Goal: Use online tool/utility: Utilize a website feature to perform a specific function

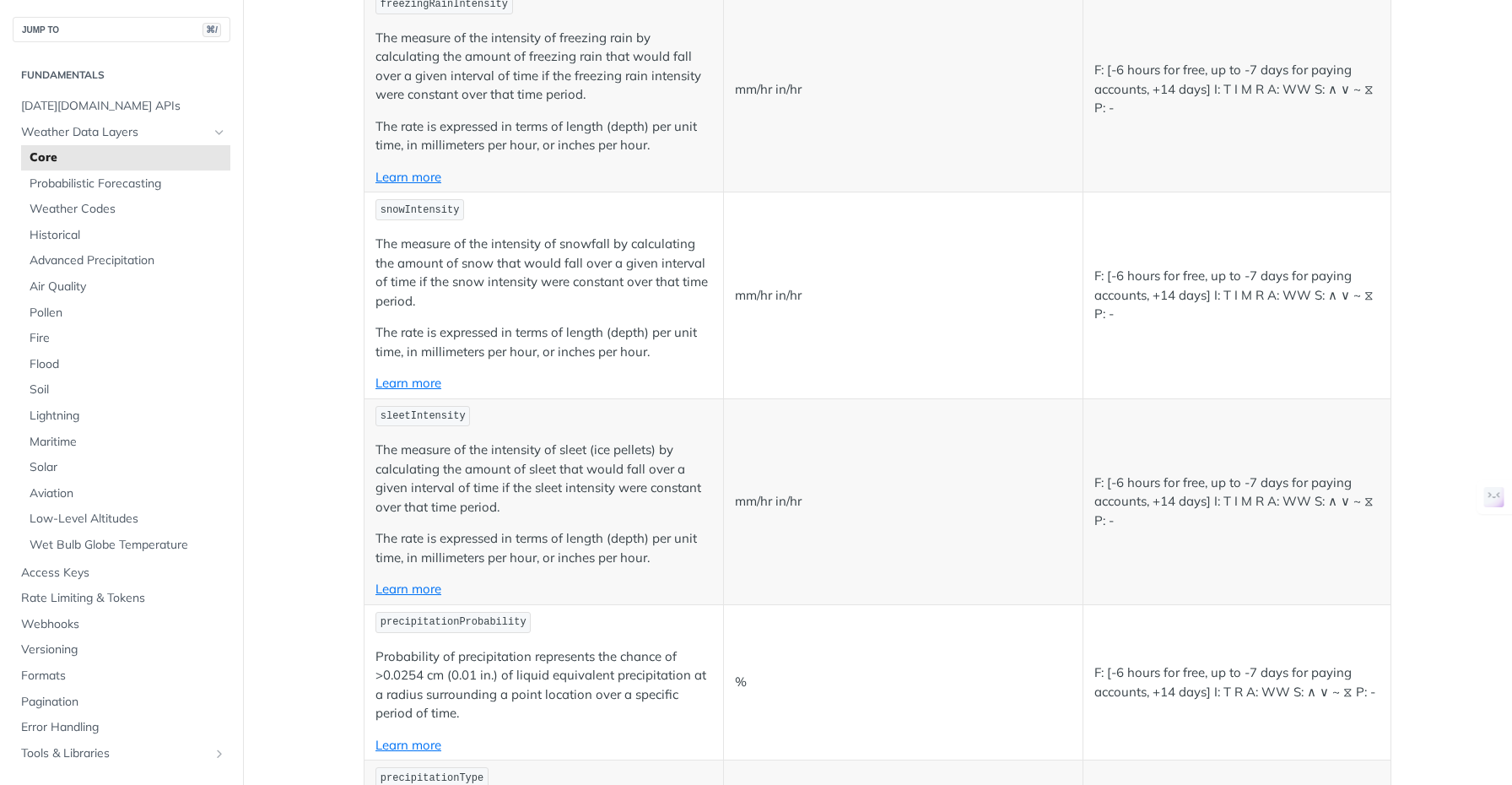
scroll to position [3720, 0]
click at [425, 379] on link "Learn more" at bounding box center [408, 379] width 66 height 16
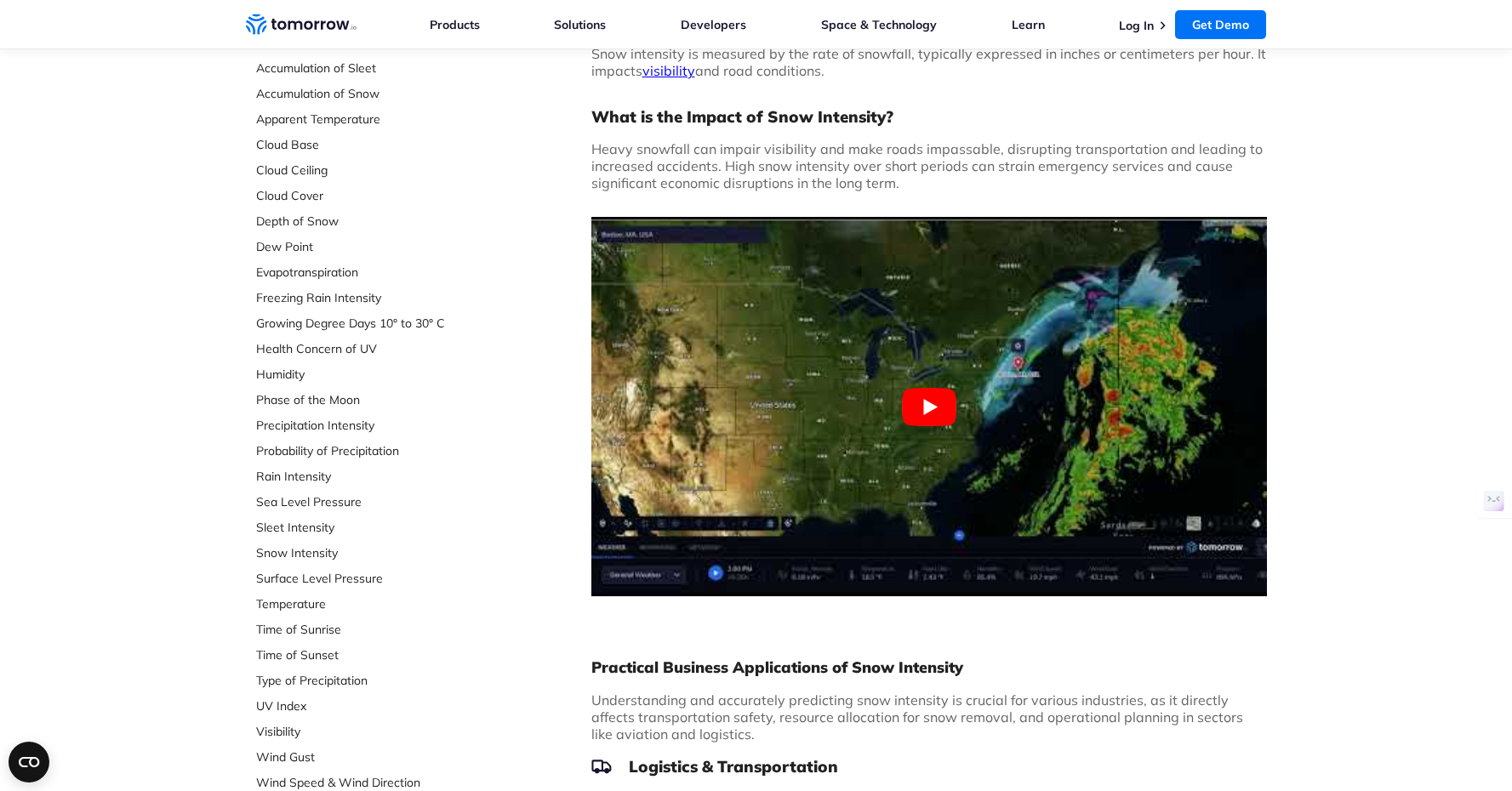
scroll to position [255, 0]
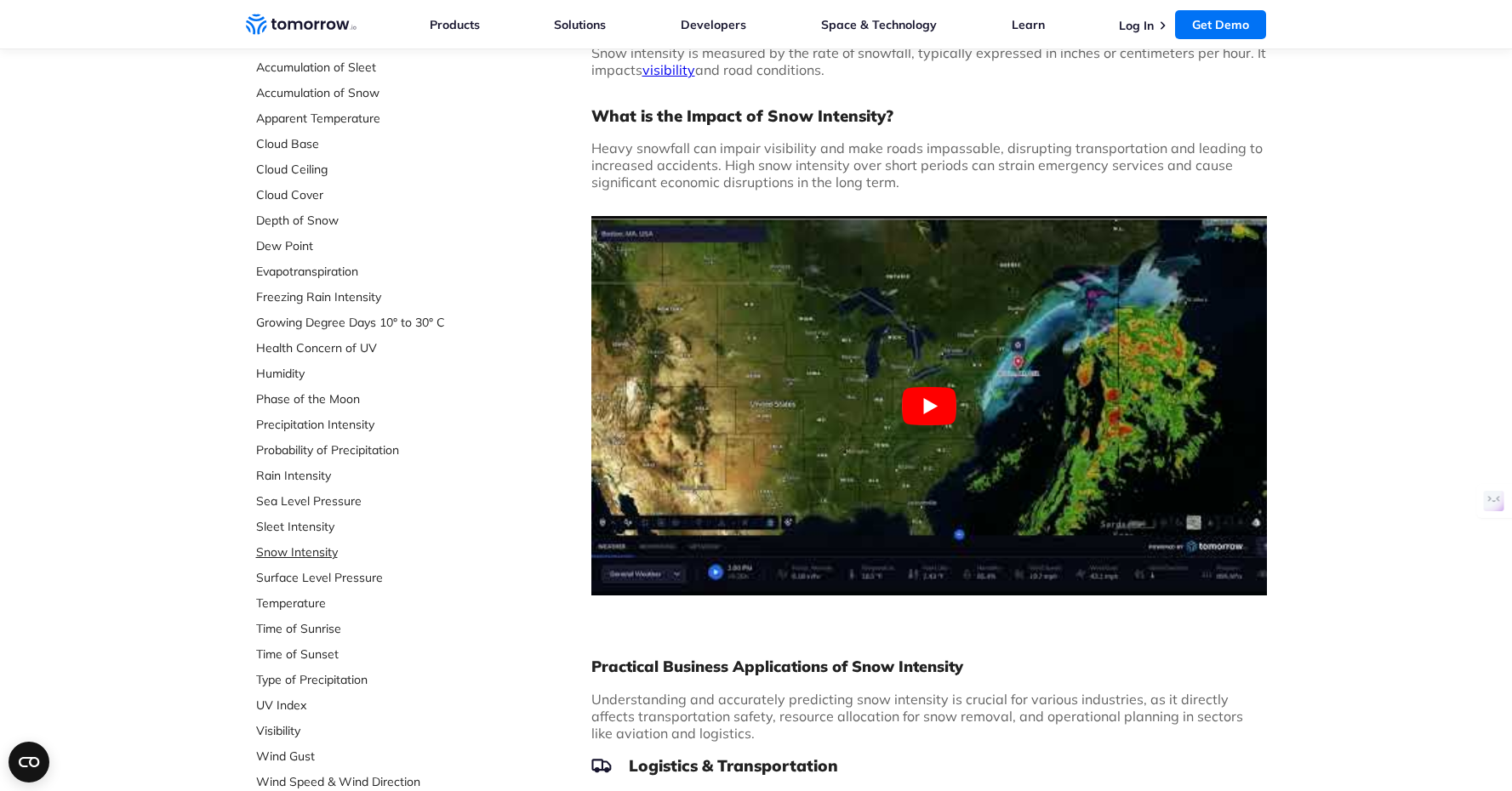
click at [313, 554] on link "Snow Intensity" at bounding box center [370, 551] width 226 height 17
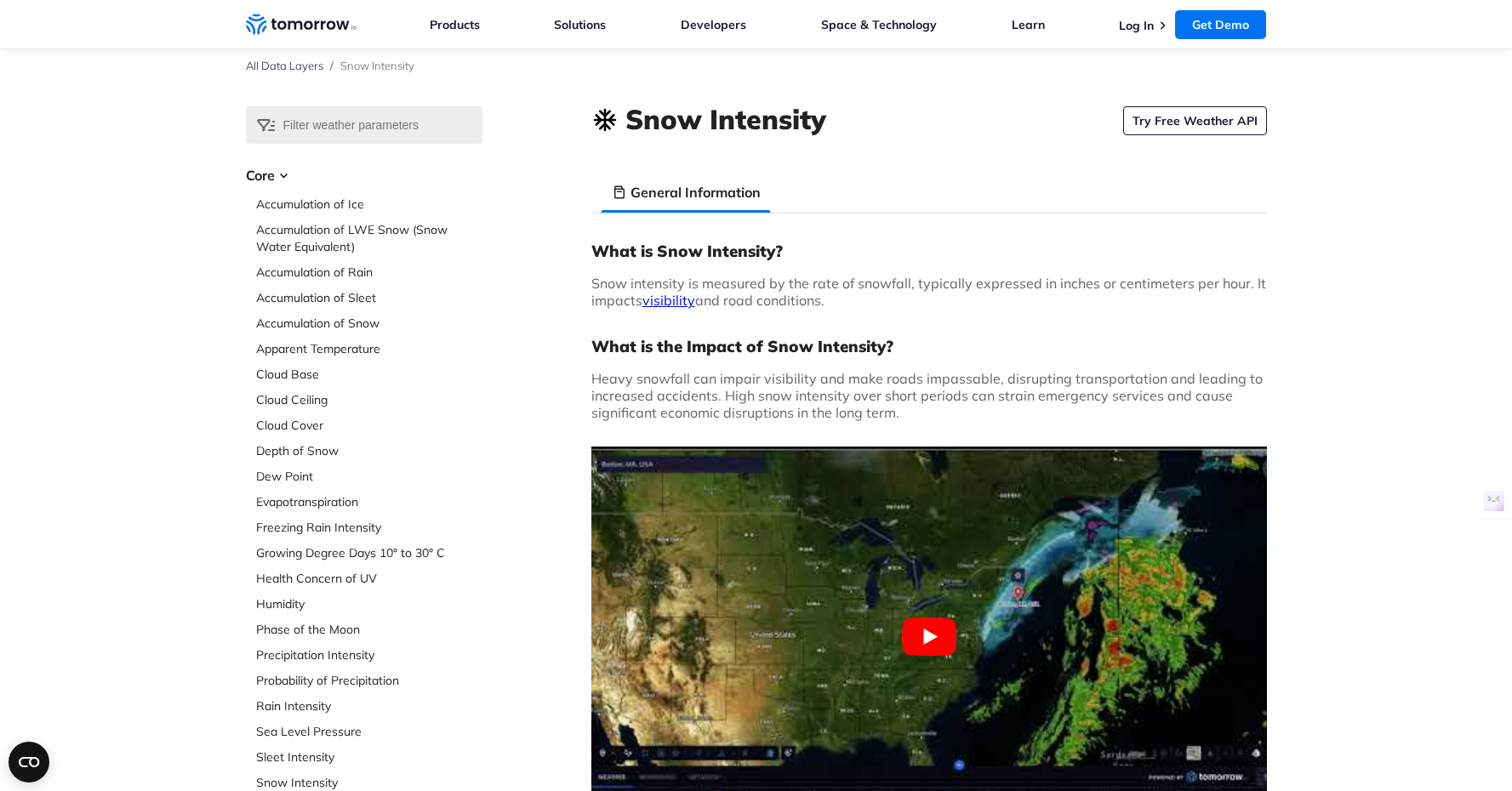
scroll to position [28, 0]
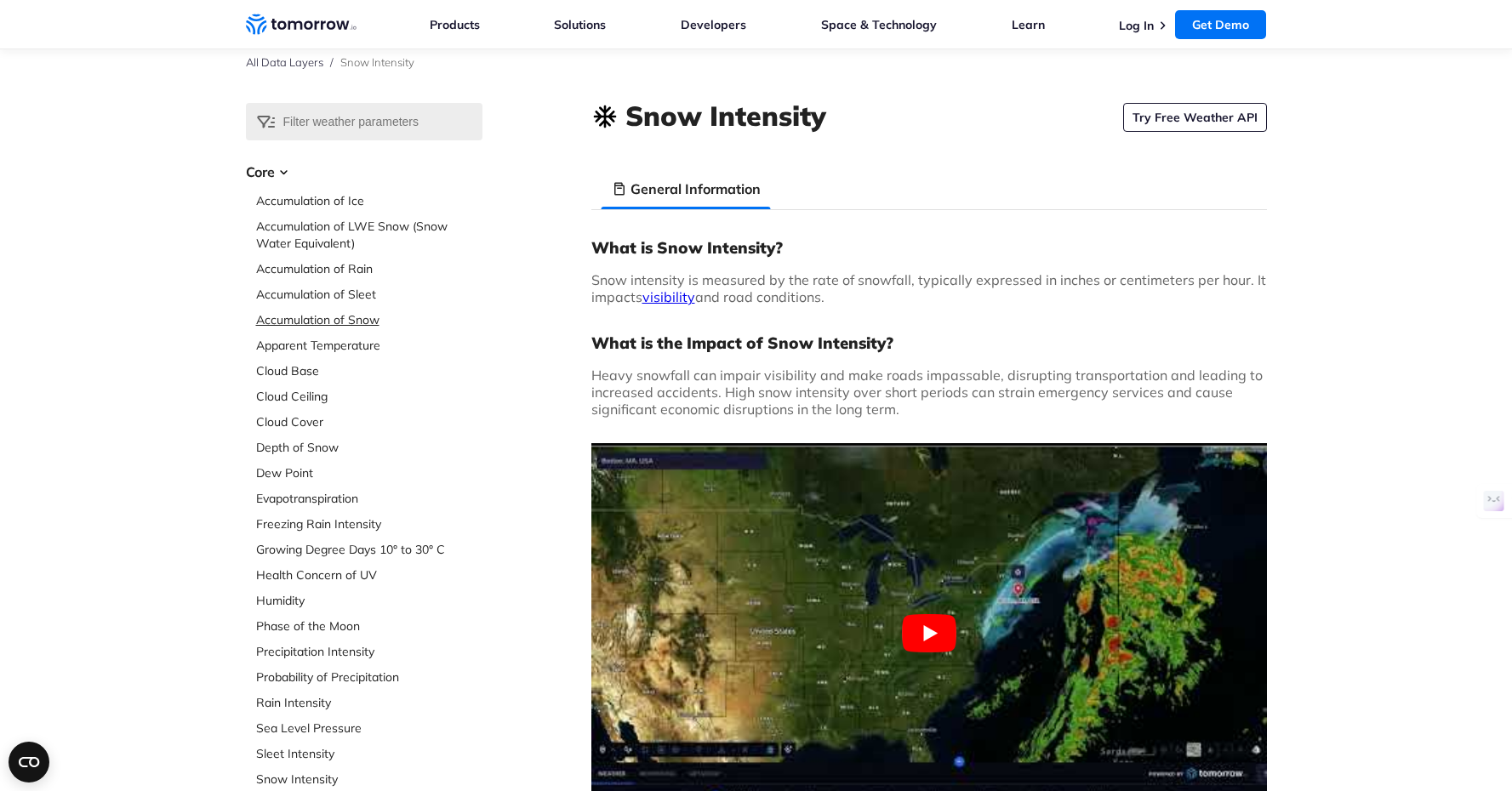
click at [335, 319] on link "Accumulation of Snow" at bounding box center [370, 319] width 226 height 17
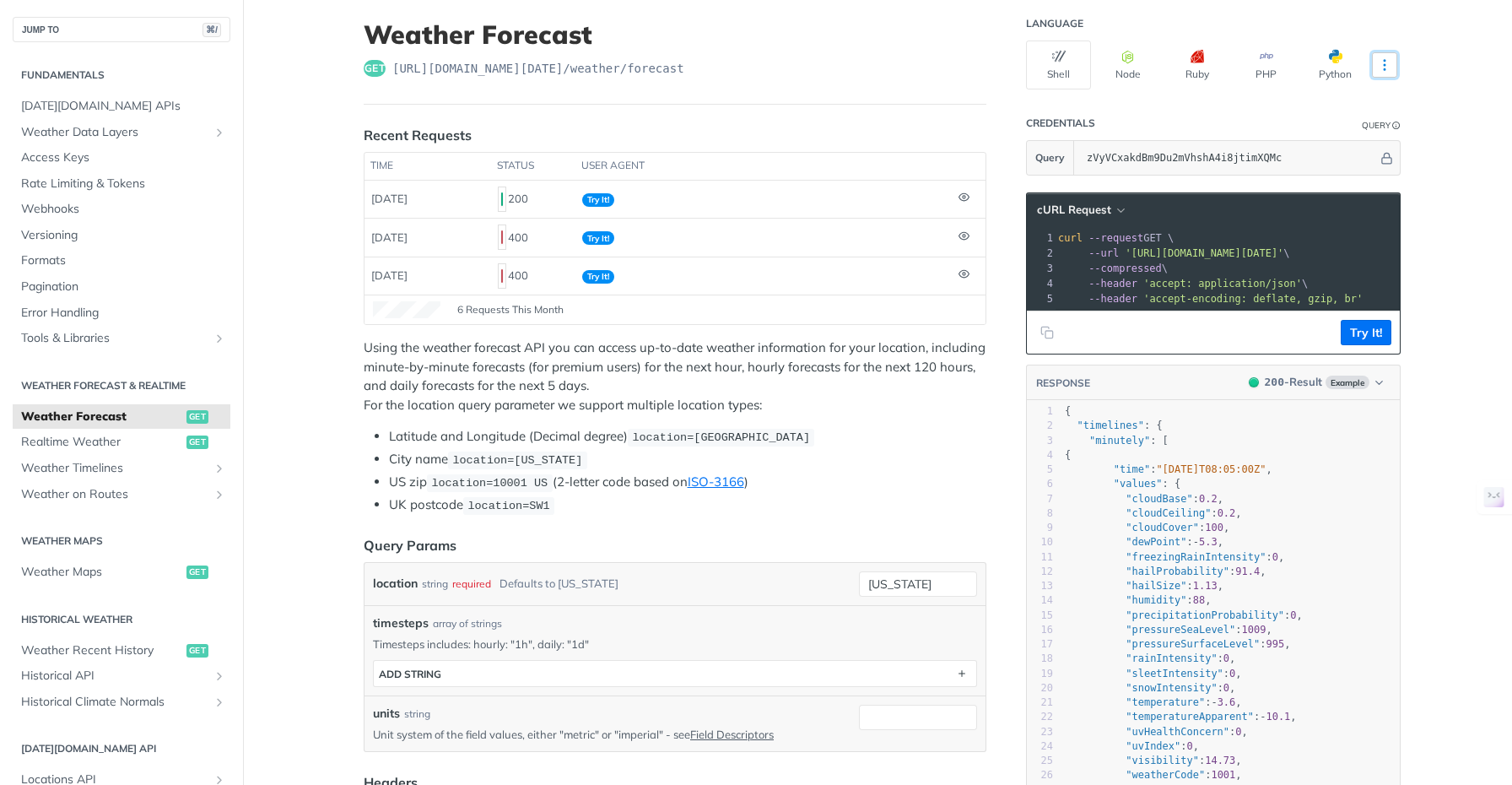
click at [1385, 61] on icon "More ellipsis" at bounding box center [1385, 65] width 16 height 16
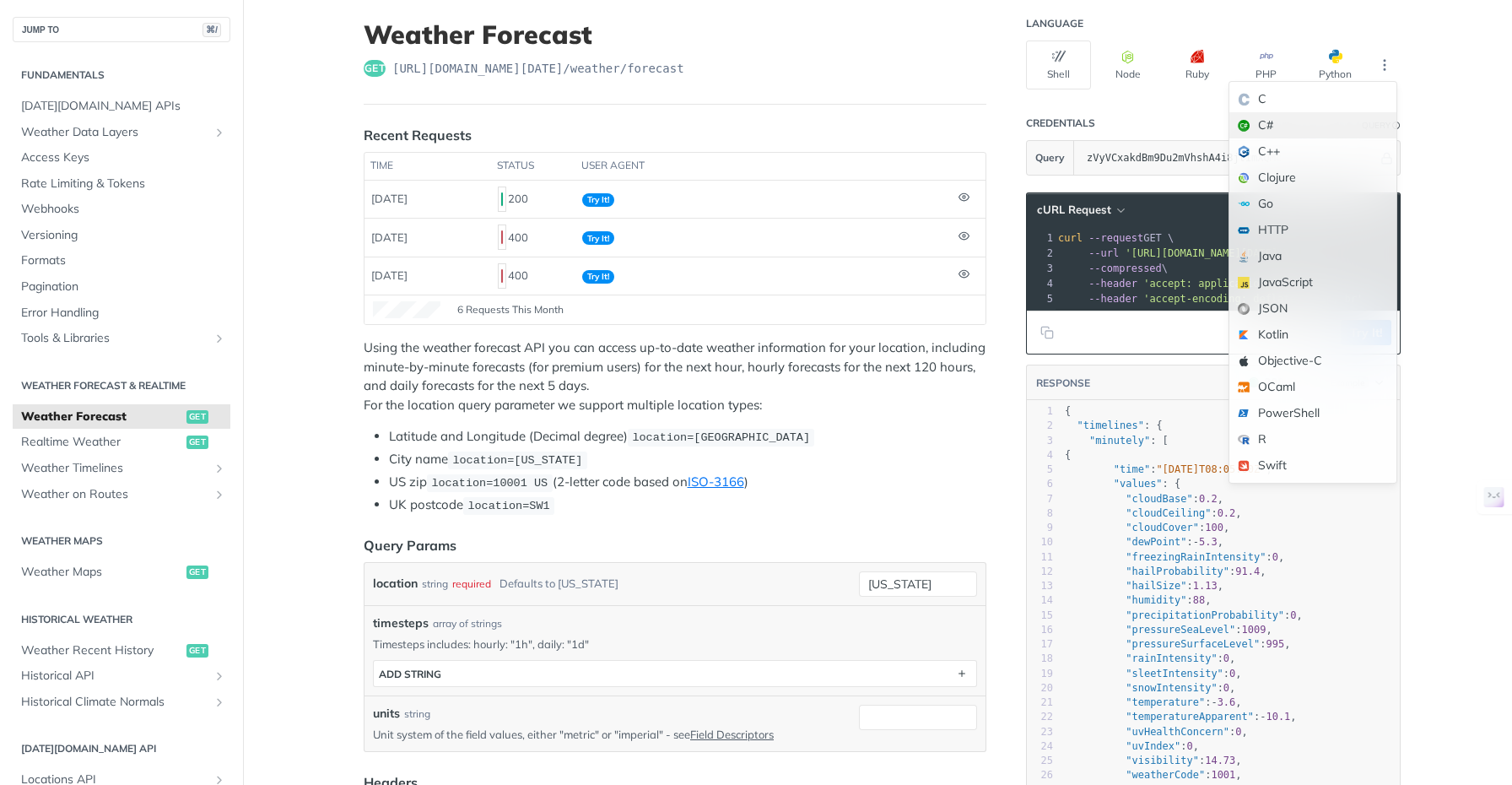
click at [1284, 119] on div "C#" at bounding box center [1312, 125] width 167 height 26
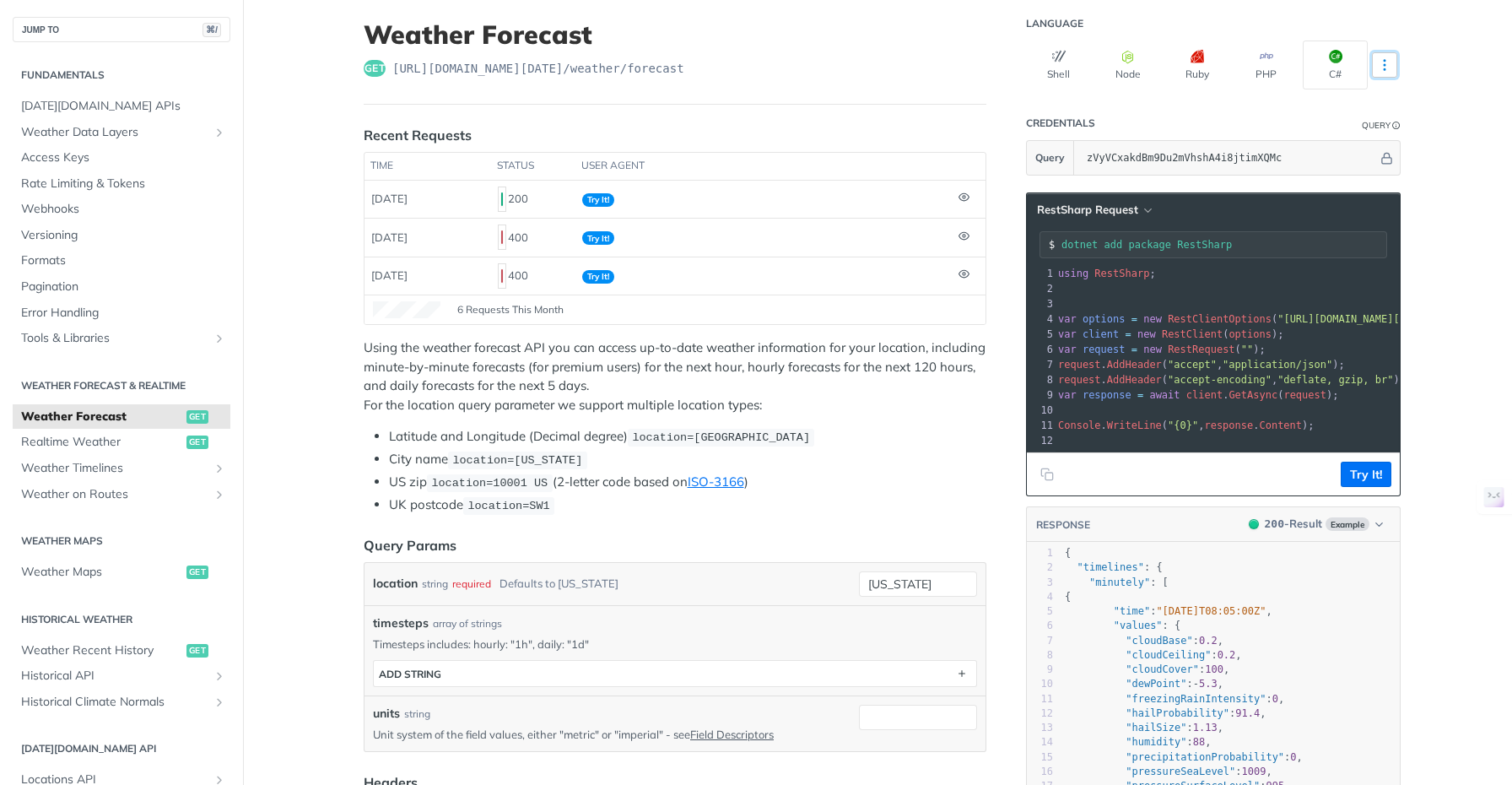
click at [1385, 66] on icon "More ellipsis" at bounding box center [1385, 65] width 16 height 16
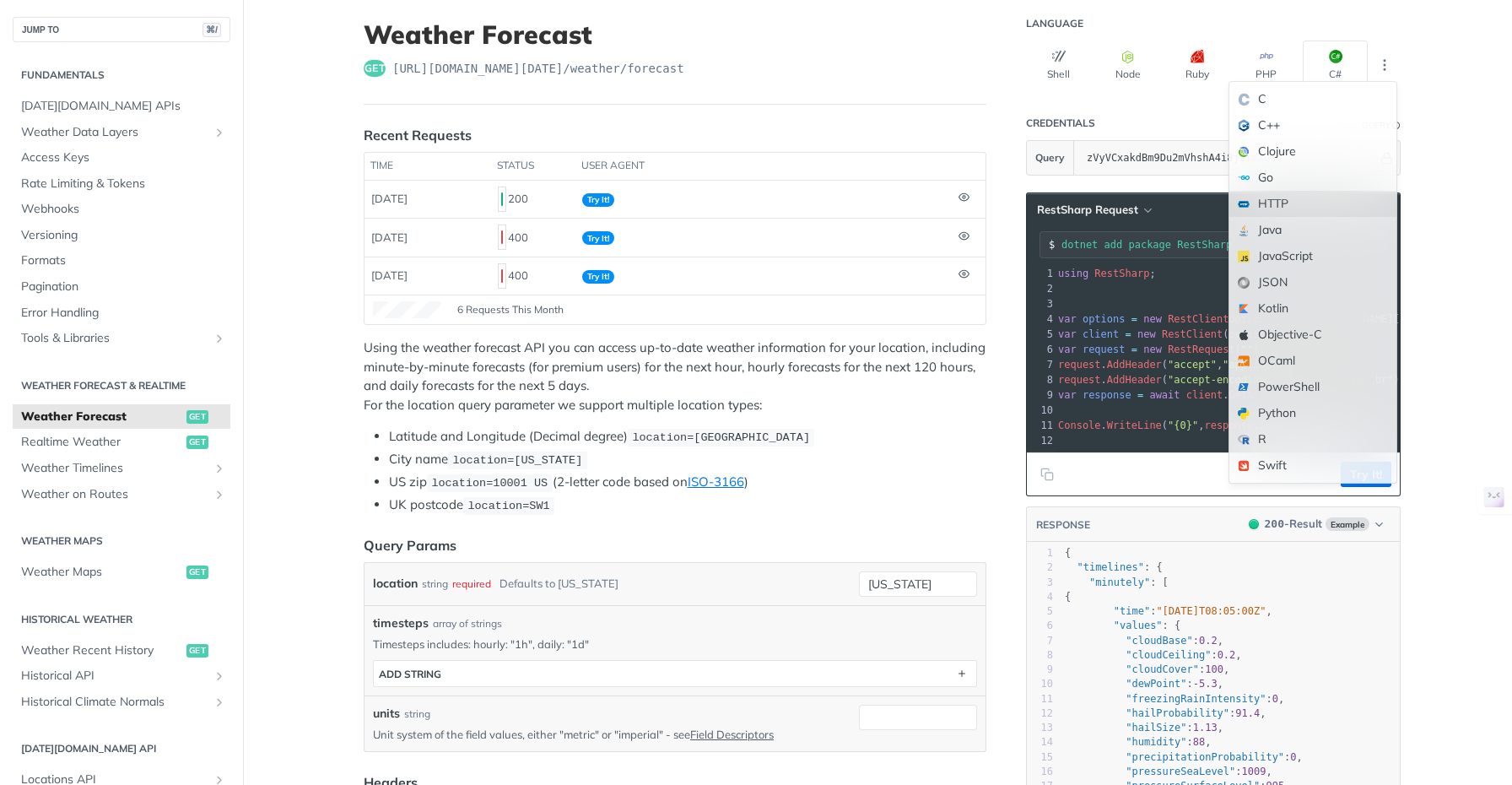
click at [1278, 202] on div "HTTP" at bounding box center [1312, 204] width 167 height 26
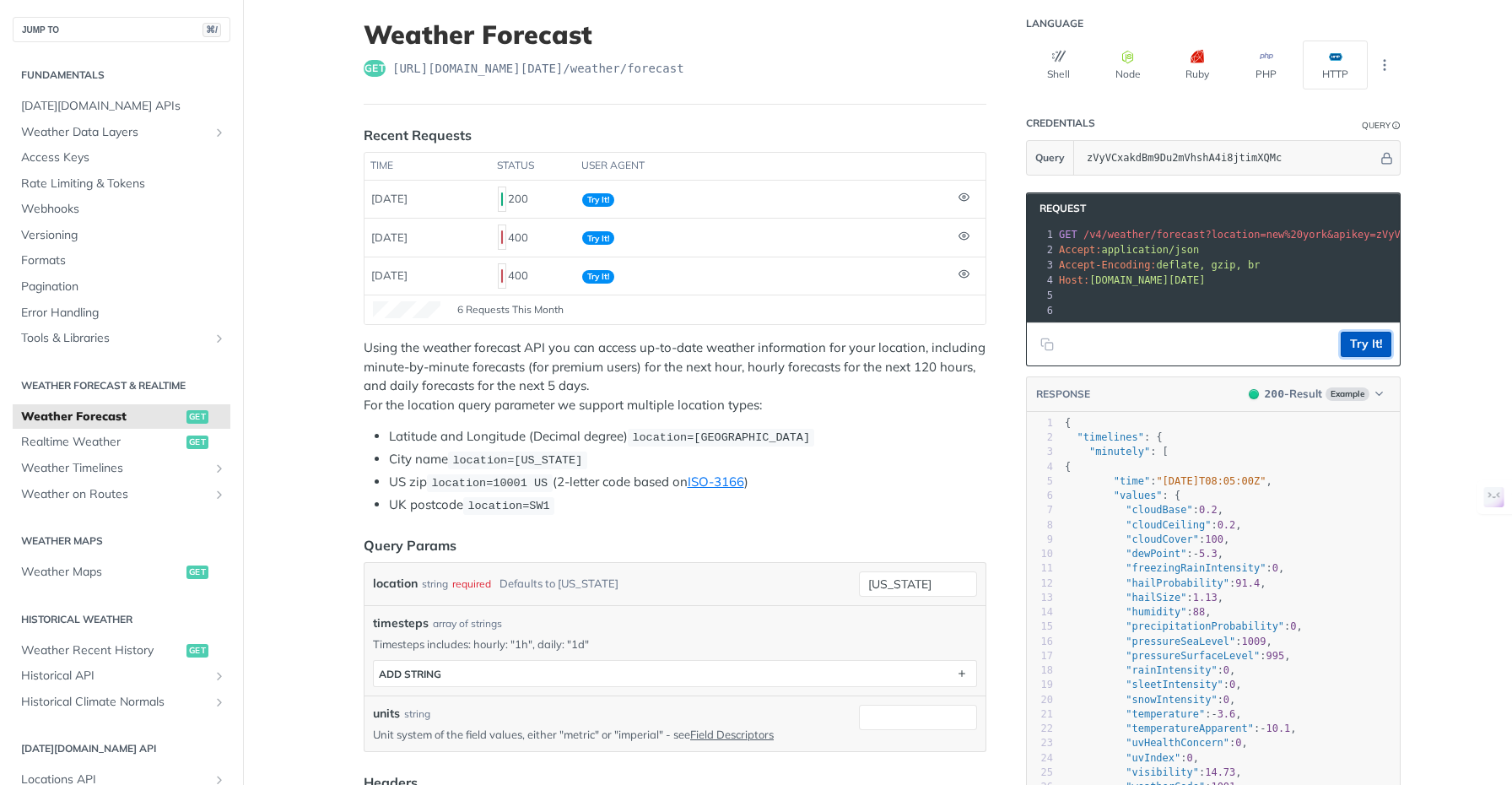
click at [1361, 355] on button "Try It!" at bounding box center [1366, 344] width 51 height 25
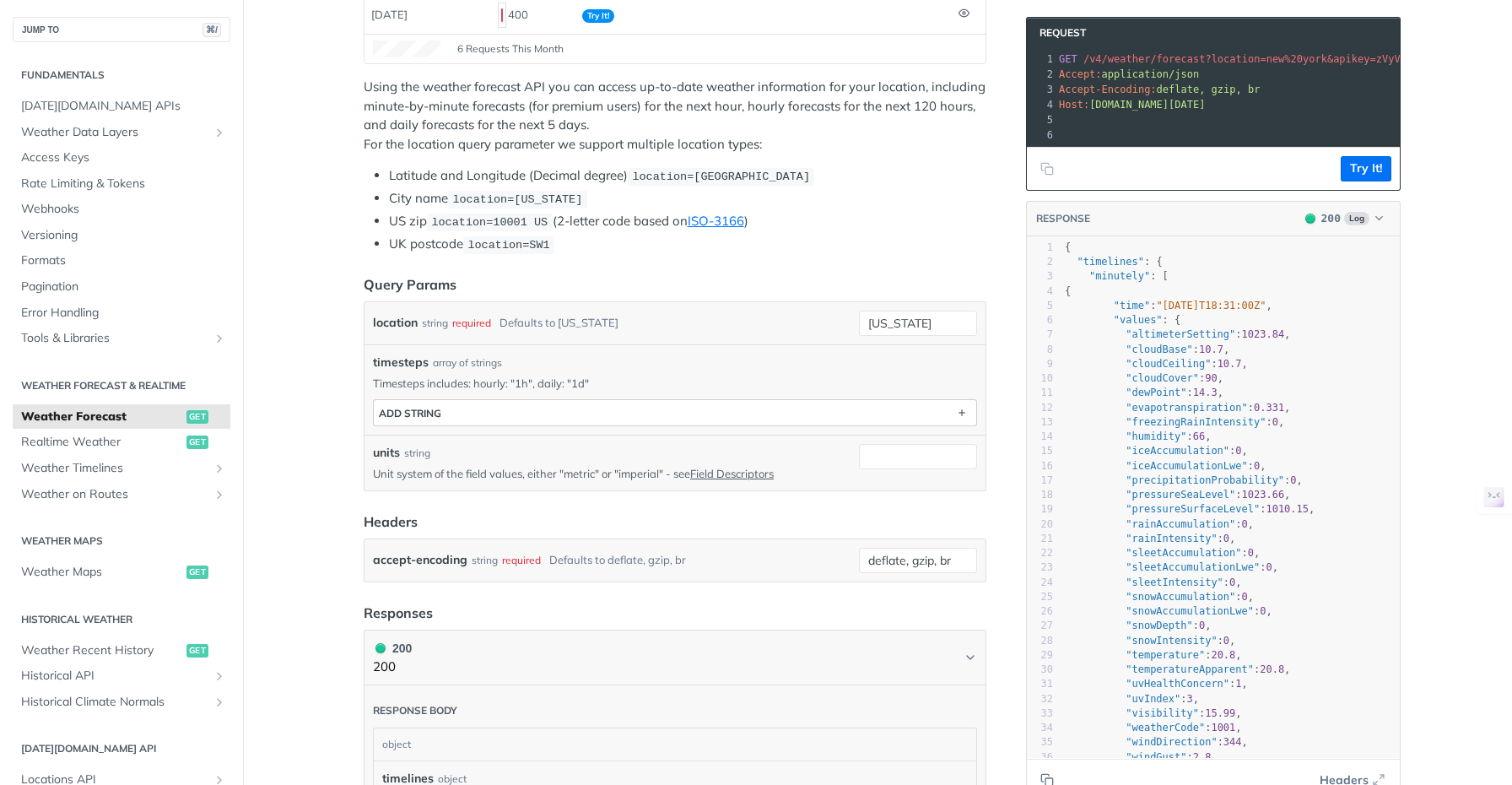
scroll to position [399, 0]
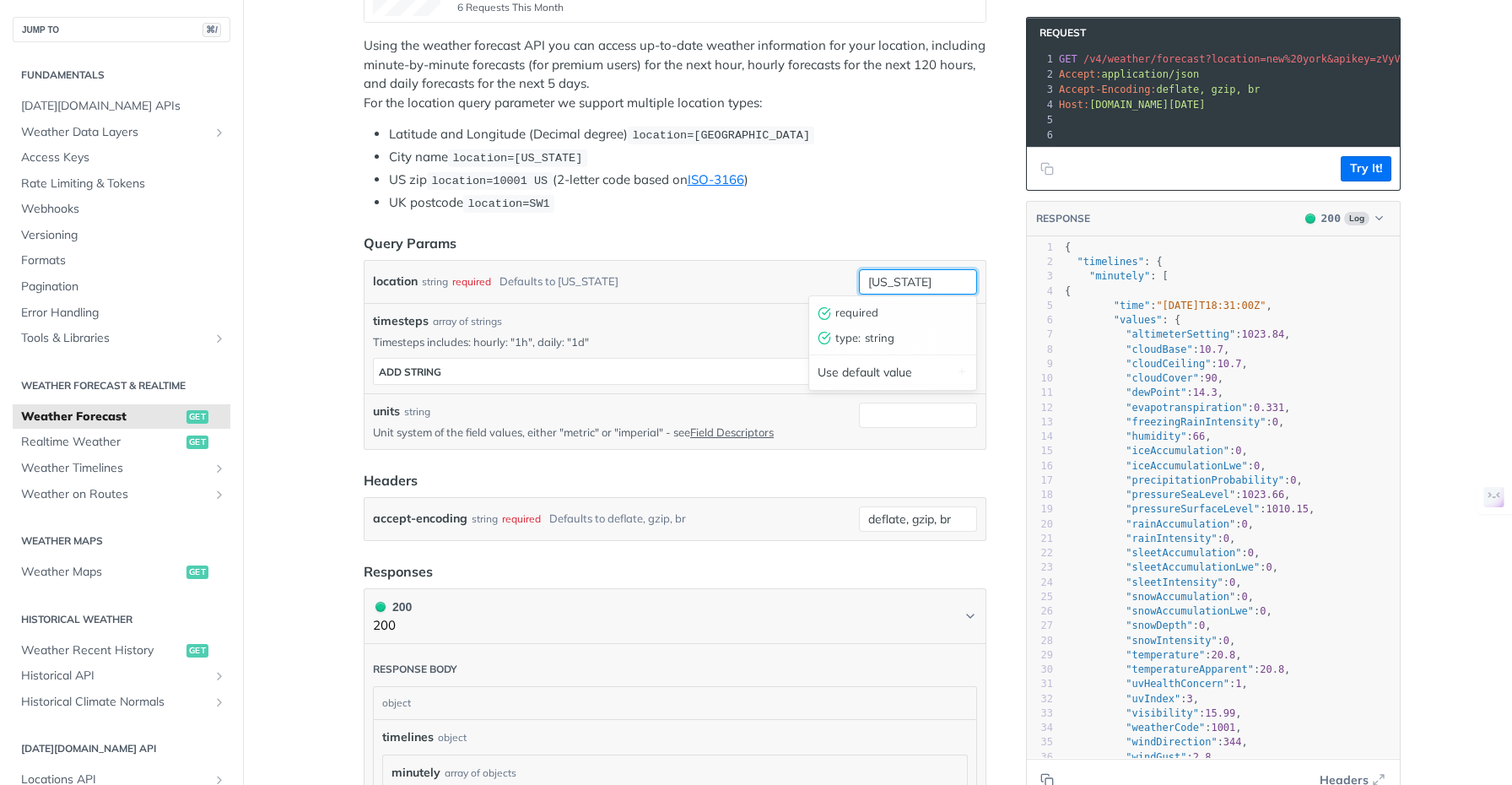
click at [932, 288] on input "[US_STATE]" at bounding box center [917, 282] width 118 height 25
drag, startPoint x: 935, startPoint y: 279, endPoint x: 814, endPoint y: 280, distance: 121.0
click at [814, 280] on div "location string required Defaults to [US_STATE] [US_STATE] required type : stri…" at bounding box center [676, 282] width 604 height 25
click at [323, 372] on main "JUMP TO ⌘/ Fundamentals [DATE][DOMAIN_NAME] APIs Weather Data Layers Core Proba…" at bounding box center [756, 776] width 1512 height 2170
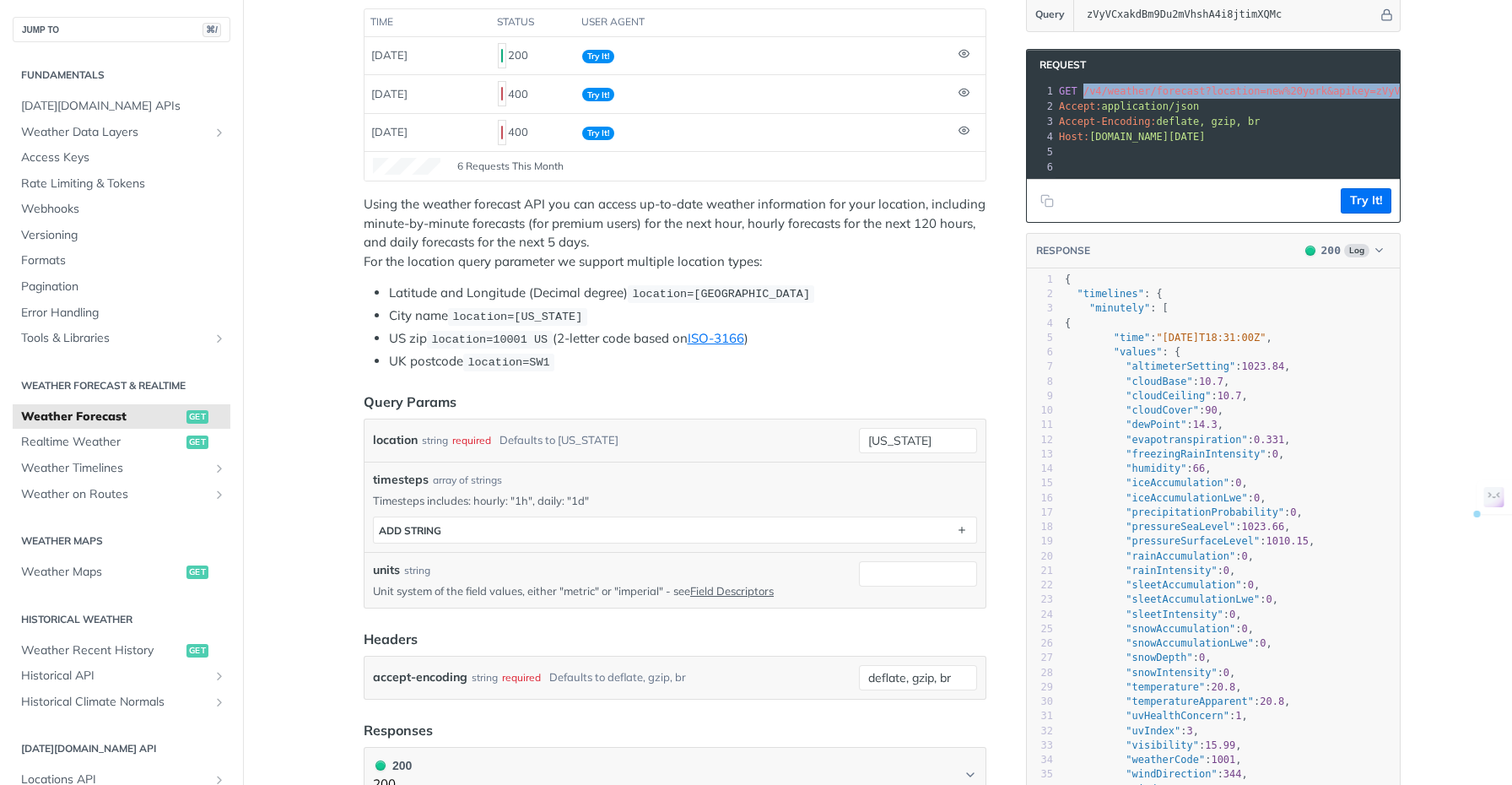
scroll to position [0, 229]
drag, startPoint x: 1077, startPoint y: 89, endPoint x: 1479, endPoint y: 91, distance: 402.0
copy span "/v4/weather/forecast?location=new%20york&apikey=zVyVCxakdBm9Du2mVhshA4i8jtimXQM…"
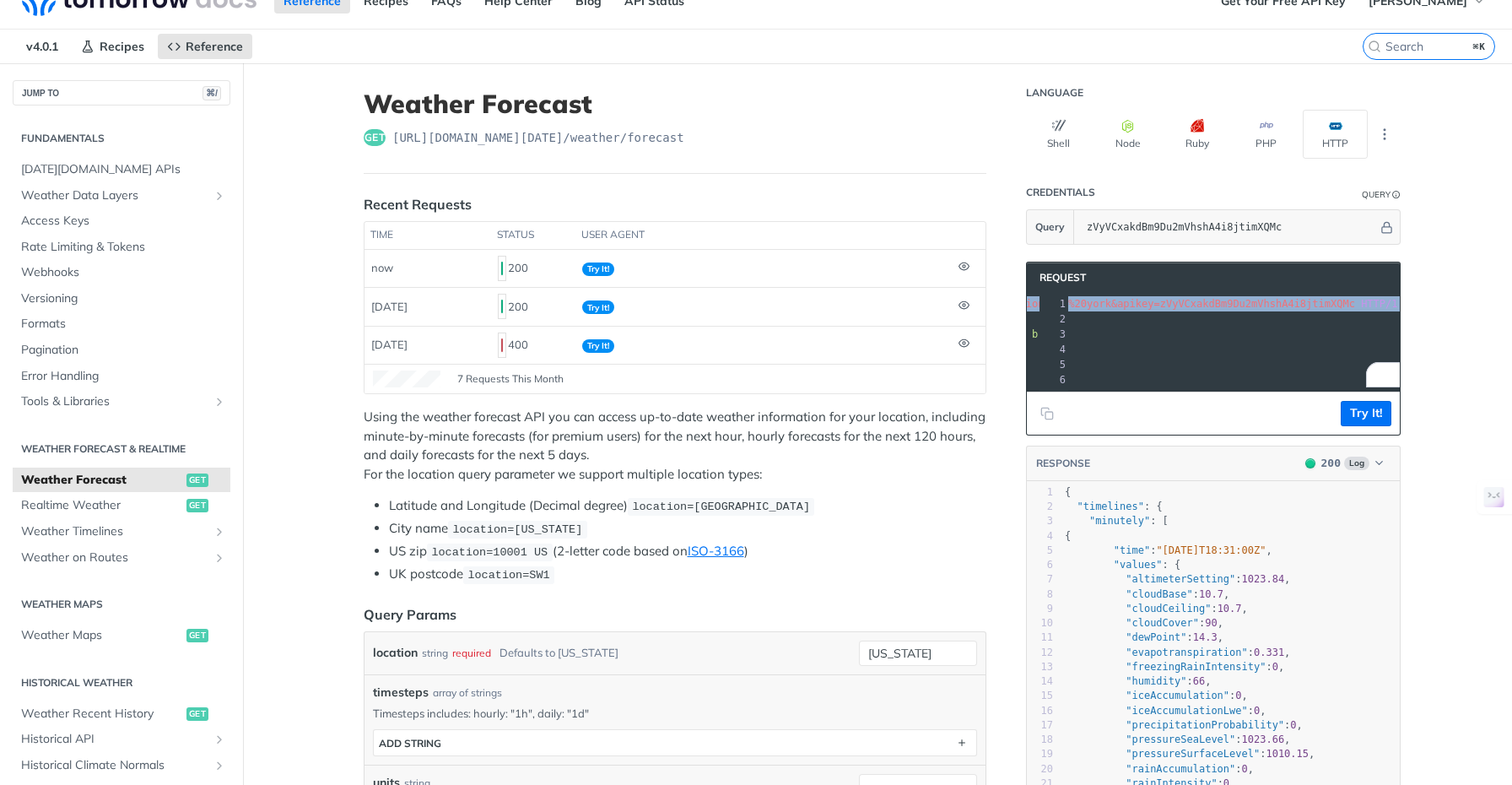
scroll to position [0, 0]
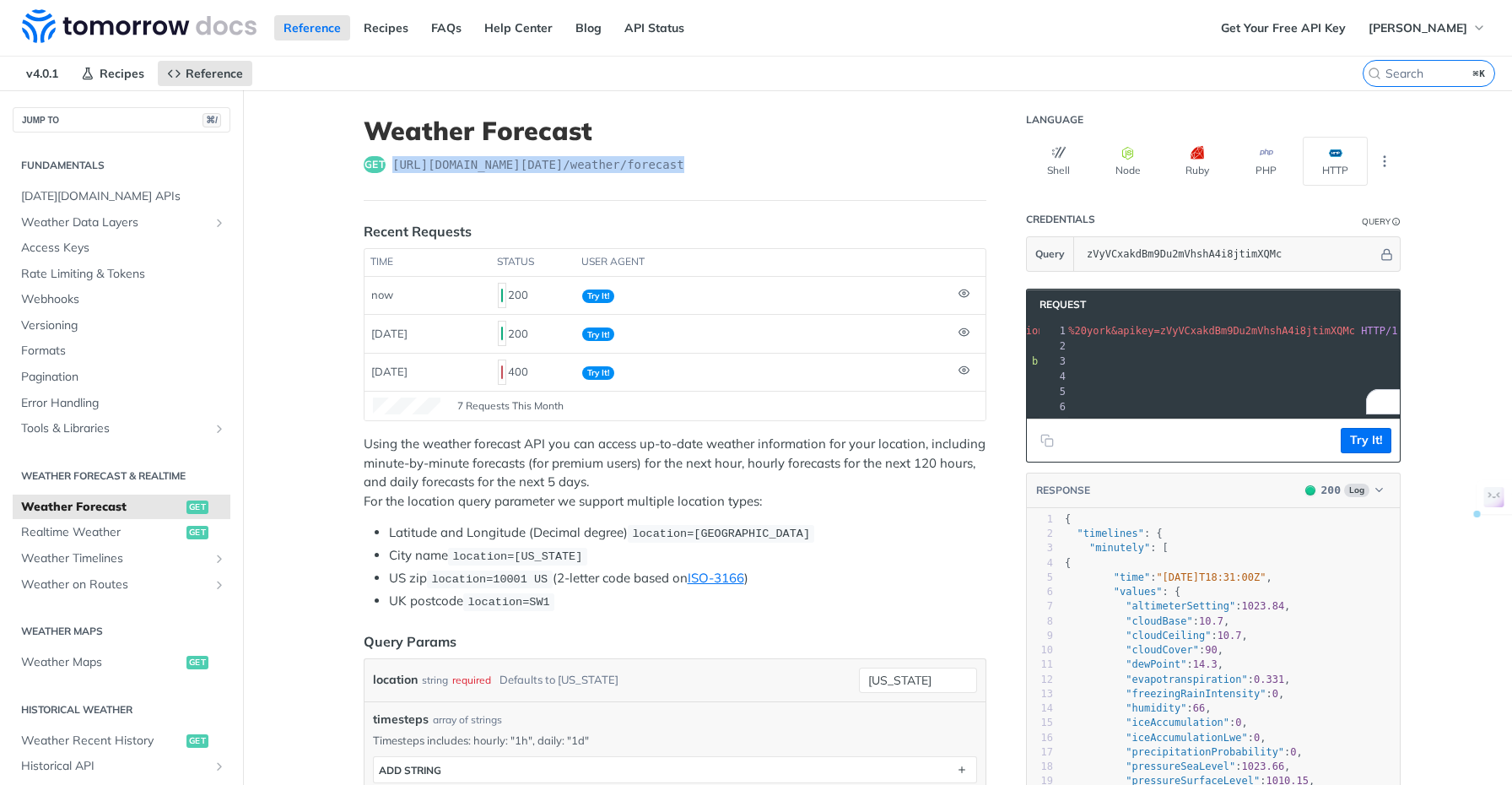
drag, startPoint x: 386, startPoint y: 166, endPoint x: 702, endPoint y: 166, distance: 316.0
click at [702, 166] on div "get [URL][DOMAIN_NAME][DATE] /weather/forecast" at bounding box center [675, 164] width 623 height 17
click at [1057, 161] on button "Shell" at bounding box center [1059, 161] width 65 height 49
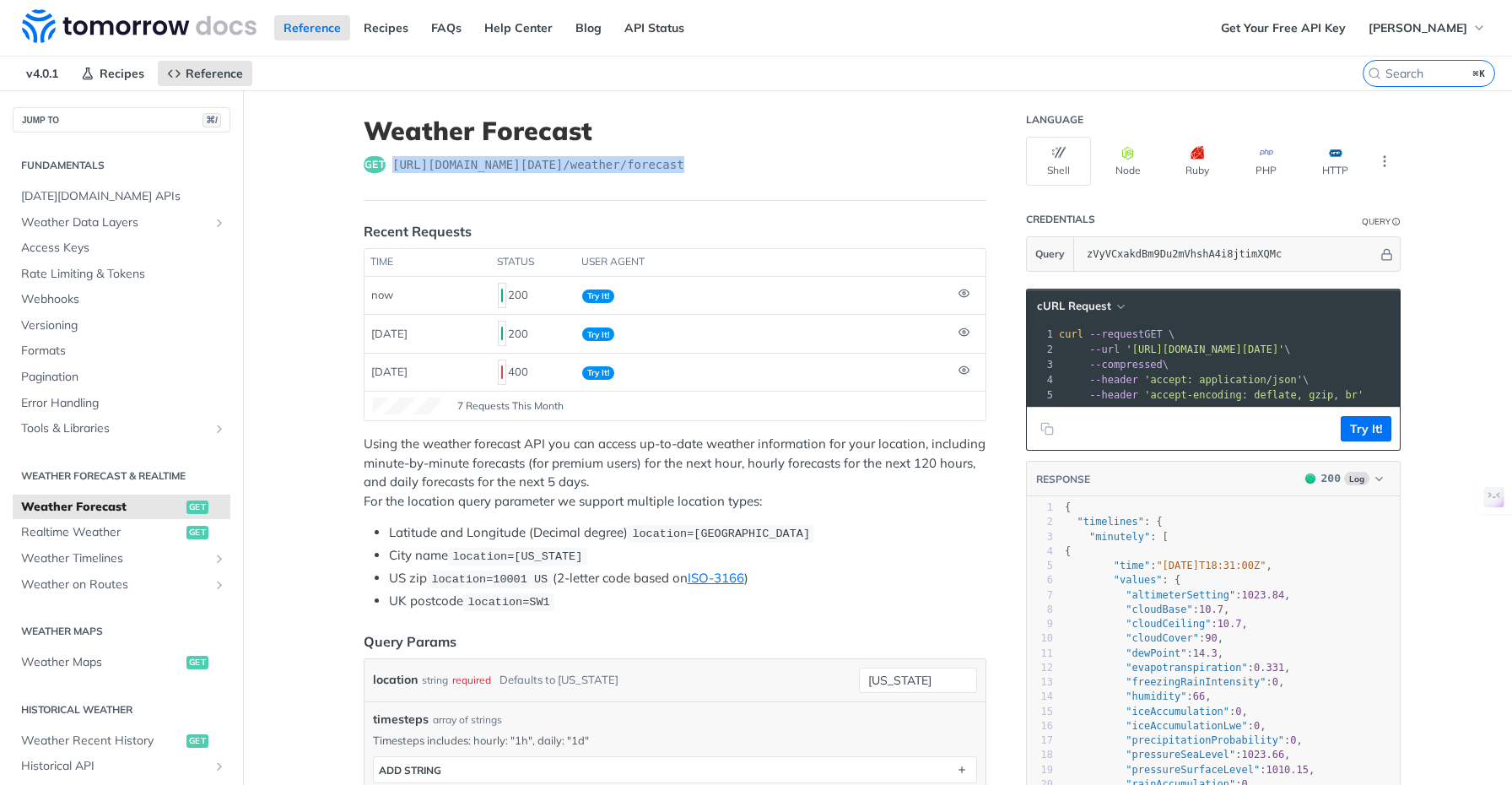
copy span "[URL][DOMAIN_NAME][DATE] /weather/forecast"
drag, startPoint x: 1146, startPoint y: 350, endPoint x: 1200, endPoint y: 351, distance: 54.0
click at [1035, 351] on span "'[URL][DOMAIN_NAME][DATE]'" at bounding box center [955, 349] width 159 height 12
copy span "location="
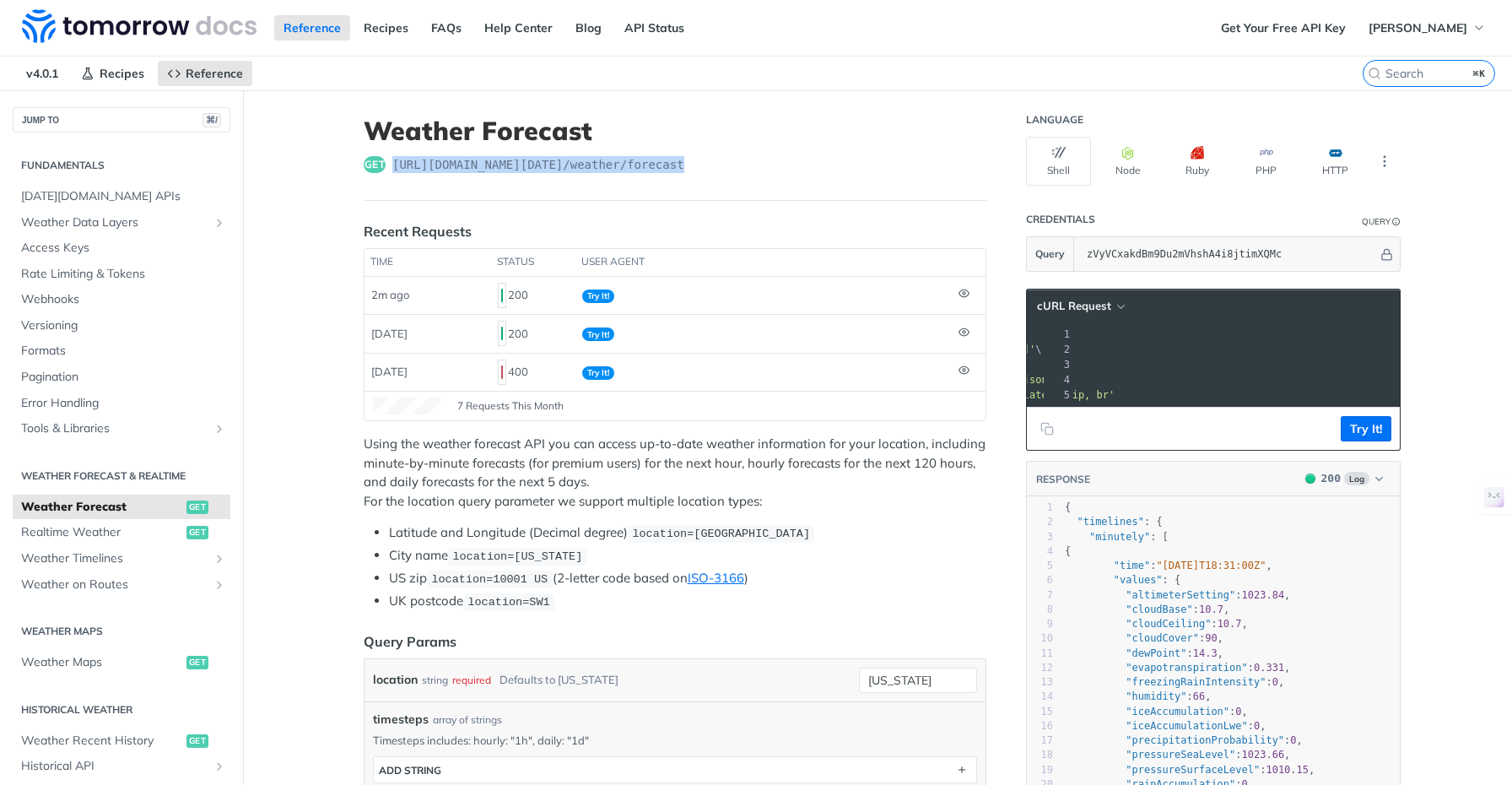
scroll to position [0, 380]
drag, startPoint x: 1216, startPoint y: 349, endPoint x: 1371, endPoint y: 351, distance: 155.0
click at [915, 351] on span "'[URL][DOMAIN_NAME][DATE]'" at bounding box center [835, 349] width 159 height 12
copy span "&apikey=zVyVCxakdBm9Du2mVhshA4i8jtimXQMc"
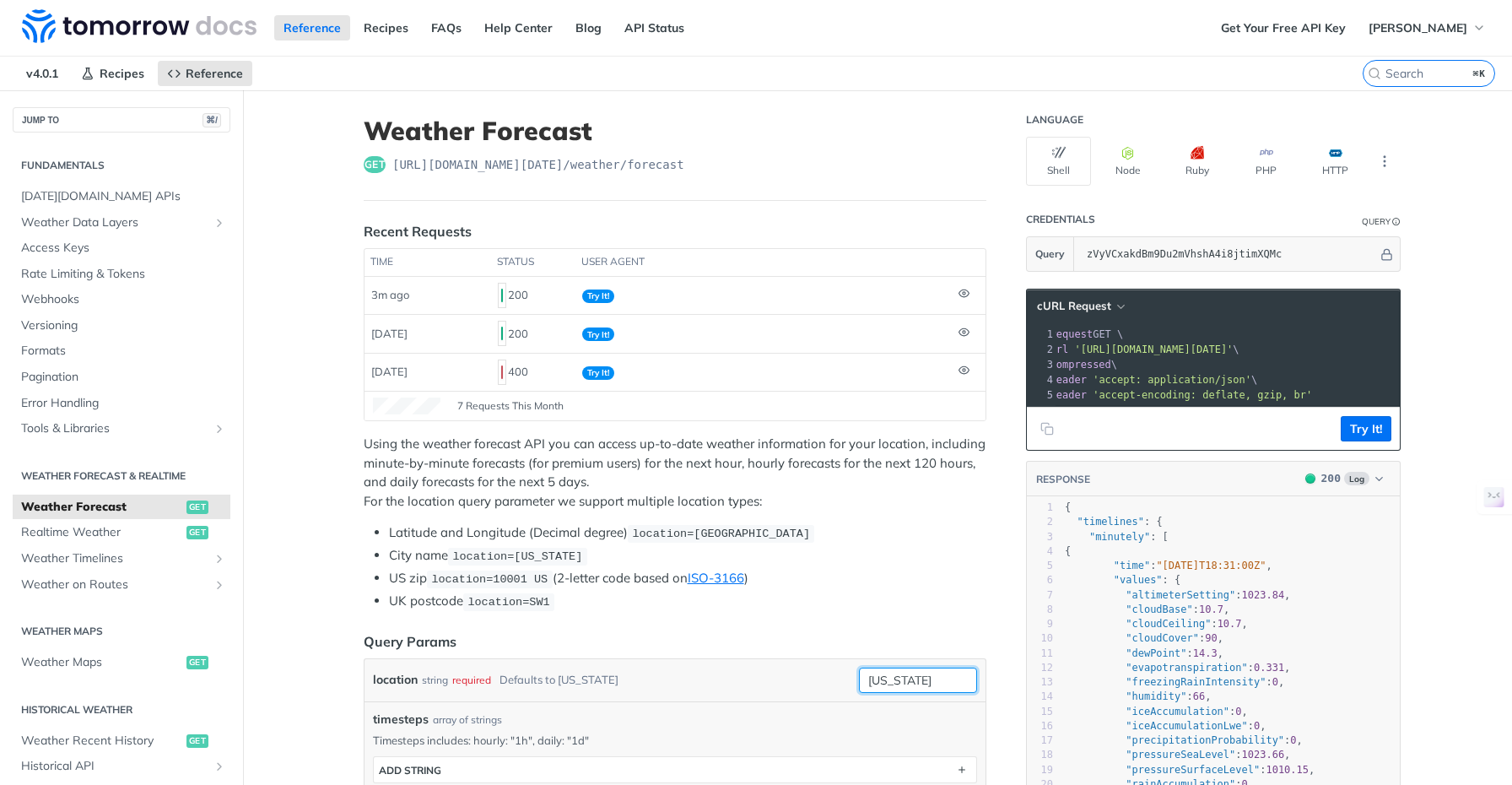
click at [920, 683] on input "[US_STATE]" at bounding box center [917, 681] width 118 height 25
drag, startPoint x: 939, startPoint y: 677, endPoint x: 812, endPoint y: 680, distance: 127.0
click at [821, 677] on div "location string required Defaults to [US_STATE] [US_STATE] required type : stri…" at bounding box center [676, 681] width 604 height 25
click at [920, 572] on li "US zip location=10001 [GEOGRAPHIC_DATA] (2-letter code based on ISO-3166 )" at bounding box center [687, 578] width 598 height 20
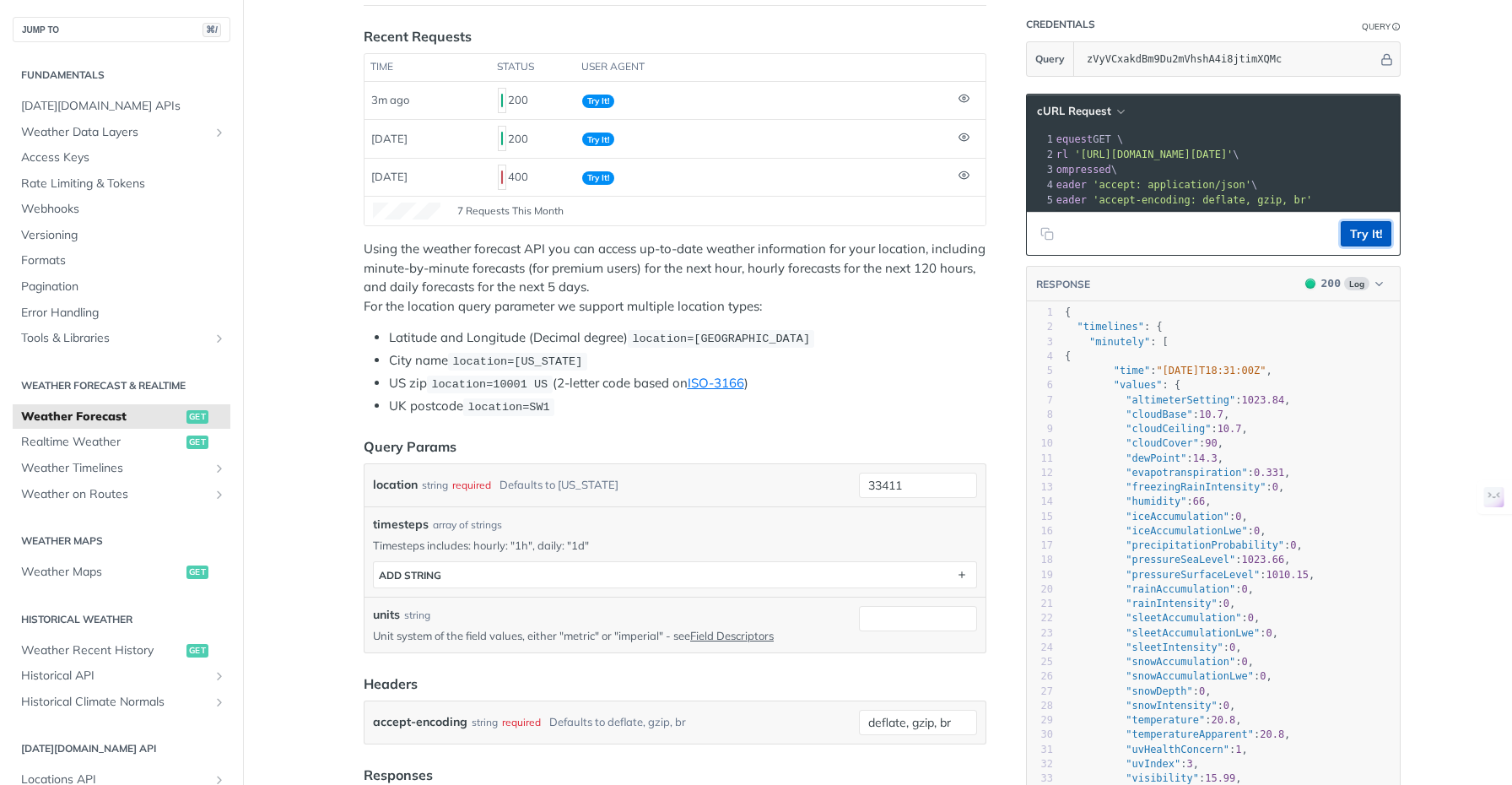
click at [1364, 247] on button "Try It!" at bounding box center [1366, 234] width 51 height 25
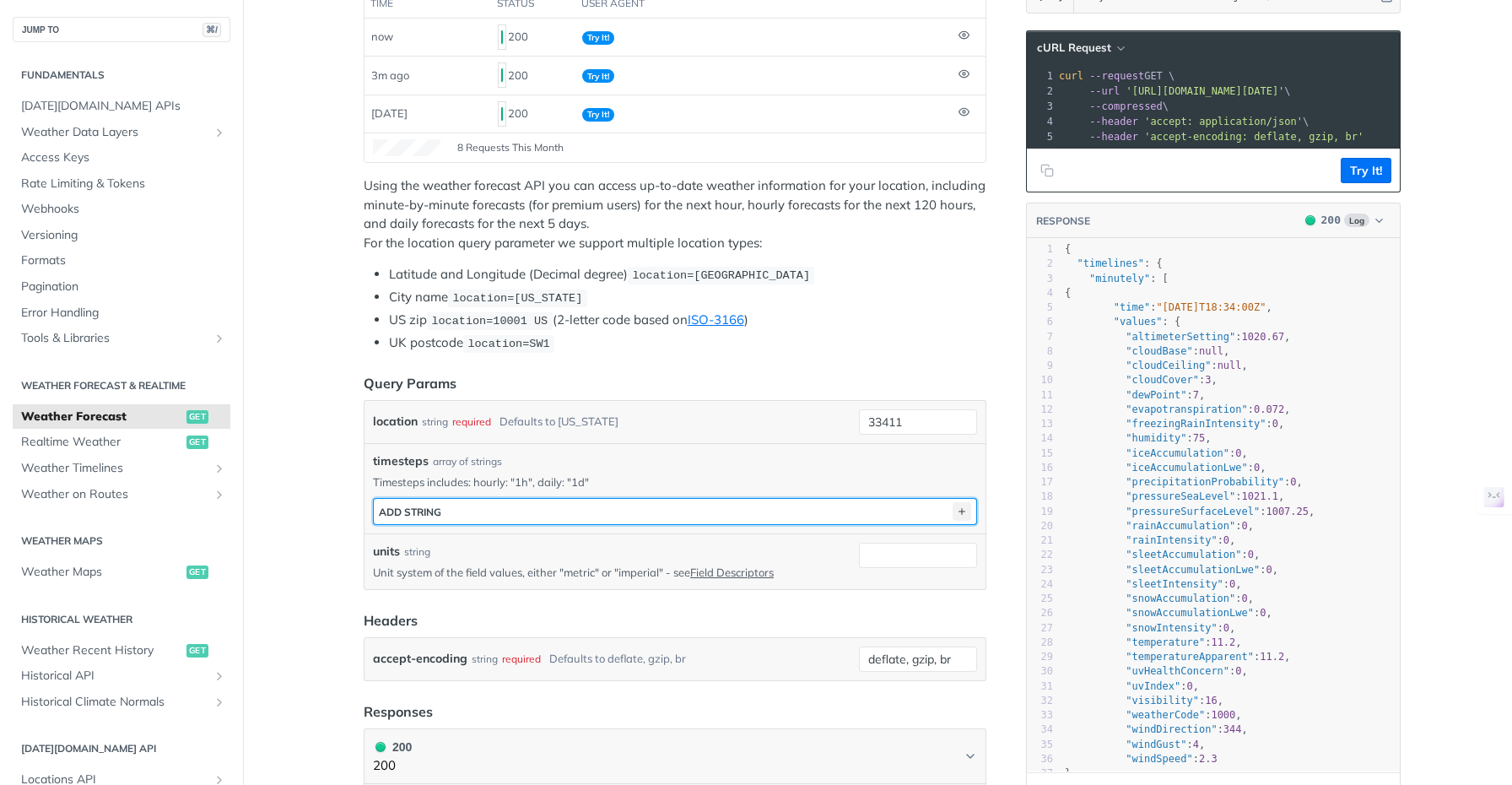
click at [955, 506] on icon "button" at bounding box center [961, 511] width 19 height 19
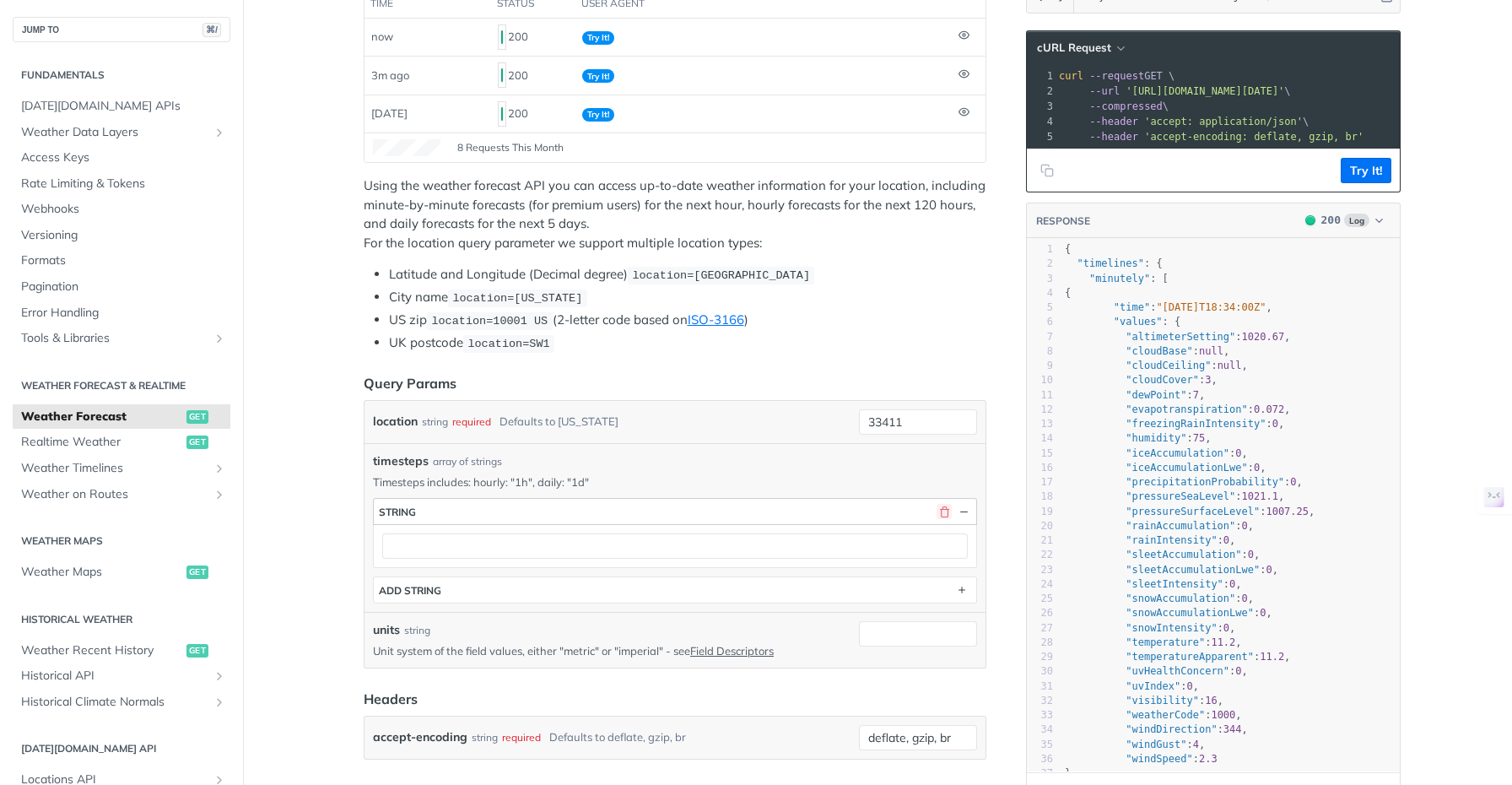
click at [940, 505] on button "button" at bounding box center [945, 512] width 16 height 16
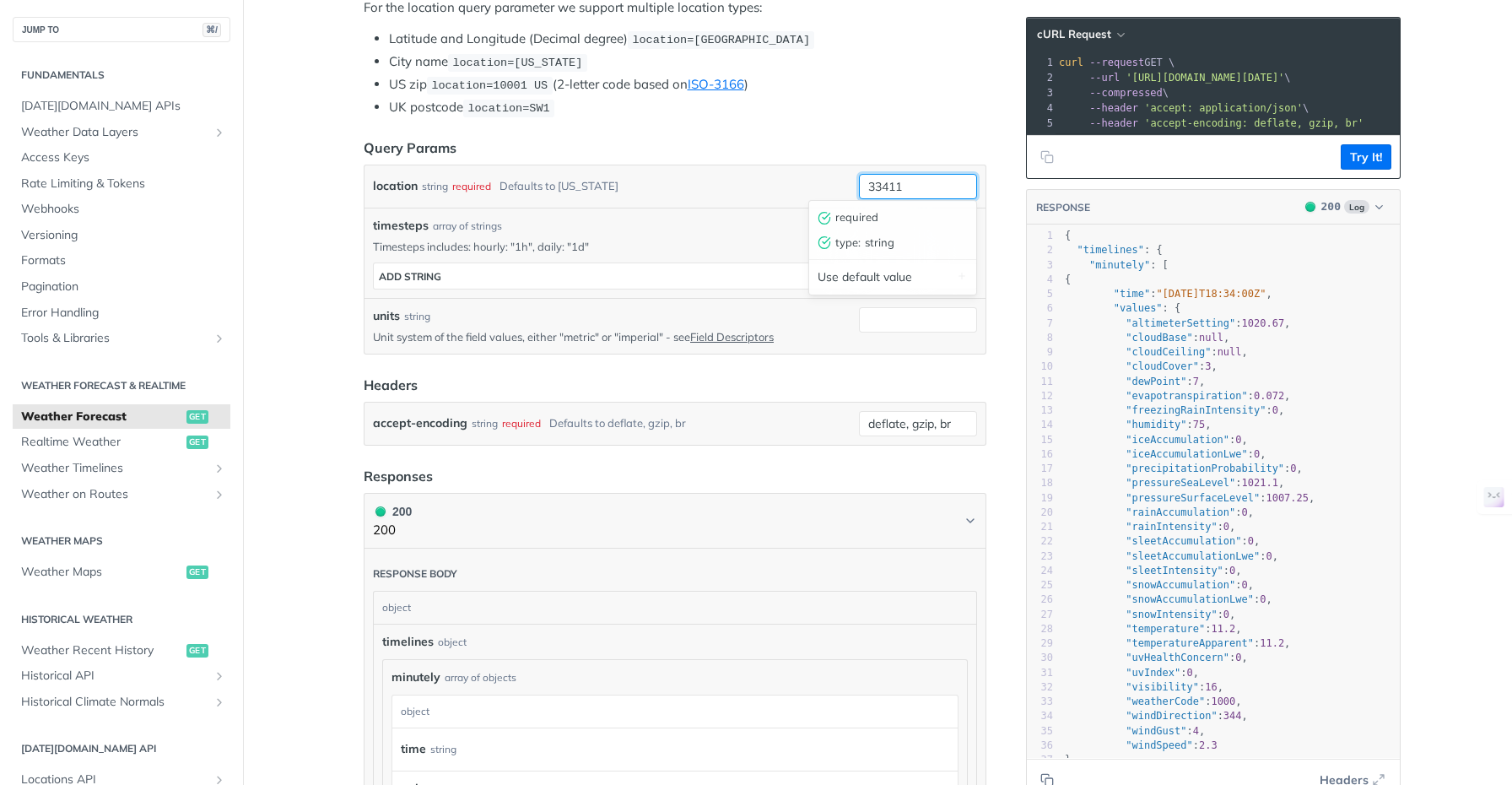
click at [918, 179] on input "33411" at bounding box center [917, 186] width 118 height 25
click at [988, 78] on article "Weather Forecast get [URL][DOMAIN_NAME][DATE] /weather/forecast Recent Requests…" at bounding box center [675, 681] width 676 height 2170
drag, startPoint x: 1367, startPoint y: 171, endPoint x: 1392, endPoint y: 191, distance: 32.0
click at [1367, 170] on button "Try It!" at bounding box center [1366, 157] width 51 height 25
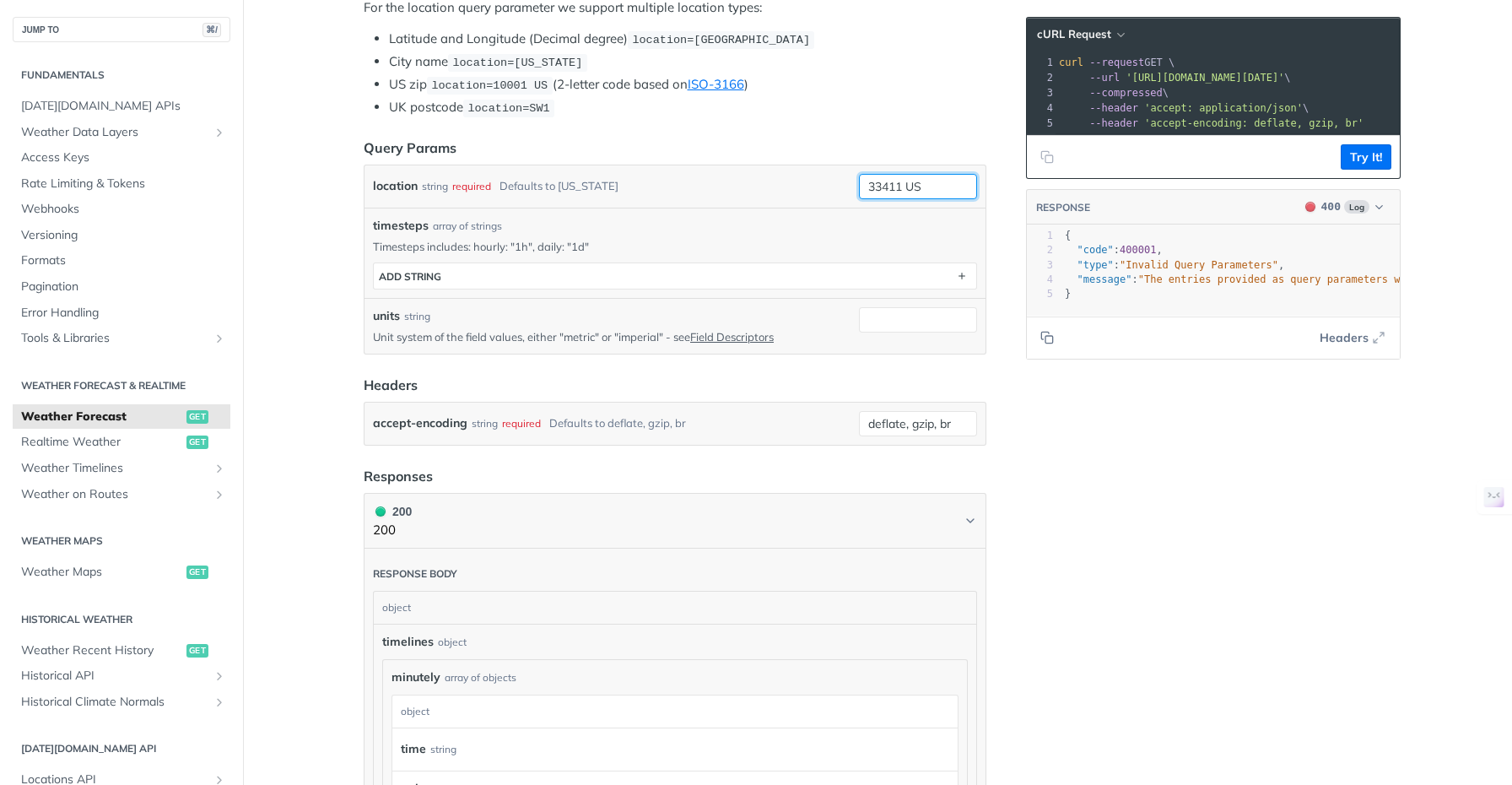
click at [944, 185] on input "33411 US" at bounding box center [917, 186] width 118 height 25
click at [1371, 170] on button "Try It!" at bounding box center [1366, 157] width 51 height 25
click at [925, 188] on input "33411US" at bounding box center [917, 186] width 118 height 25
type input "33411"
click at [922, 110] on li "UK postcode location=SW1" at bounding box center [687, 107] width 598 height 20
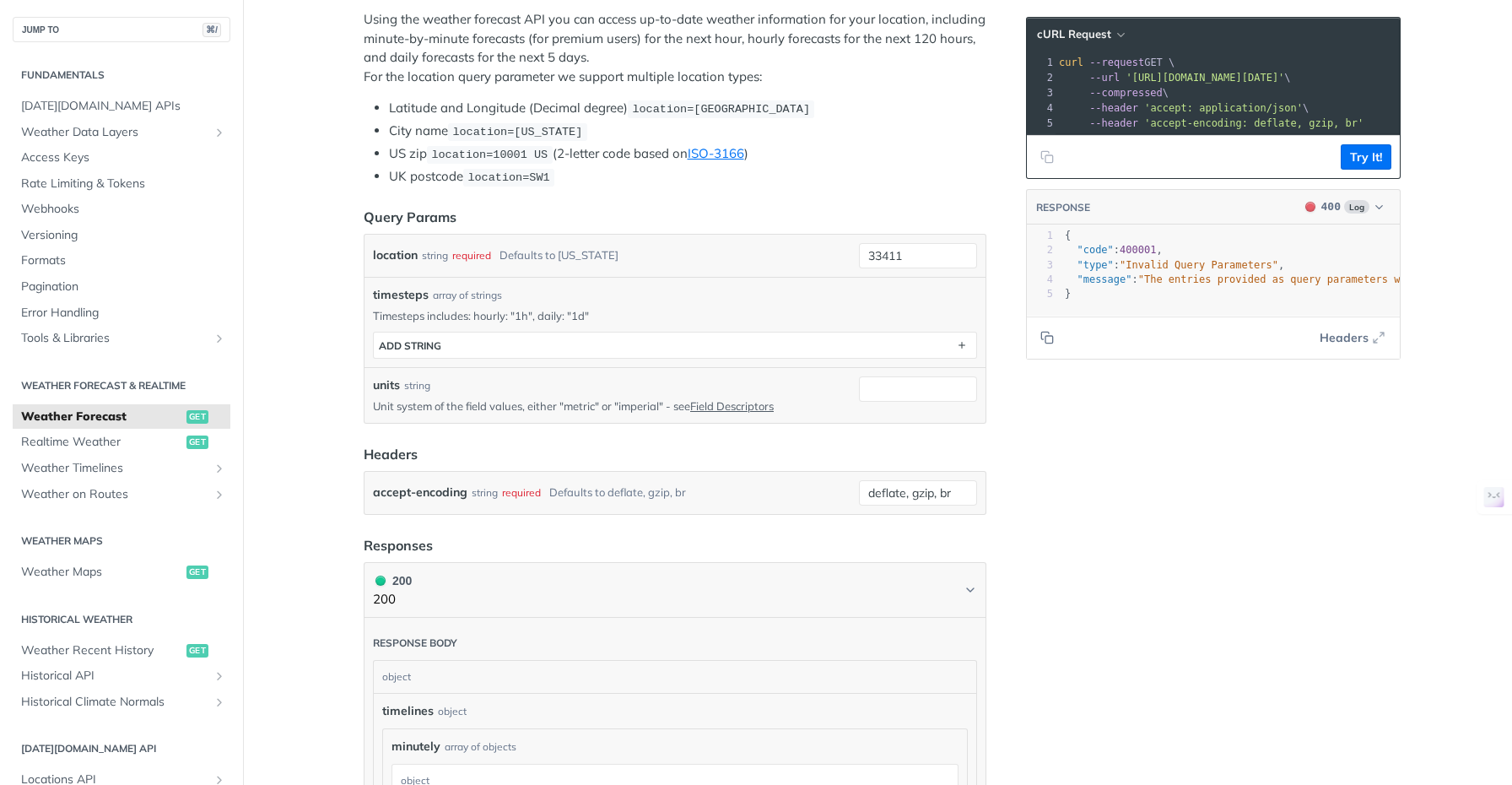
click at [512, 154] on span "location=10001 US" at bounding box center [488, 154] width 116 height 13
click at [527, 154] on span "location=10001 US" at bounding box center [488, 154] width 116 height 13
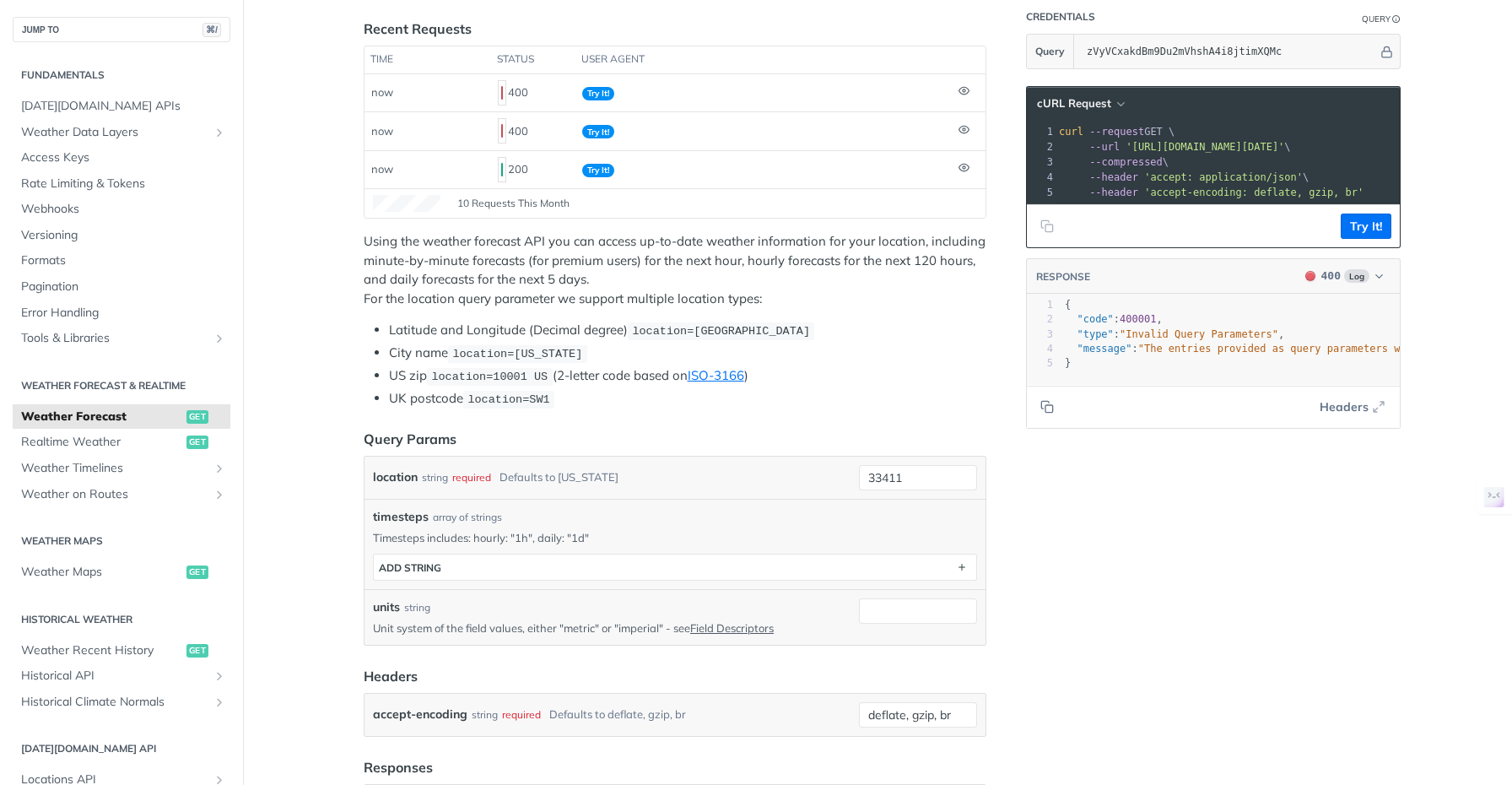
scroll to position [193, 0]
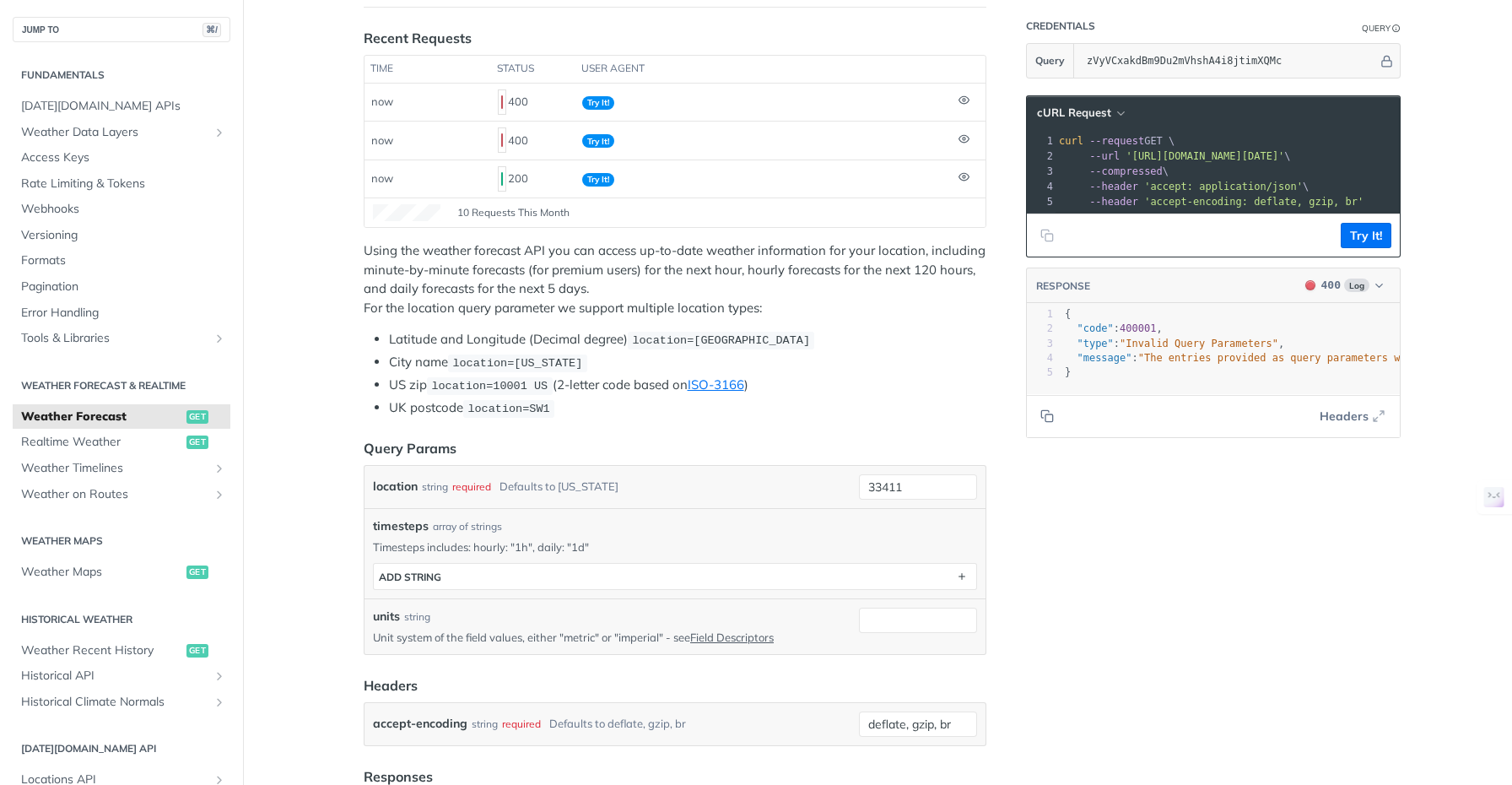
click at [719, 337] on span "location=[GEOGRAPHIC_DATA]" at bounding box center [720, 340] width 178 height 13
click at [789, 337] on span "location=[GEOGRAPHIC_DATA]" at bounding box center [720, 340] width 178 height 13
click at [890, 343] on li "Latitude and Longitude (Decimal degree) location=[GEOGRAPHIC_DATA]" at bounding box center [687, 339] width 598 height 20
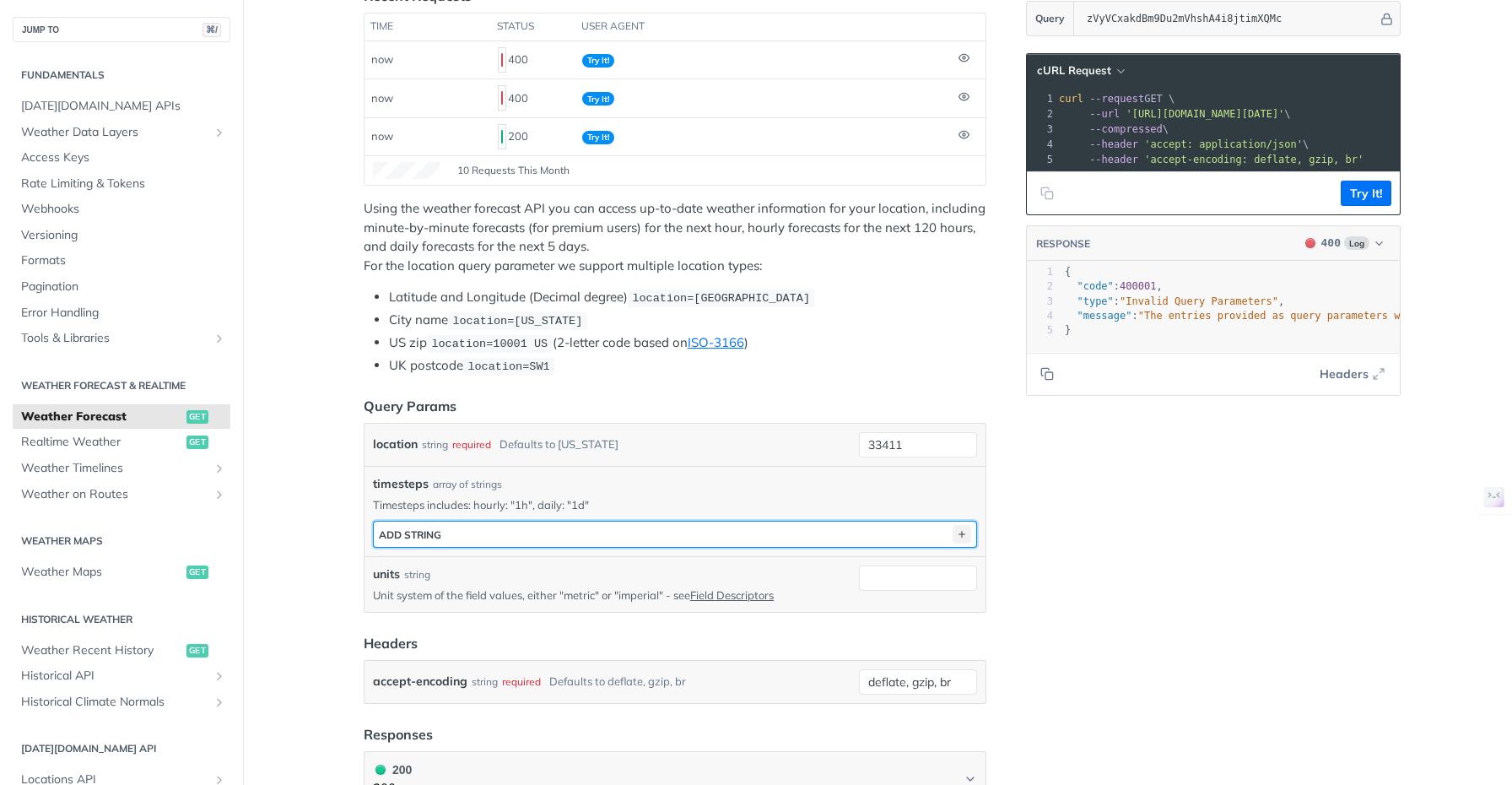
click at [955, 530] on icon "button" at bounding box center [961, 533] width 19 height 19
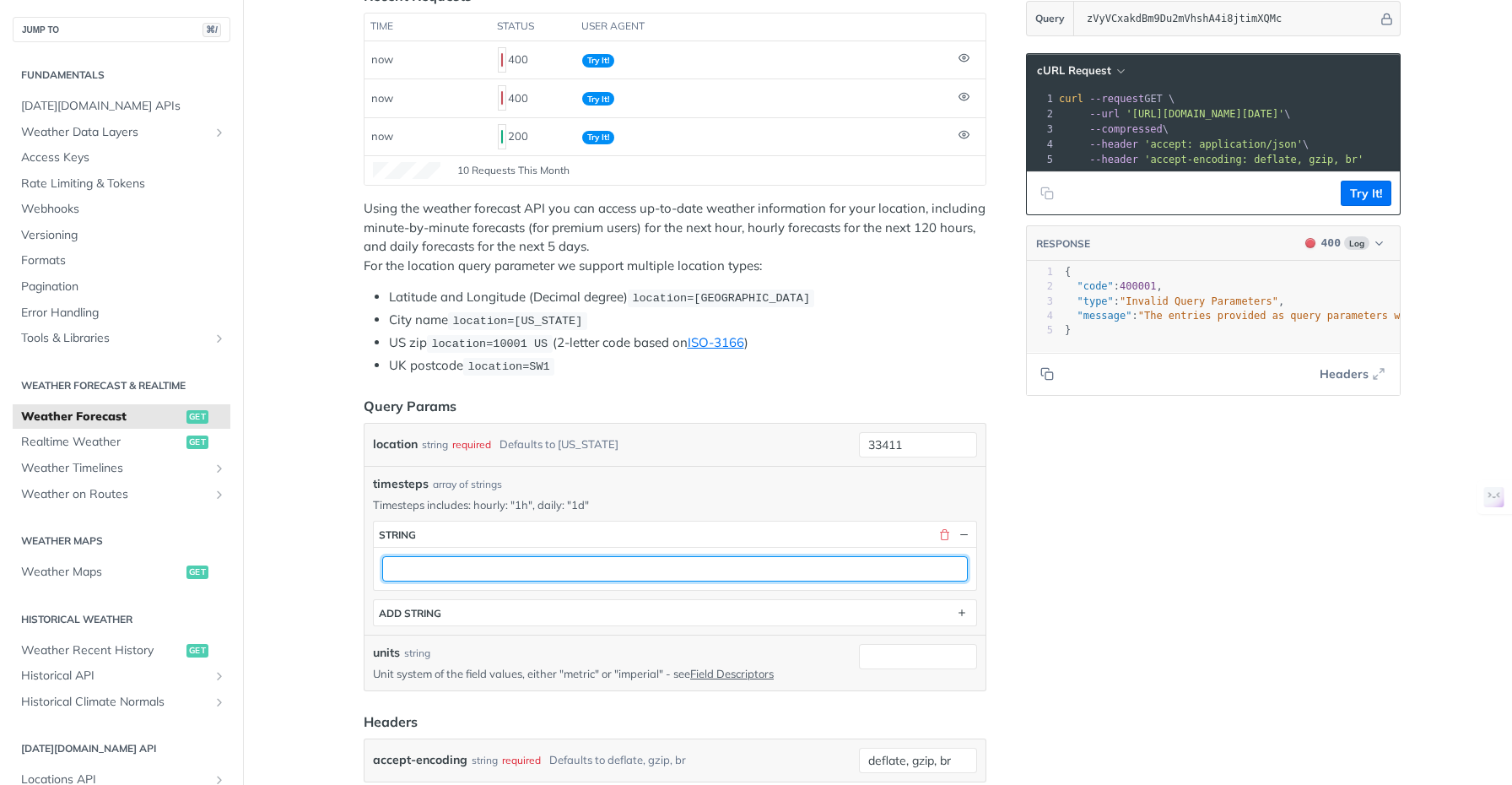
click at [505, 566] on input "text" at bounding box center [675, 569] width 586 height 25
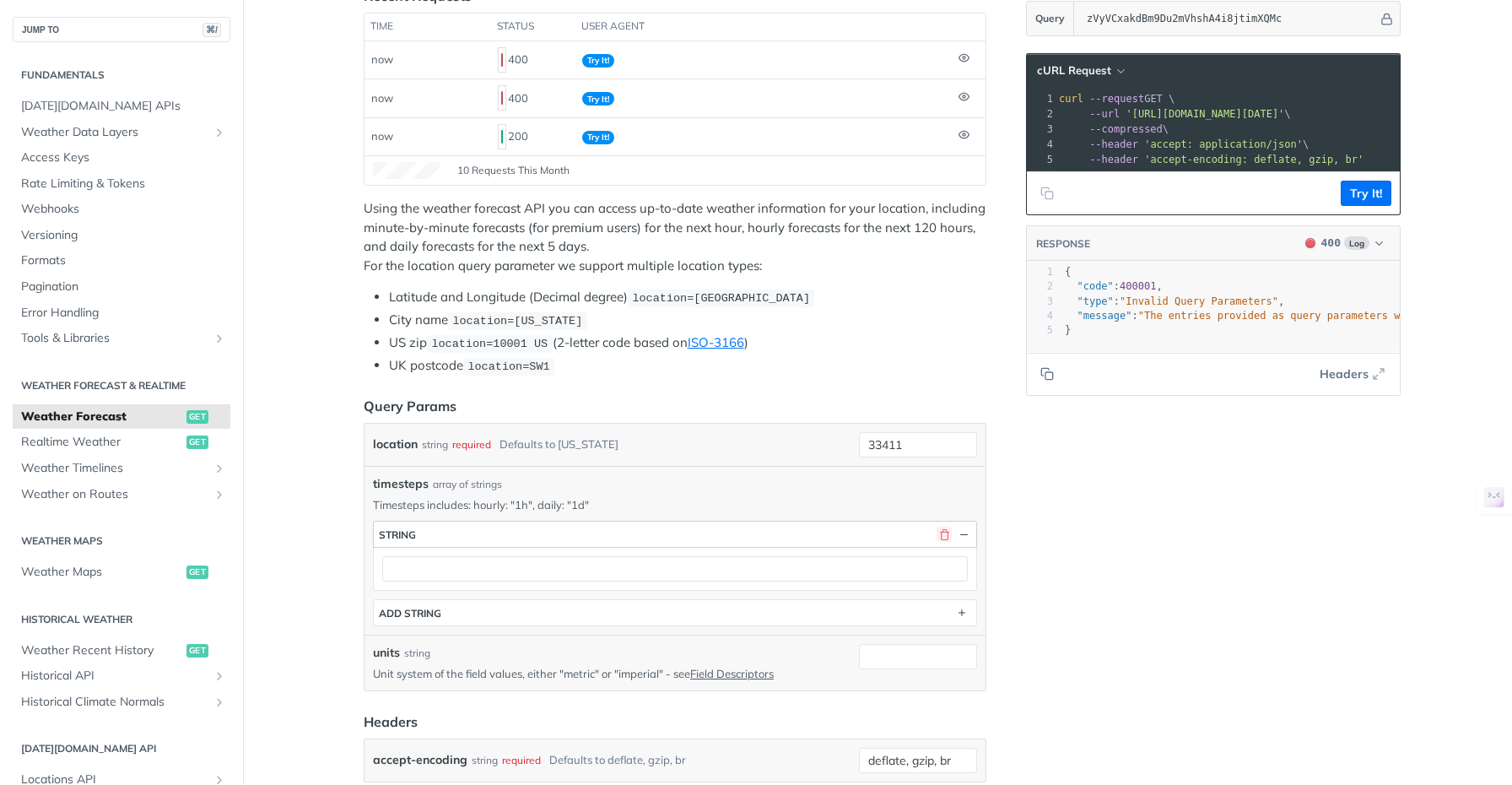
click at [937, 527] on button "button" at bounding box center [945, 534] width 16 height 16
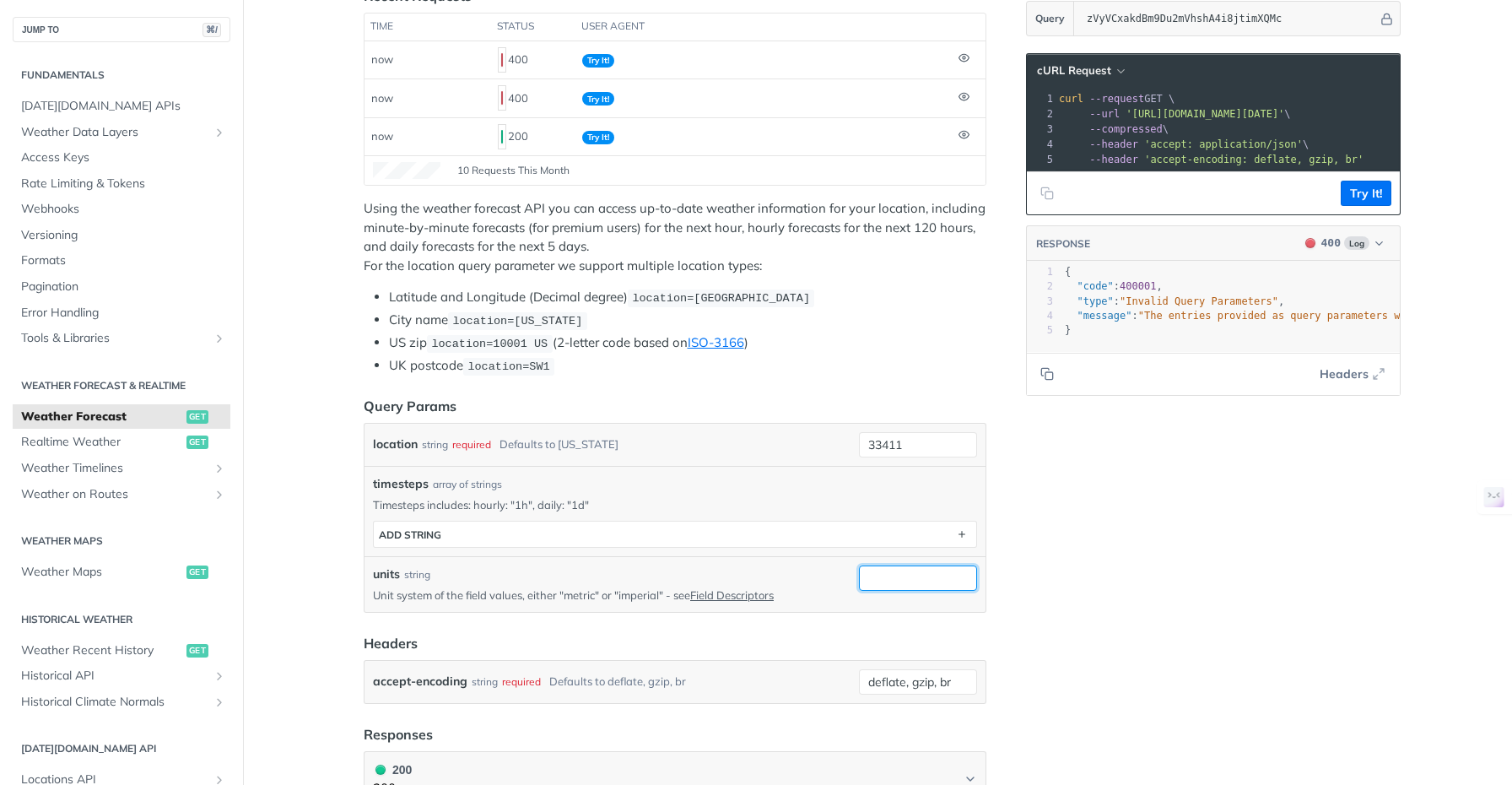
click at [889, 571] on input "units" at bounding box center [917, 578] width 118 height 25
type input "imperial"
click at [1342, 204] on button "Try It!" at bounding box center [1366, 193] width 51 height 25
click at [1362, 206] on button "Try It!" at bounding box center [1366, 193] width 51 height 25
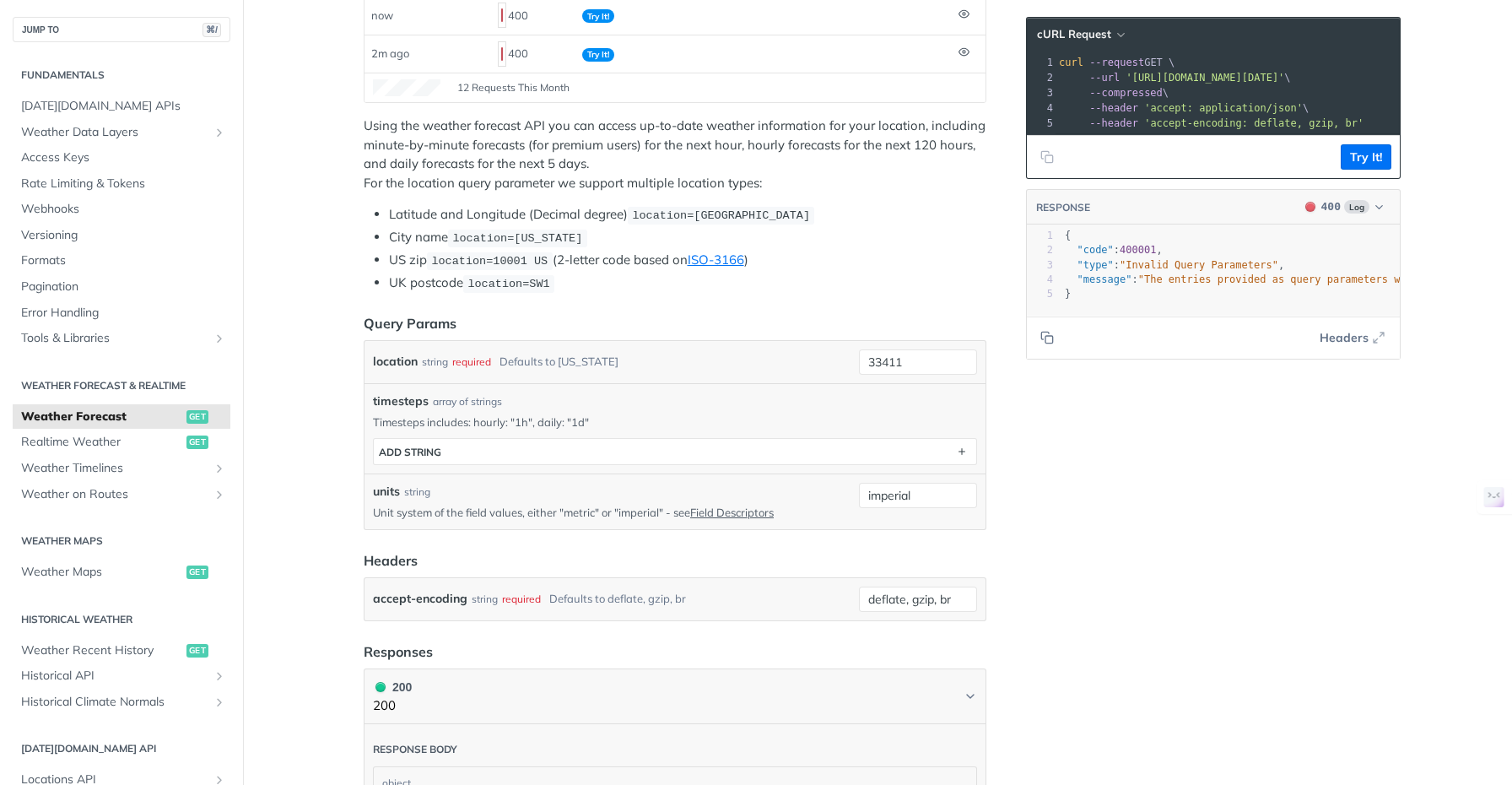
scroll to position [315, 0]
click at [655, 412] on div "timesteps array of strings Timesteps includes: hourly: "1h", daily: "1d" timest…" at bounding box center [676, 432] width 604 height 72
drag, startPoint x: 934, startPoint y: 497, endPoint x: 825, endPoint y: 498, distance: 109.0
click at [825, 498] on div "units string Unit system of the field values, either "metric" or "imperial" - s…" at bounding box center [676, 505] width 604 height 37
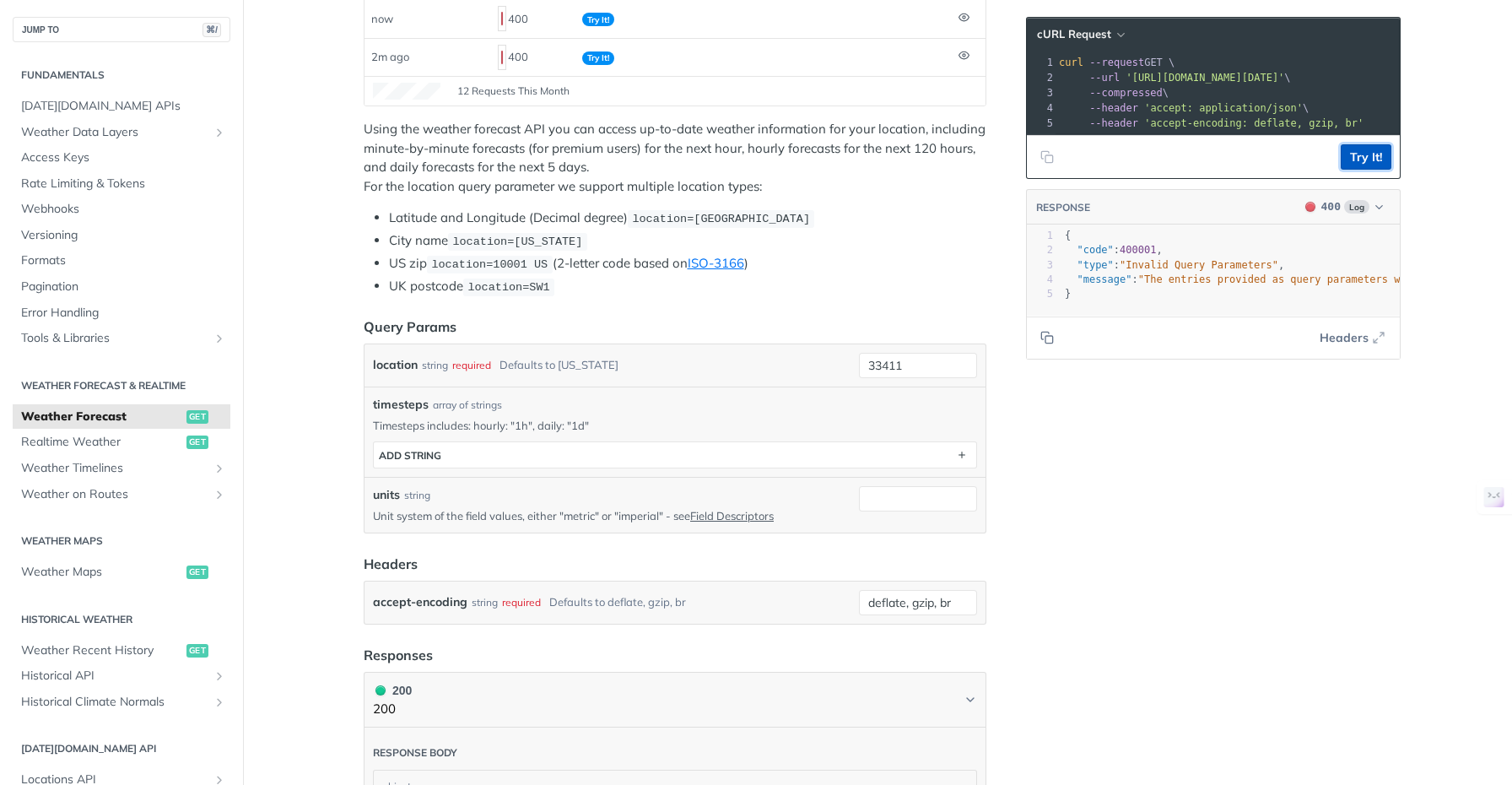
click at [1371, 170] on button "Try It!" at bounding box center [1366, 157] width 51 height 25
click at [913, 358] on input "33411" at bounding box center [917, 366] width 118 height 25
click at [868, 454] on div "Use default value" at bounding box center [892, 455] width 167 height 26
type input "[US_STATE]"
click at [1354, 170] on button "Try It!" at bounding box center [1366, 157] width 51 height 25
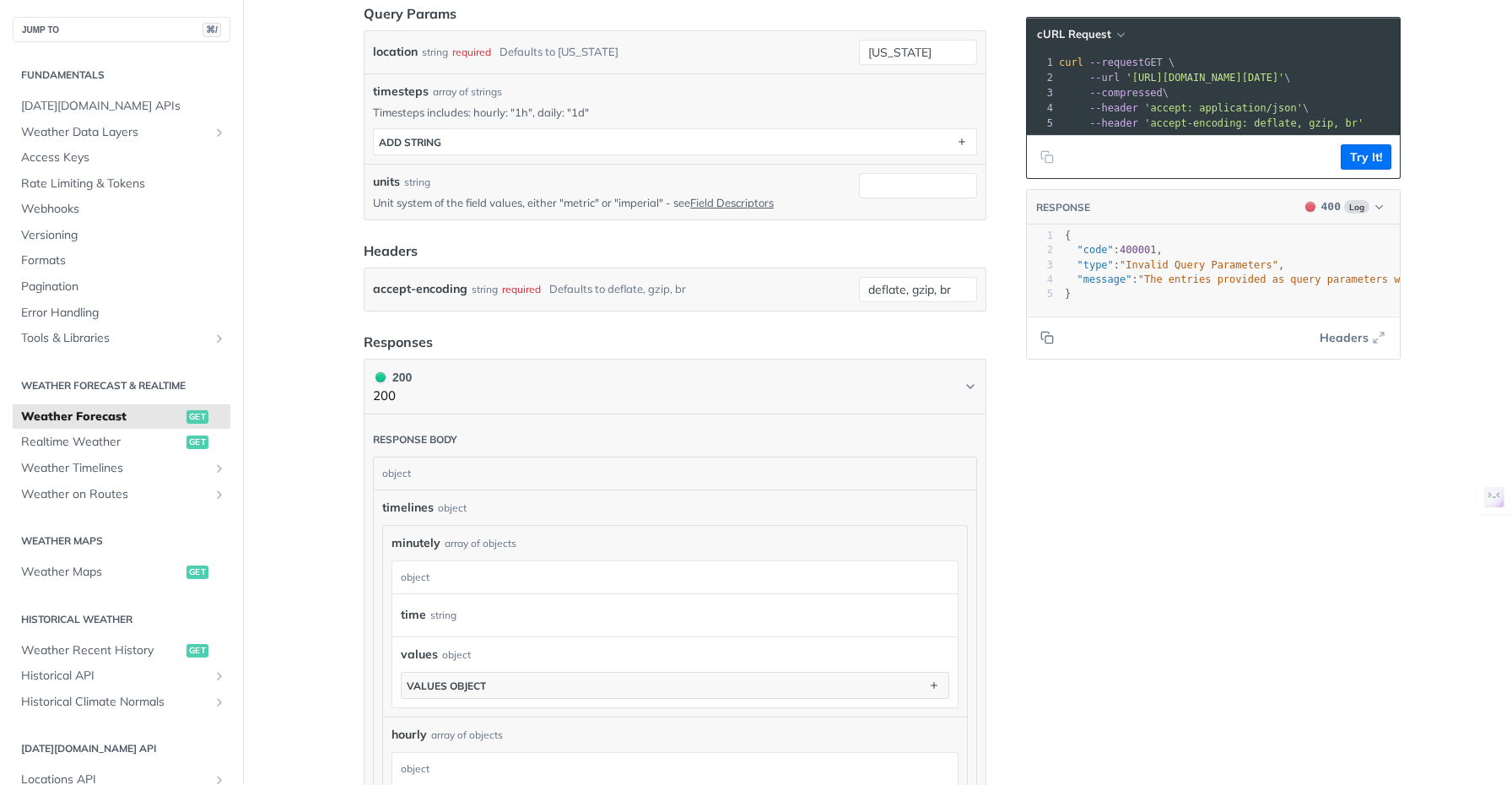
scroll to position [12, 0]
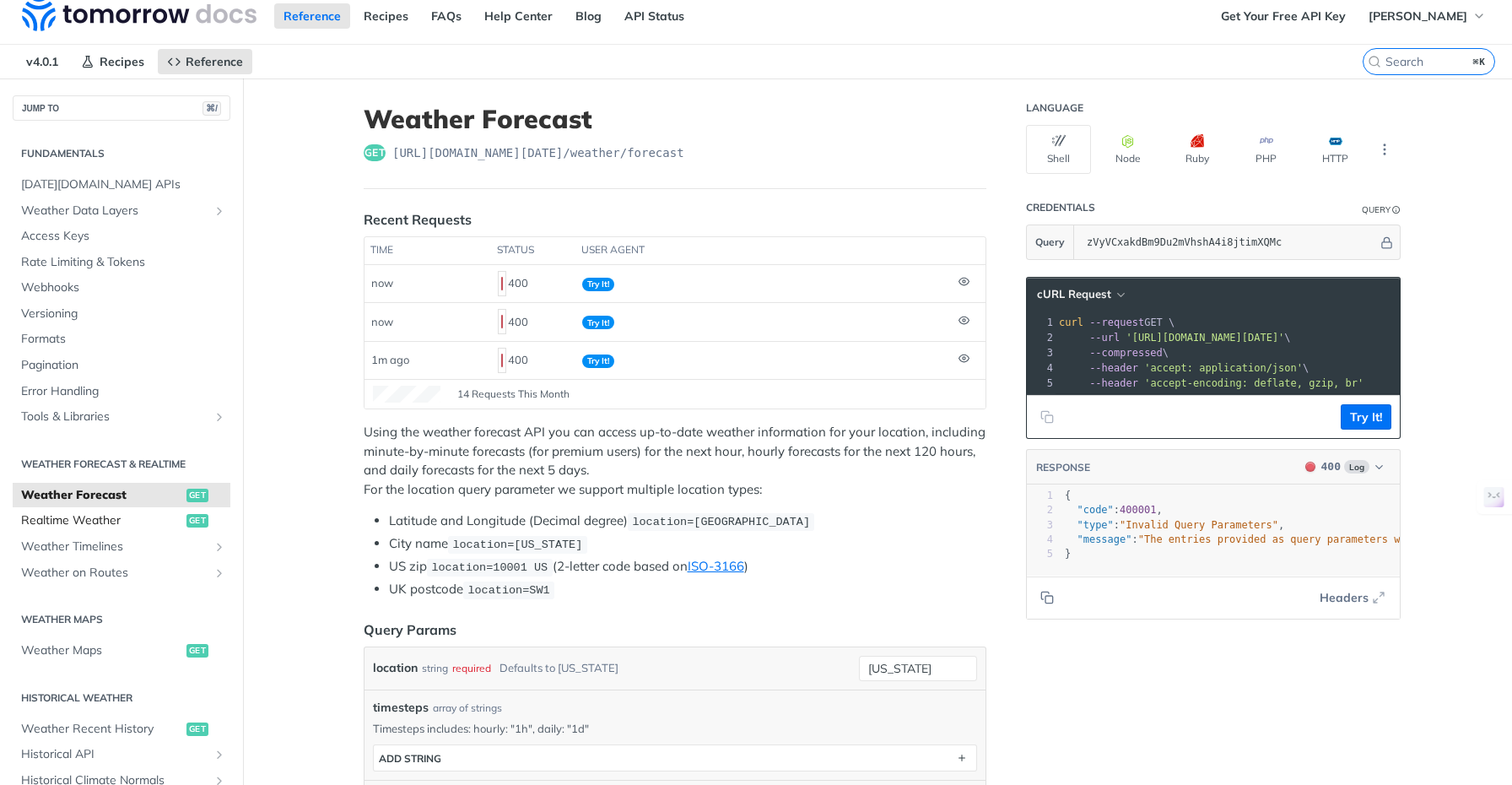
click at [91, 512] on span "Realtime Weather" at bounding box center [101, 520] width 161 height 17
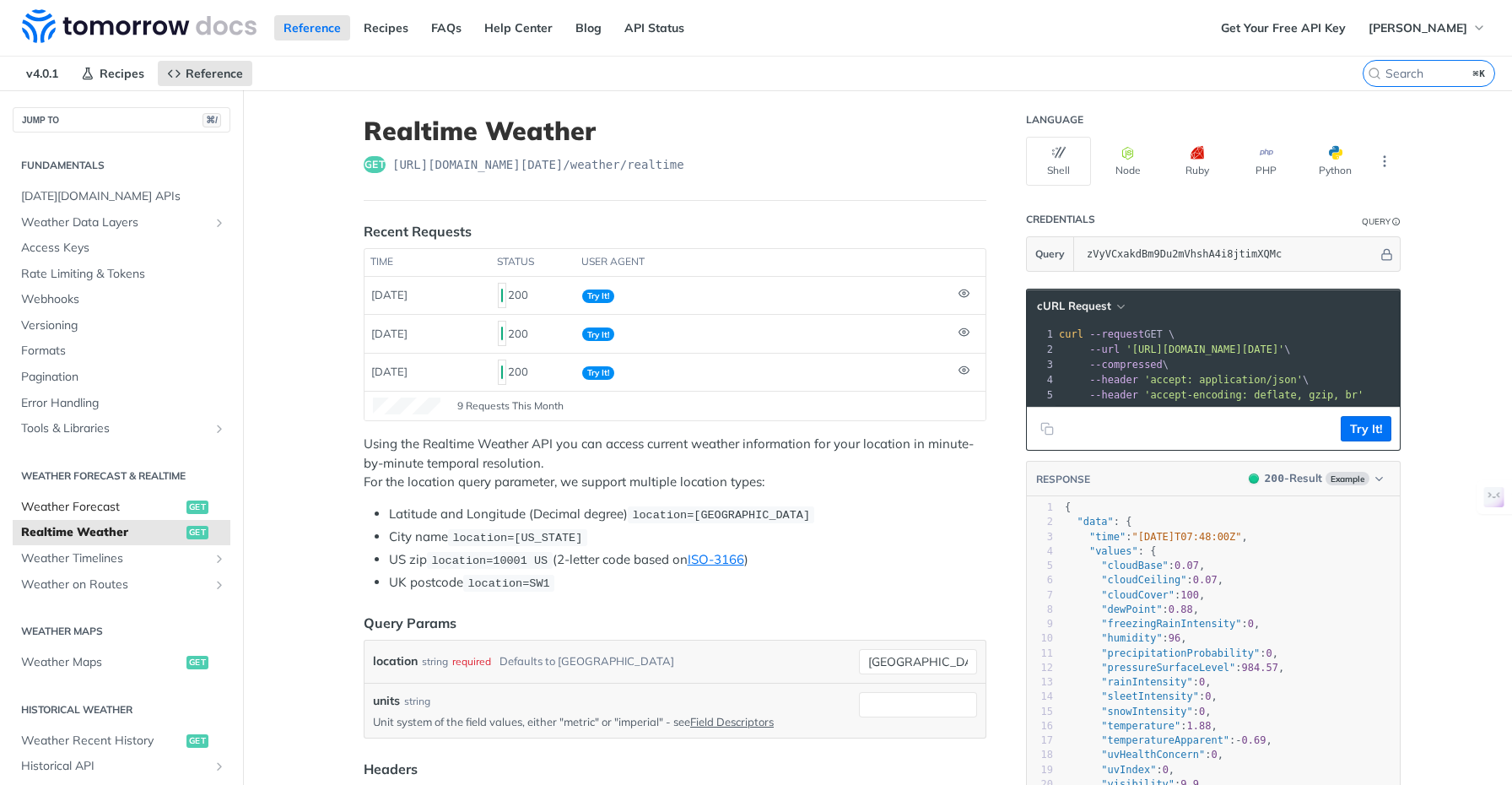
click at [103, 506] on span "Weather Forecast" at bounding box center [101, 507] width 161 height 17
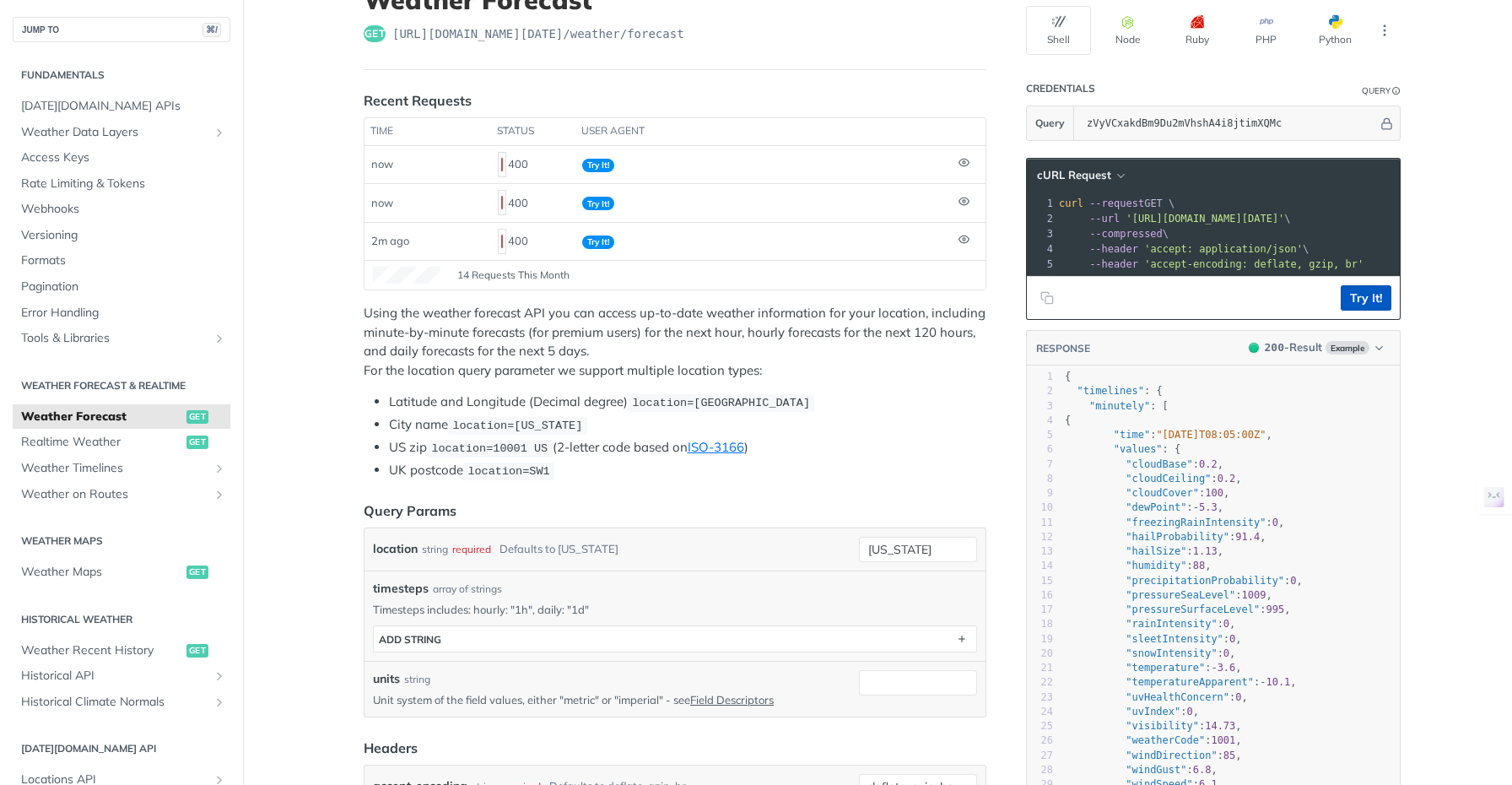
scroll to position [134, 0]
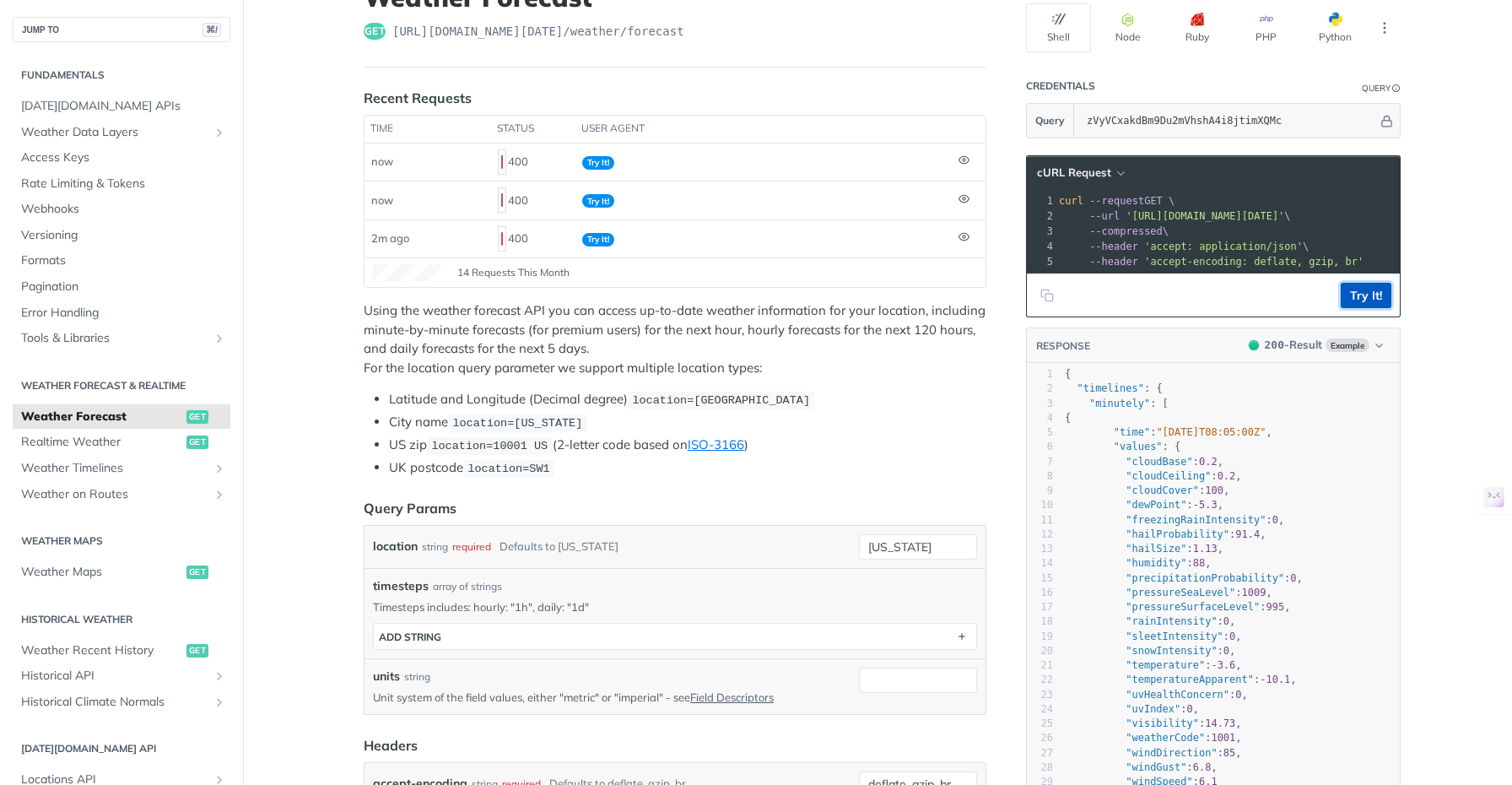
click at [1365, 308] on button "Try It!" at bounding box center [1366, 295] width 51 height 25
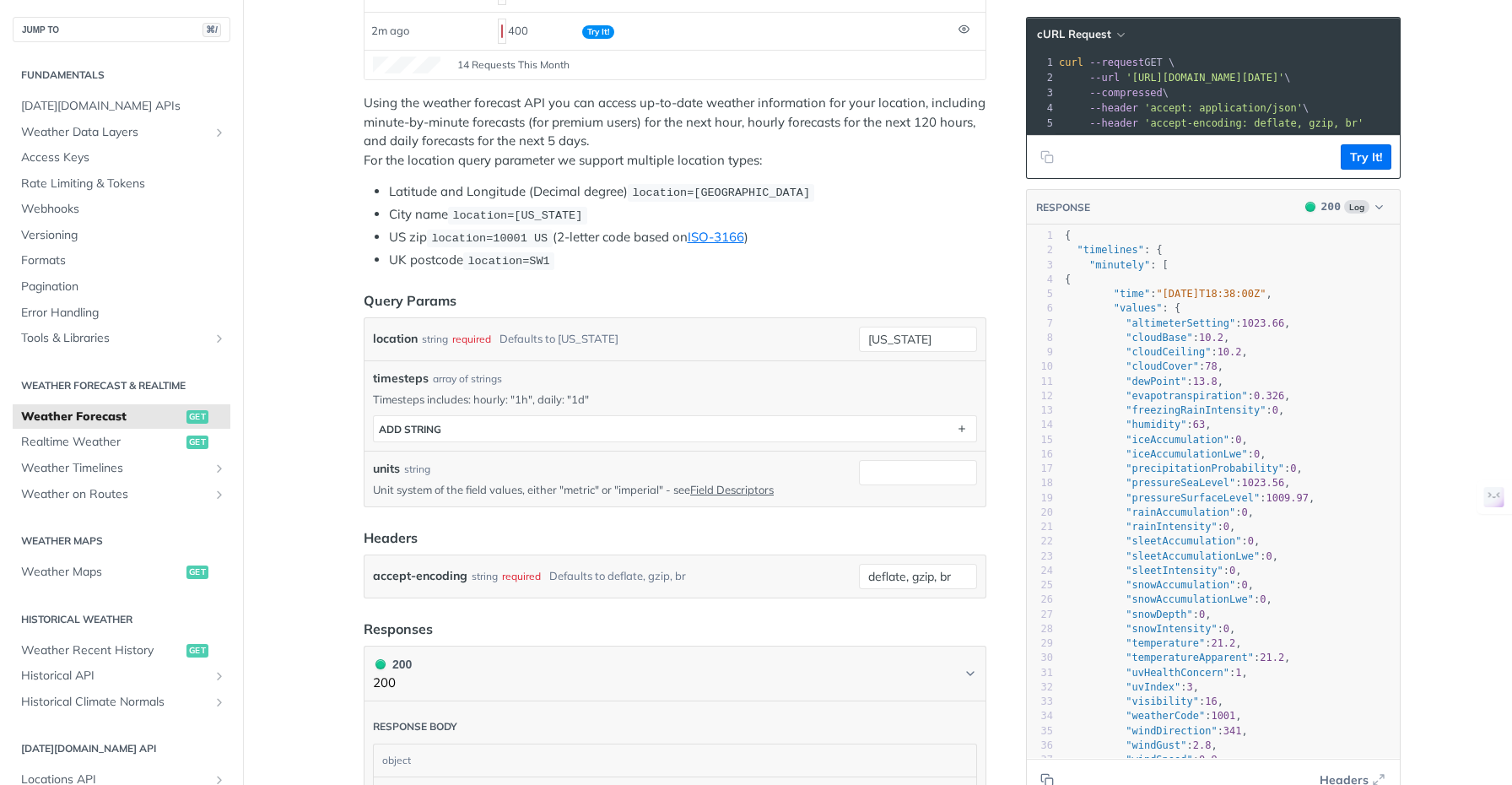
scroll to position [398, 0]
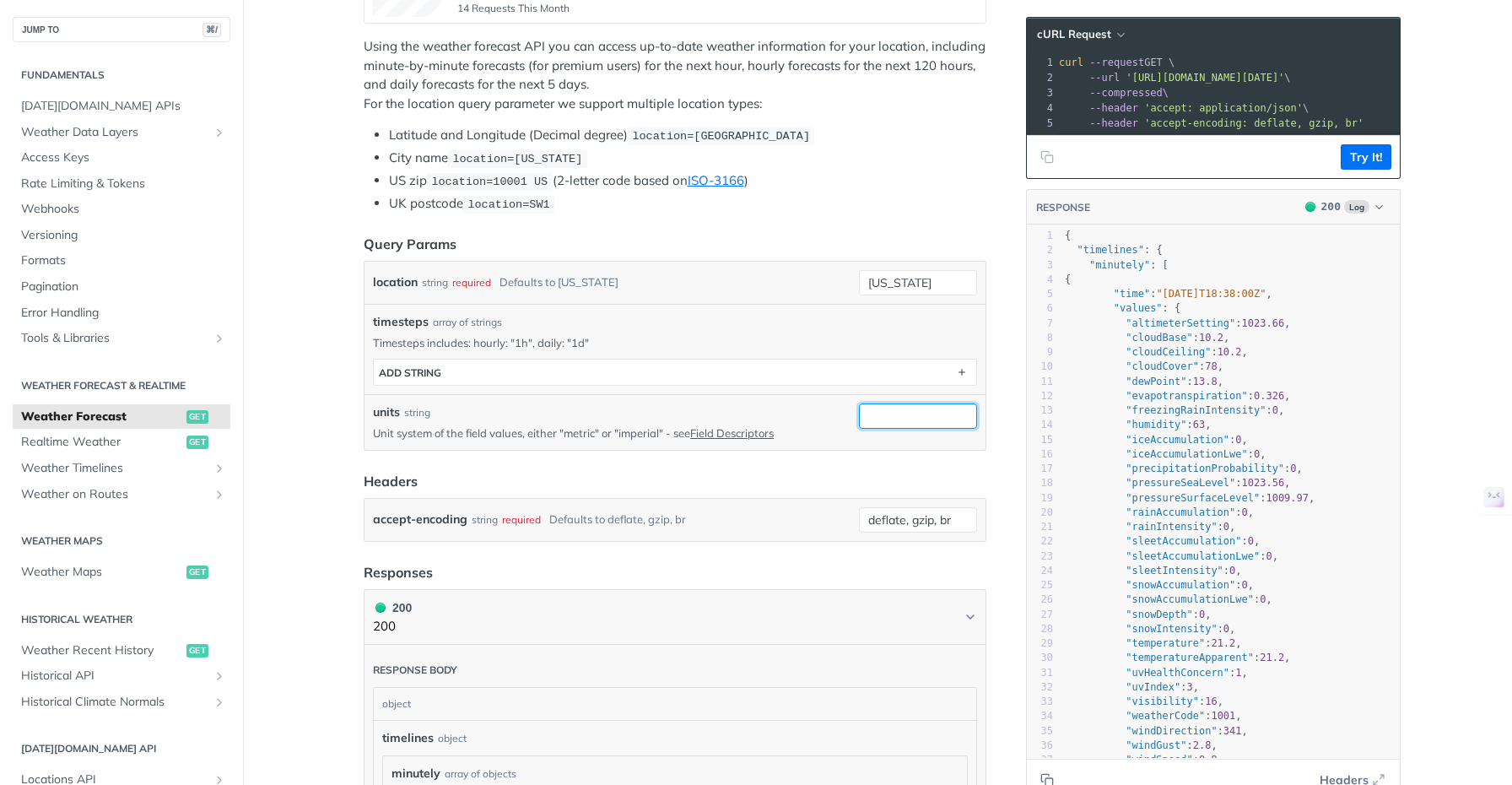
click at [893, 416] on input "units" at bounding box center [917, 416] width 118 height 25
type input "imperial"
click at [962, 205] on li "UK postcode location=SW1" at bounding box center [687, 204] width 598 height 20
click at [1359, 167] on button "Try It!" at bounding box center [1366, 157] width 51 height 25
click at [881, 183] on li "US zip location=10001 [GEOGRAPHIC_DATA] (2-letter code based on ISO-3166 )" at bounding box center [687, 181] width 598 height 20
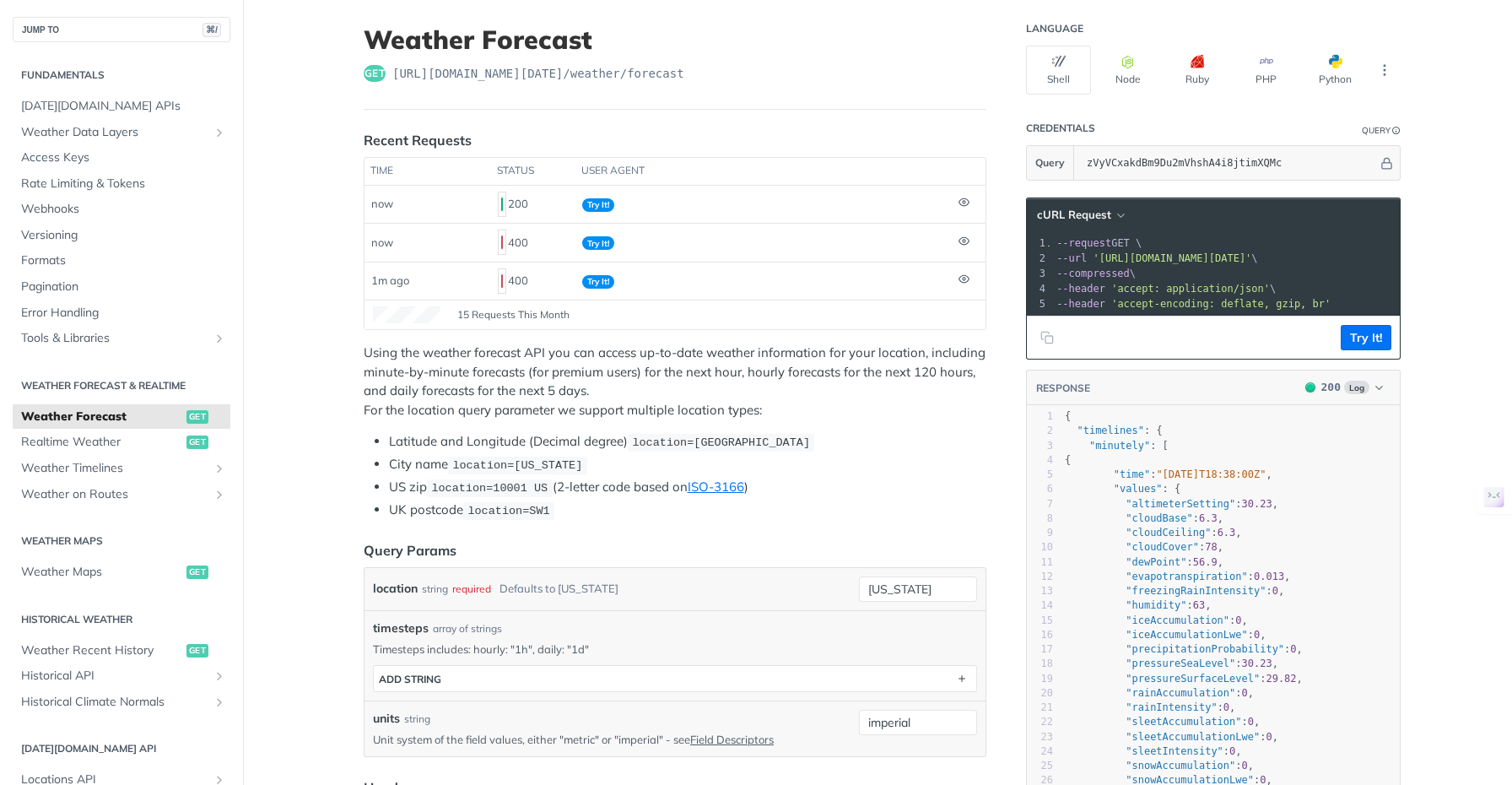
scroll to position [0, 37]
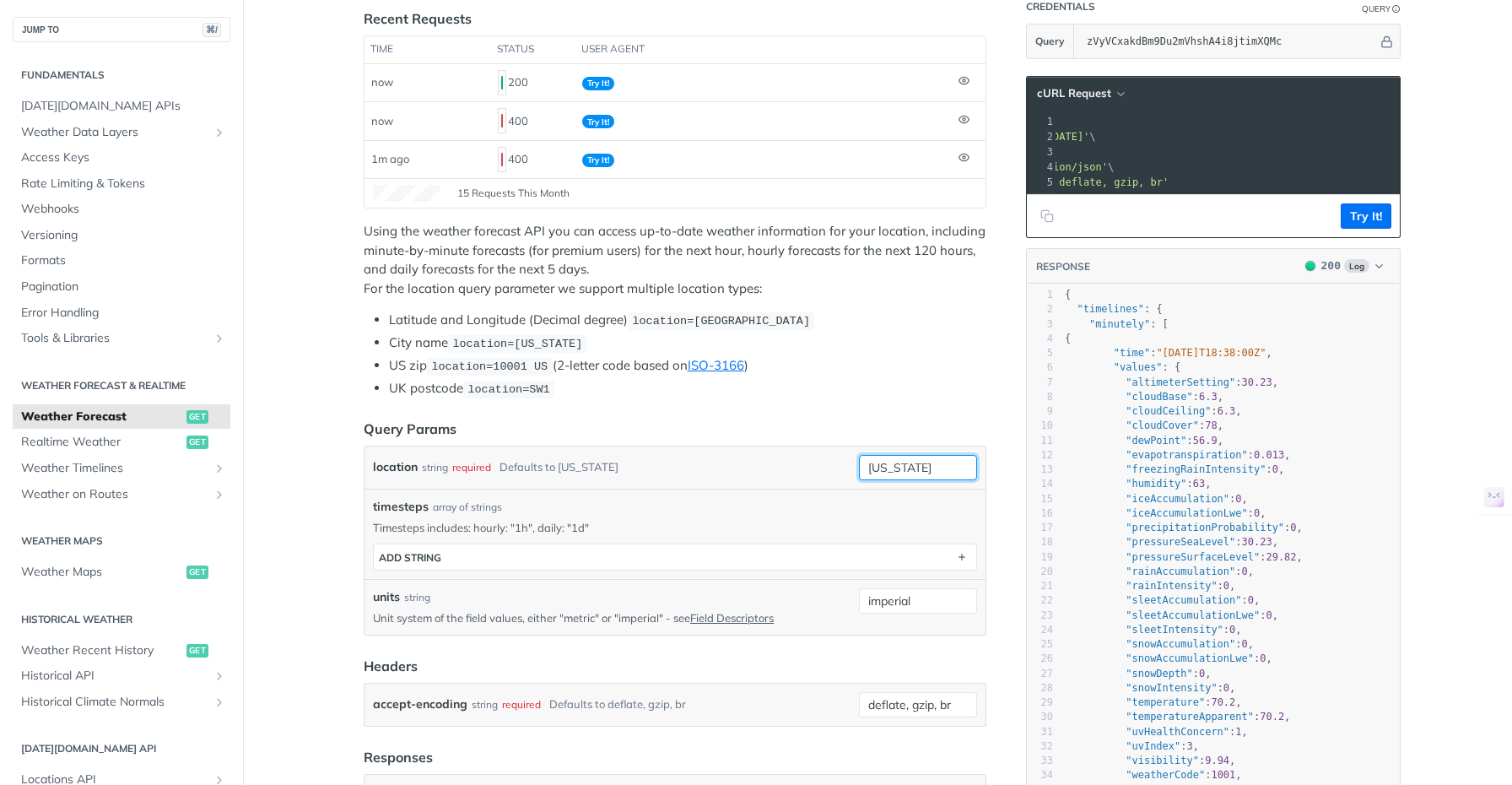
click at [934, 472] on input "[US_STATE]" at bounding box center [917, 468] width 118 height 25
drag, startPoint x: 491, startPoint y: 366, endPoint x: 543, endPoint y: 367, distance: 52.0
click at [543, 367] on span "location=10001 US" at bounding box center [488, 367] width 116 height 13
copy span "10001 US"
drag, startPoint x: 924, startPoint y: 467, endPoint x: 832, endPoint y: 467, distance: 92.0
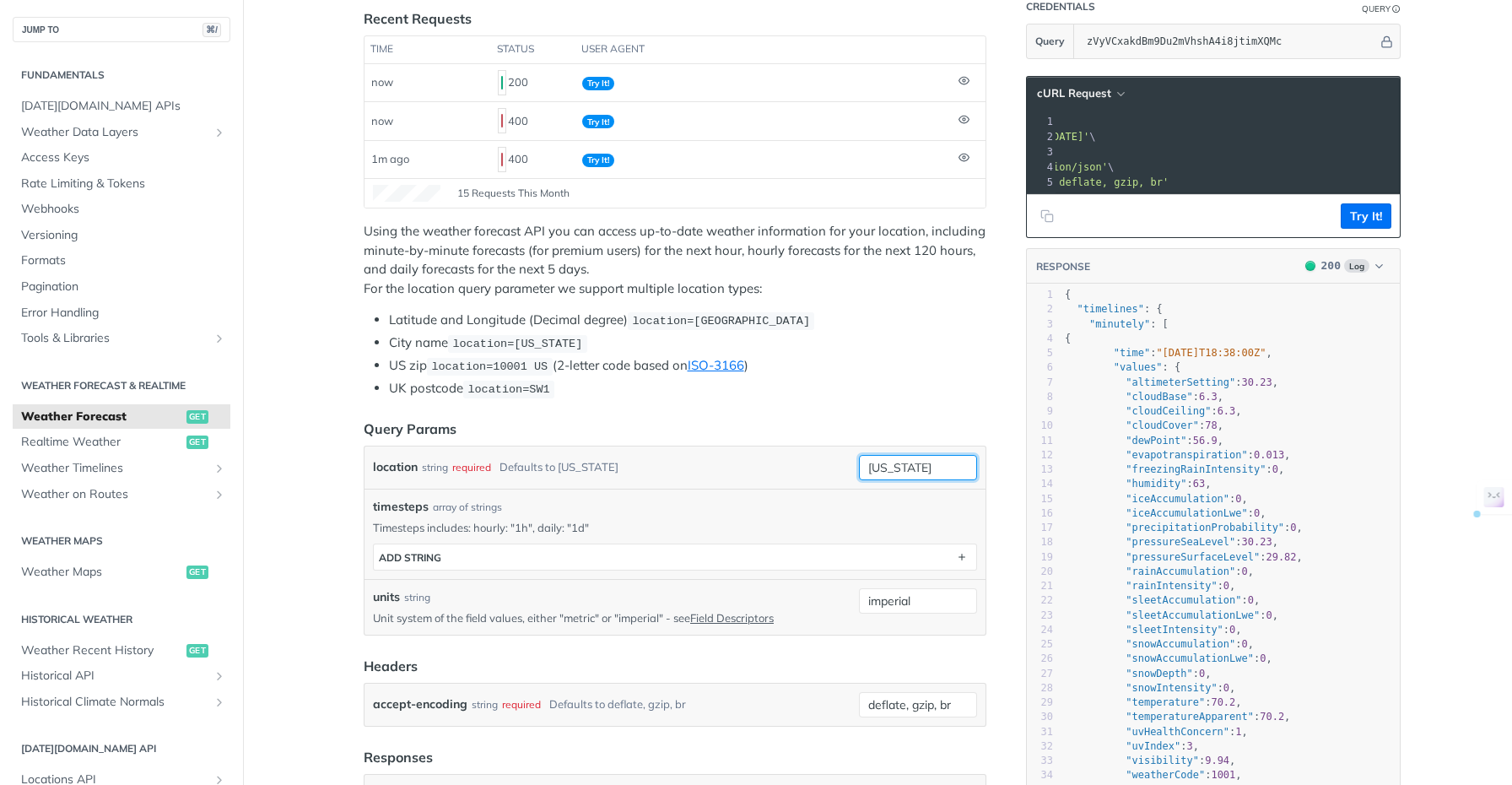
click at [832, 467] on div "location string required Defaults to [US_STATE] [US_STATE]" at bounding box center [676, 468] width 604 height 25
paste input "10001 US"
click at [929, 352] on ul "Latitude and Longitude (Decimal degree) location=[GEOGRAPHIC_DATA] City name lo…" at bounding box center [675, 355] width 623 height 88
click at [1363, 225] on button "Try It!" at bounding box center [1366, 216] width 51 height 25
click at [881, 466] on input "10001 US" at bounding box center [917, 468] width 118 height 25
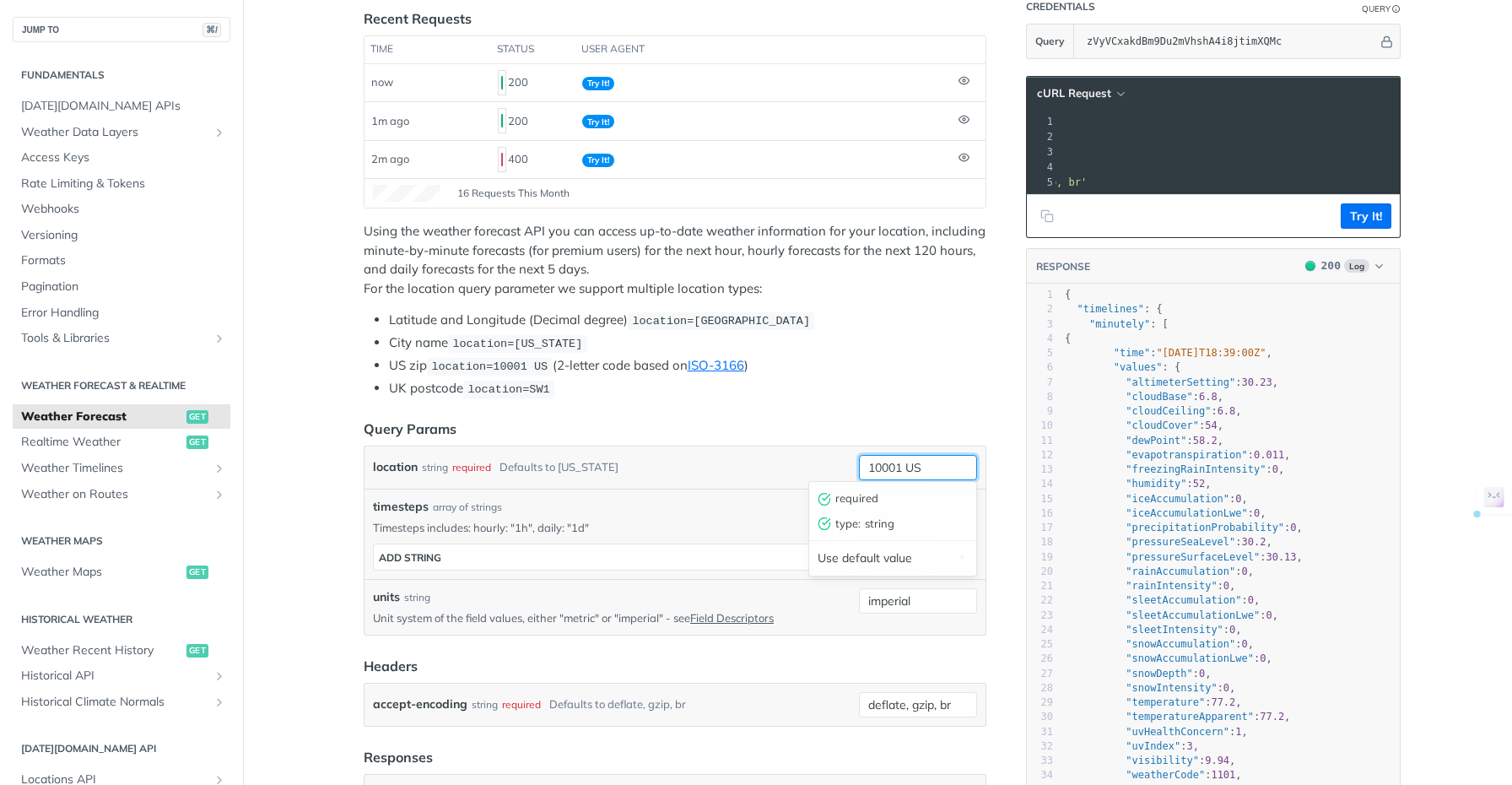
click at [881, 466] on input "10001 US" at bounding box center [917, 468] width 118 height 25
type input "33411 US"
click at [916, 391] on li "UK postcode location=SW1" at bounding box center [687, 389] width 598 height 20
click at [1358, 229] on button "Try It!" at bounding box center [1366, 216] width 51 height 25
click at [913, 331] on ul "Latitude and Longitude (Decimal degree) location=[GEOGRAPHIC_DATA] City name lo…" at bounding box center [675, 355] width 623 height 88
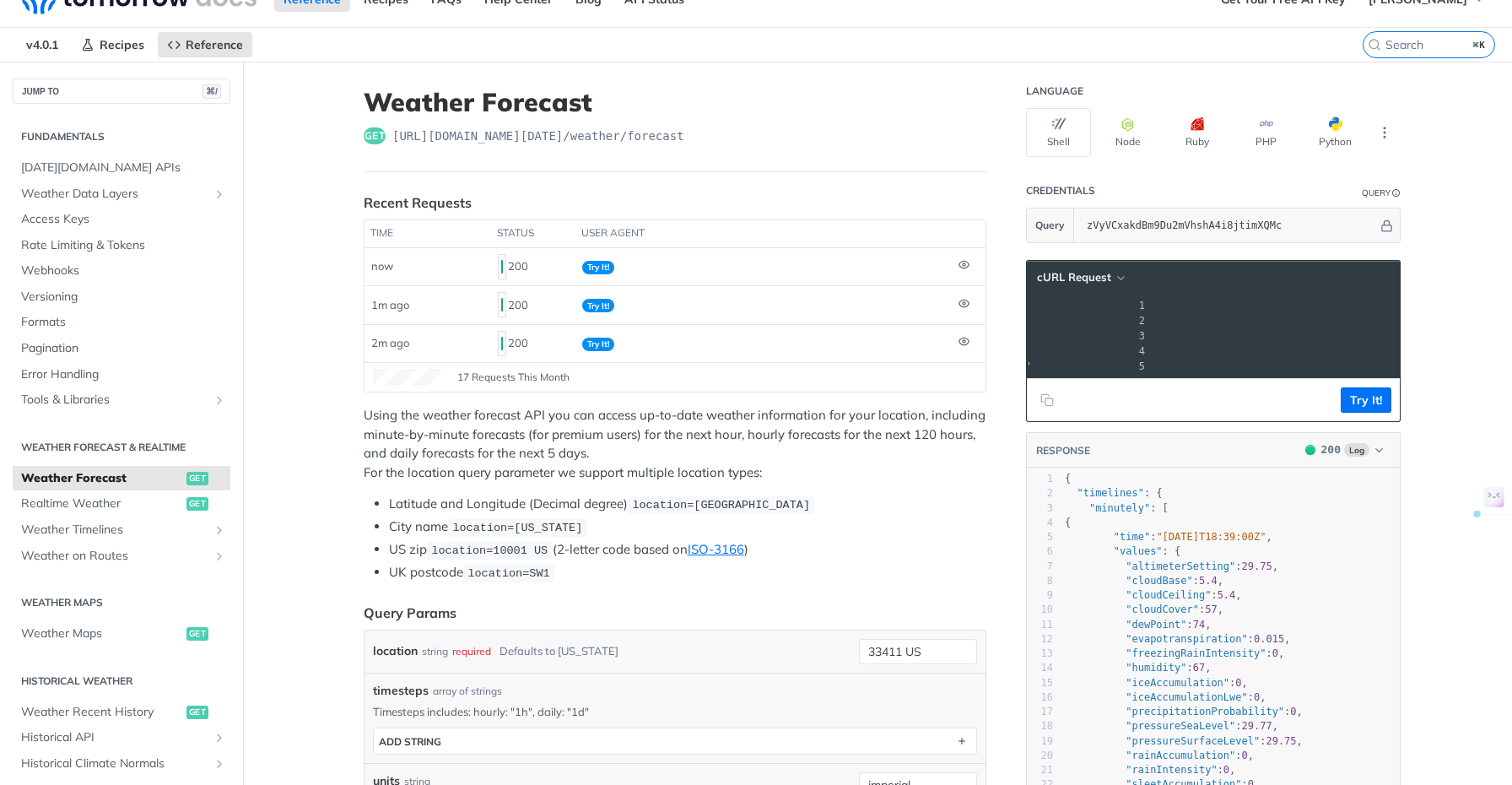
scroll to position [0, 473]
drag, startPoint x: 1127, startPoint y: 320, endPoint x: 1373, endPoint y: 323, distance: 246.0
click at [825, 323] on span "'[URL][DOMAIN_NAME][DATE]'" at bounding box center [745, 321] width 159 height 12
copy span "[URL][DOMAIN_NAME][DATE]"
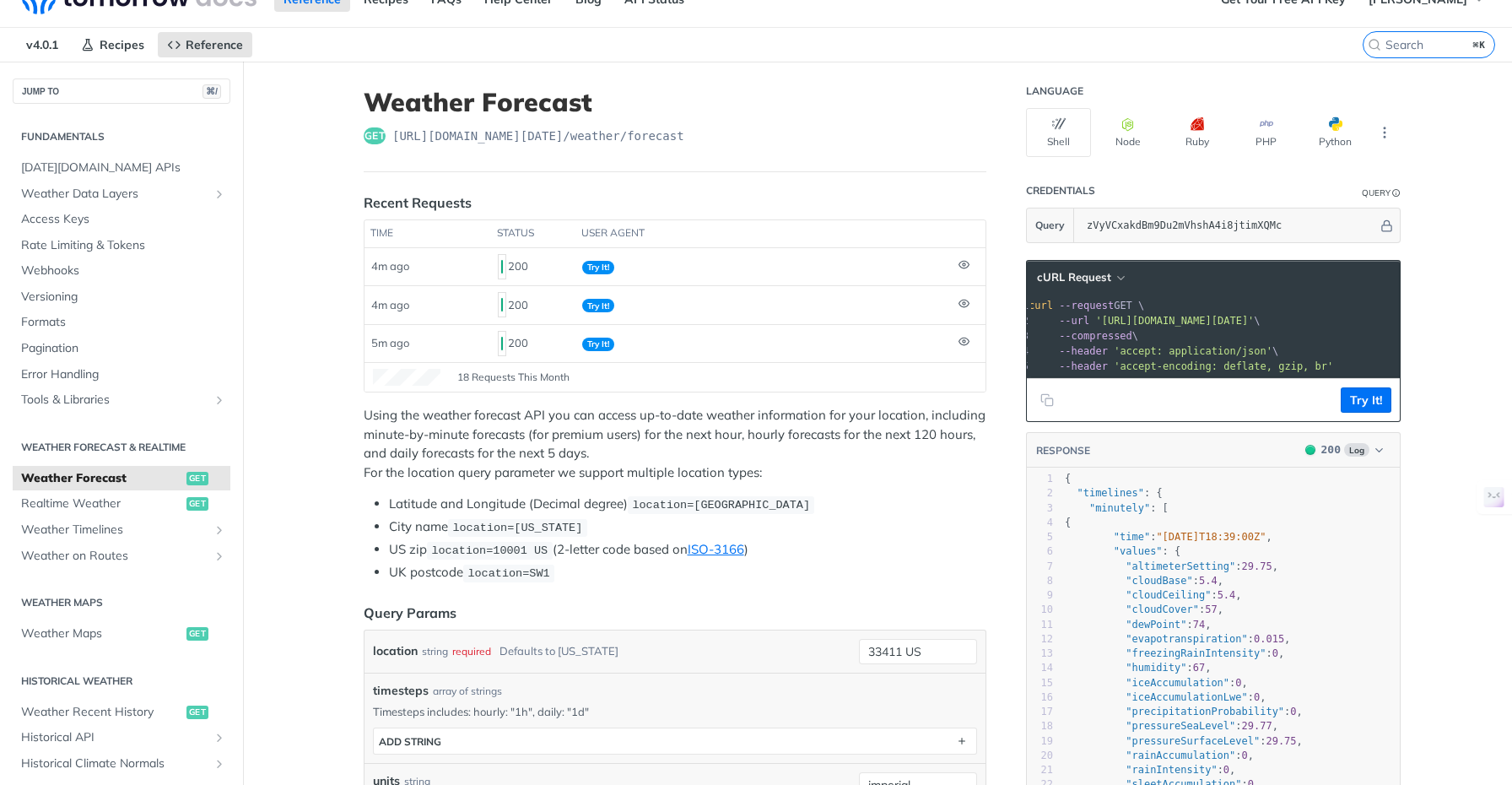
scroll to position [0, 0]
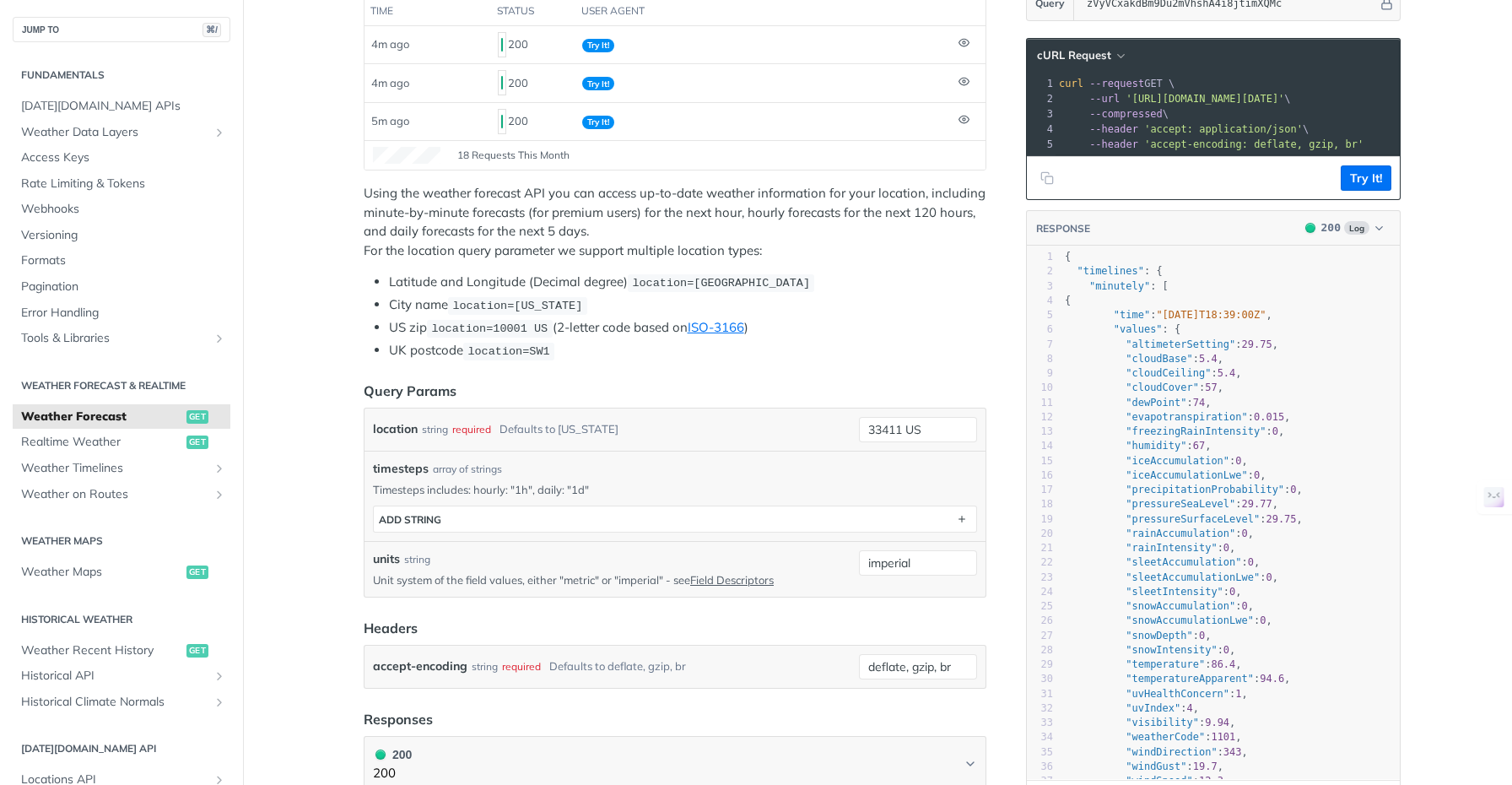
scroll to position [255, 0]
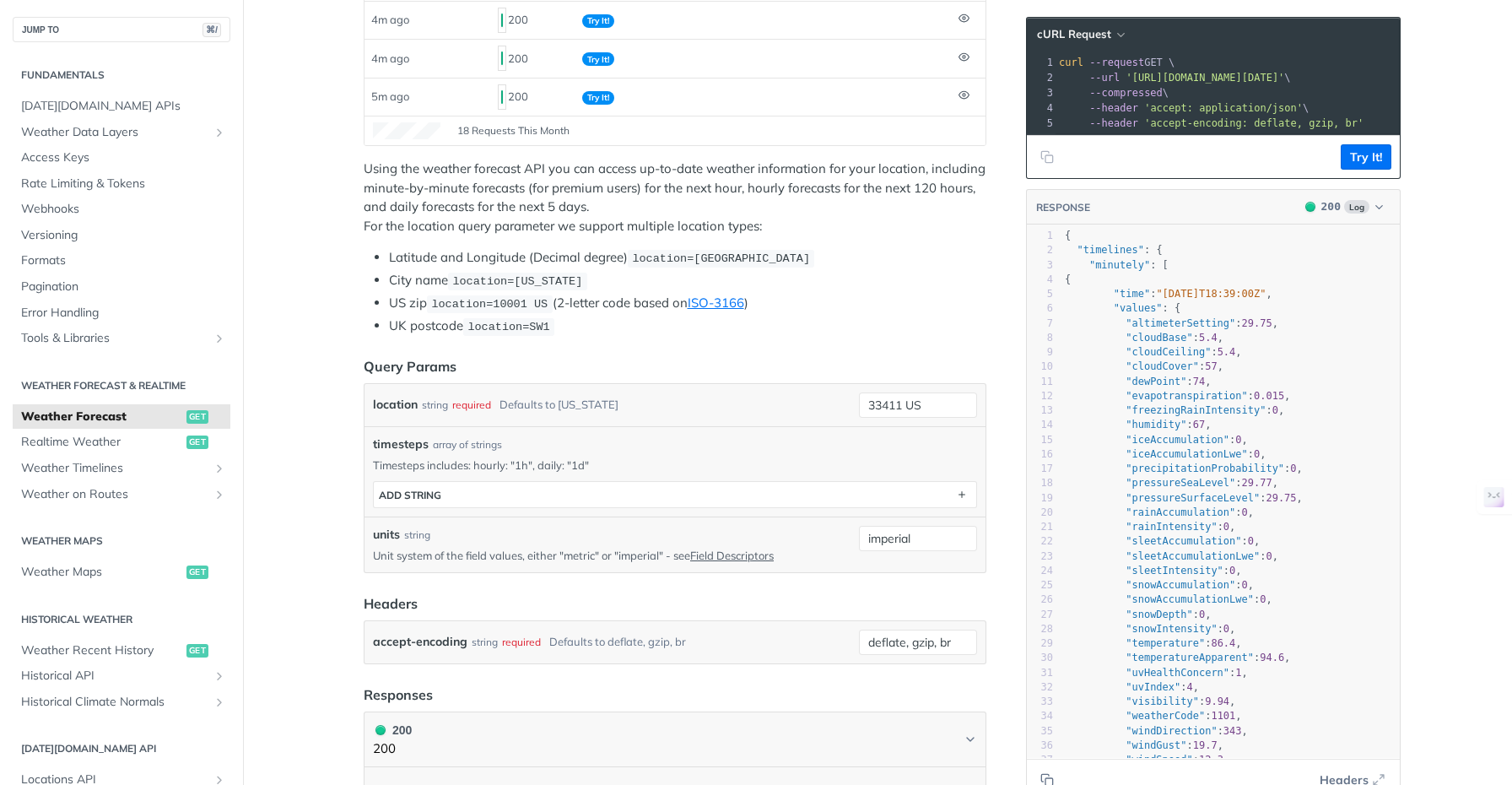
scroll to position [274, 0]
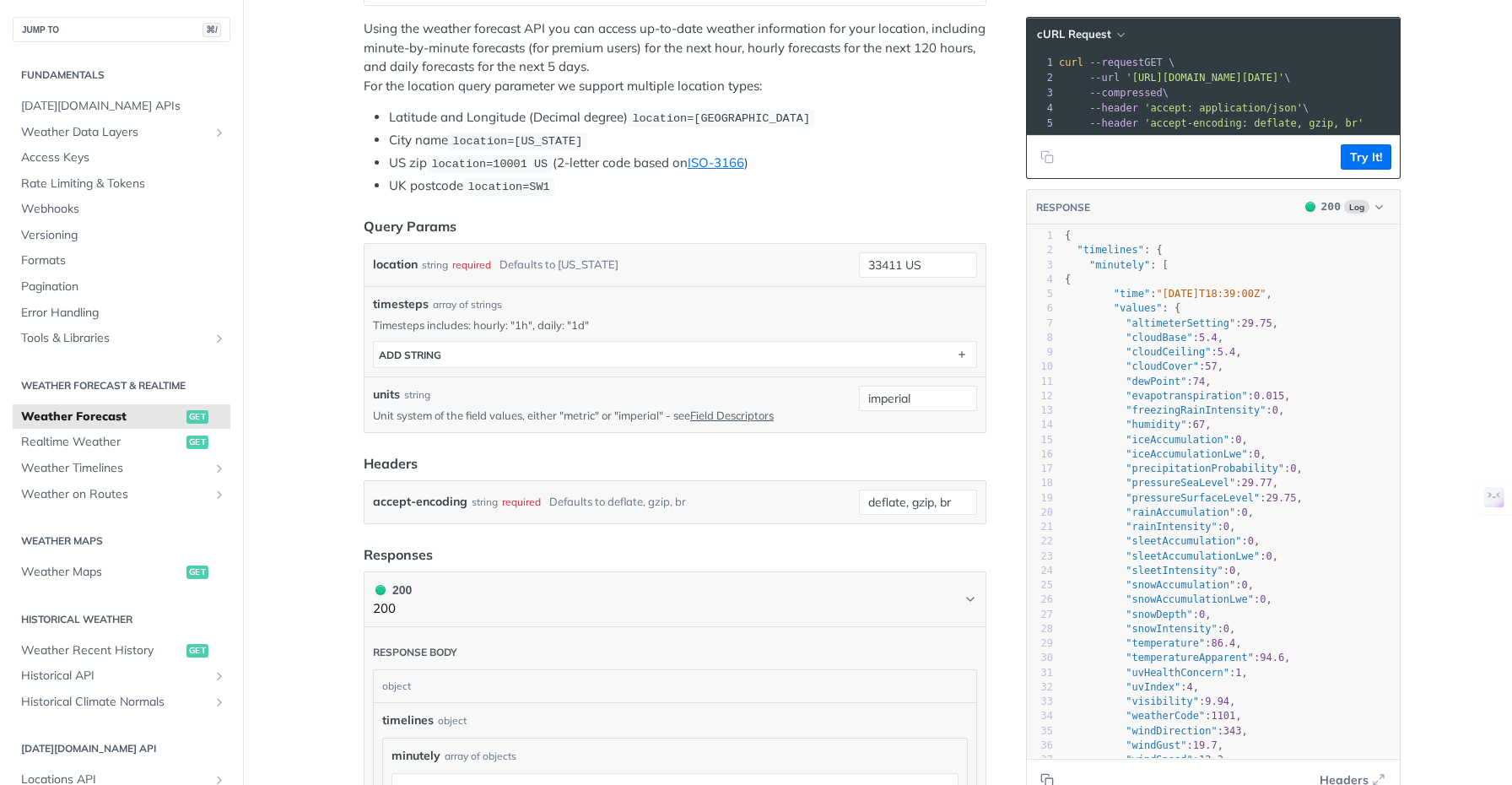
scroll to position [425, 0]
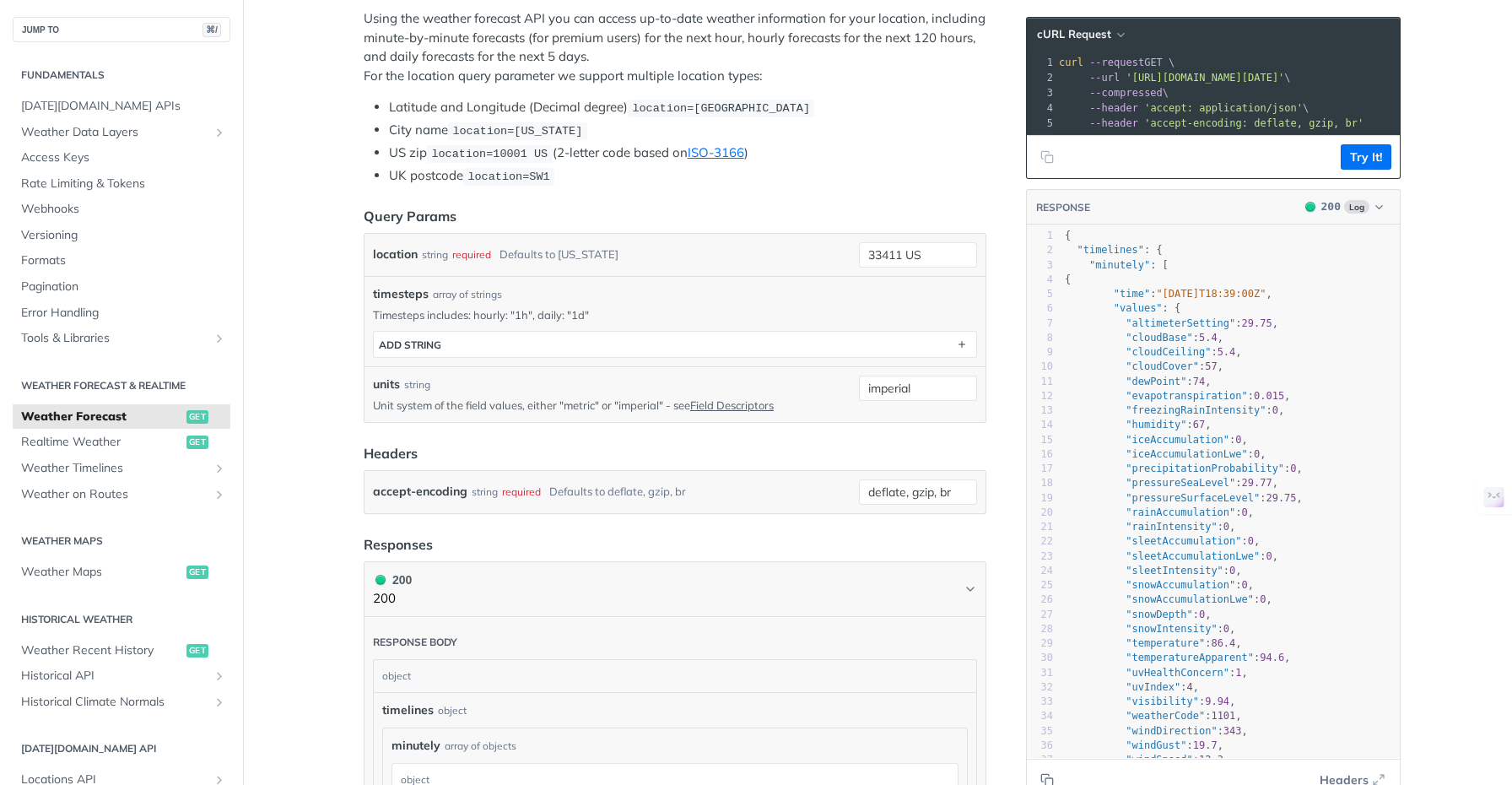
click at [1448, 312] on main "JUMP TO ⌘/ Fundamentals [DATE][DOMAIN_NAME] APIs Weather Data Layers Core Proba…" at bounding box center [756, 749] width 1512 height 2170
click at [1447, 308] on main "JUMP TO ⌘/ Fundamentals [DATE][DOMAIN_NAME] APIs Weather Data Layers Core Proba…" at bounding box center [756, 749] width 1512 height 2170
click at [1448, 295] on main "JUMP TO ⌘/ Fundamentals [DATE][DOMAIN_NAME] APIs Weather Data Layers Core Proba…" at bounding box center [756, 749] width 1512 height 2170
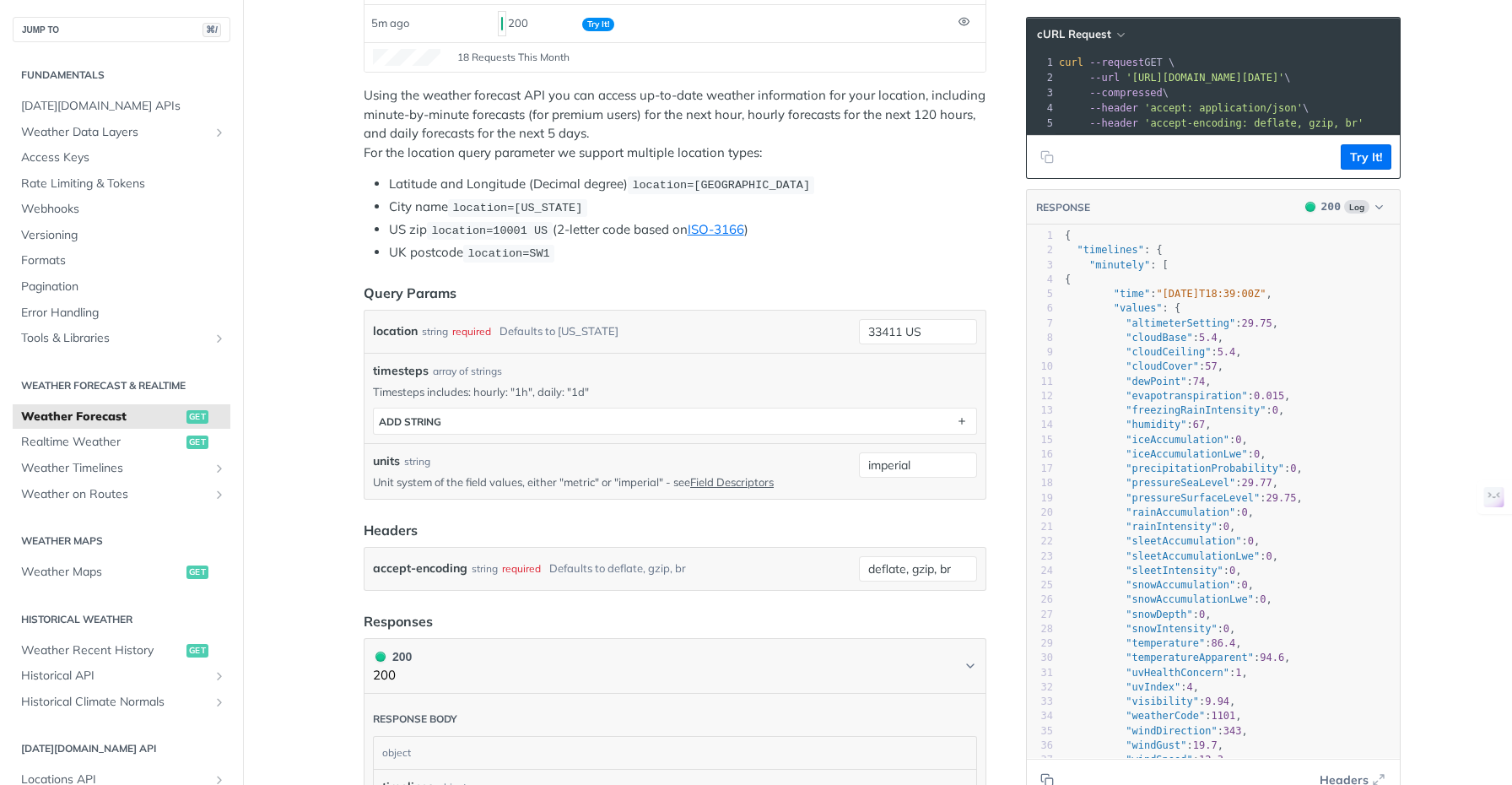
scroll to position [346, 0]
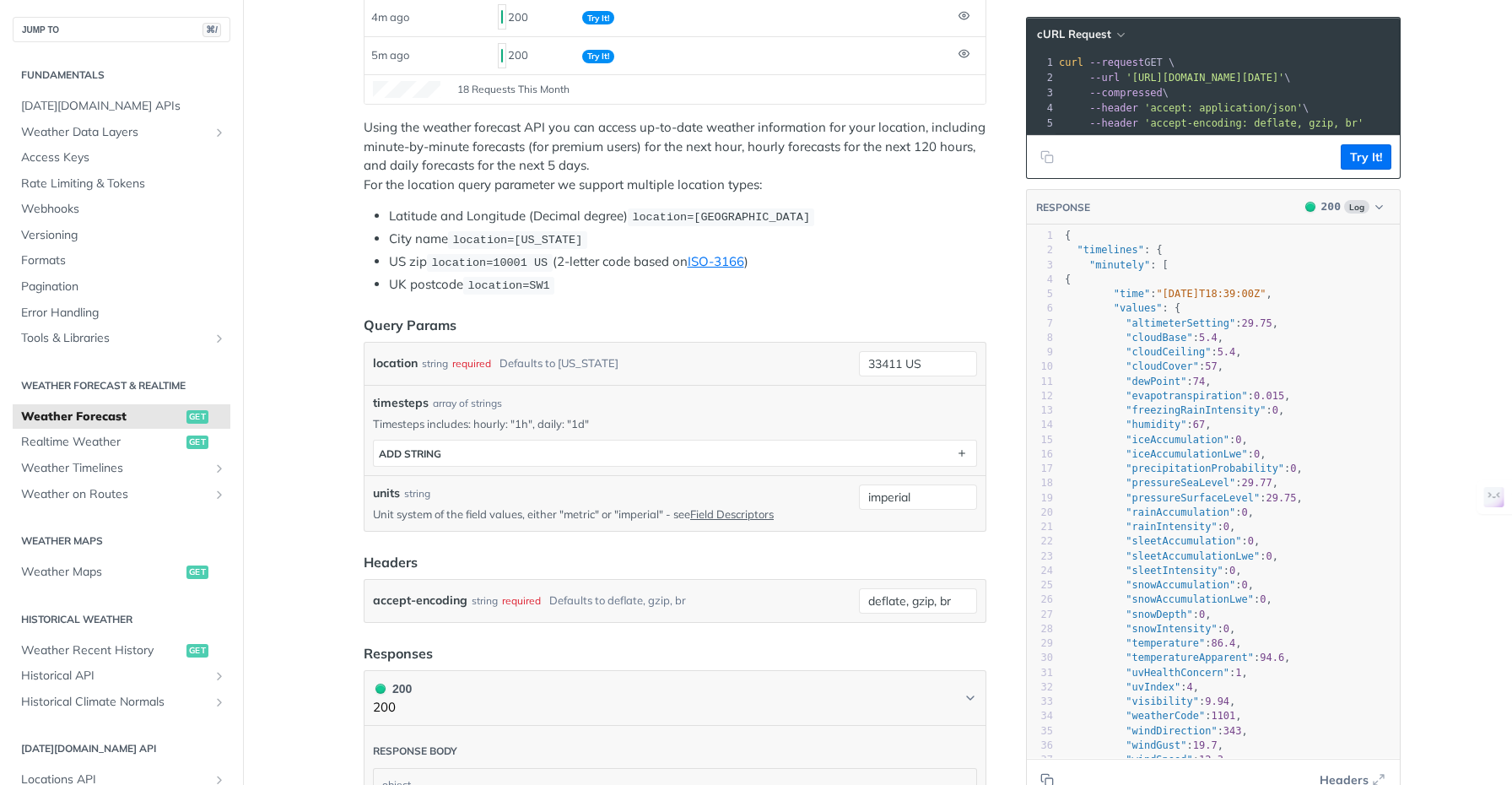
scroll to position [311, 0]
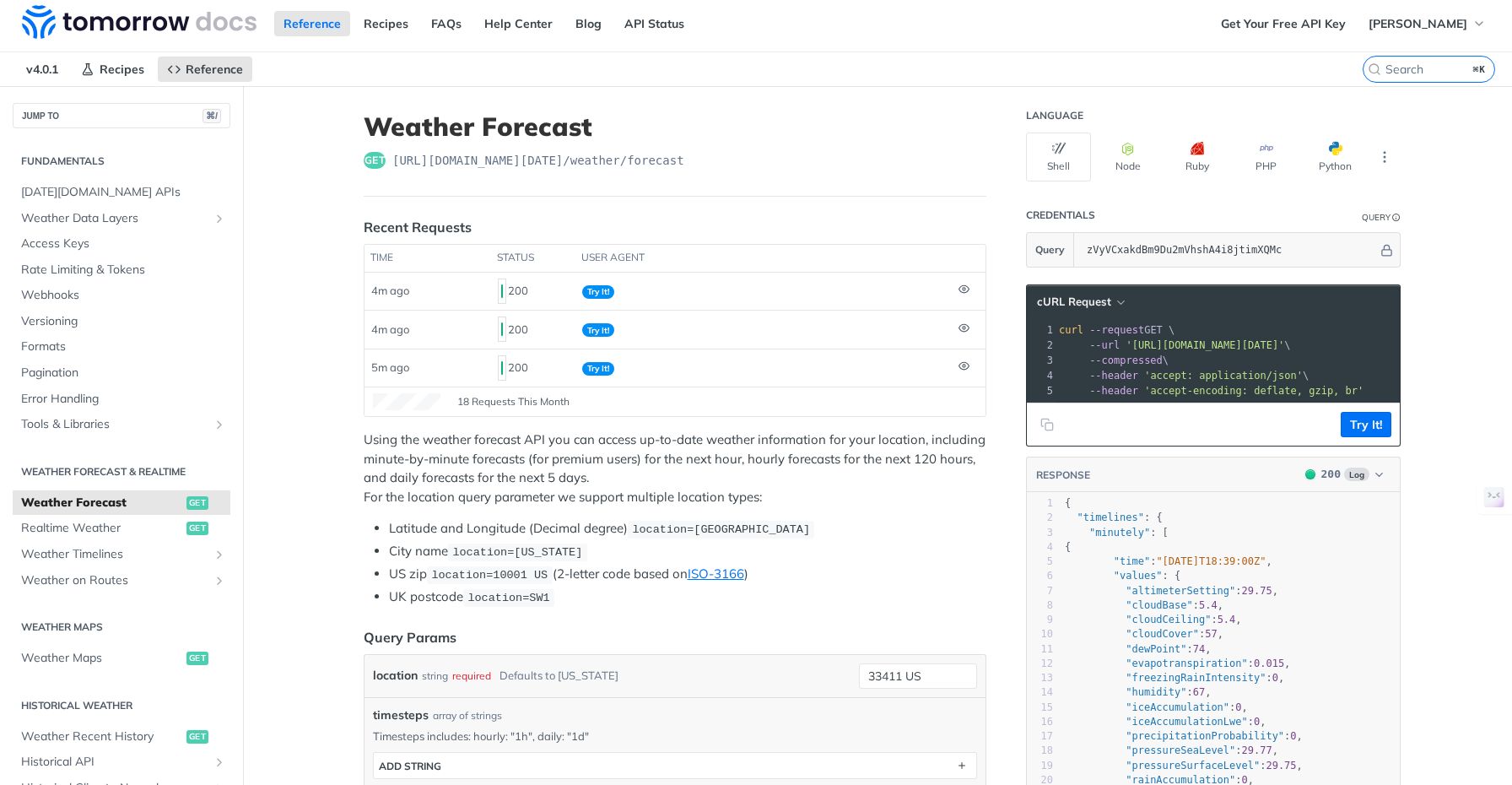
scroll to position [2, 0]
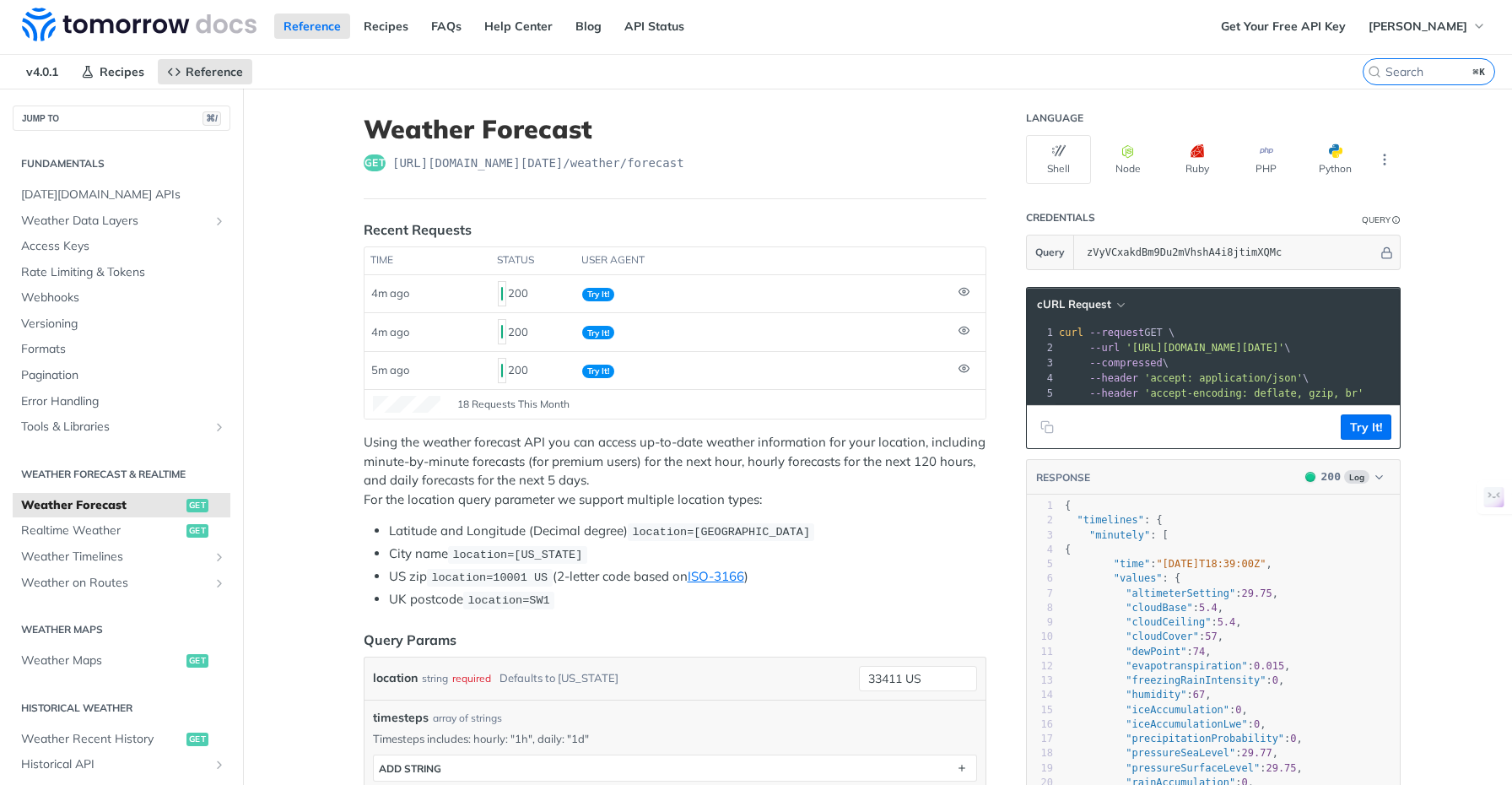
click at [1384, 154] on icon "More ellipsis" at bounding box center [1385, 159] width 2 height 10
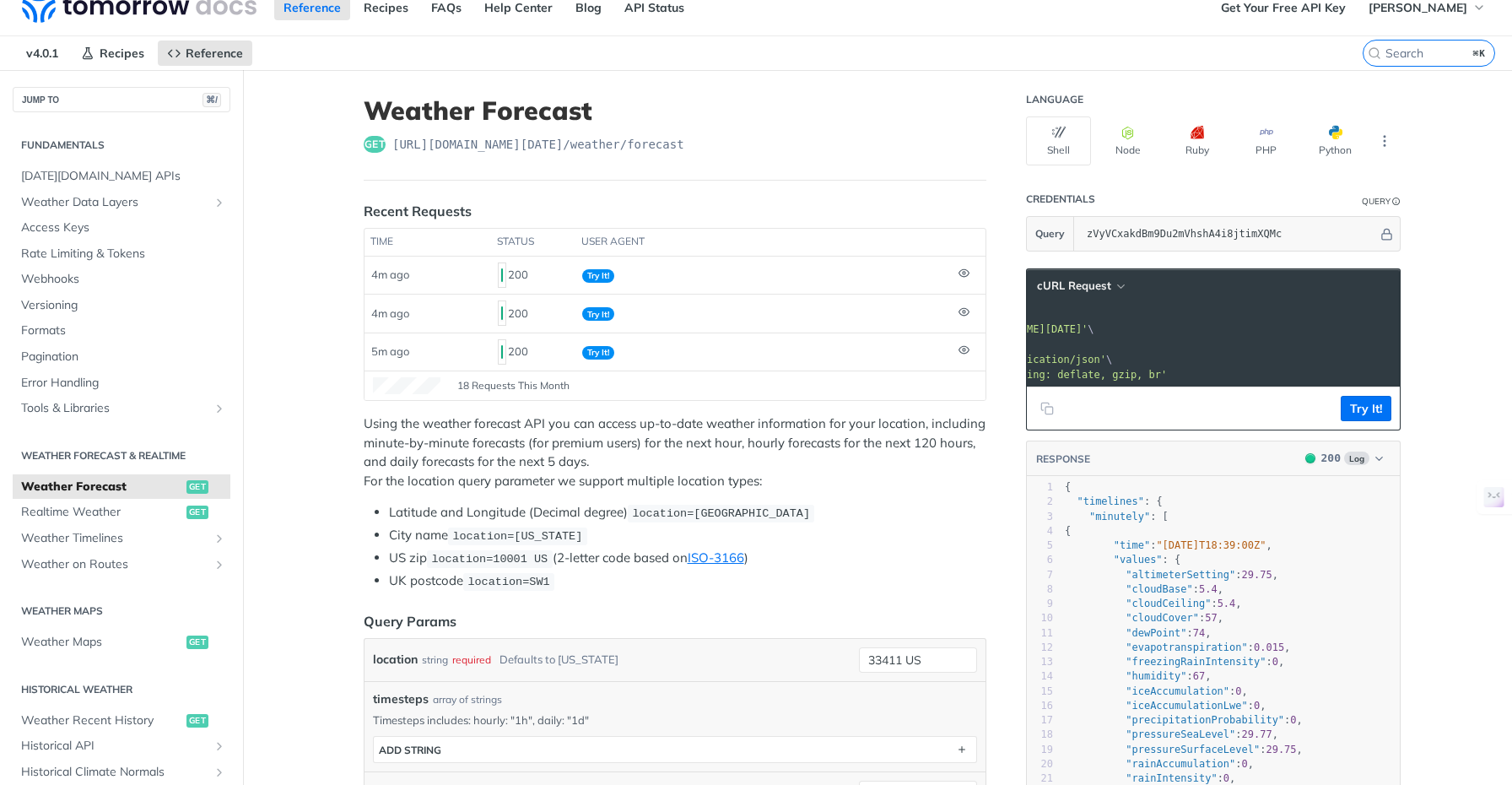
scroll to position [0, 0]
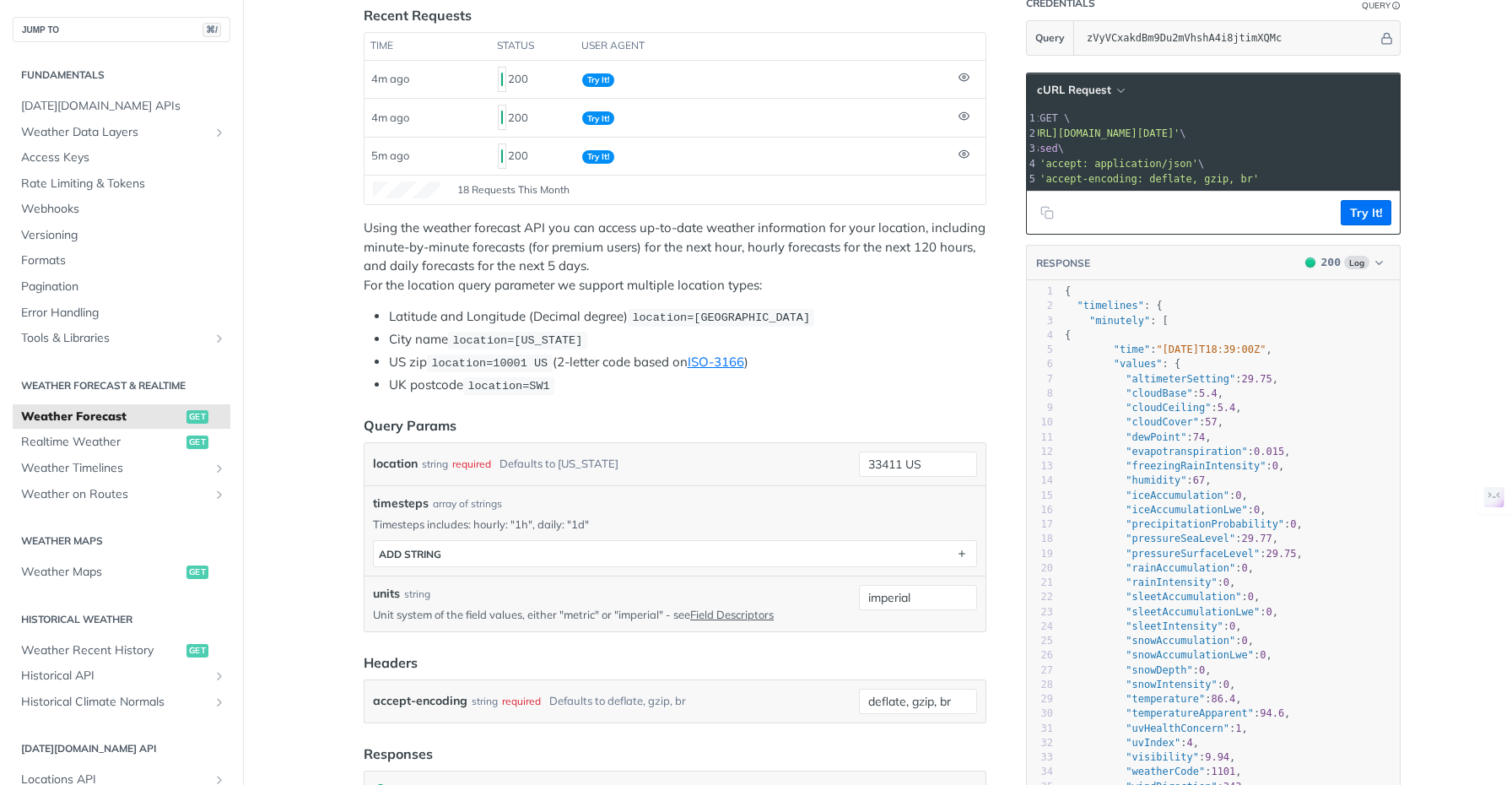
scroll to position [0, 123]
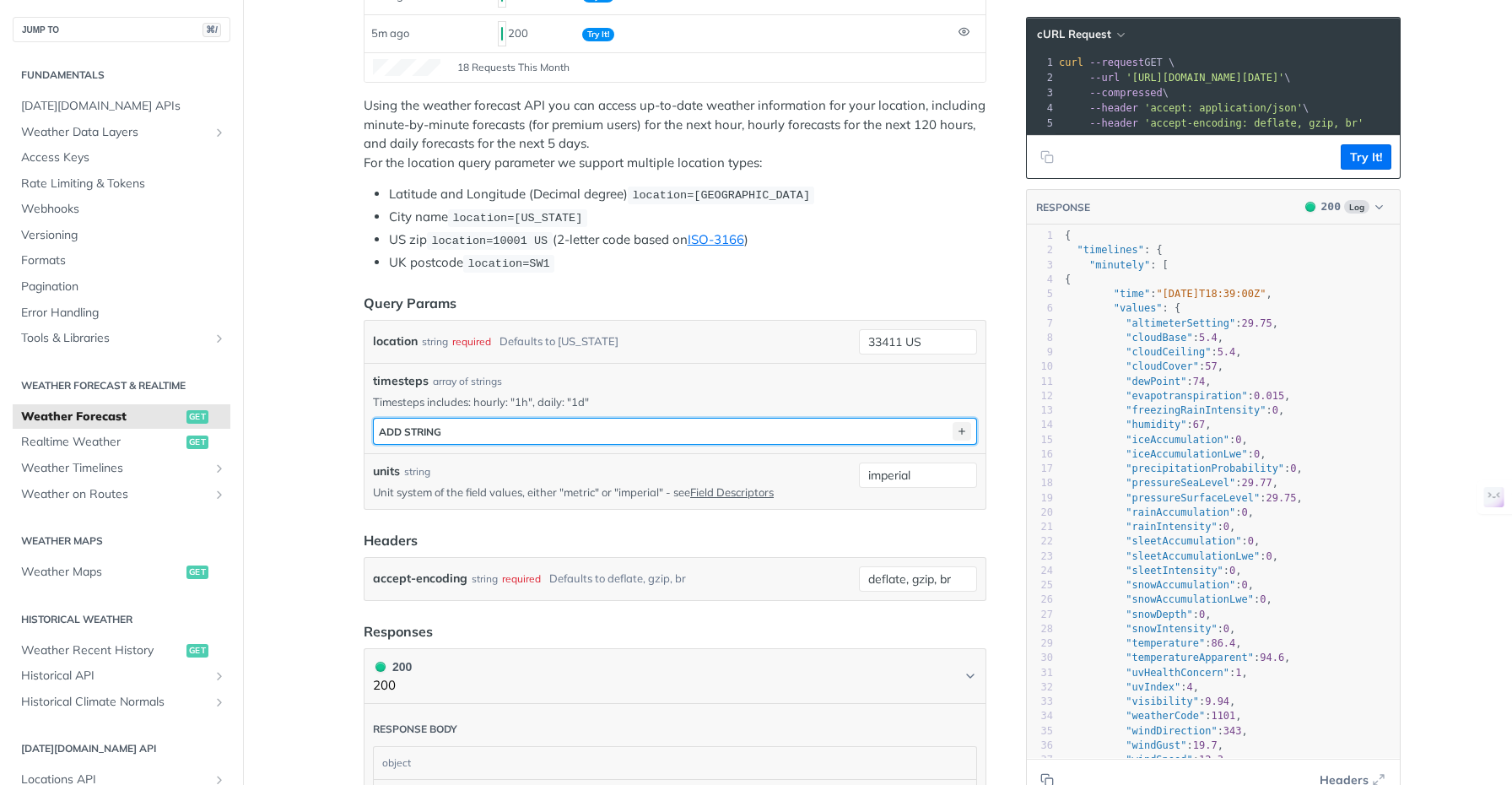
click at [953, 429] on icon "button" at bounding box center [961, 431] width 19 height 19
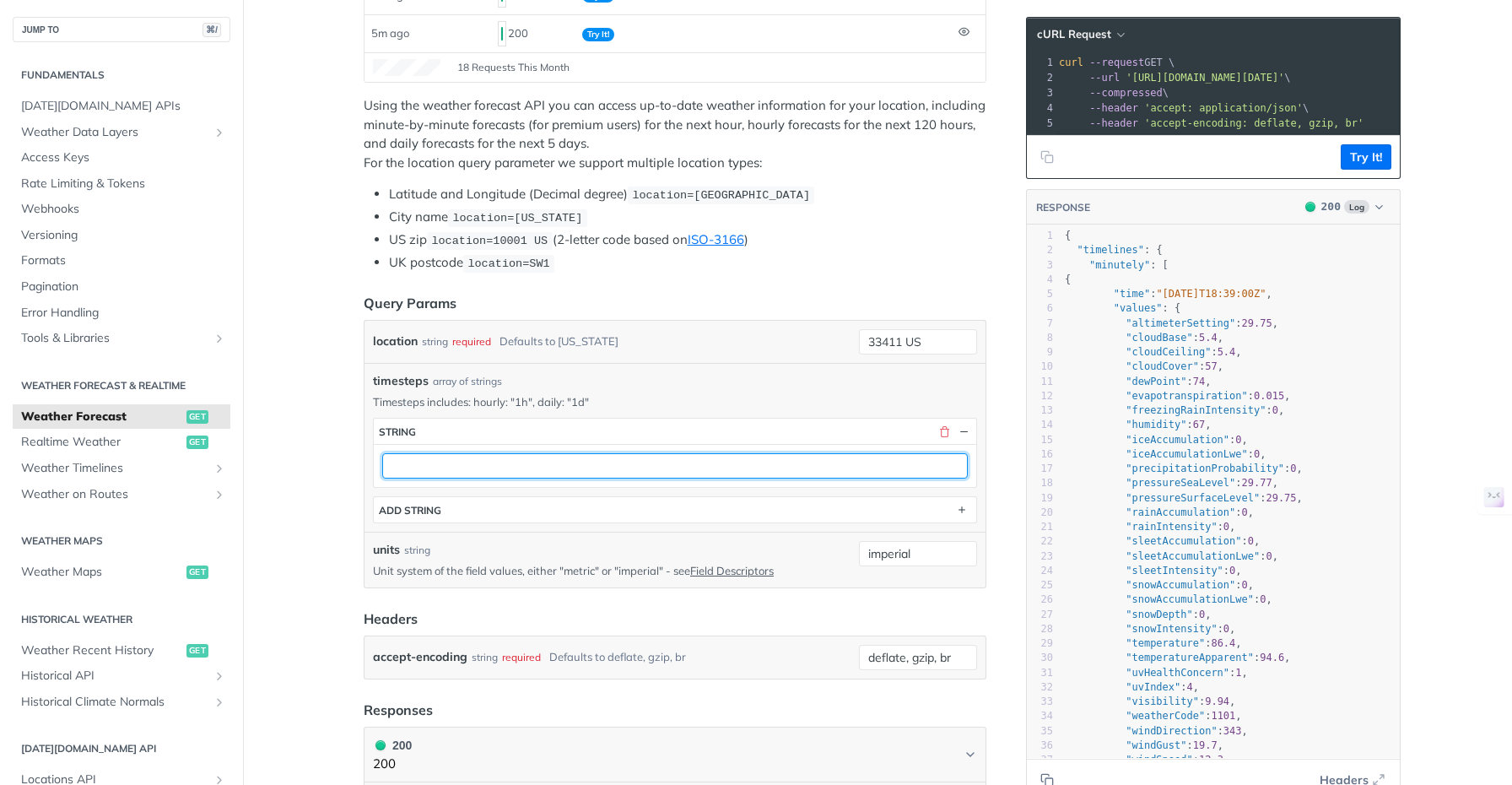
click at [679, 465] on input "text" at bounding box center [675, 466] width 586 height 25
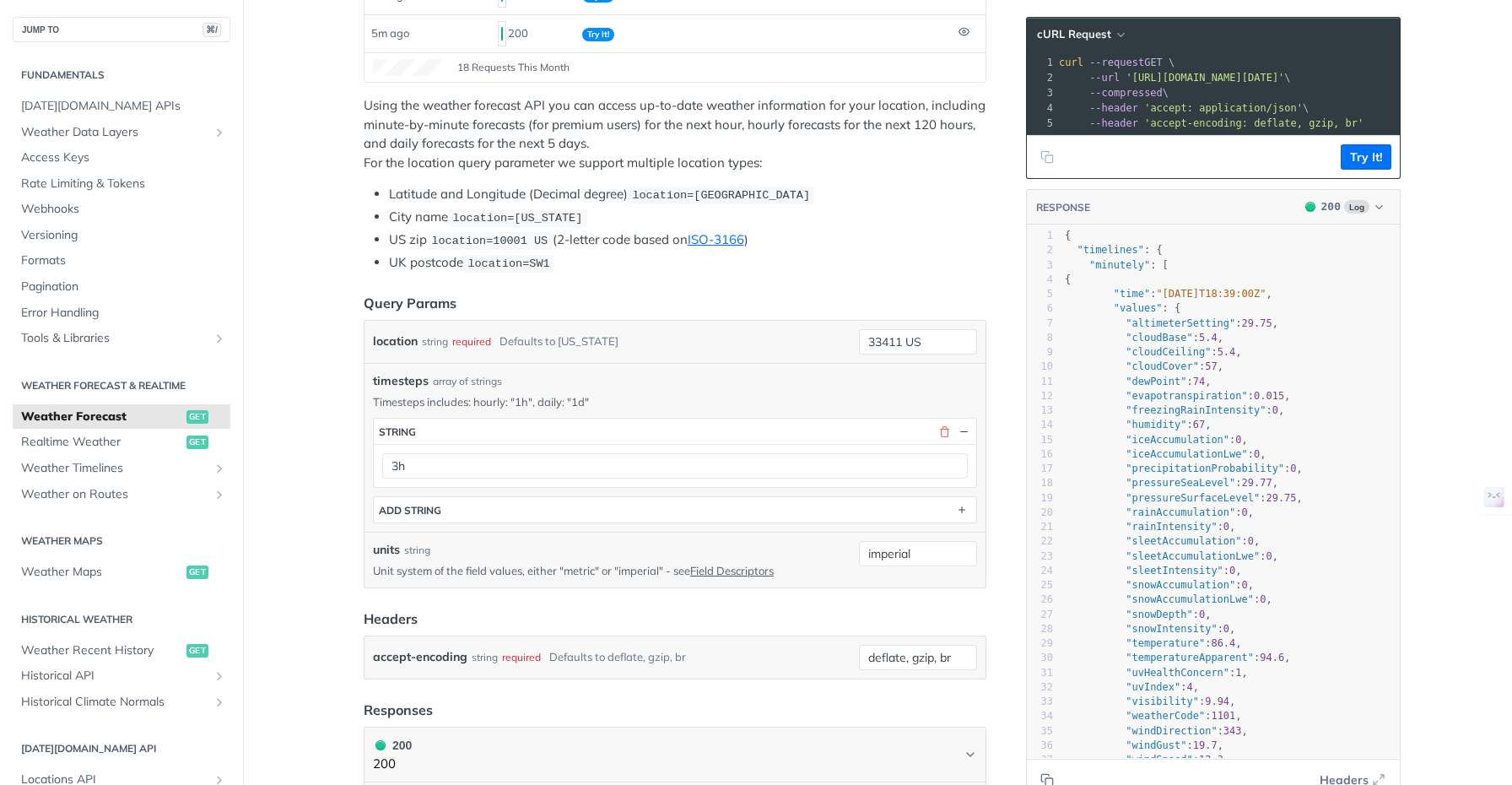
click at [1361, 170] on button "Try It!" at bounding box center [1366, 157] width 51 height 25
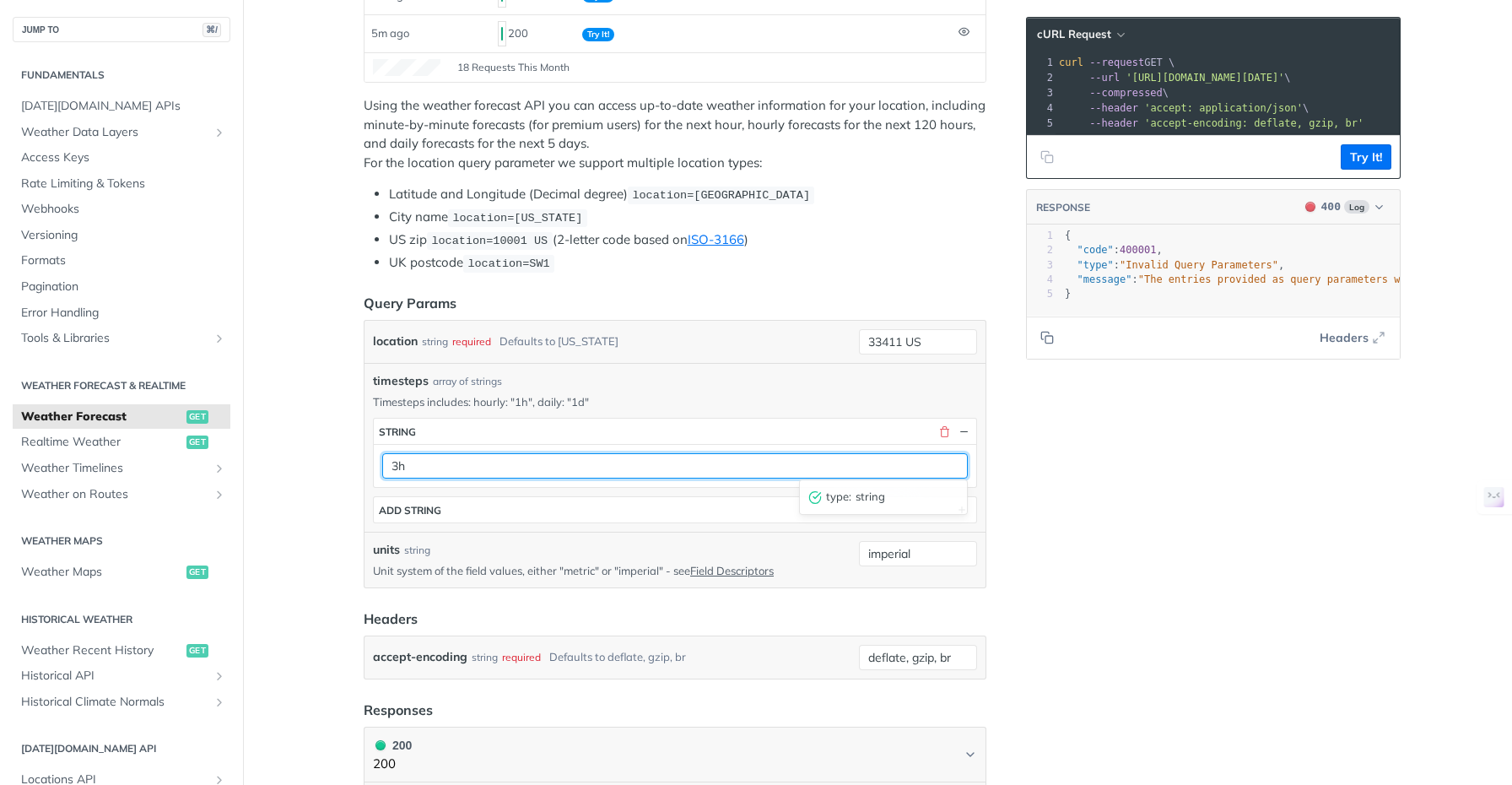
click at [393, 462] on input "3h" at bounding box center [675, 466] width 586 height 25
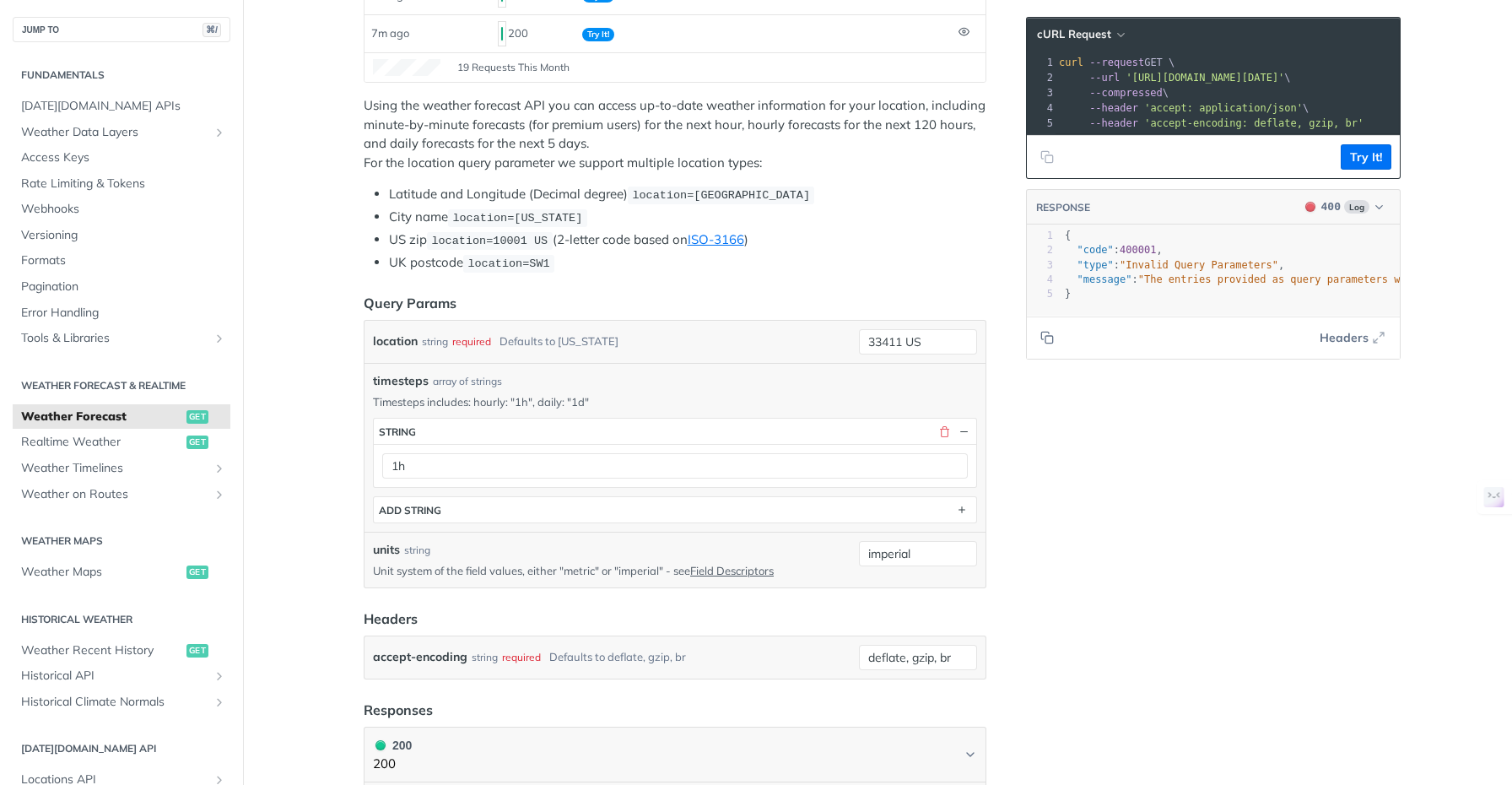
click at [1372, 166] on button "Try It!" at bounding box center [1366, 157] width 51 height 25
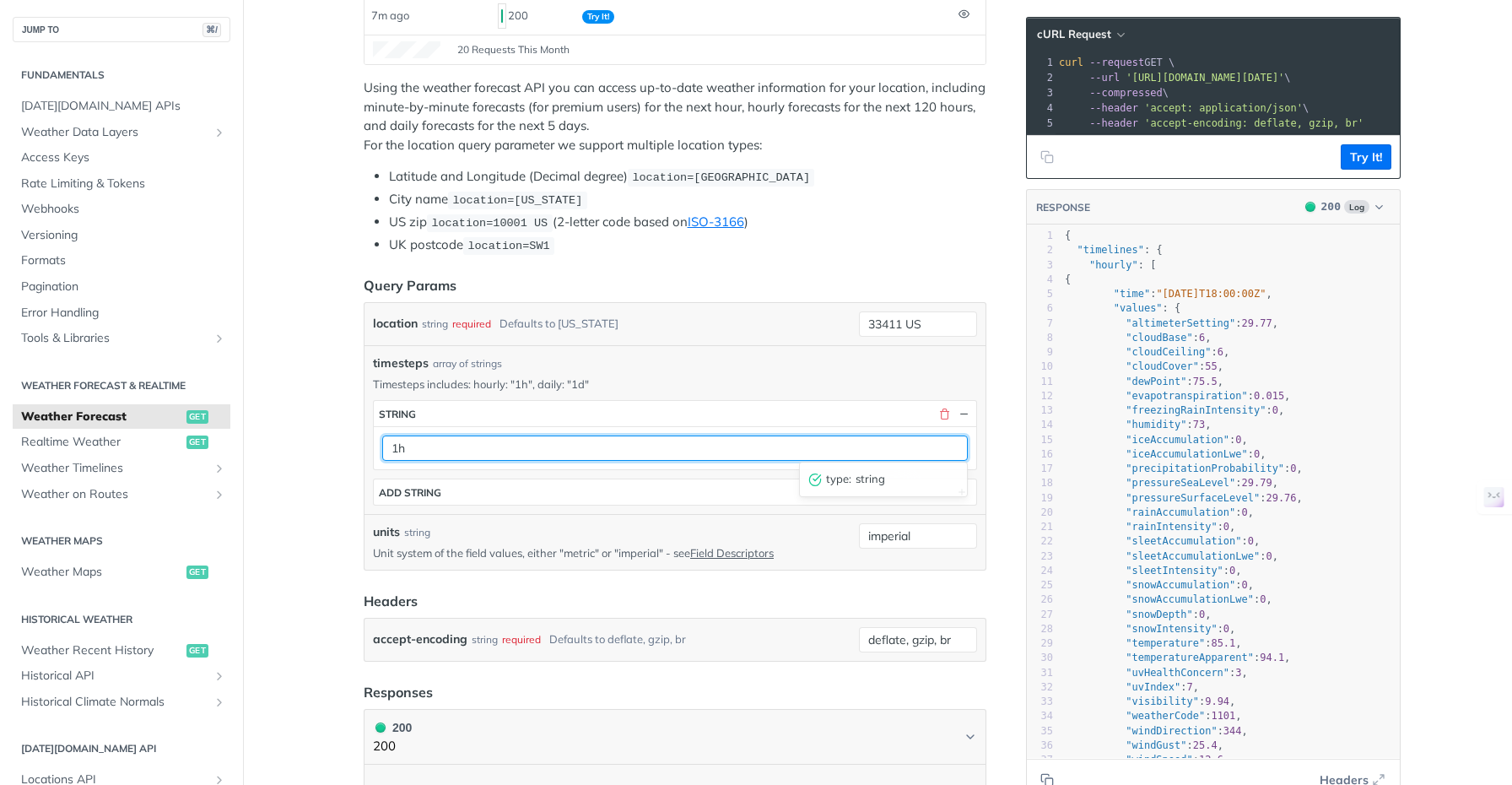
click at [416, 446] on input "1h" at bounding box center [675, 449] width 586 height 25
click at [415, 446] on input "1h" at bounding box center [675, 449] width 586 height 25
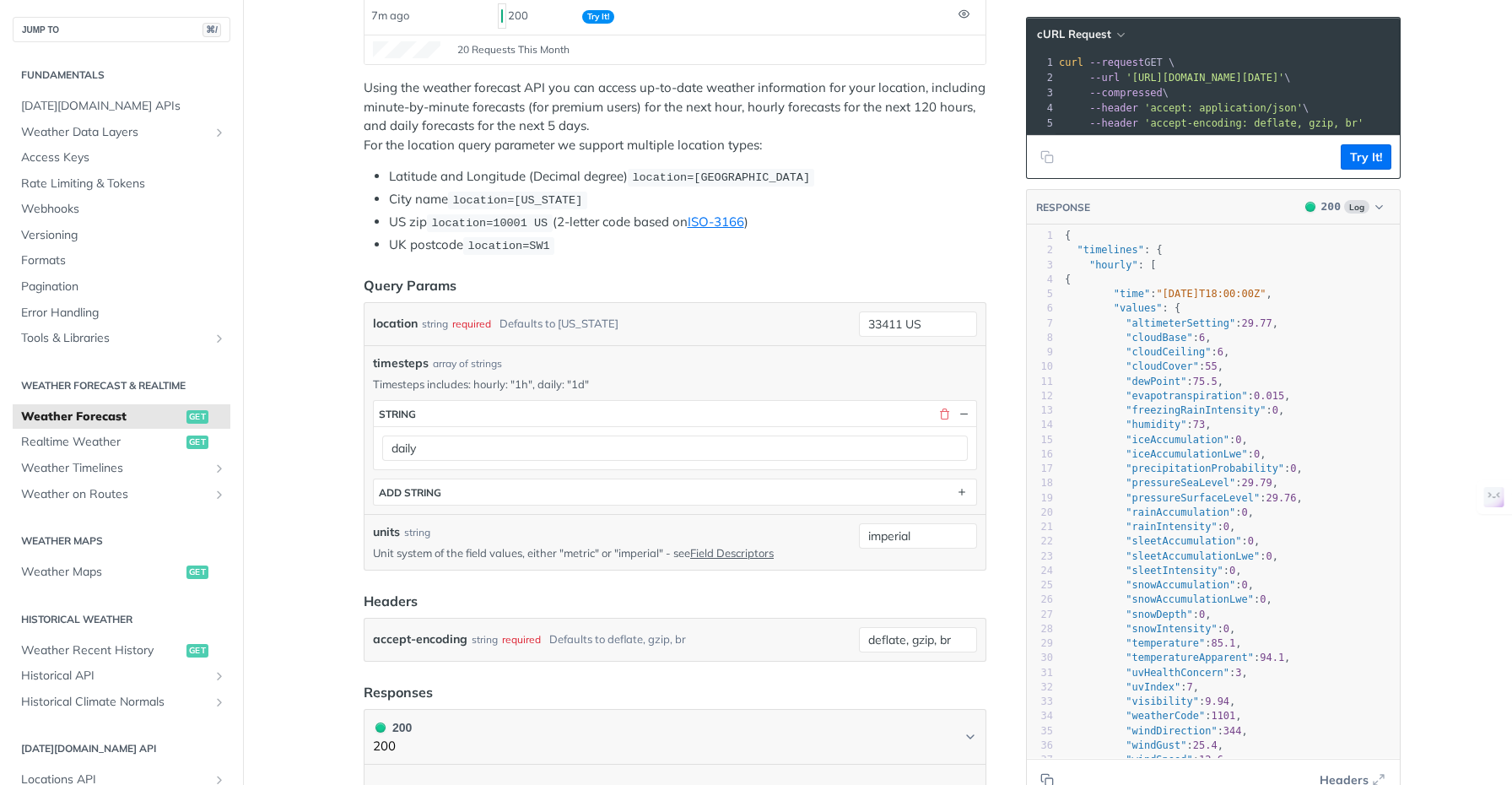
click at [1366, 168] on button "Try It!" at bounding box center [1366, 157] width 51 height 25
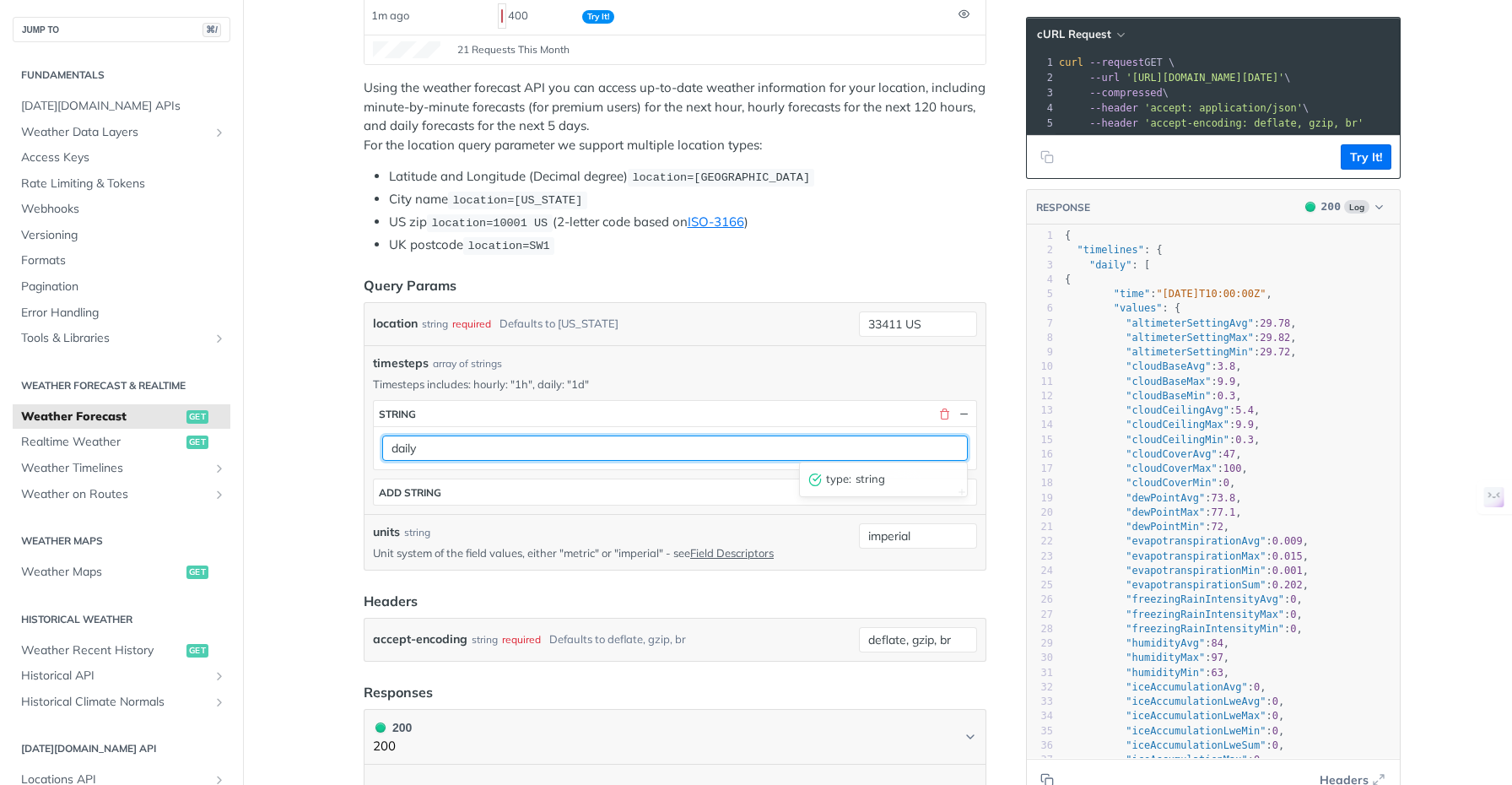
click at [401, 446] on input "daily" at bounding box center [675, 449] width 586 height 25
drag, startPoint x: 443, startPoint y: 445, endPoint x: 348, endPoint y: 445, distance: 95.0
type input "1d"
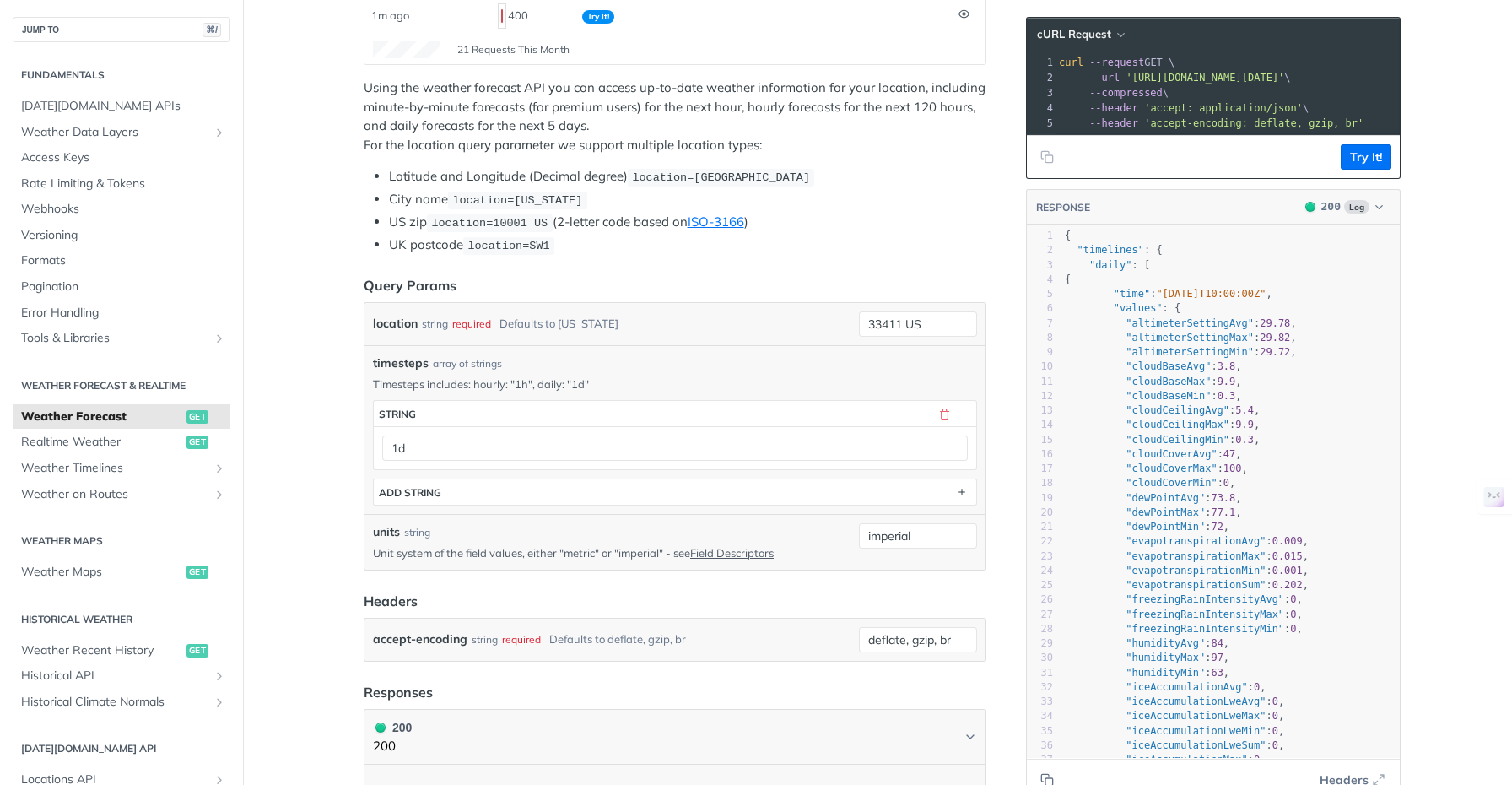
click at [1365, 169] on button "Try It!" at bounding box center [1366, 157] width 51 height 25
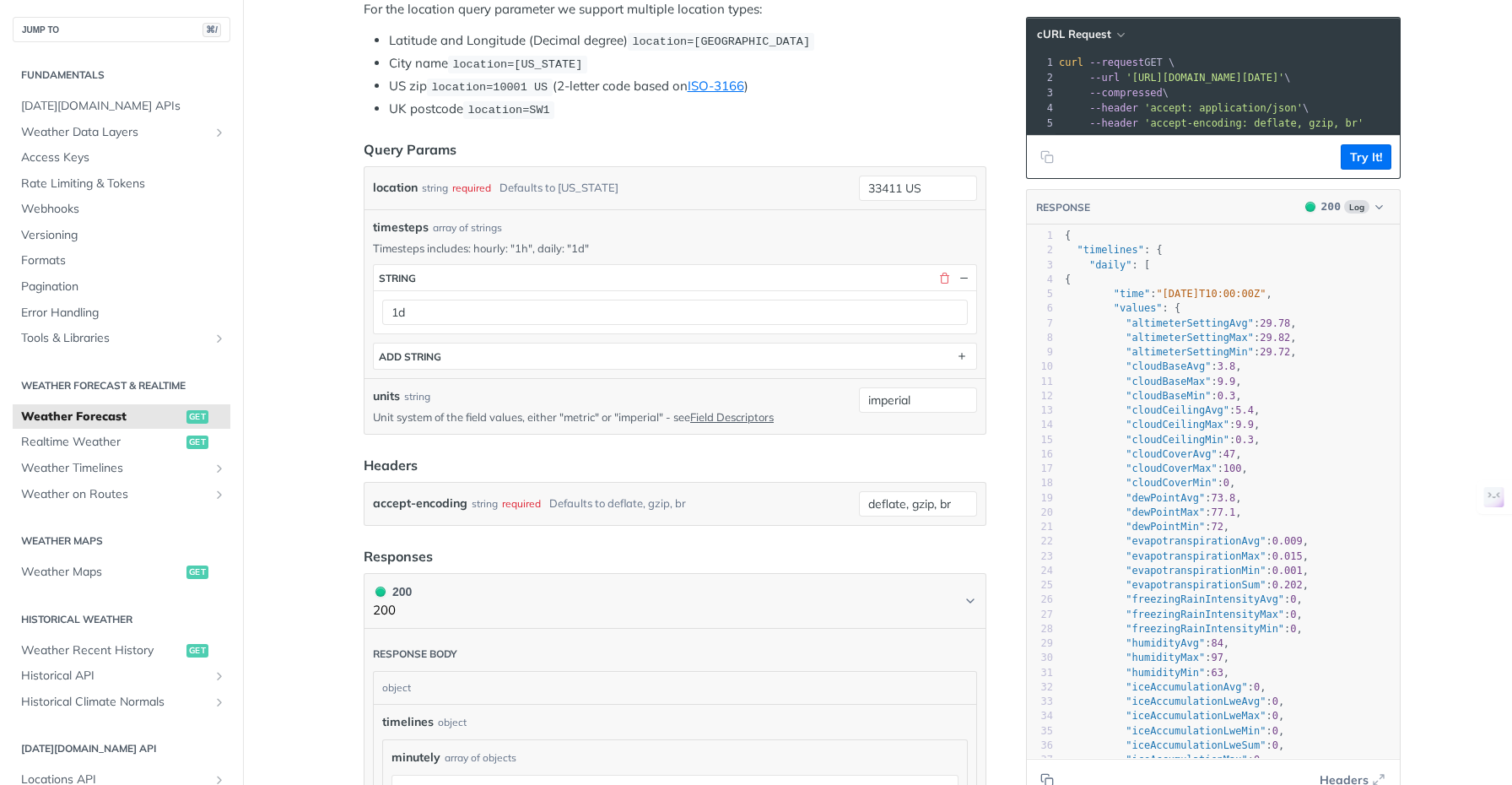
click at [300, 326] on main "JUMP TO ⌘/ Fundamentals [DATE][DOMAIN_NAME] APIs Weather Data Layers Core Proba…" at bounding box center [756, 722] width 1512 height 2248
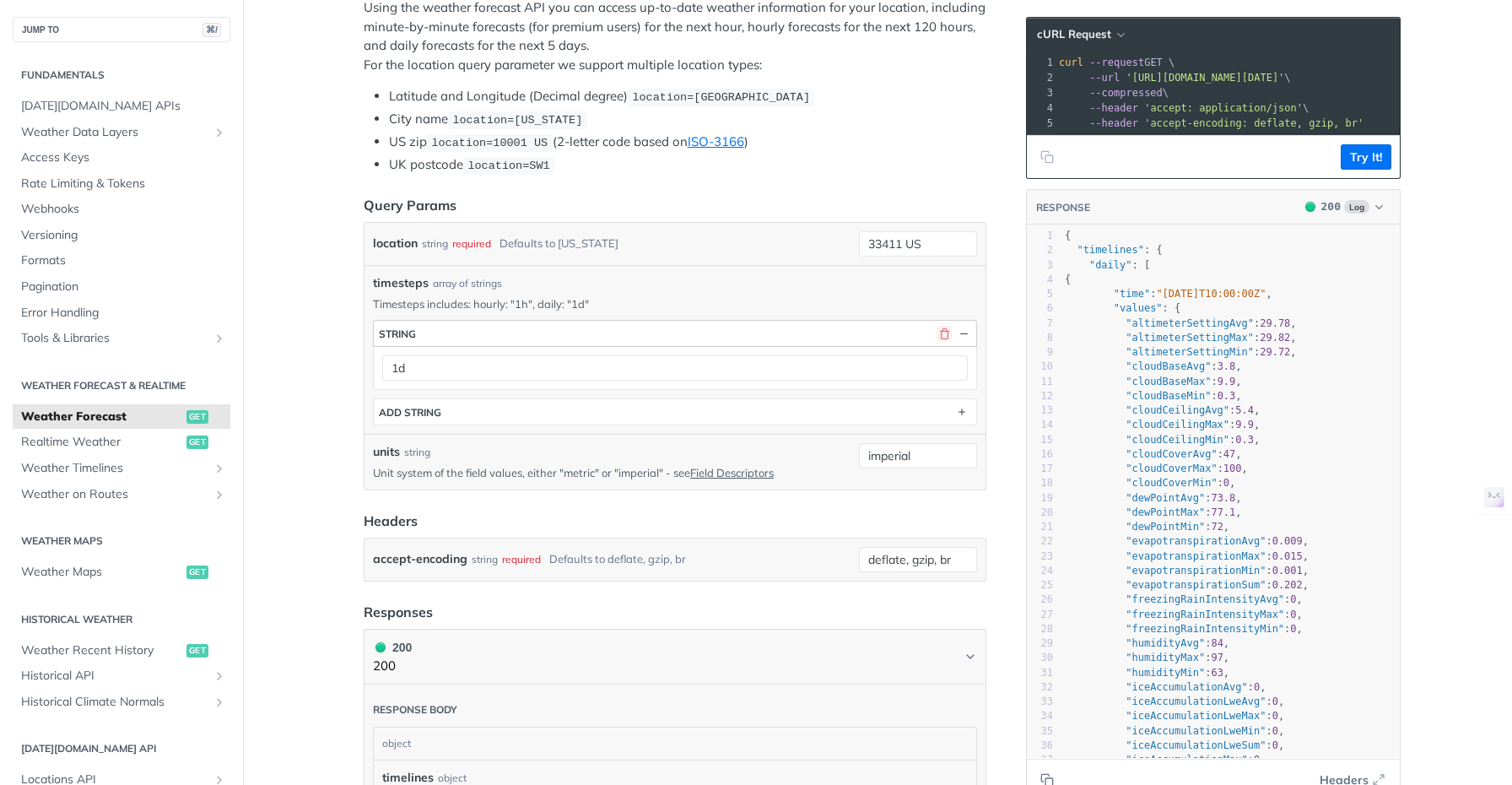
click at [939, 334] on button "button" at bounding box center [945, 334] width 16 height 16
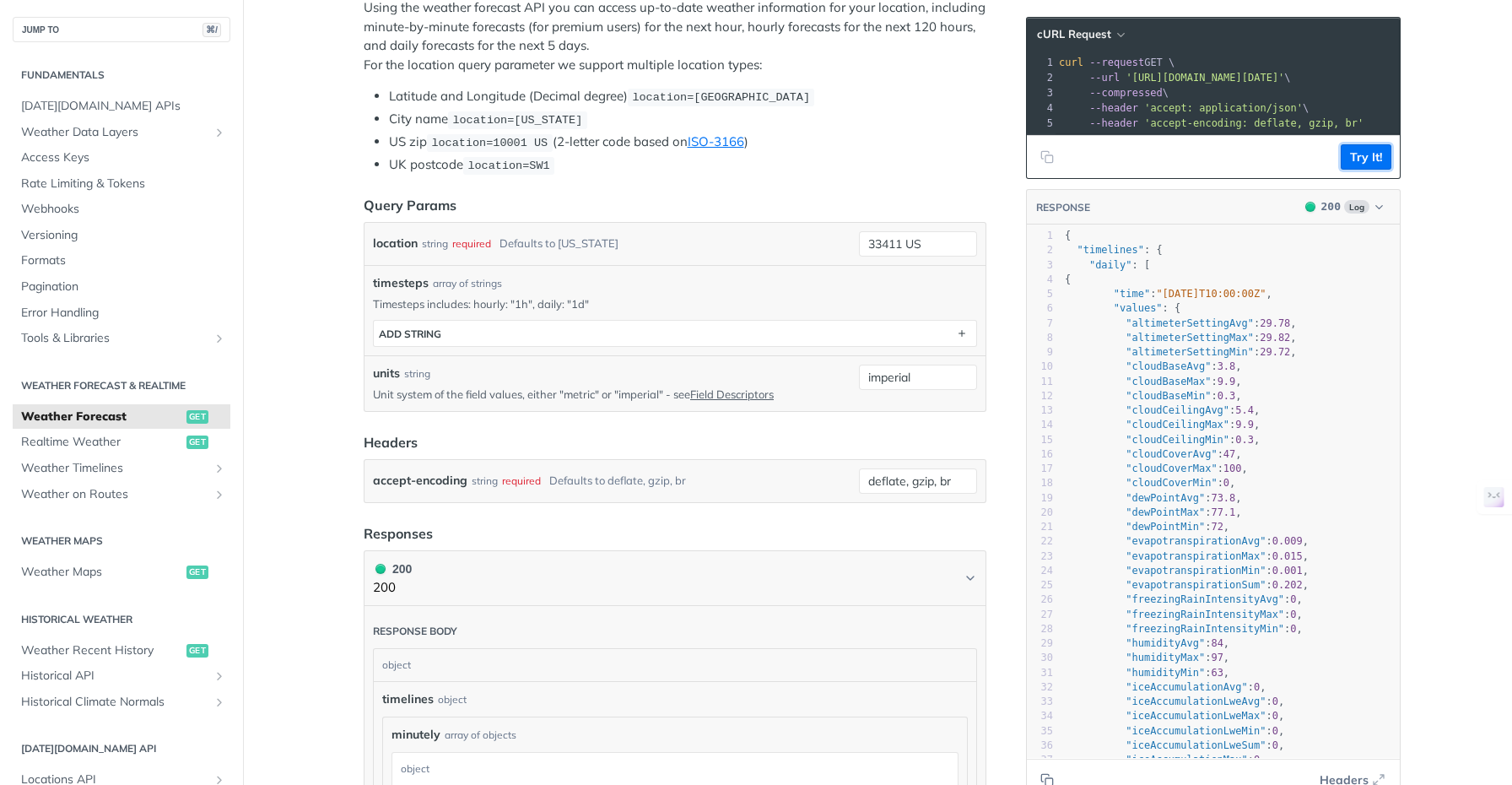
click at [1373, 170] on button "Try It!" at bounding box center [1366, 157] width 51 height 25
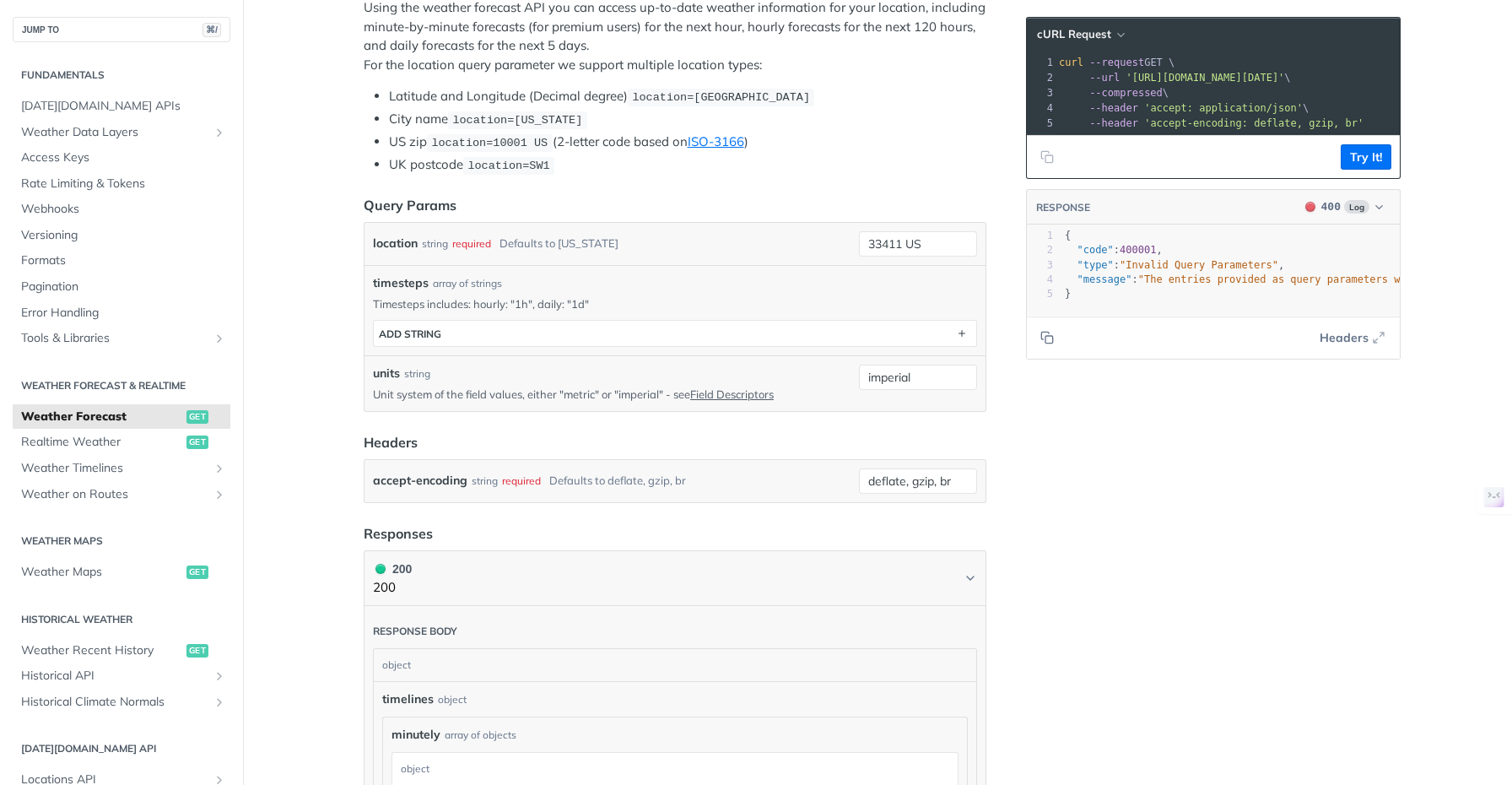
click at [324, 374] on main "JUMP TO ⌘/ Fundamentals [DATE][DOMAIN_NAME] APIs Weather Data Layers Core Proba…" at bounding box center [756, 738] width 1512 height 2170
click at [298, 348] on main "JUMP TO ⌘/ Fundamentals [DATE][DOMAIN_NAME] APIs Weather Data Layers Core Proba…" at bounding box center [756, 738] width 1512 height 2170
click at [313, 369] on main "JUMP TO ⌘/ Fundamentals [DATE][DOMAIN_NAME] APIs Weather Data Layers Core Proba…" at bounding box center [756, 738] width 1512 height 2170
click at [1364, 170] on button "Try It!" at bounding box center [1366, 157] width 51 height 25
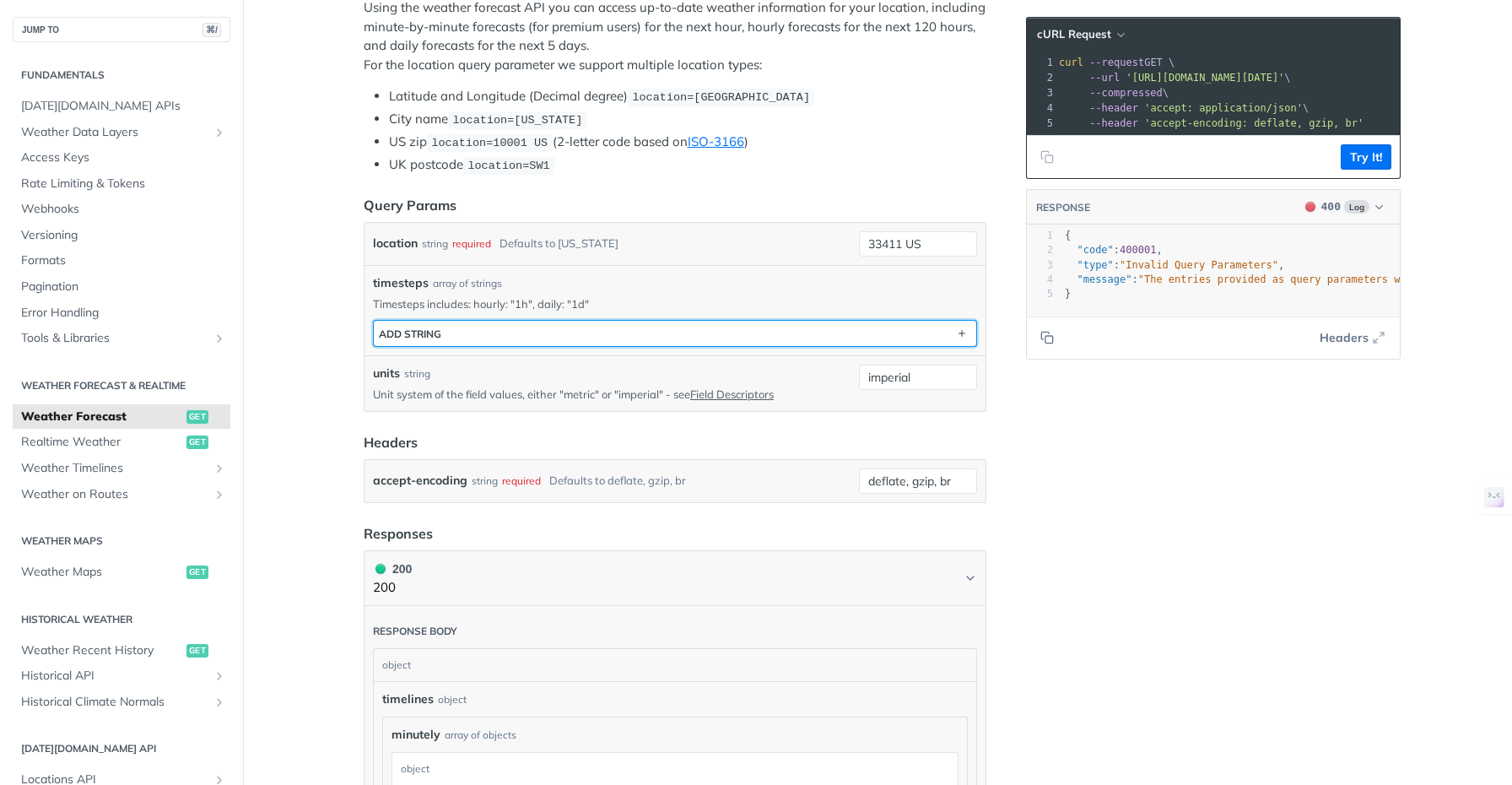
click at [468, 330] on button "ADD string" at bounding box center [675, 334] width 602 height 25
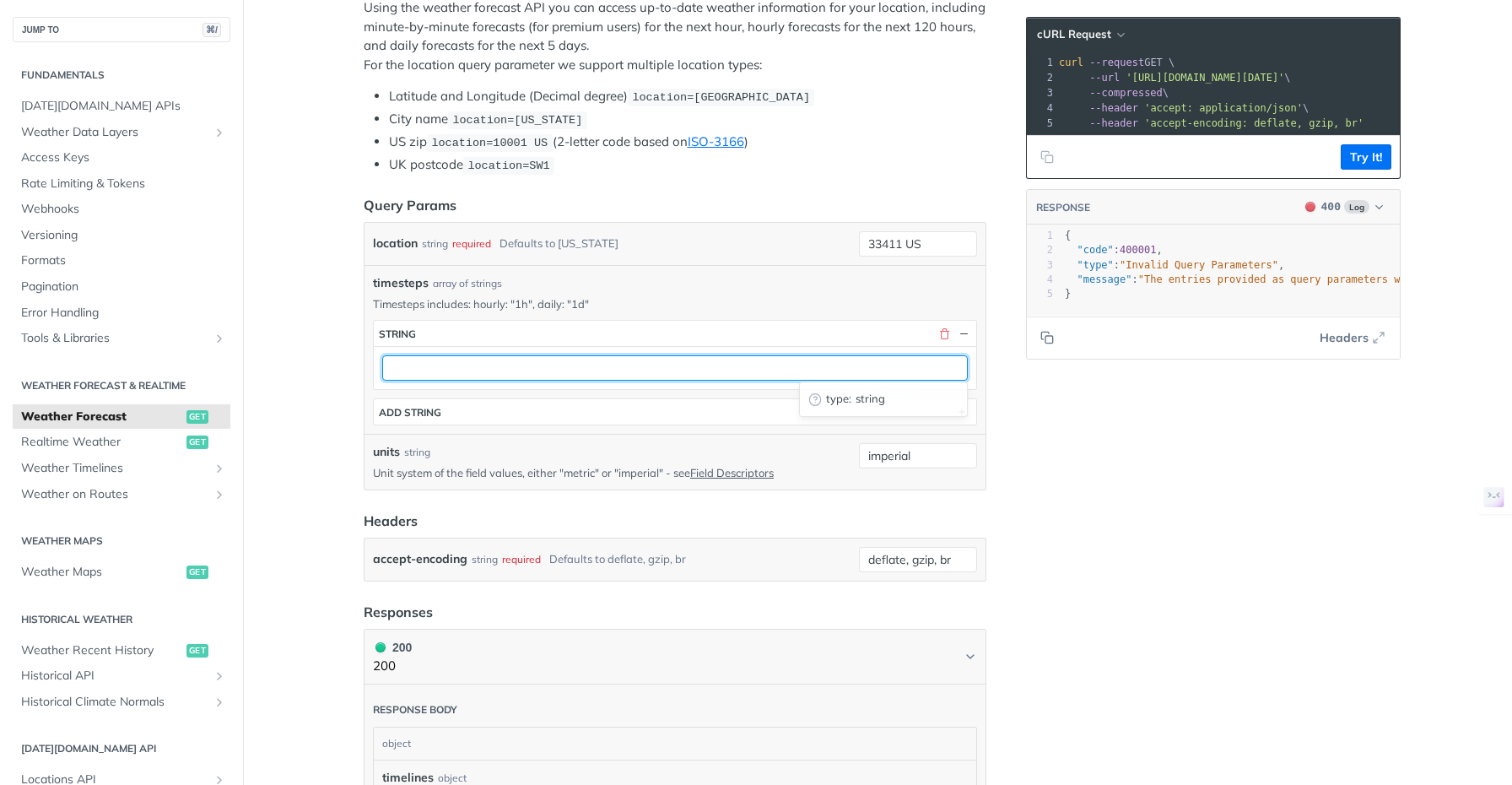
click at [460, 368] on input "text" at bounding box center [675, 368] width 586 height 25
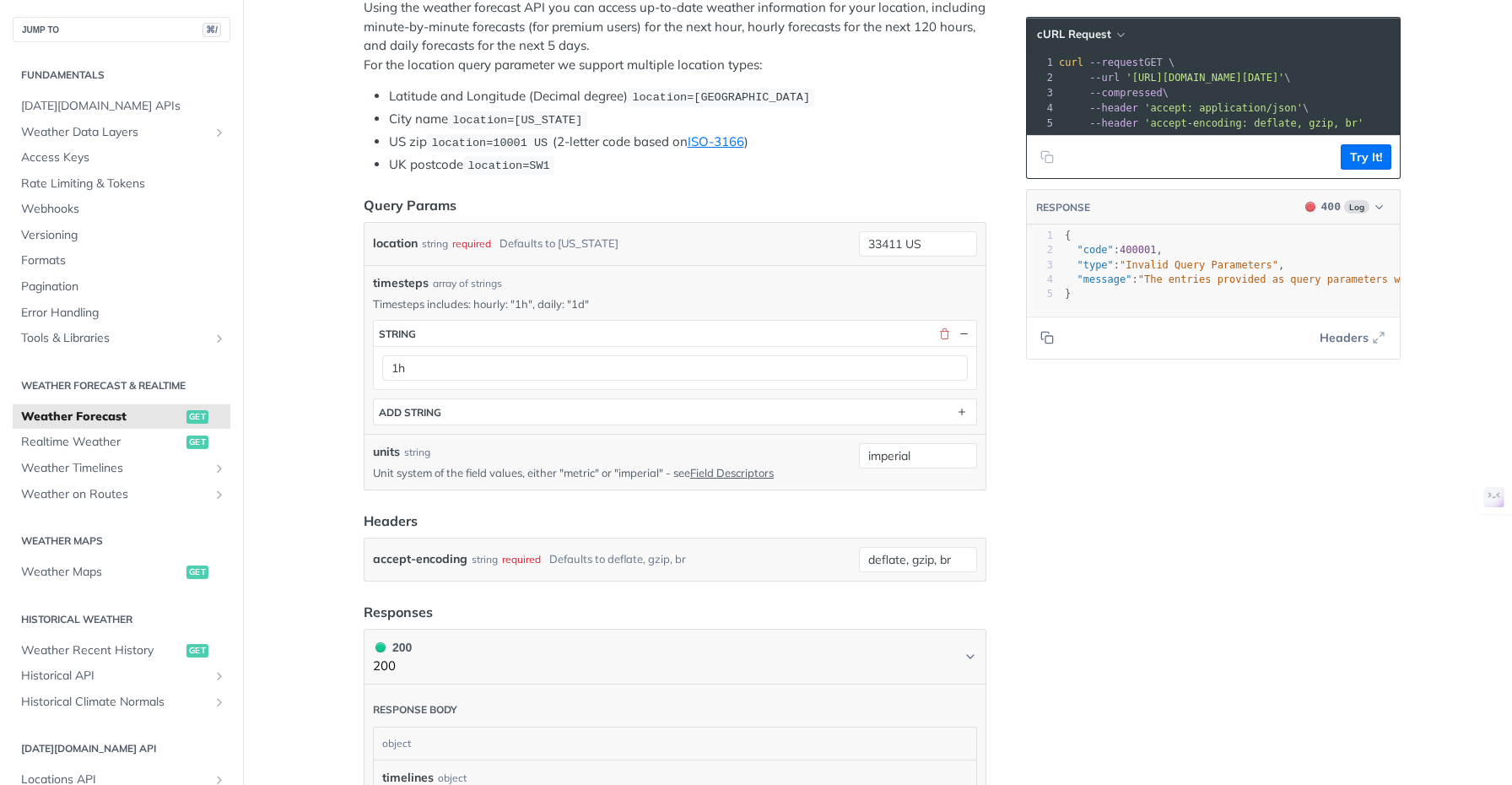
click at [1228, 515] on div "Language Shell Node Ruby PHP Python Credentials Query Query zVyVCxakdBm9Du2mVhs…" at bounding box center [1216, 777] width 406 height 2248
click at [1371, 170] on button "Try It!" at bounding box center [1366, 157] width 51 height 25
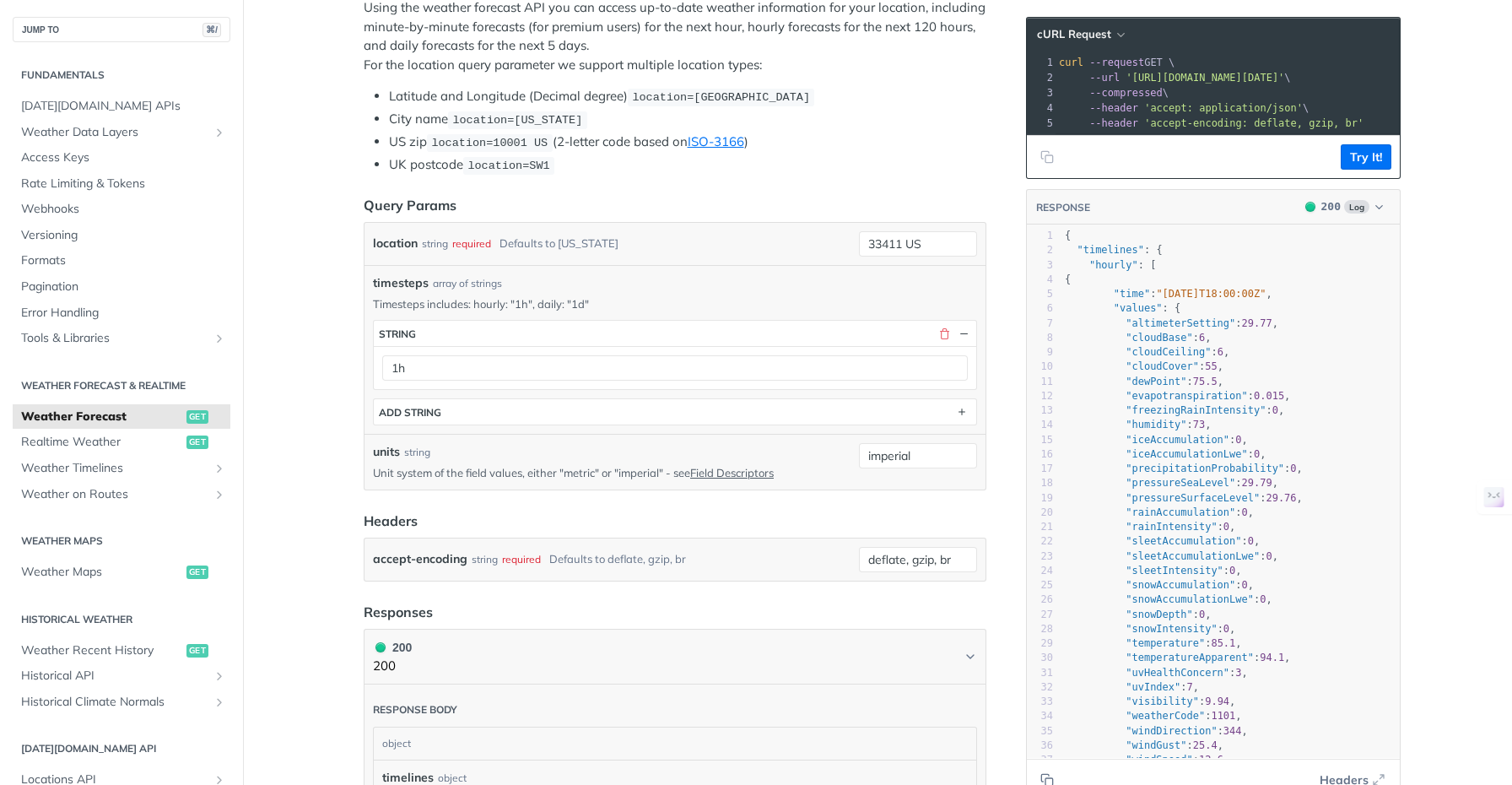
click at [1445, 253] on main "JUMP TO ⌘/ Fundamentals [DATE][DOMAIN_NAME] APIs Weather Data Layers Core Proba…" at bounding box center [756, 777] width 1512 height 2248
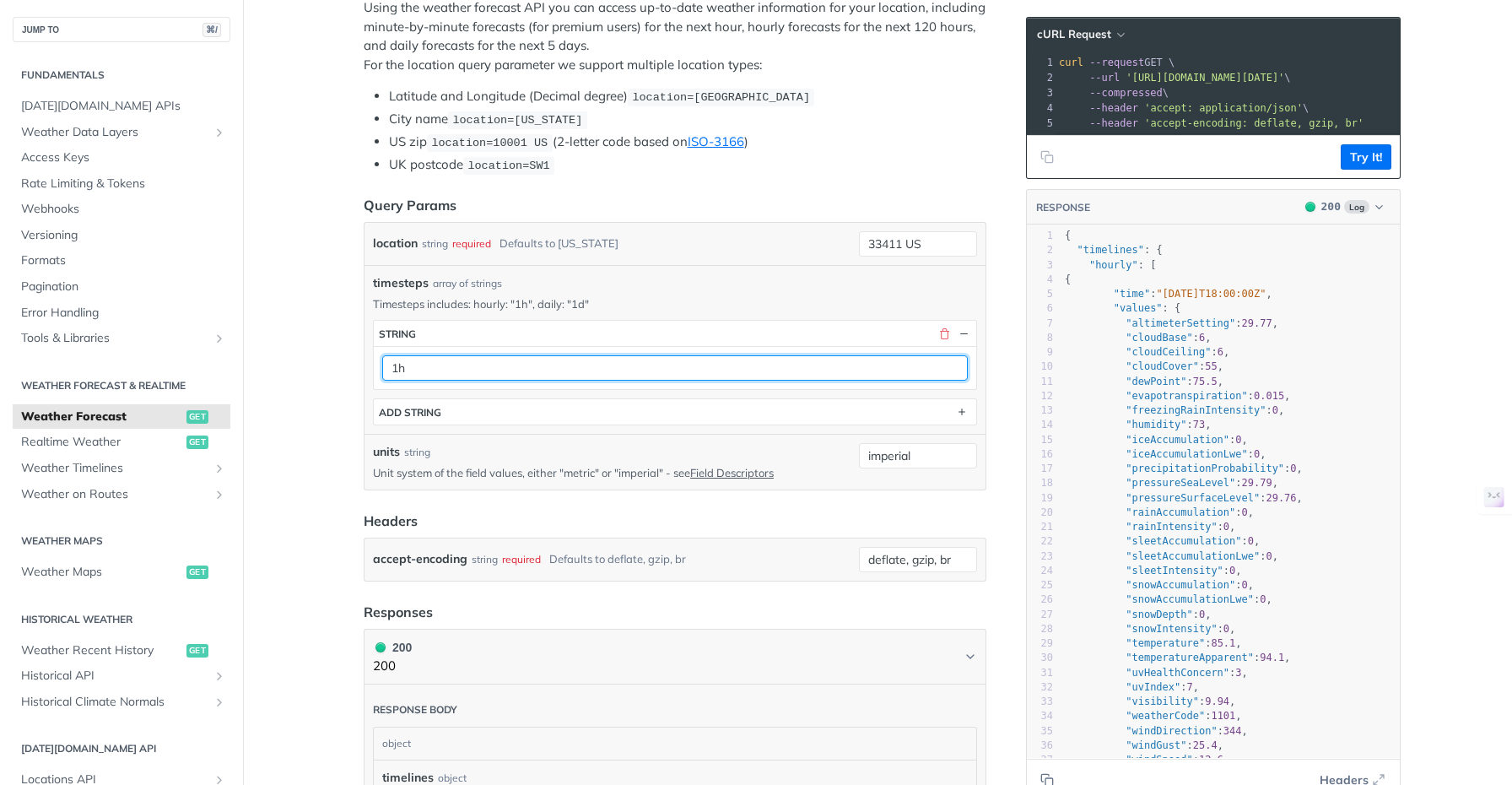
click at [388, 367] on input "1h" at bounding box center [675, 368] width 586 height 25
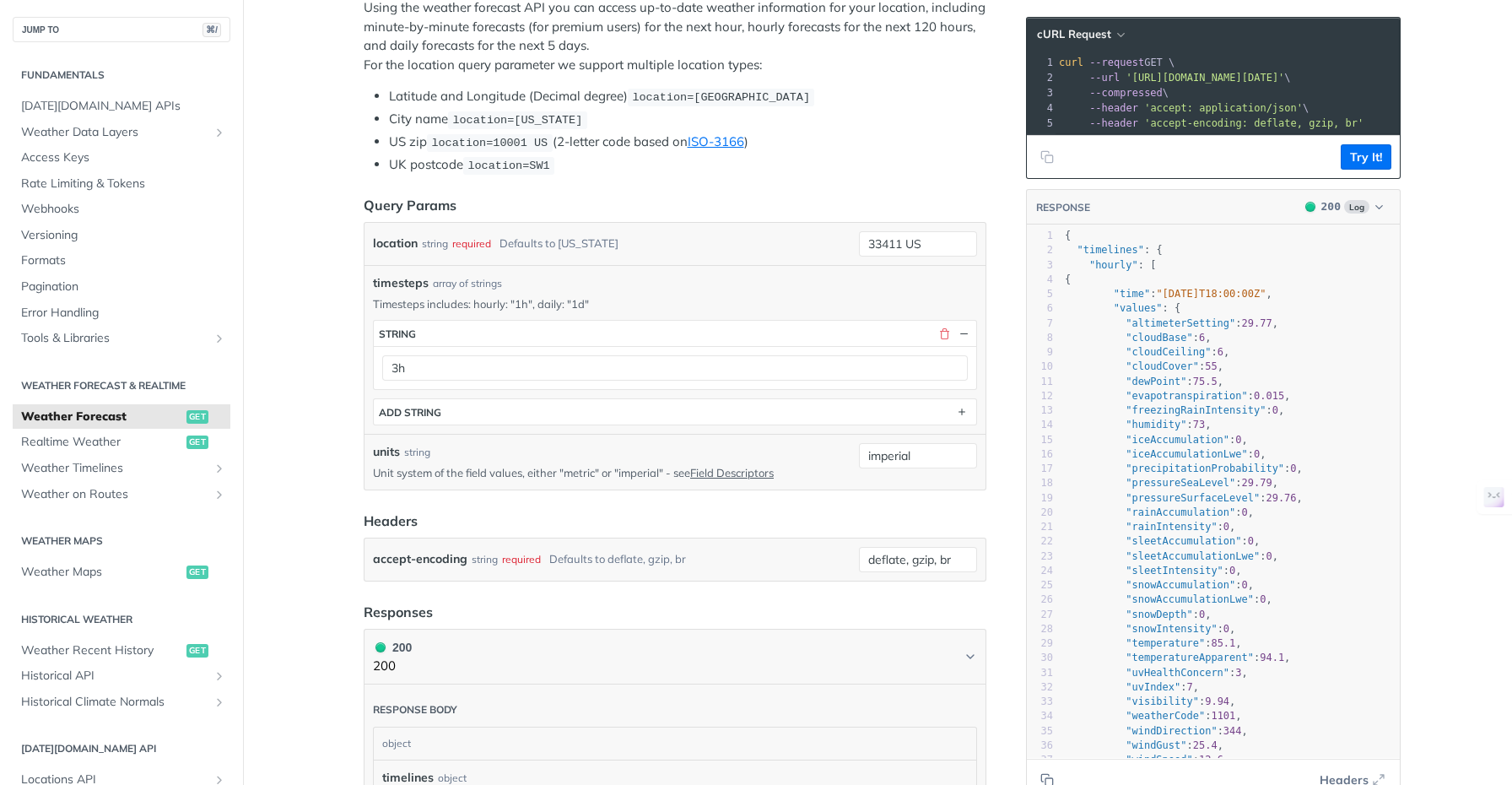
click at [1466, 380] on main "JUMP TO ⌘/ Fundamentals [DATE][DOMAIN_NAME] APIs Weather Data Layers Core Proba…" at bounding box center [756, 777] width 1512 height 2248
click at [1372, 170] on button "Try It!" at bounding box center [1366, 157] width 51 height 25
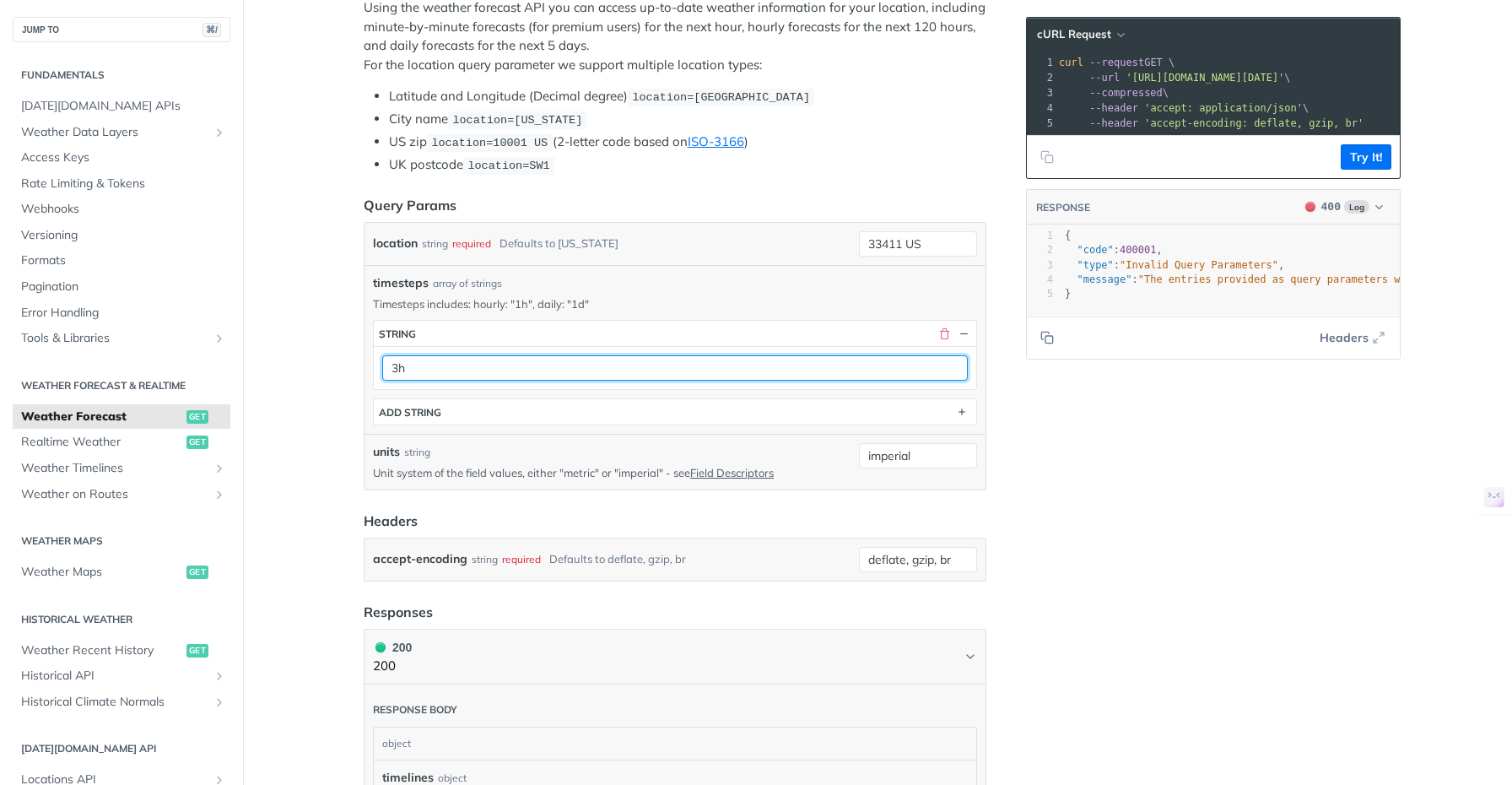
click at [392, 370] on input "3h" at bounding box center [675, 368] width 586 height 25
type input "1h"
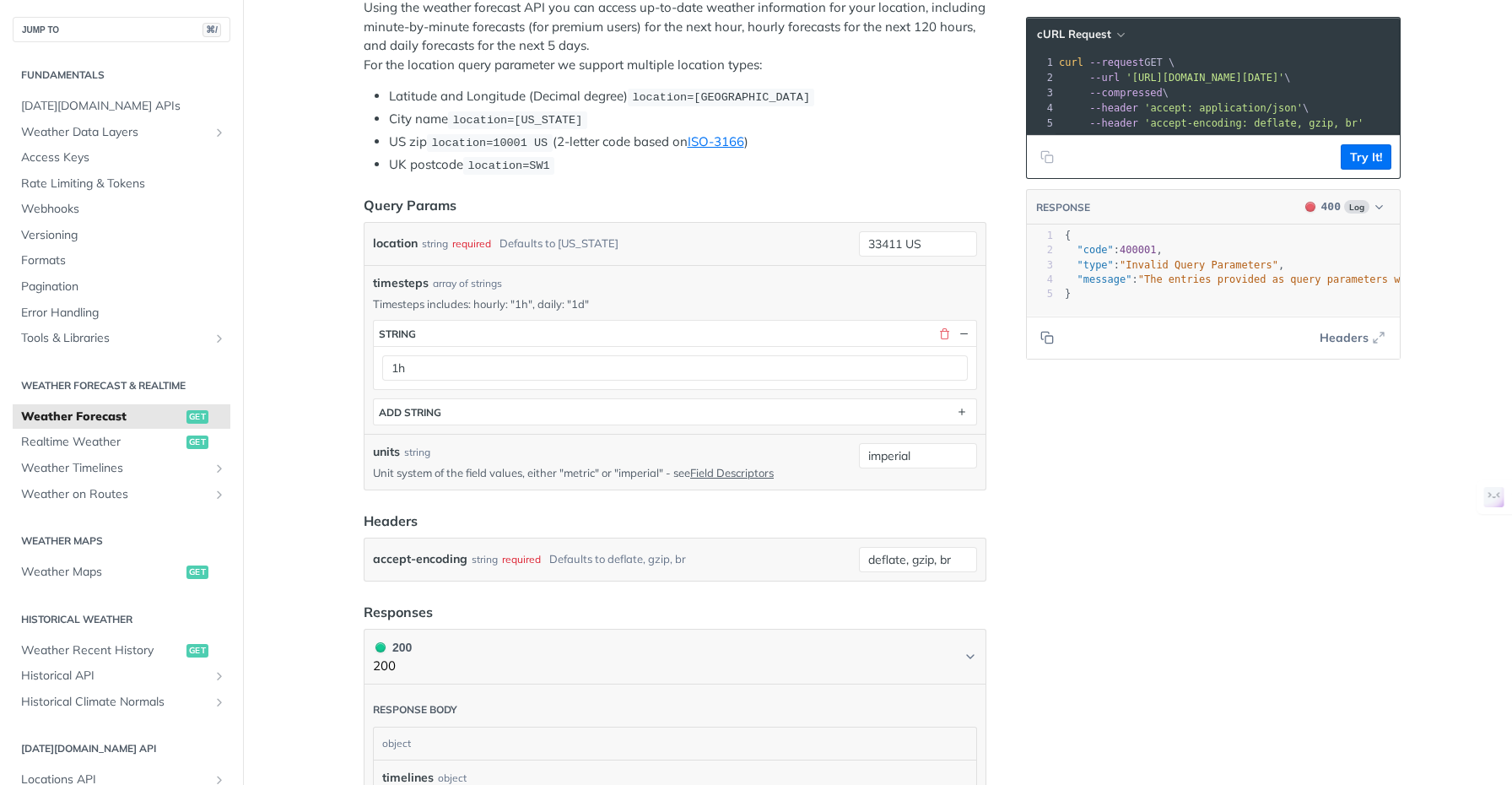
click at [317, 346] on main "JUMP TO ⌘/ Fundamentals [DATE][DOMAIN_NAME] APIs Weather Data Layers Core Proba…" at bounding box center [756, 777] width 1512 height 2248
click at [301, 330] on main "JUMP TO ⌘/ Fundamentals [DATE][DOMAIN_NAME] APIs Weather Data Layers Core Proba…" at bounding box center [756, 777] width 1512 height 2248
click at [1373, 165] on button "Try It!" at bounding box center [1366, 157] width 51 height 25
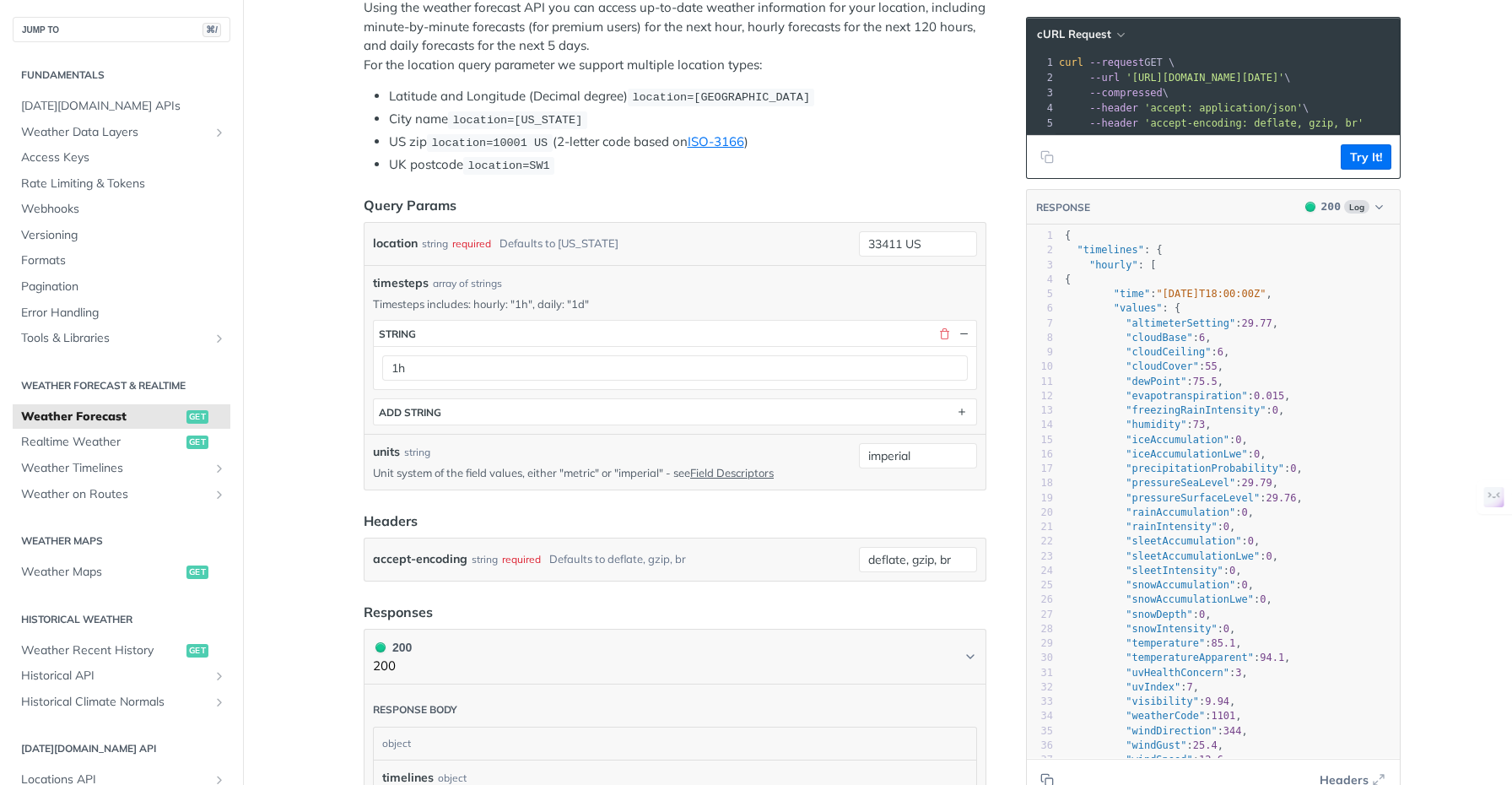
click at [1422, 257] on main "JUMP TO ⌘/ Fundamentals [DATE][DOMAIN_NAME] APIs Weather Data Layers Core Proba…" at bounding box center [756, 777] width 1512 height 2248
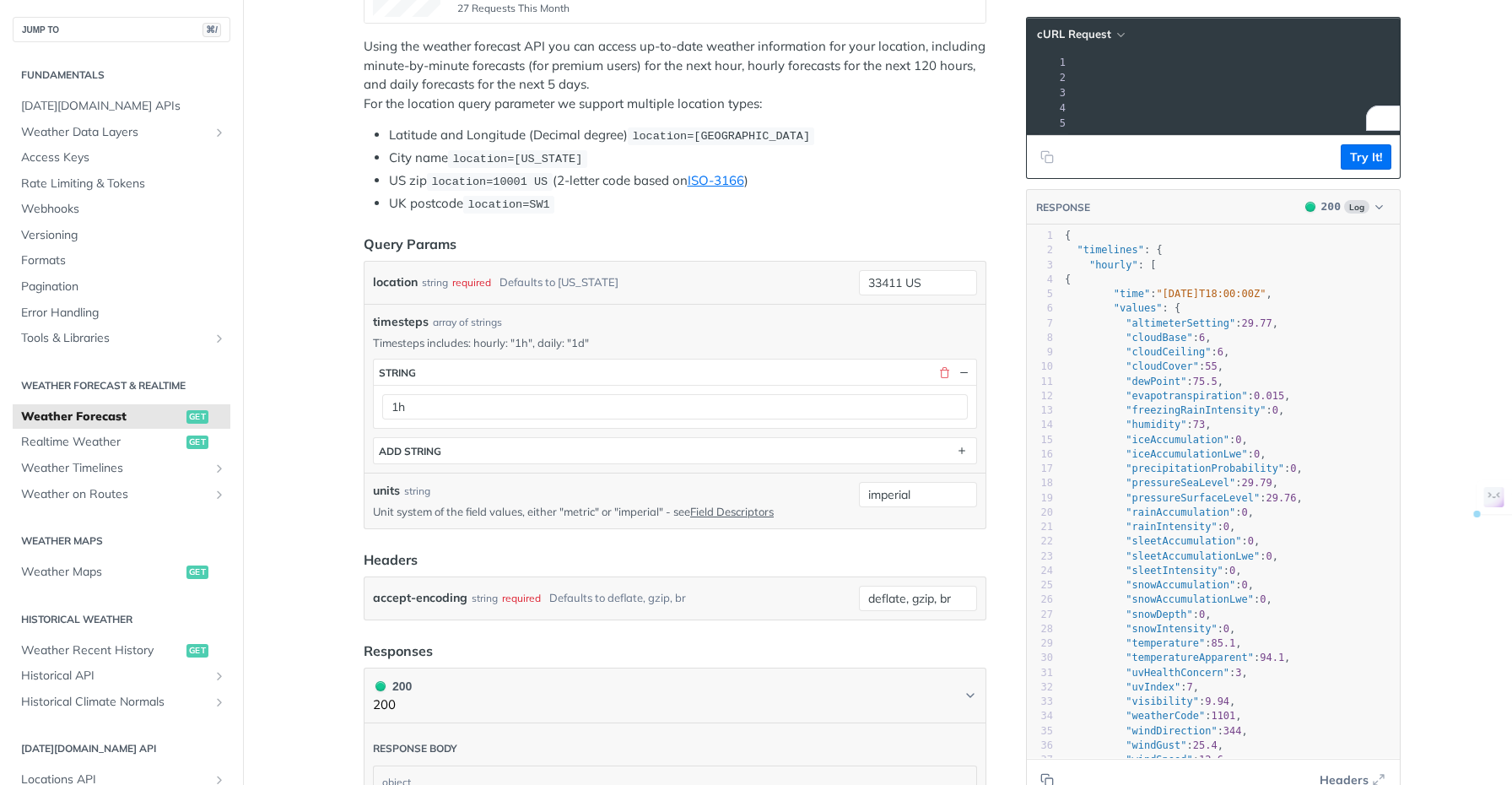
drag, startPoint x: 1126, startPoint y: 77, endPoint x: 1373, endPoint y: 78, distance: 247.0
click at [745, 78] on span "'[URL][DOMAIN_NAME][DATE]'" at bounding box center [666, 78] width 159 height 12
copy span "[URL][DOMAIN_NAME][DATE]"
click at [1034, 81] on span "'[URL][DOMAIN_NAME][DATE]'" at bounding box center [955, 78] width 159 height 12
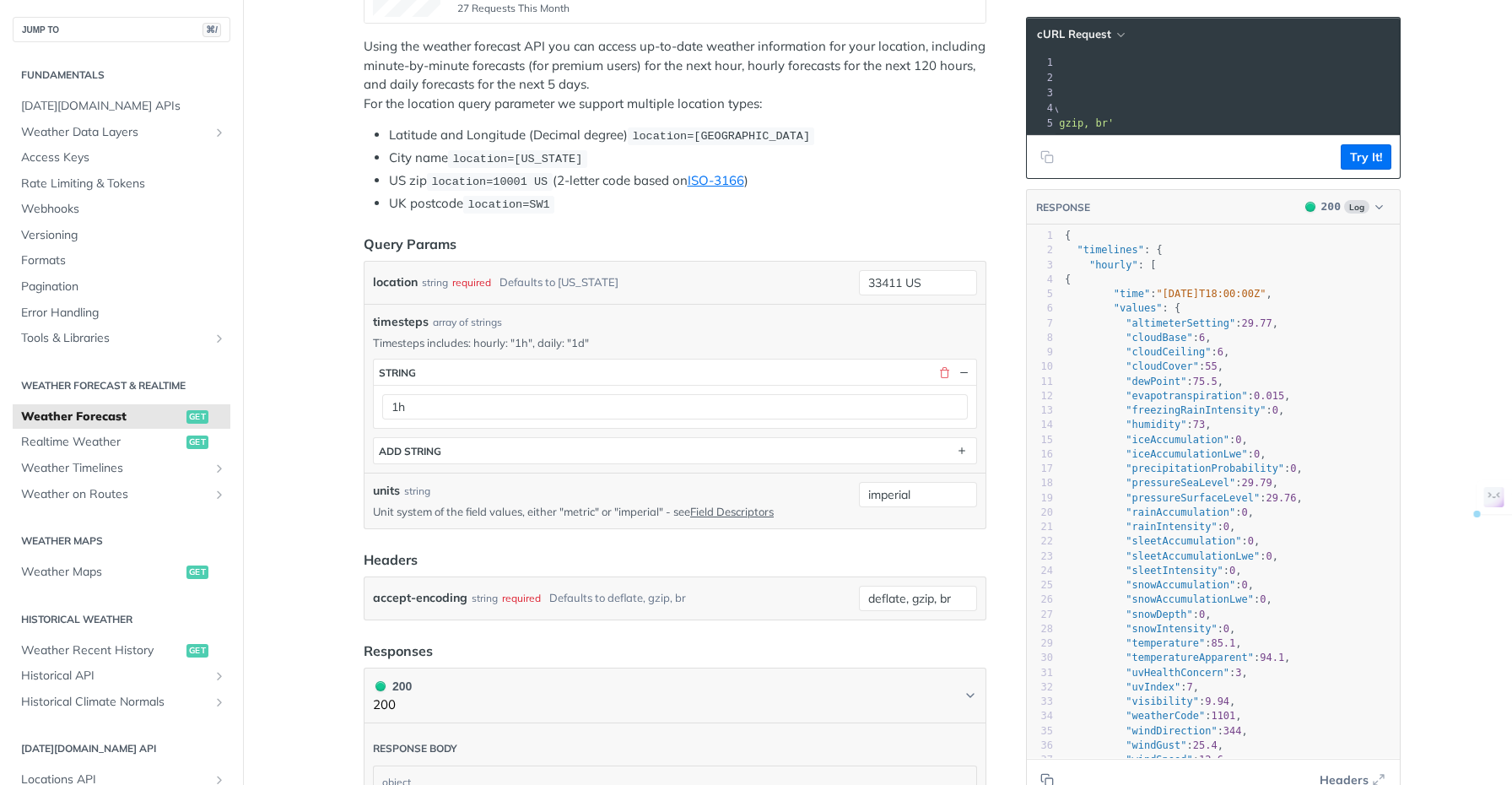
drag, startPoint x: 1265, startPoint y: 79, endPoint x: 1319, endPoint y: 78, distance: 54.0
click at [1034, 78] on span "'[URL][DOMAIN_NAME][DATE]'" at bounding box center [955, 78] width 159 height 12
copy span "timesteps"
drag, startPoint x: 1260, startPoint y: 79, endPoint x: 1319, endPoint y: 80, distance: 59.0
click at [1034, 80] on span "'[URL][DOMAIN_NAME][DATE]'" at bounding box center [955, 78] width 159 height 12
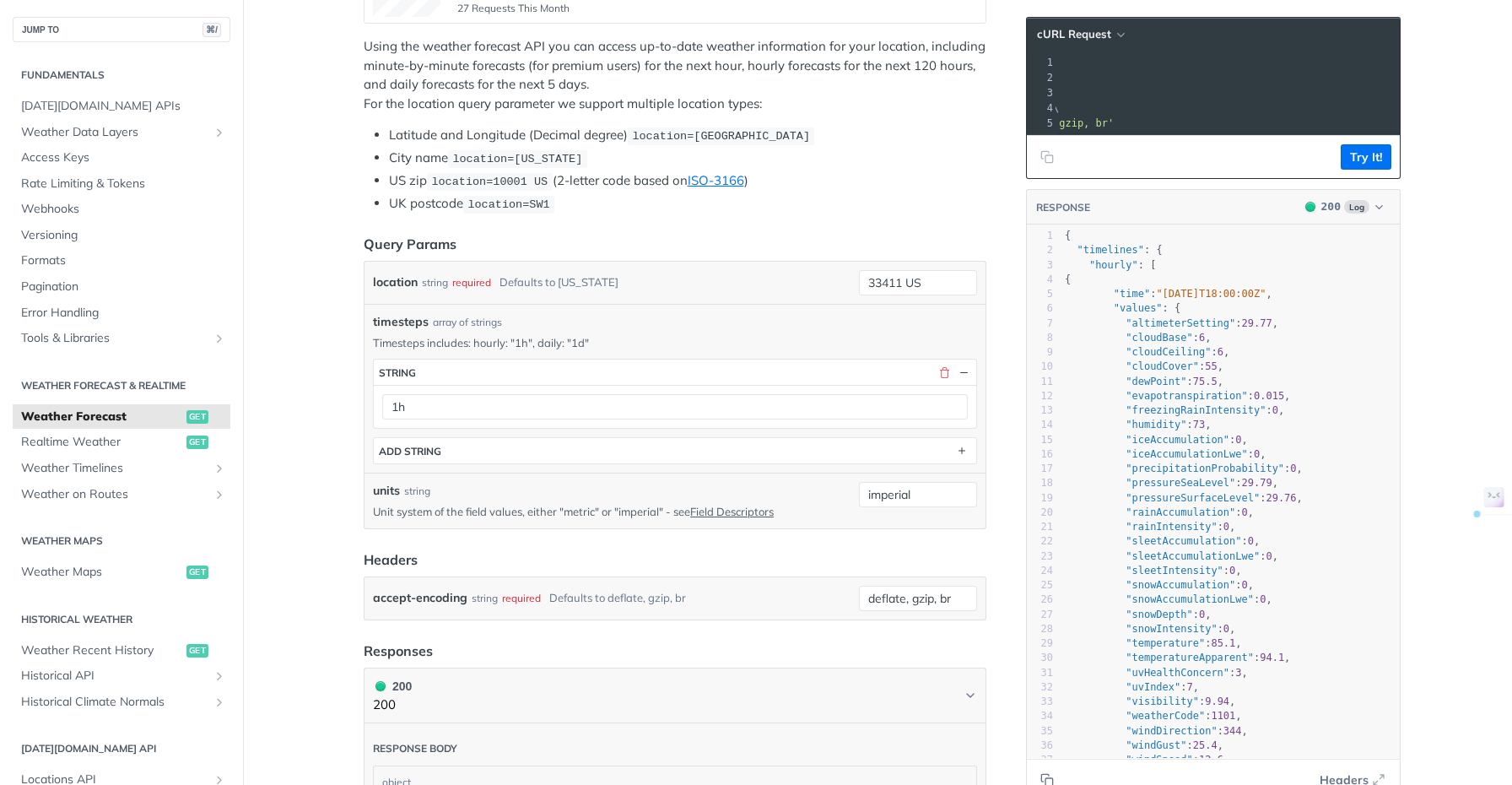
copy span "&timesteps"
drag, startPoint x: 1229, startPoint y: 78, endPoint x: 1286, endPoint y: 84, distance: 57.3
click at [1034, 78] on span "'[URL][DOMAIN_NAME][DATE]'" at bounding box center [955, 78] width 159 height 12
copy span "%20US&timesteps"
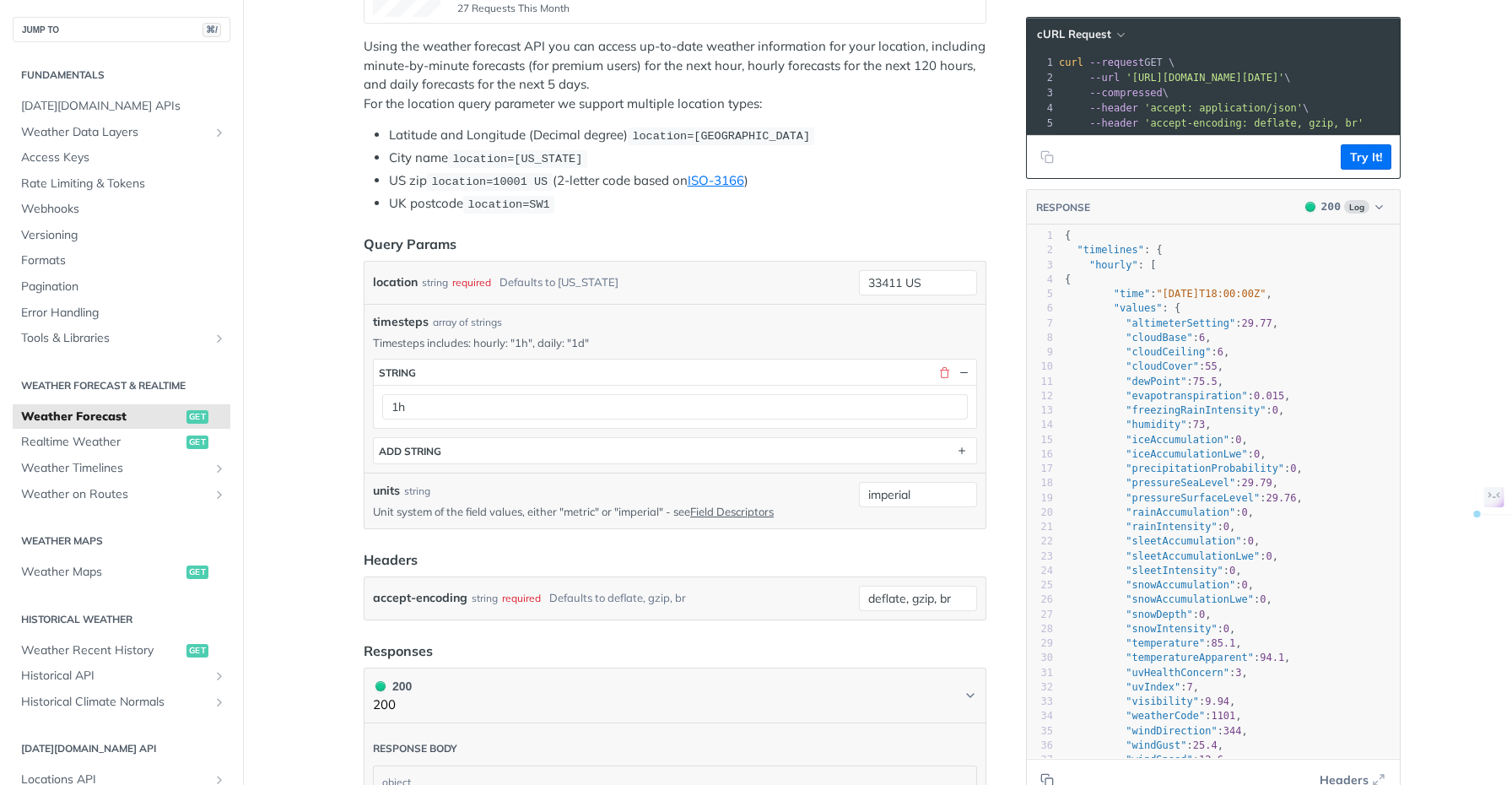
drag, startPoint x: 1374, startPoint y: 77, endPoint x: 1127, endPoint y: 78, distance: 247.0
click at [1127, 78] on span "'[URL][DOMAIN_NAME][DATE]'" at bounding box center [1205, 78] width 159 height 12
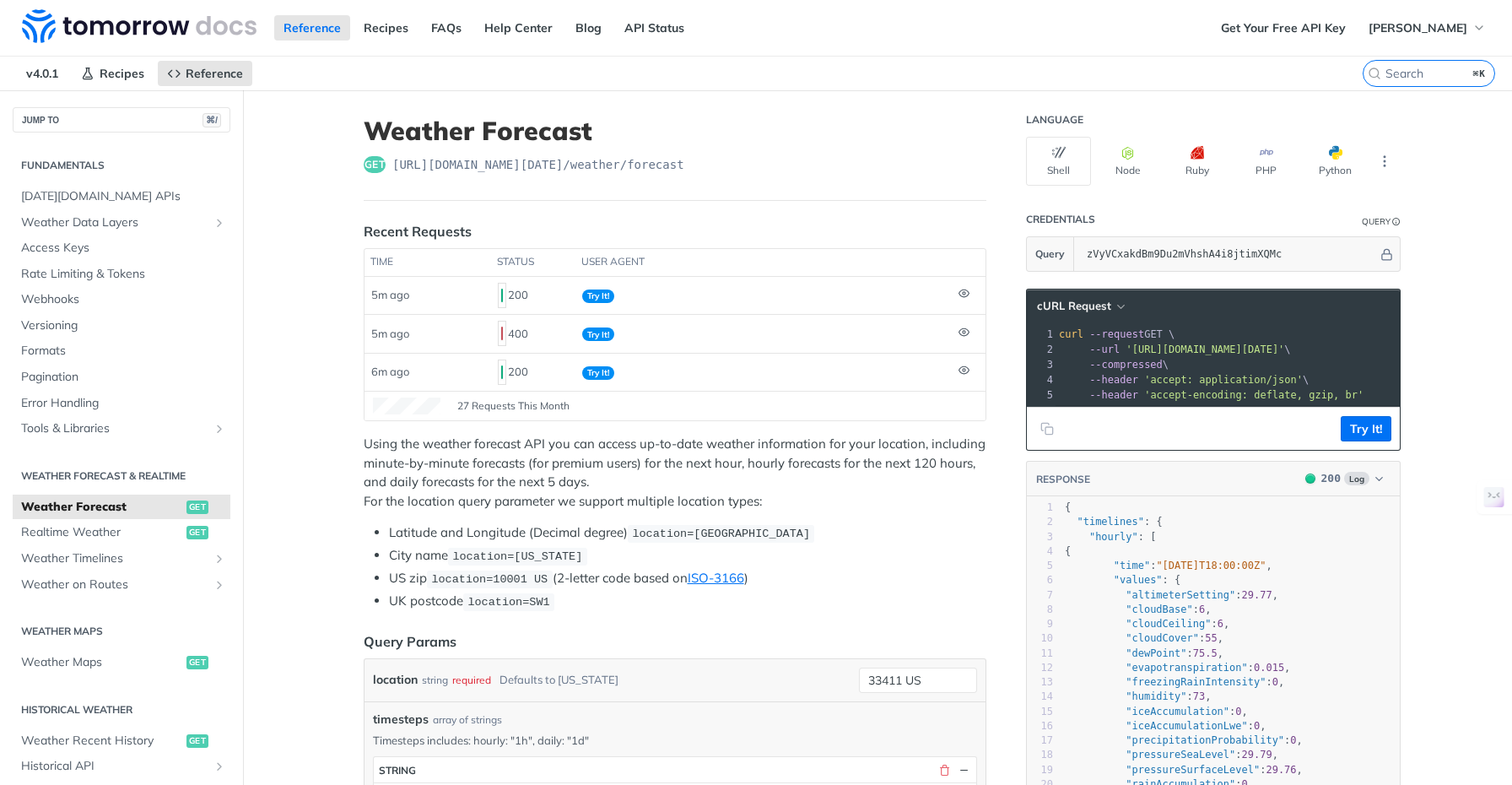
drag, startPoint x: 927, startPoint y: 676, endPoint x: 803, endPoint y: 677, distance: 124.0
click at [803, 677] on div "location string required Defaults to [US_STATE][GEOGRAPHIC_DATA] US required ty…" at bounding box center [676, 681] width 604 height 25
drag, startPoint x: 99, startPoint y: 530, endPoint x: 91, endPoint y: 540, distance: 12.8
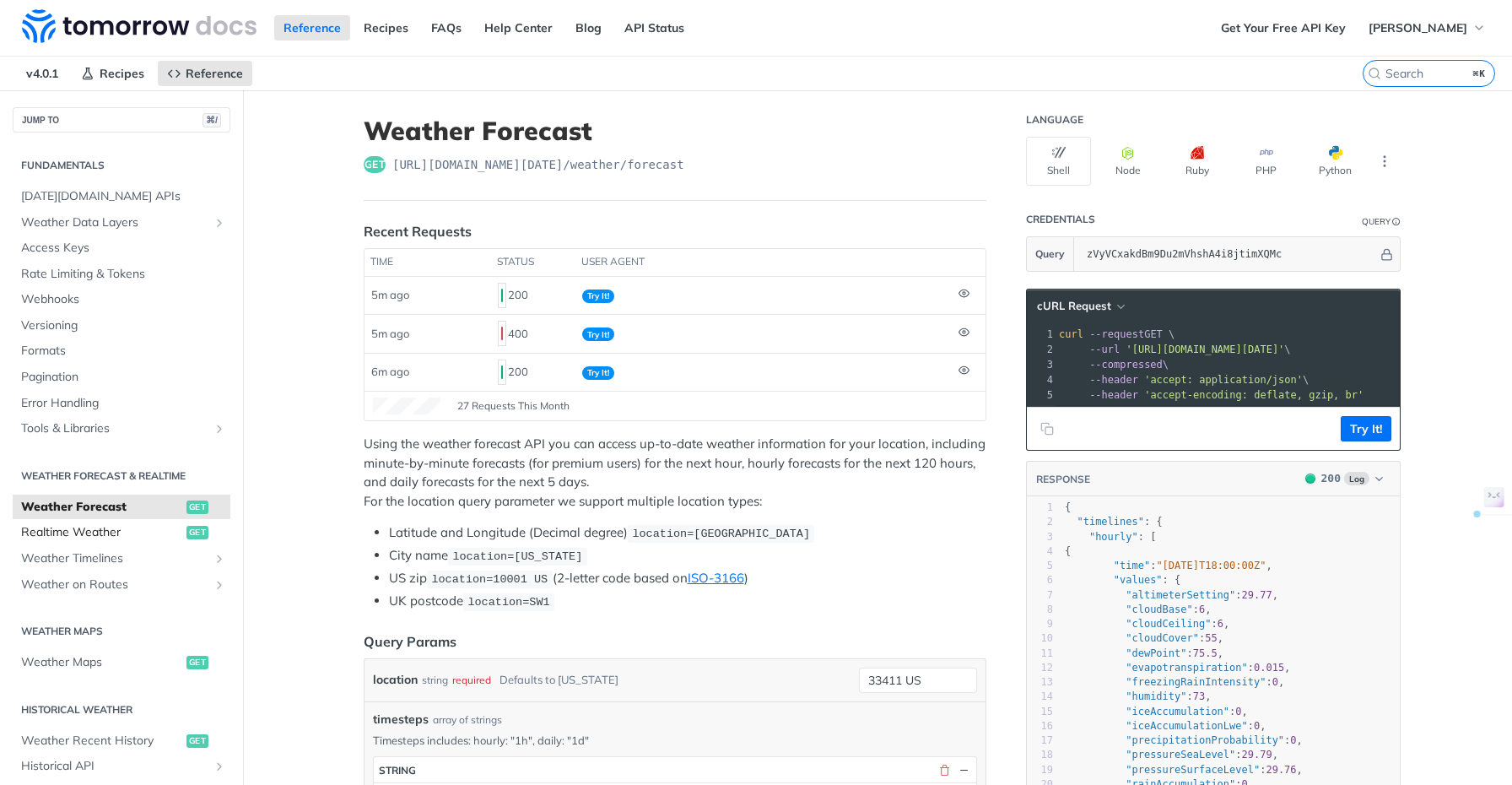
click at [99, 530] on span "Realtime Weather" at bounding box center [101, 532] width 161 height 17
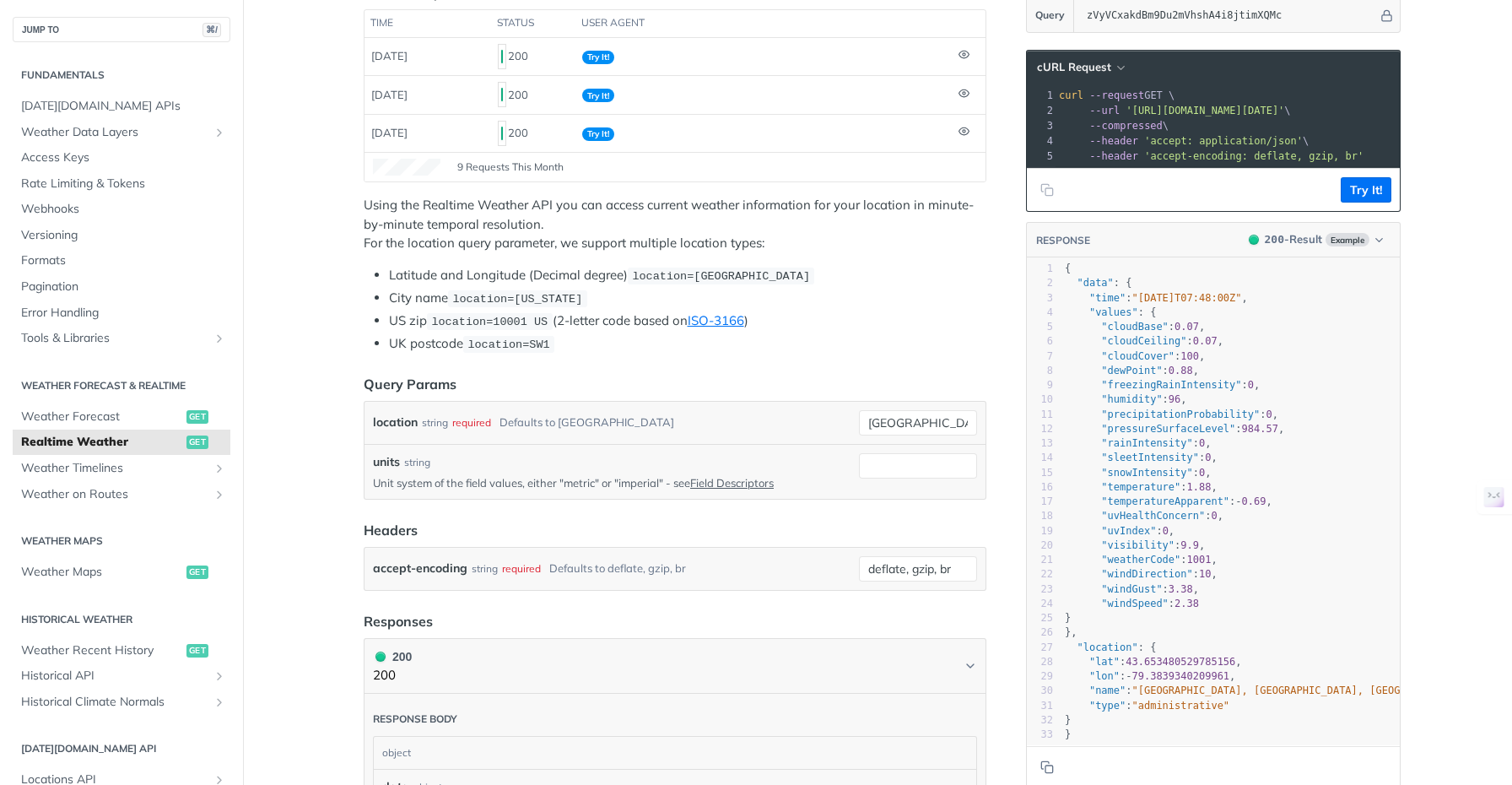
scroll to position [286, 0]
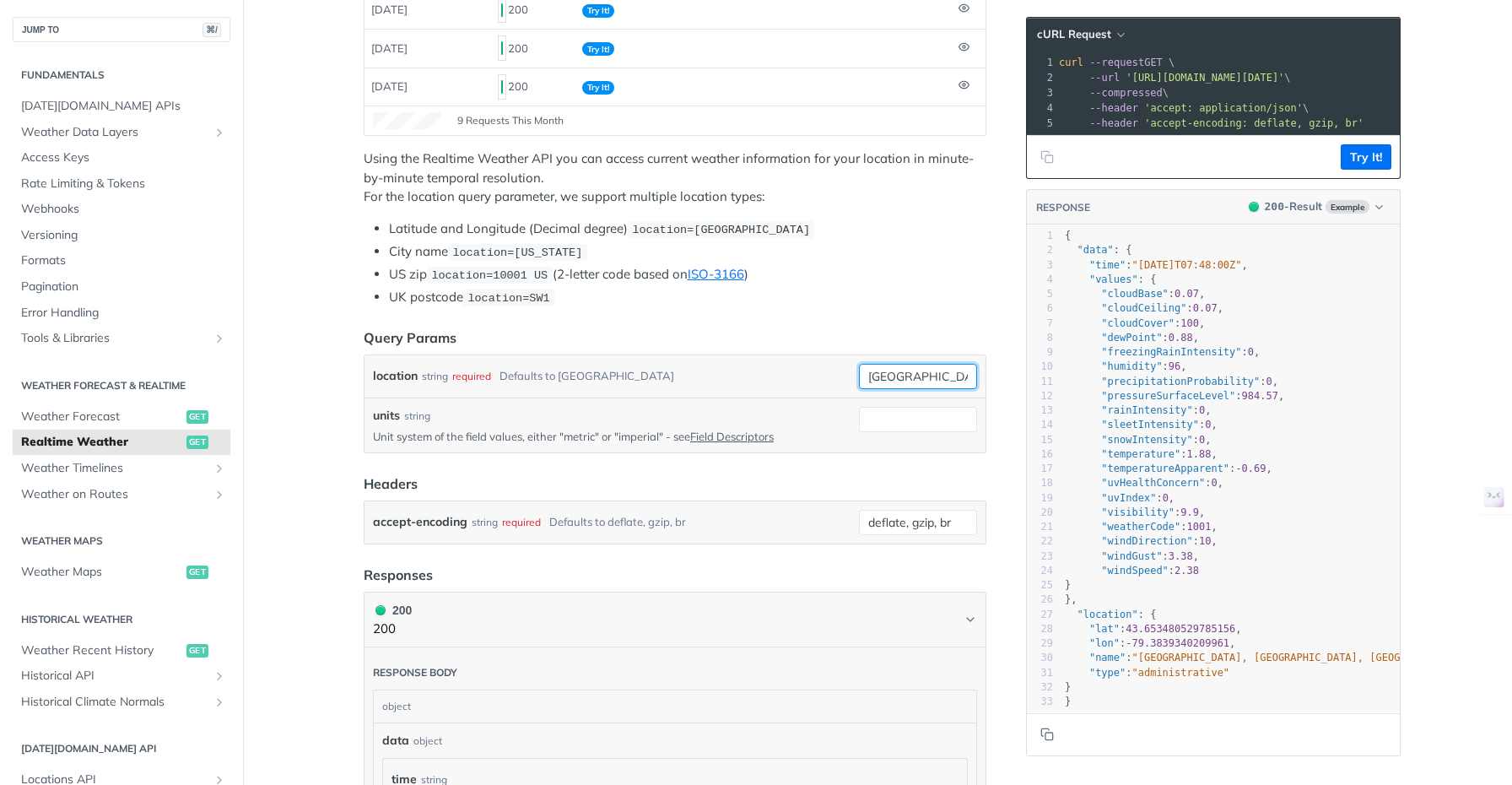
click at [895, 373] on input "[GEOGRAPHIC_DATA]" at bounding box center [917, 376] width 118 height 25
paste input "33411 US"
type input "33411 US"
click at [1005, 424] on article "Realtime Weather get [URL][DOMAIN_NAME][DATE] /weather/realtime Recent Requests…" at bounding box center [675, 605] width 676 height 1599
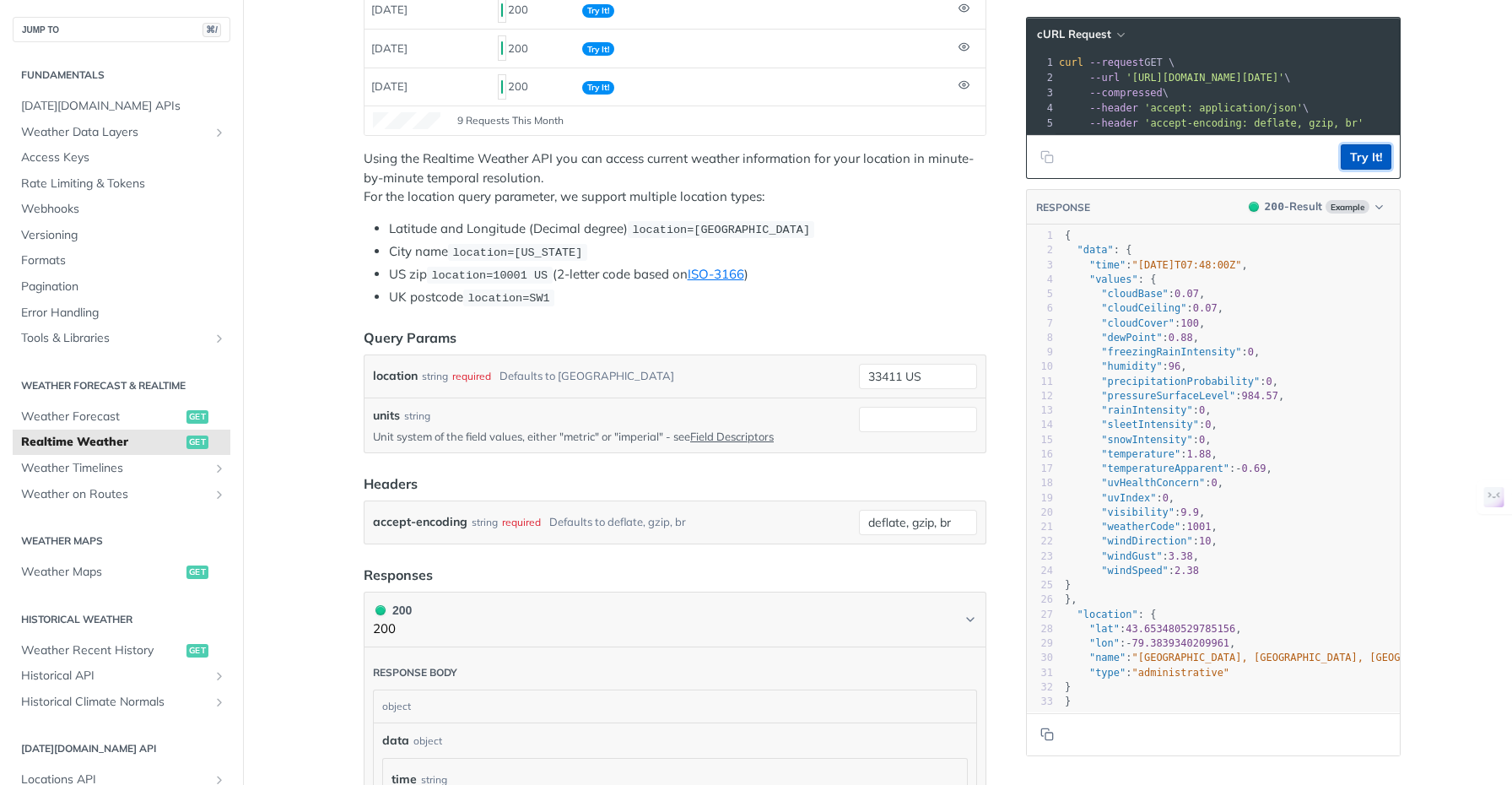
click at [1368, 170] on button "Try It!" at bounding box center [1366, 157] width 51 height 25
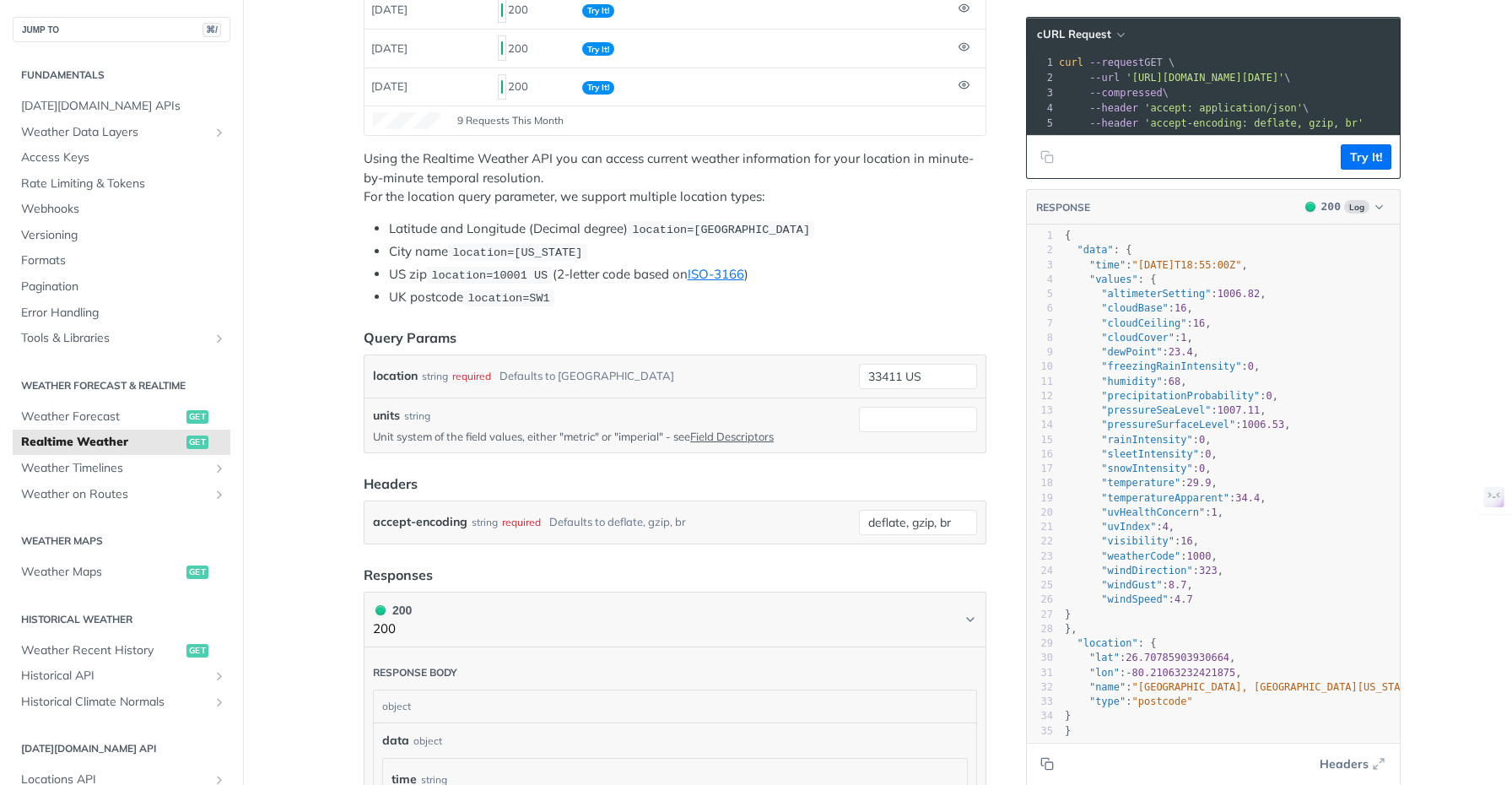
click at [297, 419] on main "JUMP TO ⌘/ Fundamentals [DATE][DOMAIN_NAME] APIs Weather Data Layers Core Proba…" at bounding box center [756, 605] width 1512 height 1599
click at [900, 416] on input "units" at bounding box center [917, 419] width 118 height 25
type input "imperial"
click at [305, 439] on main "JUMP TO ⌘/ Fundamentals [DATE][DOMAIN_NAME] APIs Weather Data Layers Core Proba…" at bounding box center [756, 605] width 1512 height 1599
drag, startPoint x: 1353, startPoint y: 173, endPoint x: 1380, endPoint y: 196, distance: 35.5
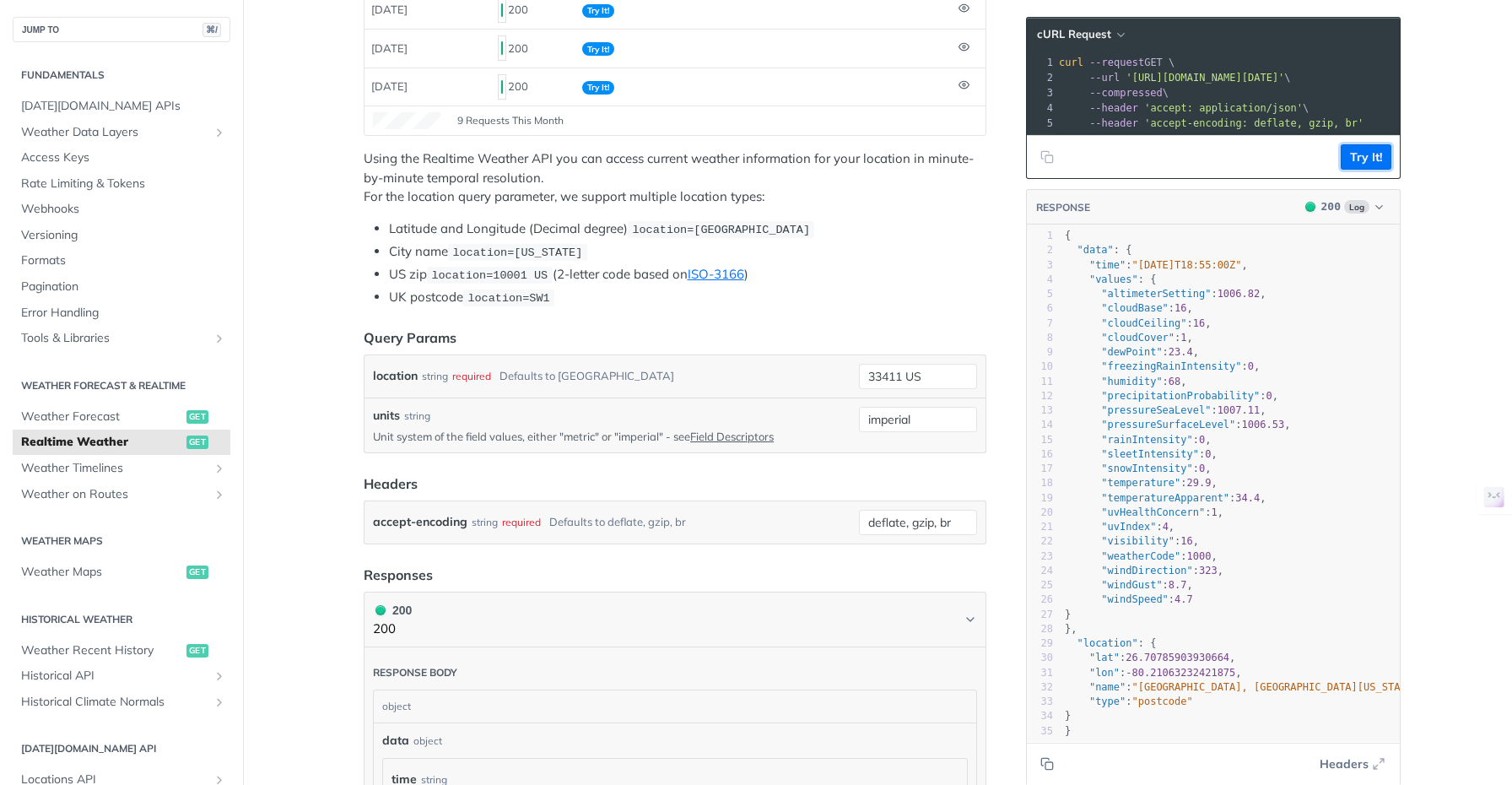
click at [1353, 170] on button "Try It!" at bounding box center [1366, 157] width 51 height 25
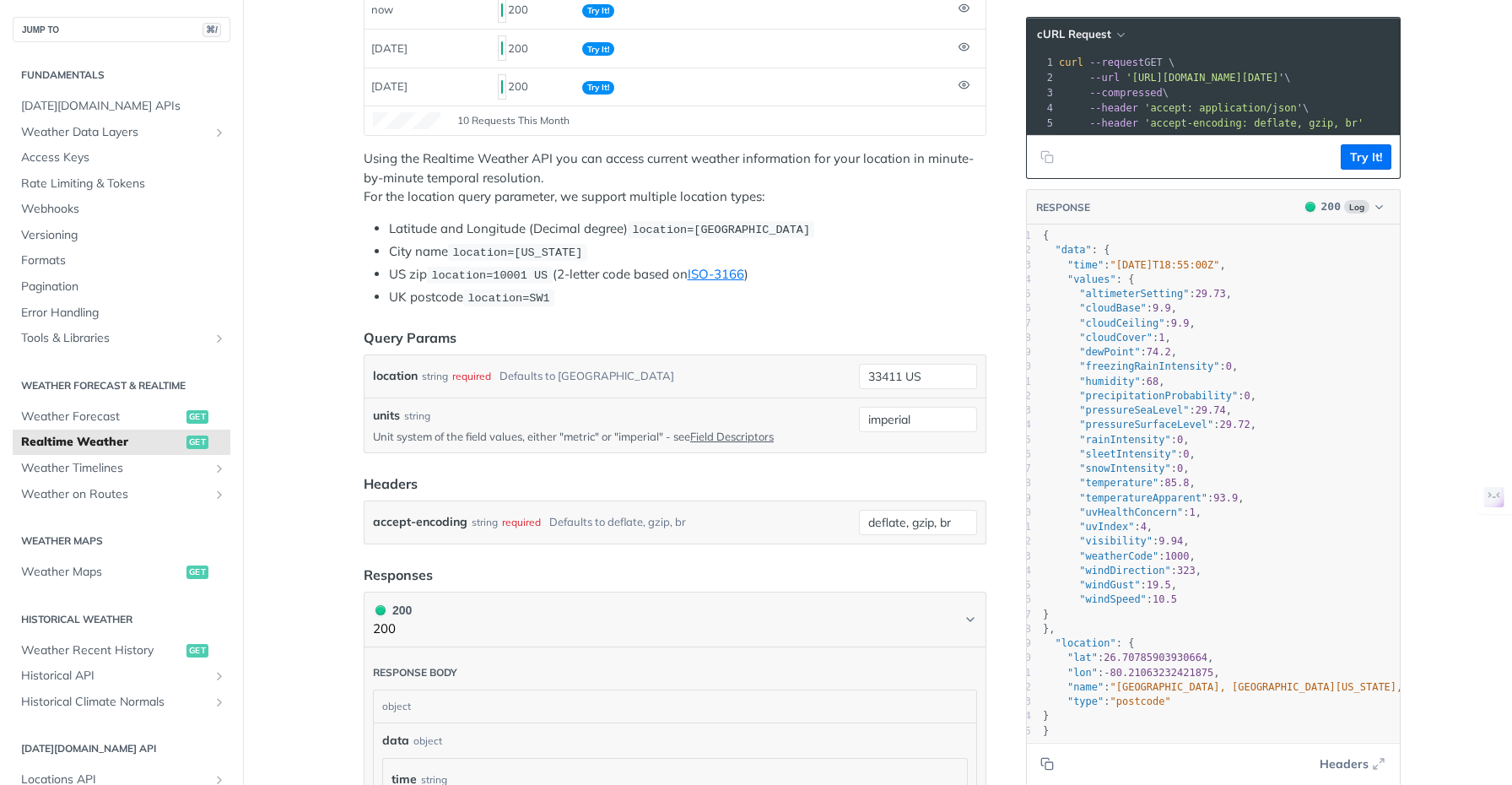
scroll to position [10, 0]
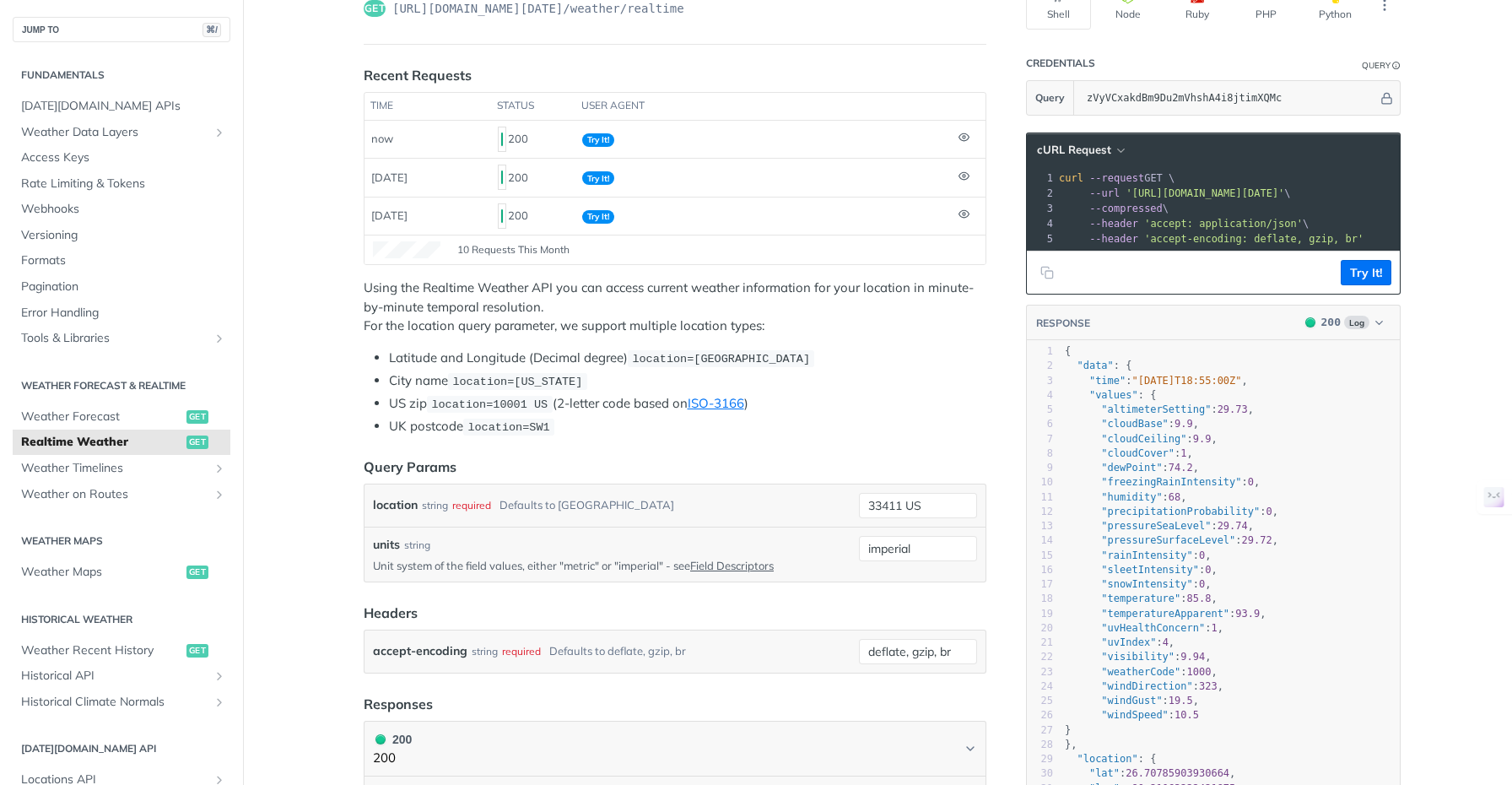
click at [301, 332] on main "JUMP TO ⌘/ Fundamentals [DATE][DOMAIN_NAME] APIs Weather Data Layers Core Proba…" at bounding box center [756, 733] width 1512 height 1599
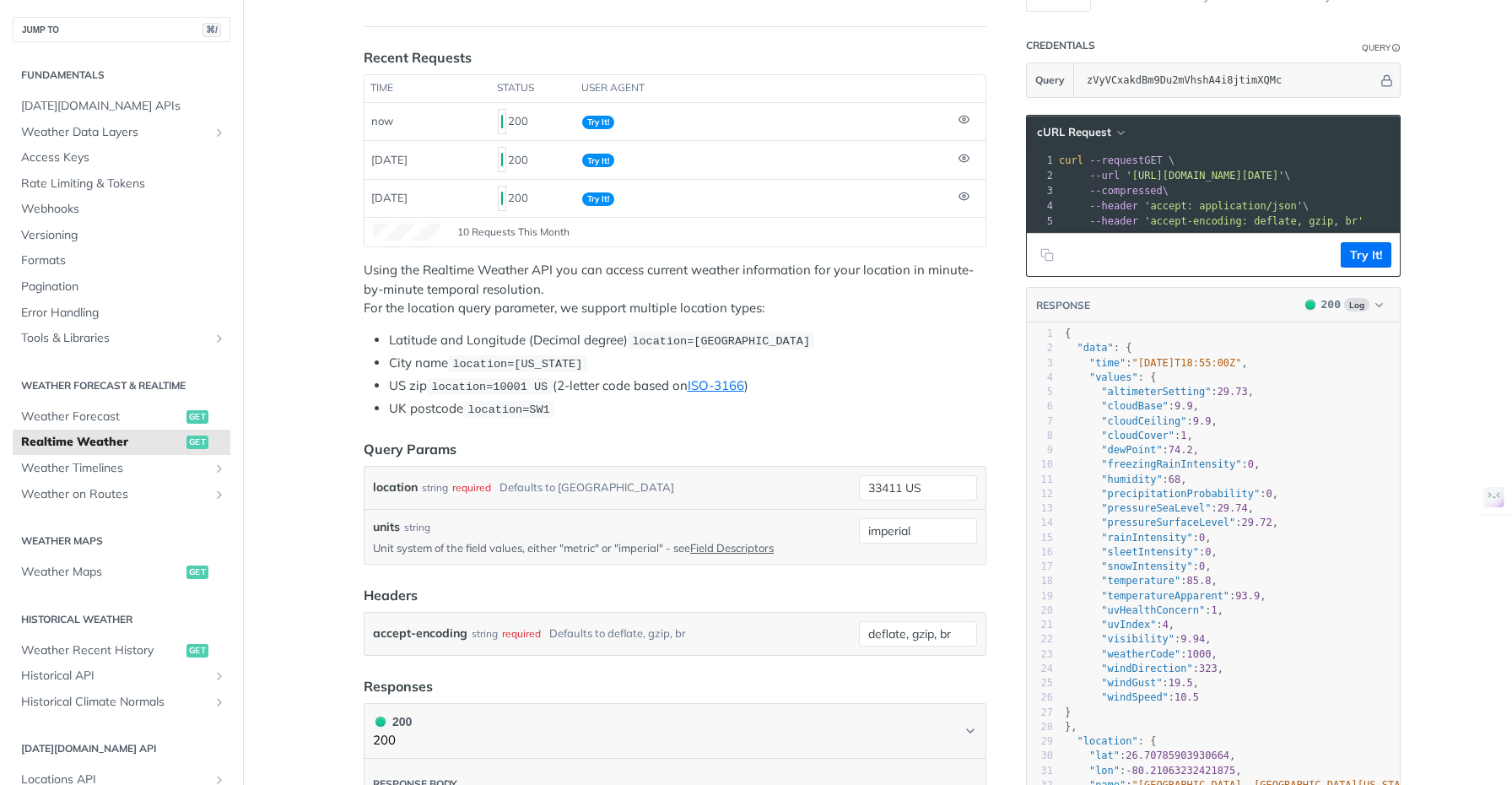
click at [298, 330] on main "JUMP TO ⌘/ Fundamentals [DATE][DOMAIN_NAME] APIs Weather Data Layers Core Proba…" at bounding box center [756, 716] width 1512 height 1599
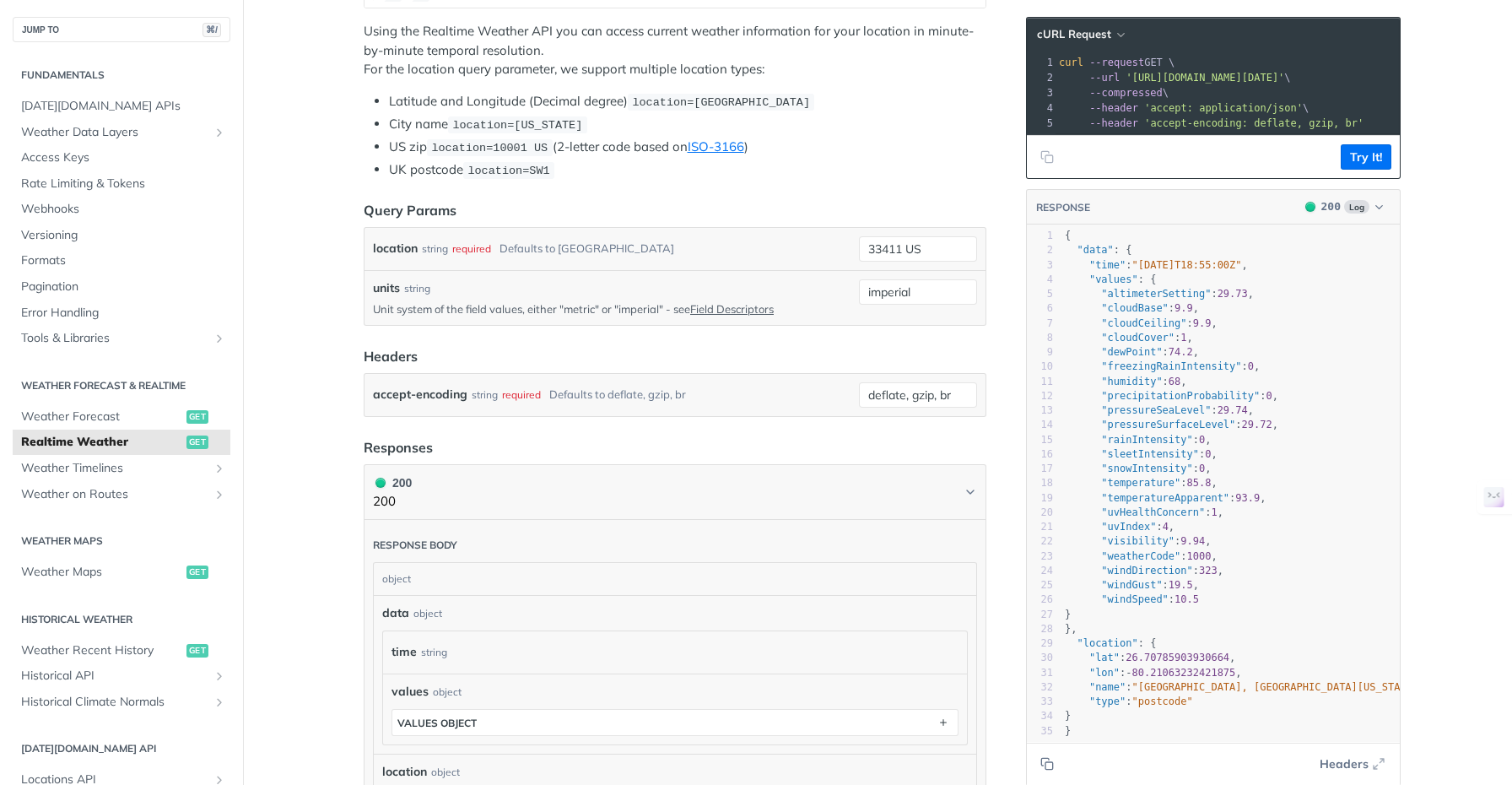
click at [301, 330] on main "JUMP TO ⌘/ Fundamentals [DATE][DOMAIN_NAME] APIs Weather Data Layers Core Proba…" at bounding box center [756, 477] width 1512 height 1599
click at [298, 328] on main "JUMP TO ⌘/ Fundamentals [DATE][DOMAIN_NAME] APIs Weather Data Layers Core Proba…" at bounding box center [756, 477] width 1512 height 1599
click at [1481, 373] on main "JUMP TO ⌘/ Fundamentals [DATE][DOMAIN_NAME] APIs Weather Data Layers Core Proba…" at bounding box center [756, 477] width 1512 height 1599
click at [1429, 337] on main "JUMP TO ⌘/ Fundamentals [DATE][DOMAIN_NAME] APIs Weather Data Layers Core Proba…" at bounding box center [756, 477] width 1512 height 1599
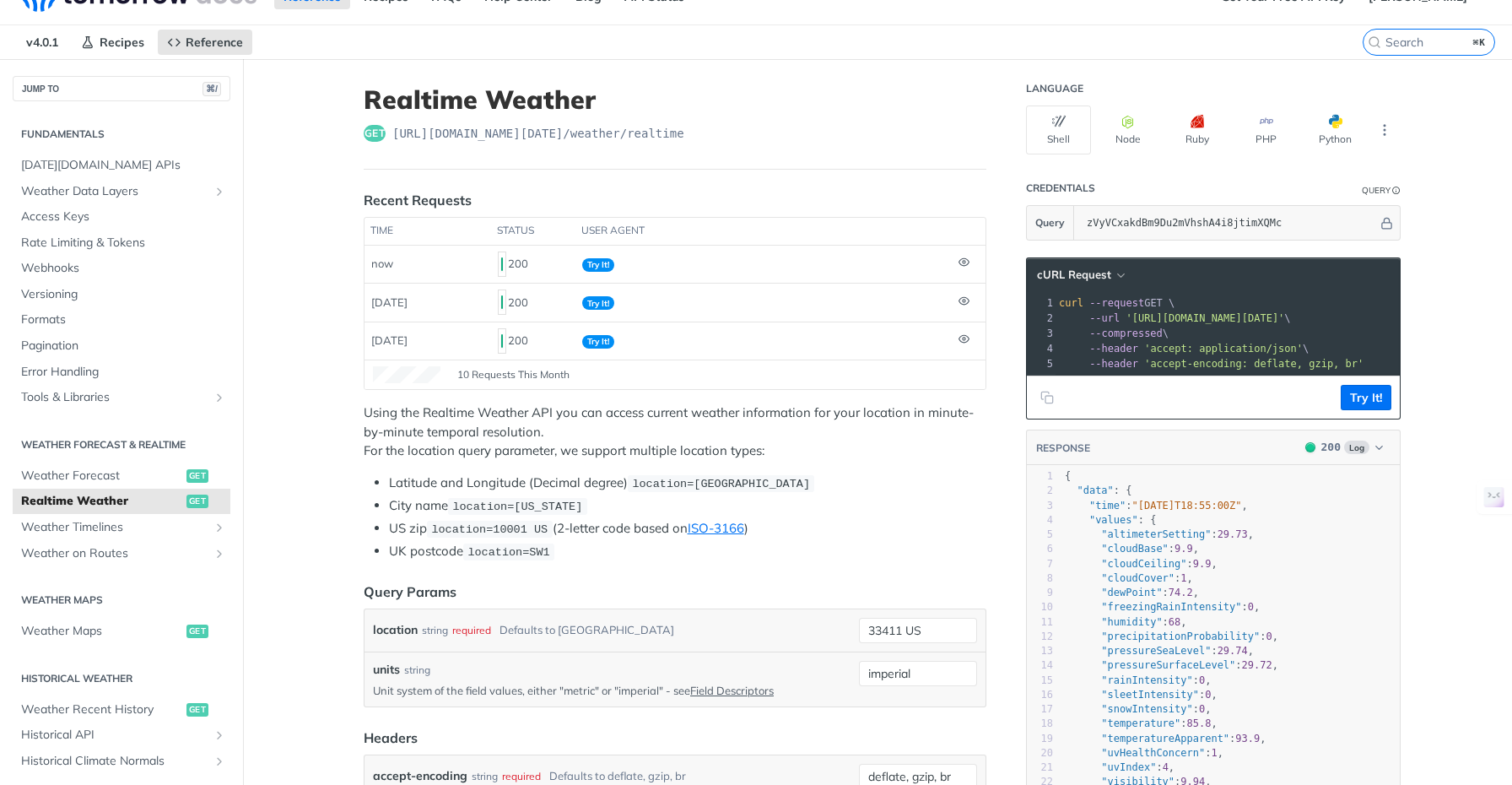
scroll to position [28, 0]
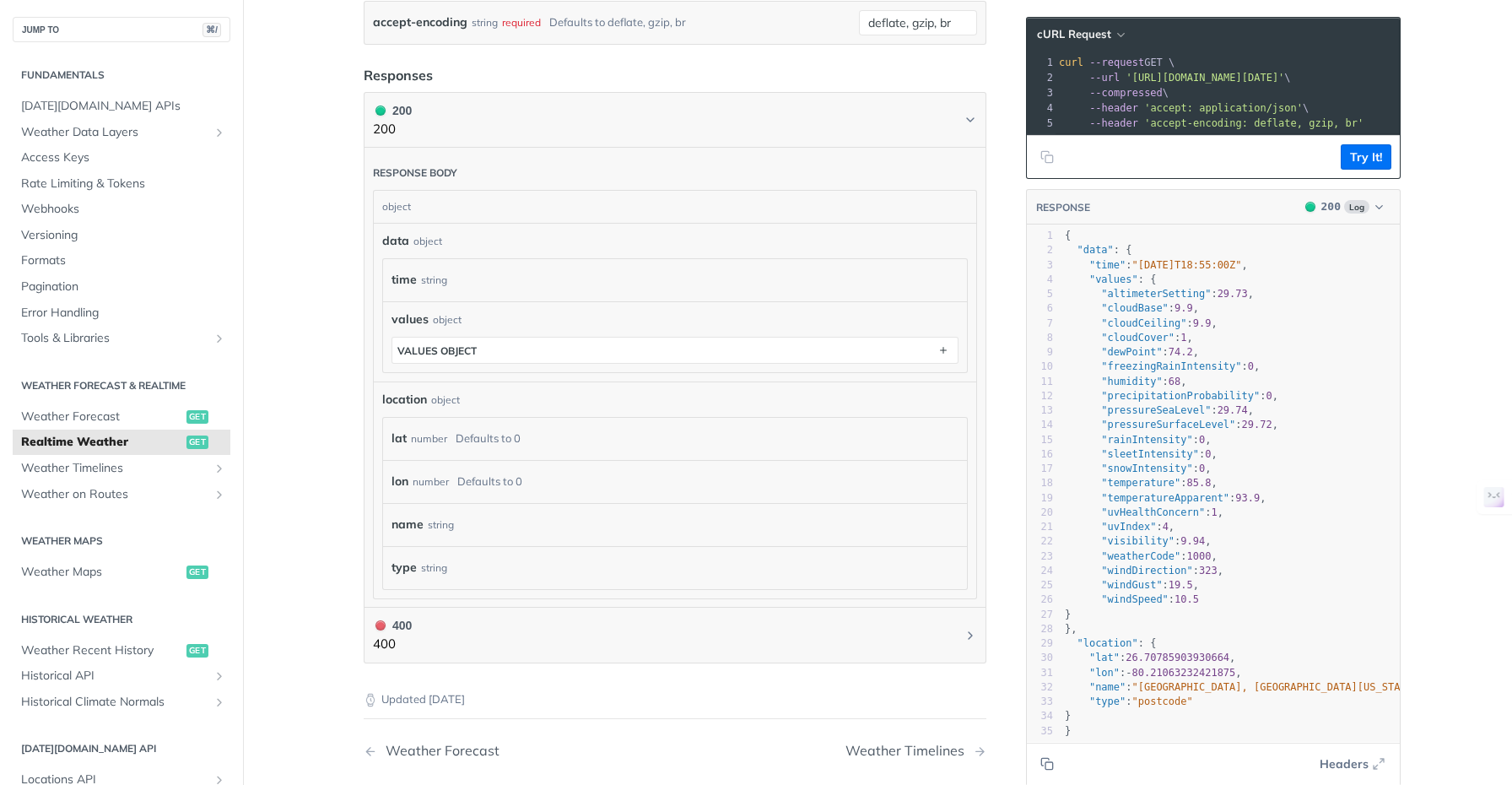
scroll to position [0, 0]
click at [1435, 419] on main "JUMP TO ⌘/ Fundamentals [DATE][DOMAIN_NAME] APIs Weather Data Layers Core Proba…" at bounding box center [756, 105] width 1512 height 1599
click at [1442, 371] on main "JUMP TO ⌘/ Fundamentals [DATE][DOMAIN_NAME] APIs Weather Data Layers Core Proba…" at bounding box center [756, 105] width 1512 height 1599
click at [1445, 369] on main "JUMP TO ⌘/ Fundamentals [DATE][DOMAIN_NAME] APIs Weather Data Layers Core Proba…" at bounding box center [756, 105] width 1512 height 1599
click at [1443, 366] on main "JUMP TO ⌘/ Fundamentals [DATE][DOMAIN_NAME] APIs Weather Data Layers Core Proba…" at bounding box center [756, 105] width 1512 height 1599
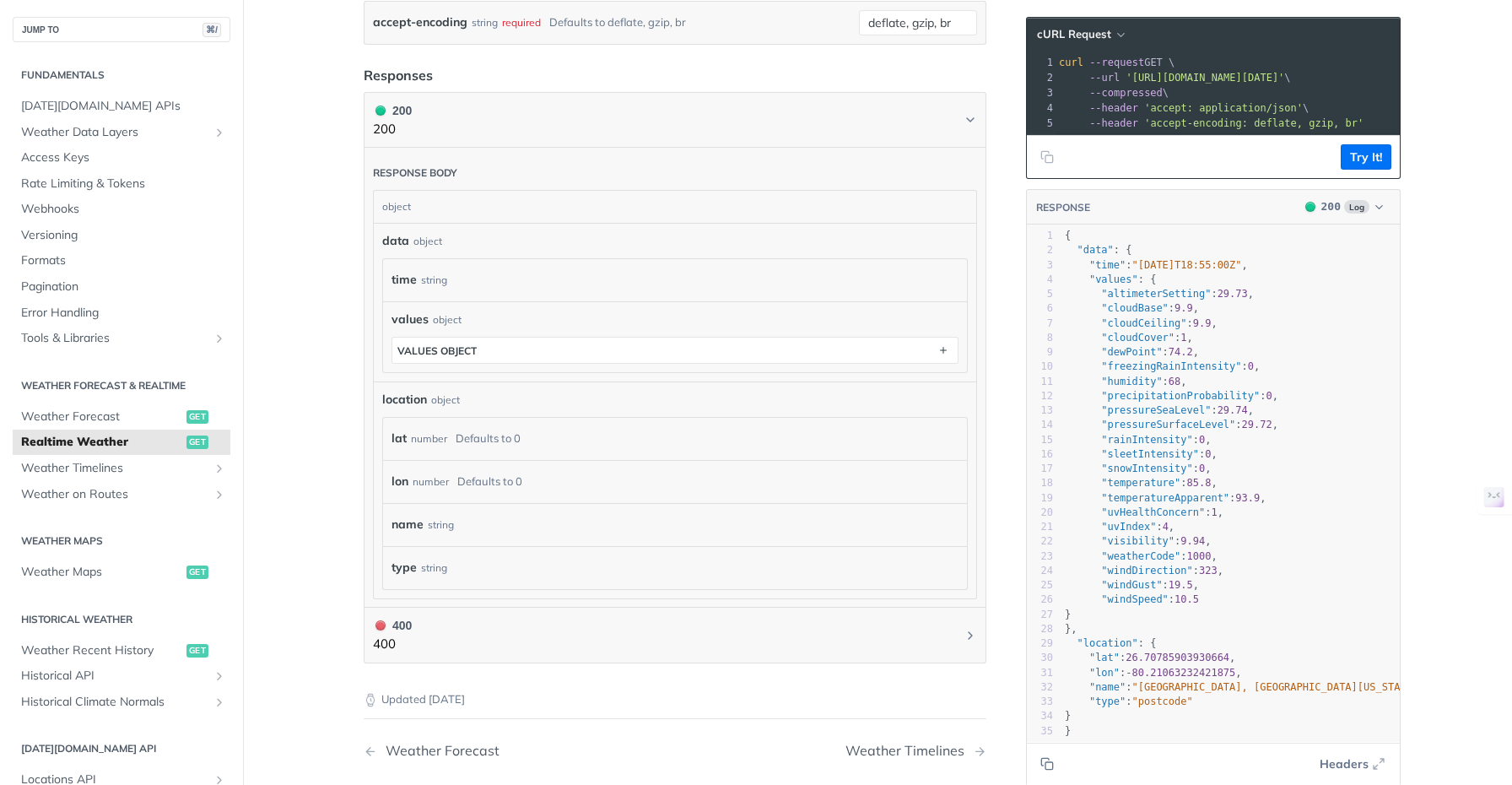
click at [1440, 367] on main "JUMP TO ⌘/ Fundamentals [DATE][DOMAIN_NAME] APIs Weather Data Layers Core Proba…" at bounding box center [756, 105] width 1512 height 1599
click at [1368, 167] on button "Try It!" at bounding box center [1366, 157] width 51 height 25
click at [1364, 169] on button "Try It!" at bounding box center [1366, 157] width 51 height 25
click at [1440, 265] on main "JUMP TO ⌘/ Fundamentals [DATE][DOMAIN_NAME] APIs Weather Data Layers Core Proba…" at bounding box center [756, 105] width 1512 height 1599
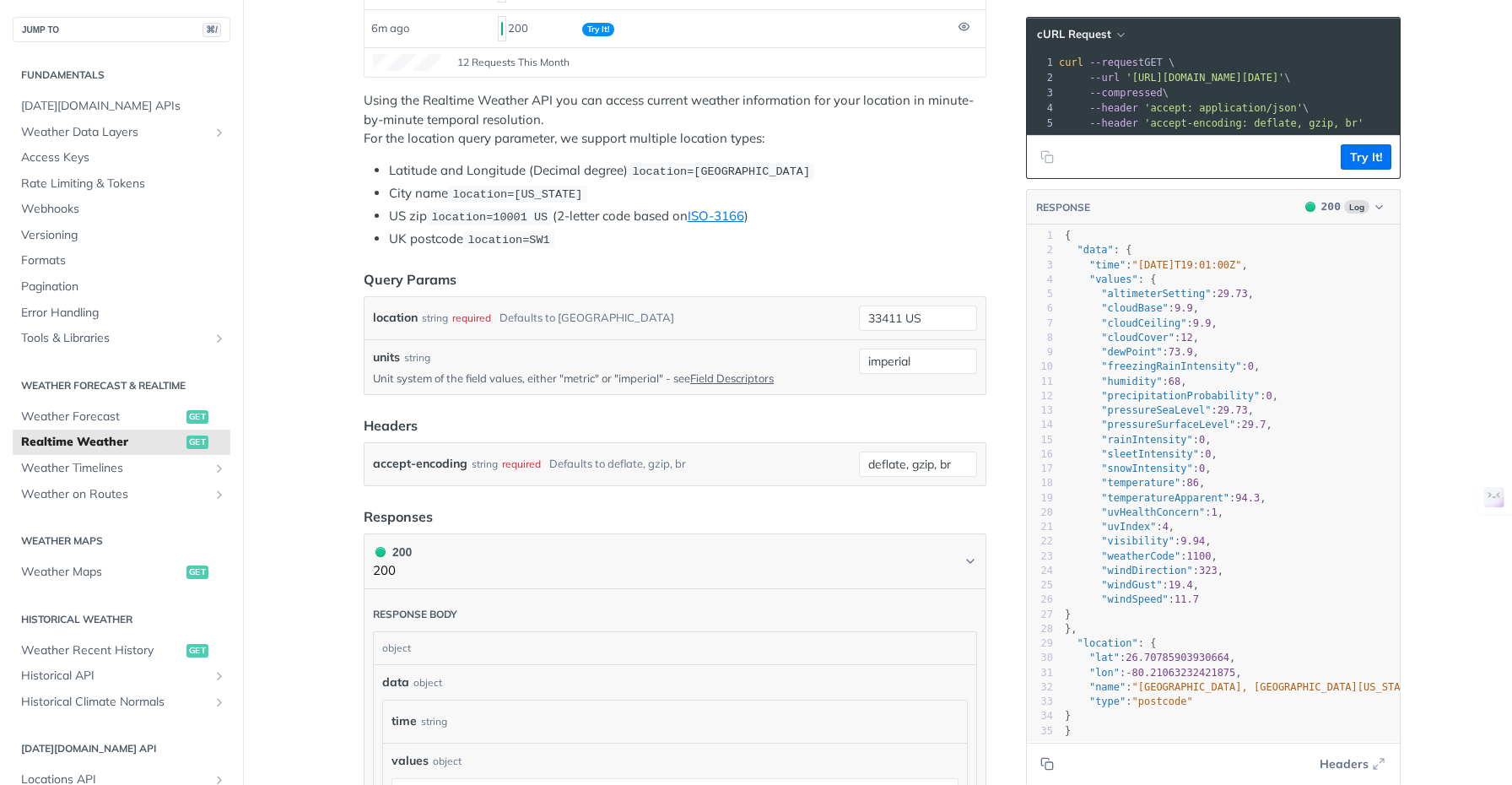
scroll to position [348, 0]
click at [1376, 214] on icon "button" at bounding box center [1378, 207] width 13 height 13
click at [1447, 265] on main "JUMP TO ⌘/ Fundamentals [DATE][DOMAIN_NAME] APIs Weather Data Layers Core Proba…" at bounding box center [756, 542] width 1512 height 1599
click at [1362, 214] on span "Log" at bounding box center [1357, 207] width 25 height 14
click at [1261, 334] on div "Clear Response" at bounding box center [1297, 333] width 184 height 26
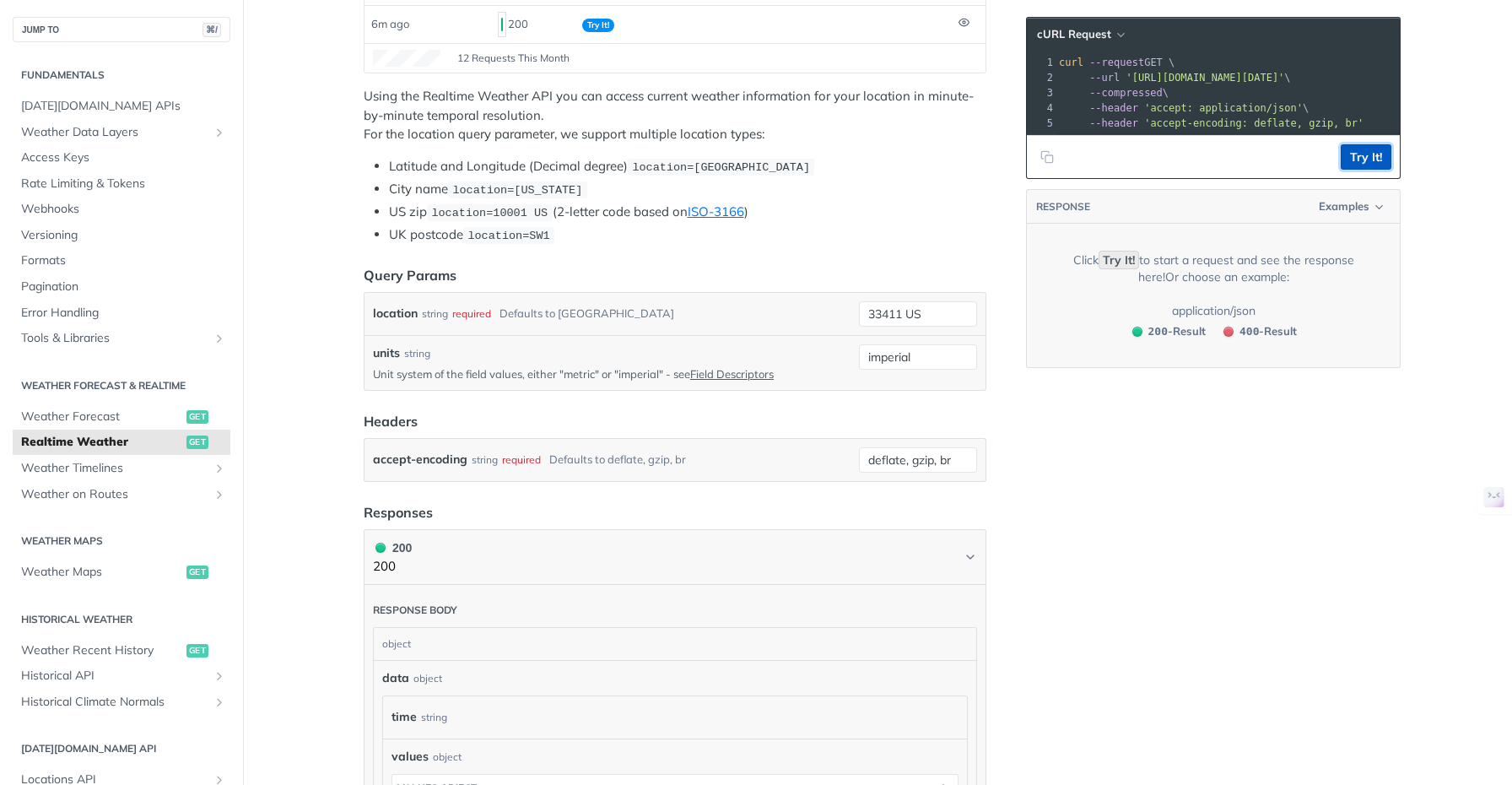
click at [1355, 165] on button "Try It!" at bounding box center [1366, 157] width 51 height 25
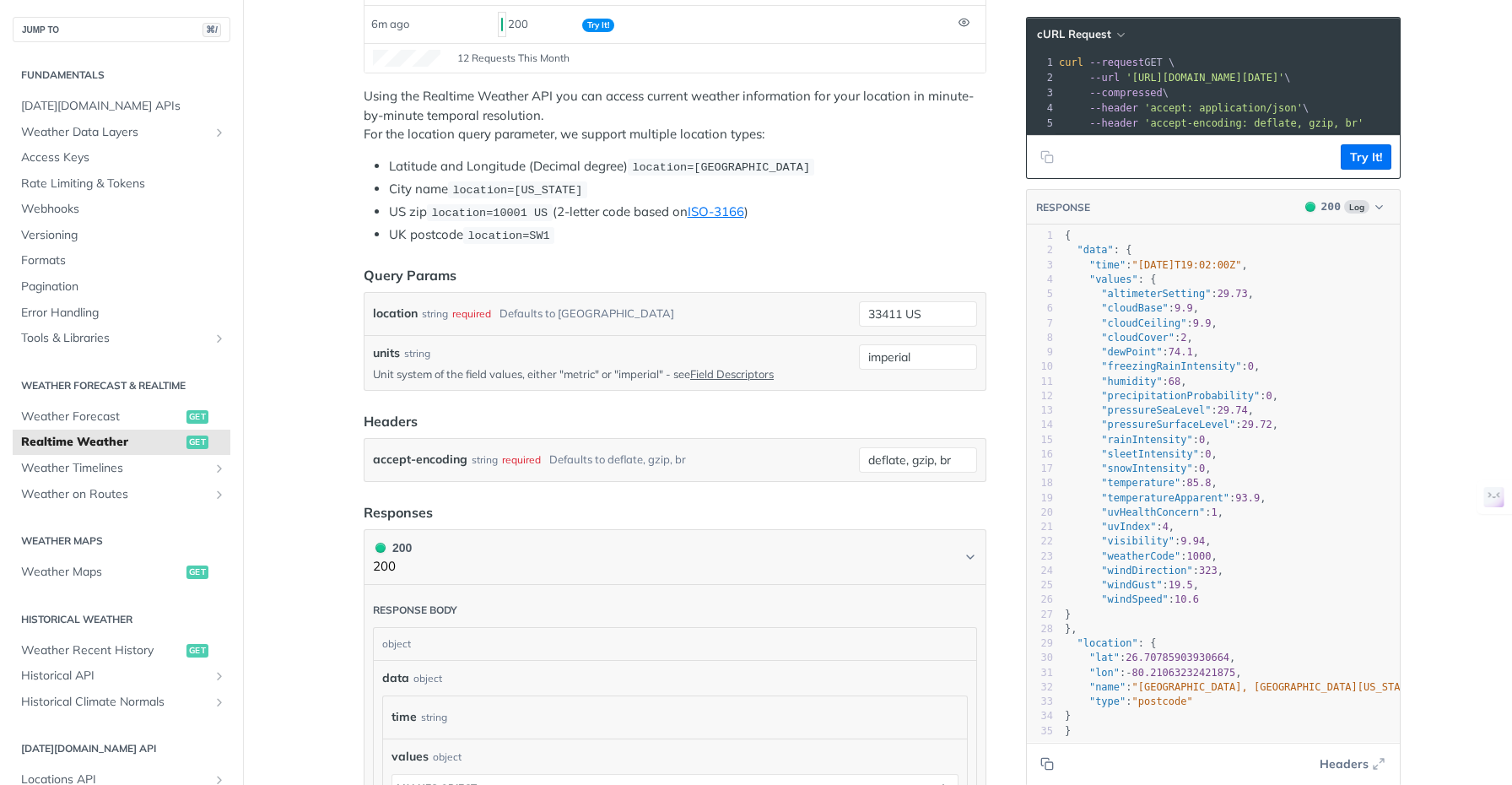
click at [1445, 255] on main "JUMP TO ⌘/ Fundamentals [DATE][DOMAIN_NAME] APIs Weather Data Layers Core Proba…" at bounding box center [756, 542] width 1512 height 1599
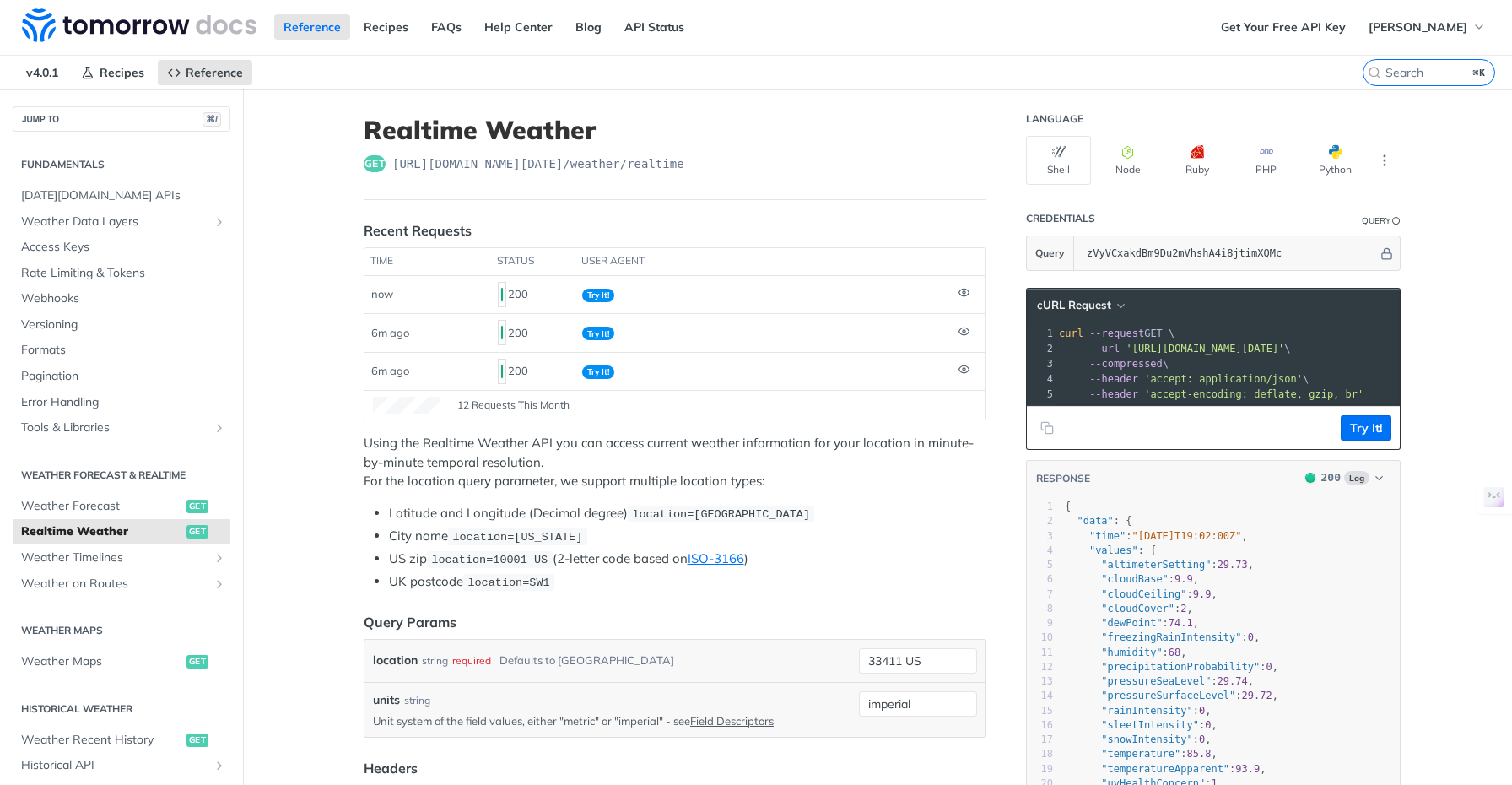
scroll to position [0, 0]
click at [1381, 159] on icon "More ellipsis" at bounding box center [1385, 162] width 16 height 16
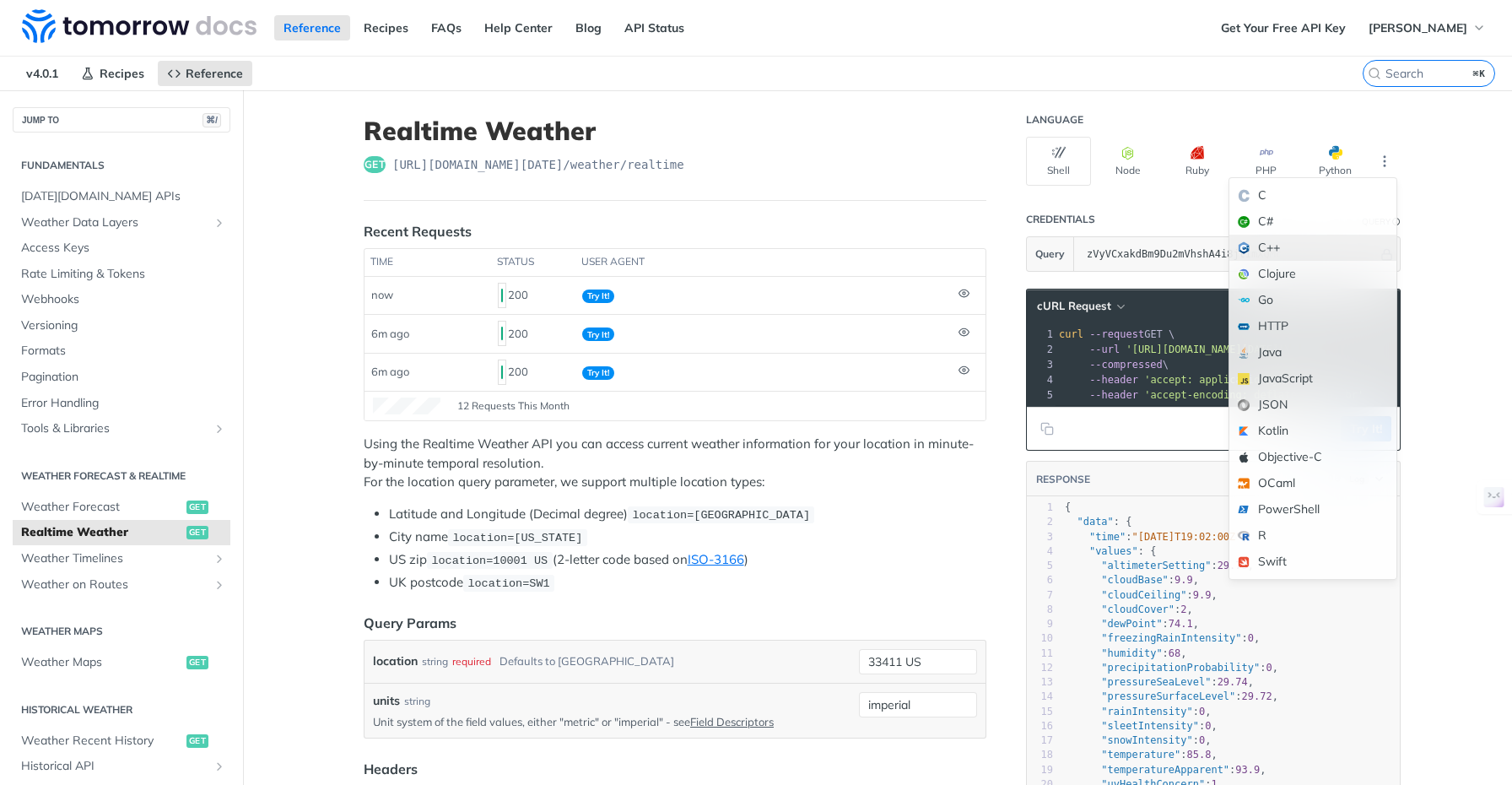
click at [1297, 241] on div "C++" at bounding box center [1312, 248] width 167 height 26
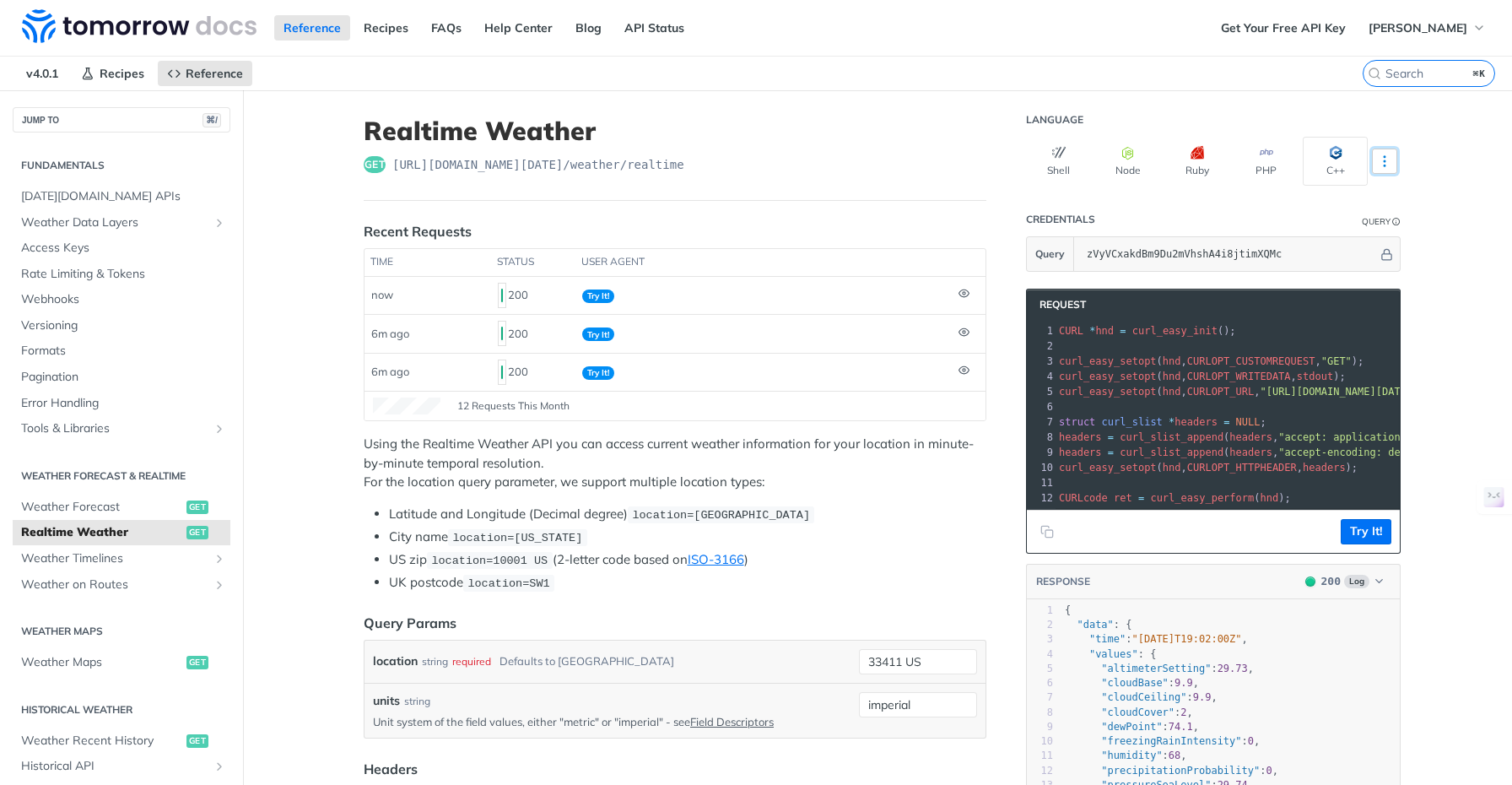
click at [1381, 159] on icon "More ellipsis" at bounding box center [1385, 162] width 16 height 16
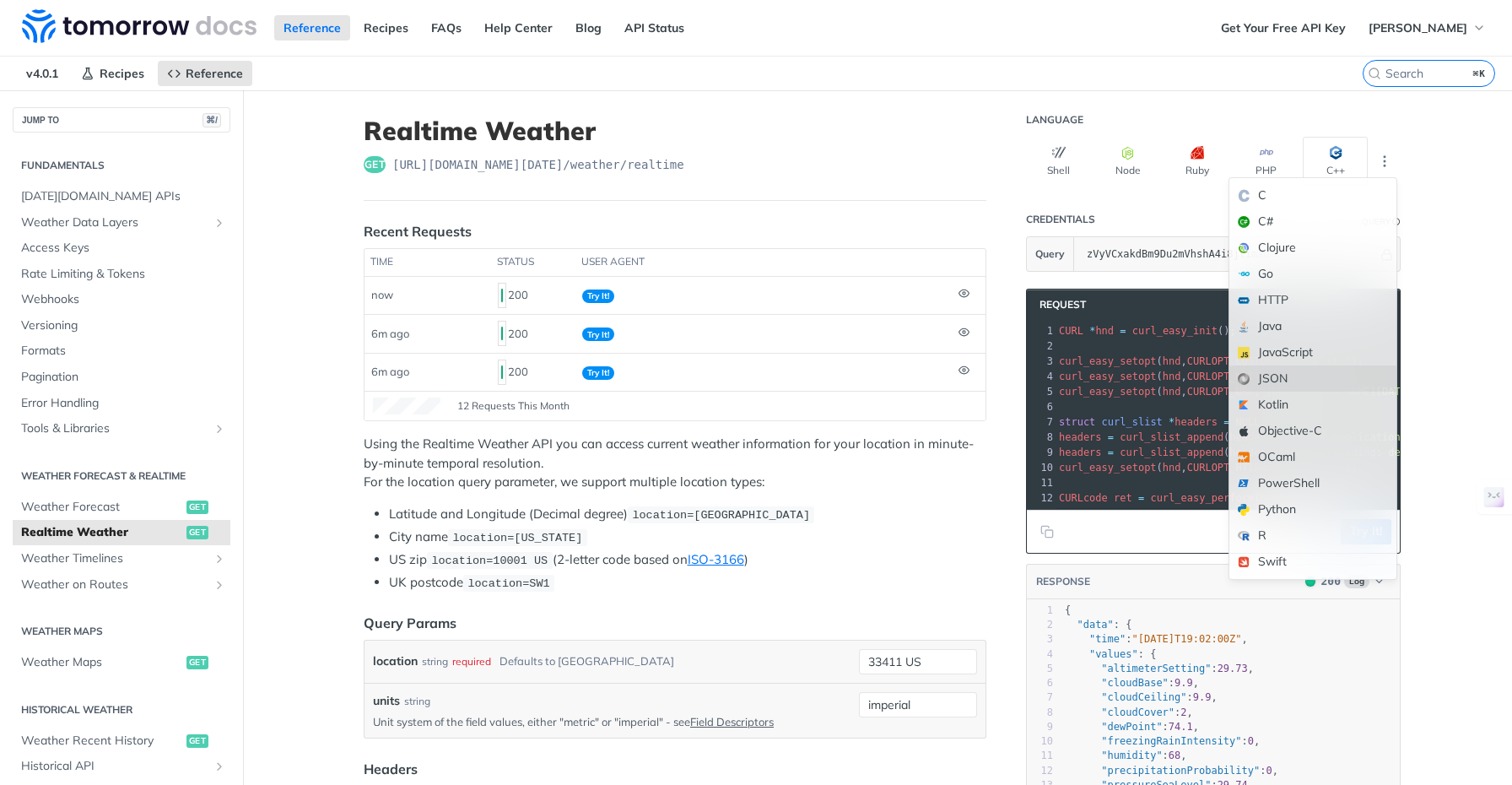
click at [1311, 378] on div "JSON" at bounding box center [1312, 378] width 167 height 26
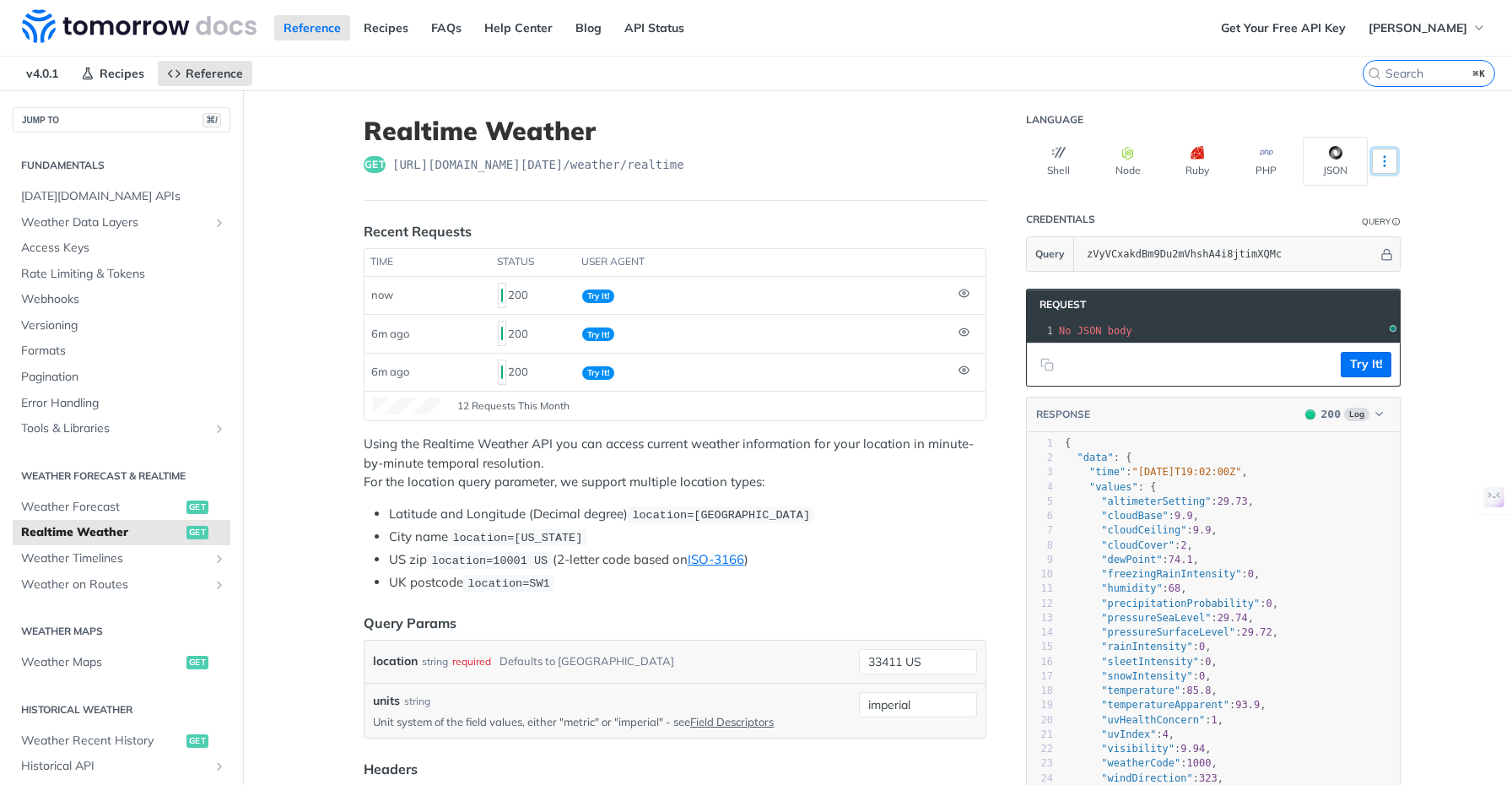
click at [1388, 160] on button "More Languages" at bounding box center [1385, 161] width 25 height 25
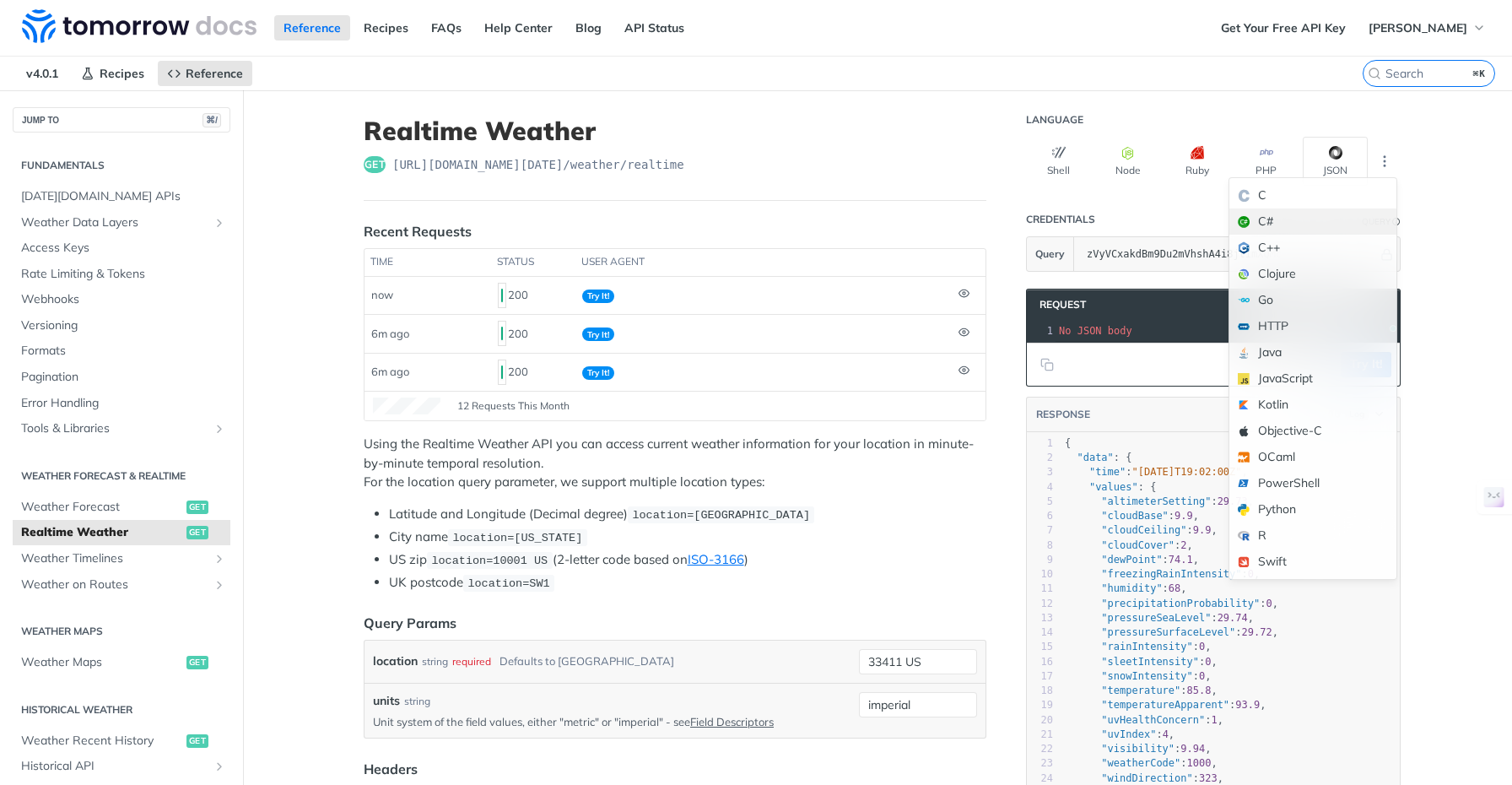
click at [1297, 221] on div "C#" at bounding box center [1312, 221] width 167 height 26
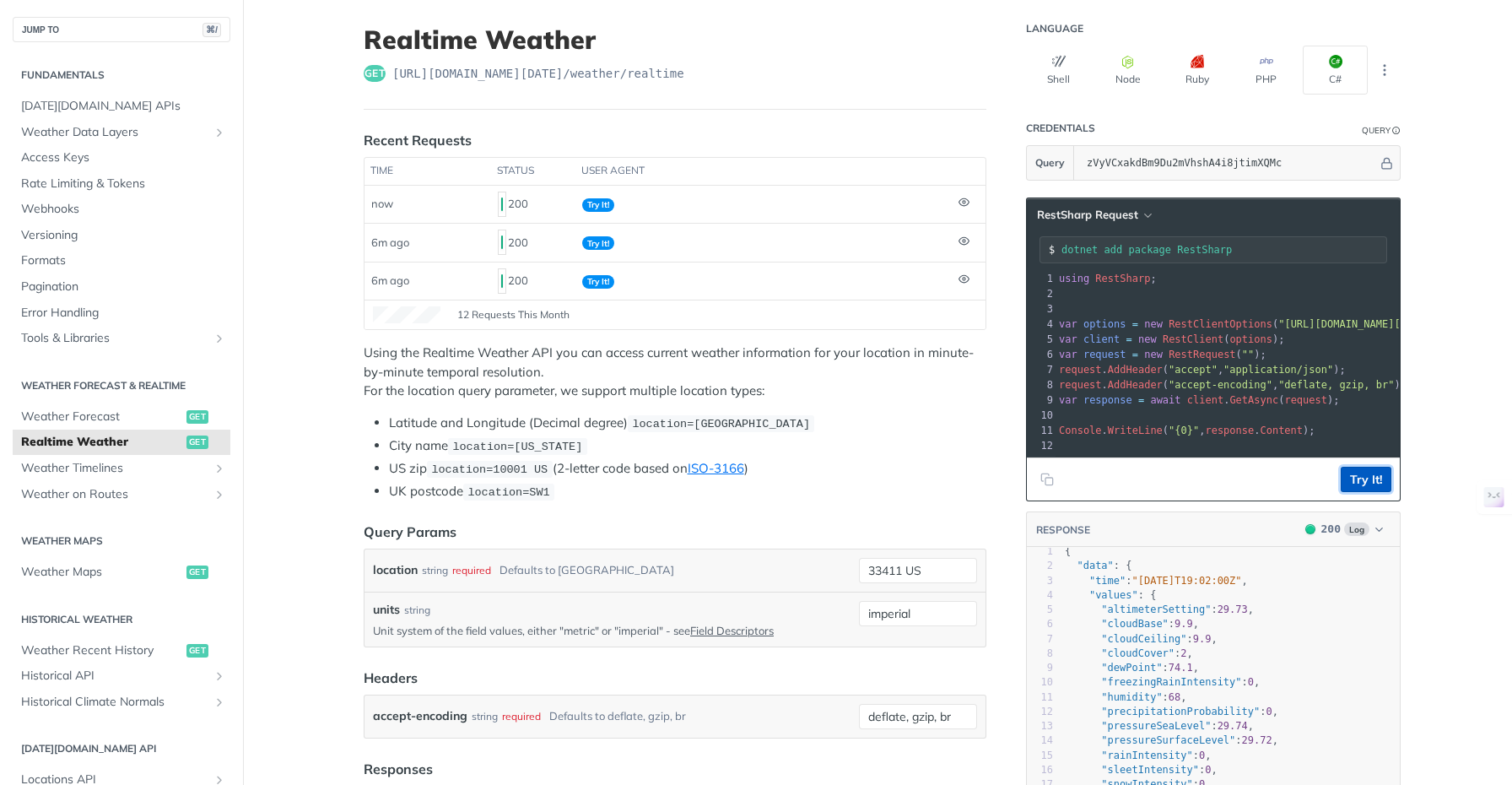
click at [1363, 492] on button "Try It!" at bounding box center [1366, 480] width 51 height 25
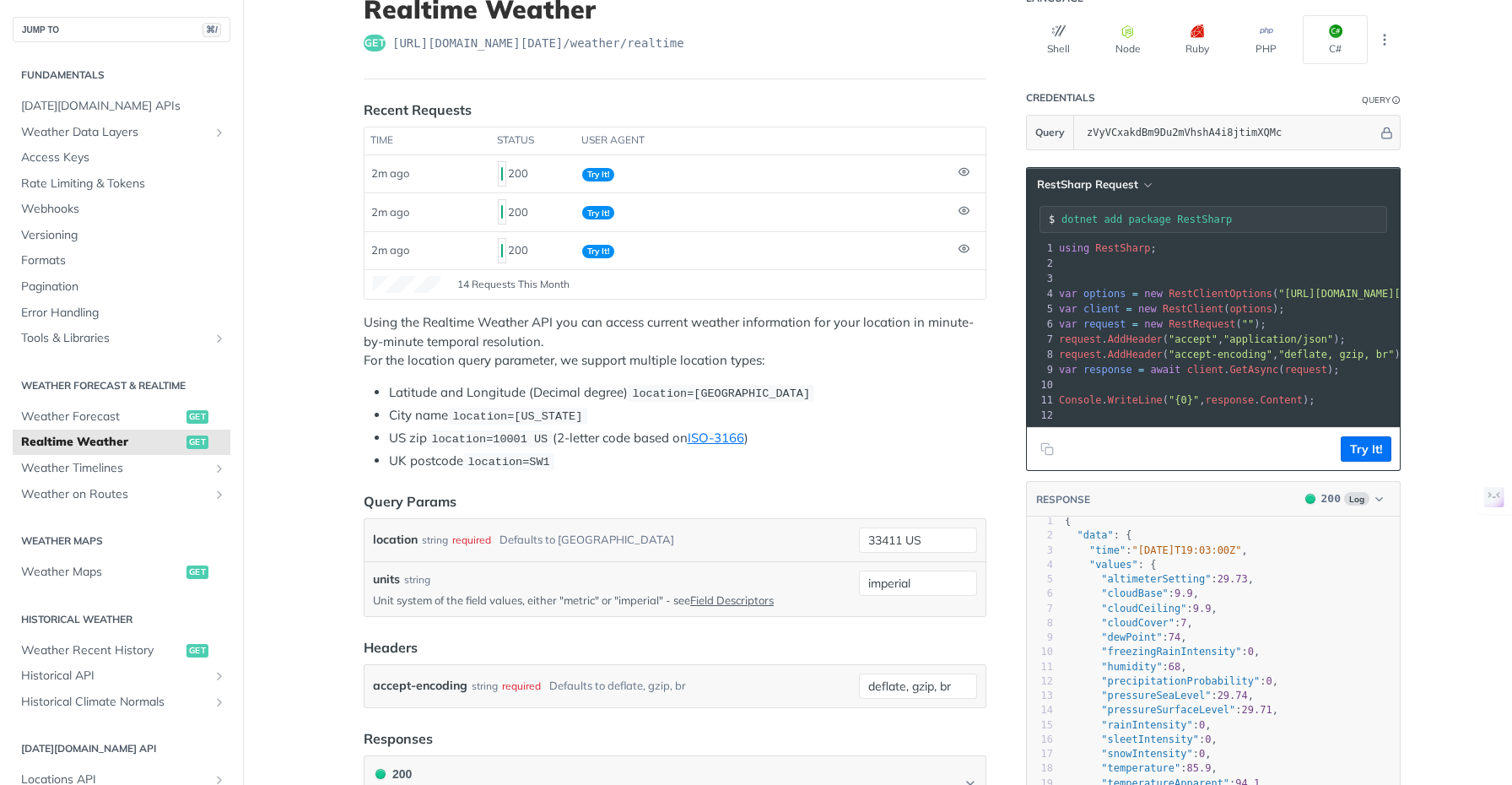
click at [1446, 308] on main "JUMP TO ⌘/ Fundamentals [DATE][DOMAIN_NAME] APIs Weather Data Layers Core Proba…" at bounding box center [756, 768] width 1512 height 1599
click at [1436, 304] on main "JUMP TO ⌘/ Fundamentals [DATE][DOMAIN_NAME] APIs Weather Data Layers Core Proba…" at bounding box center [756, 768] width 1512 height 1599
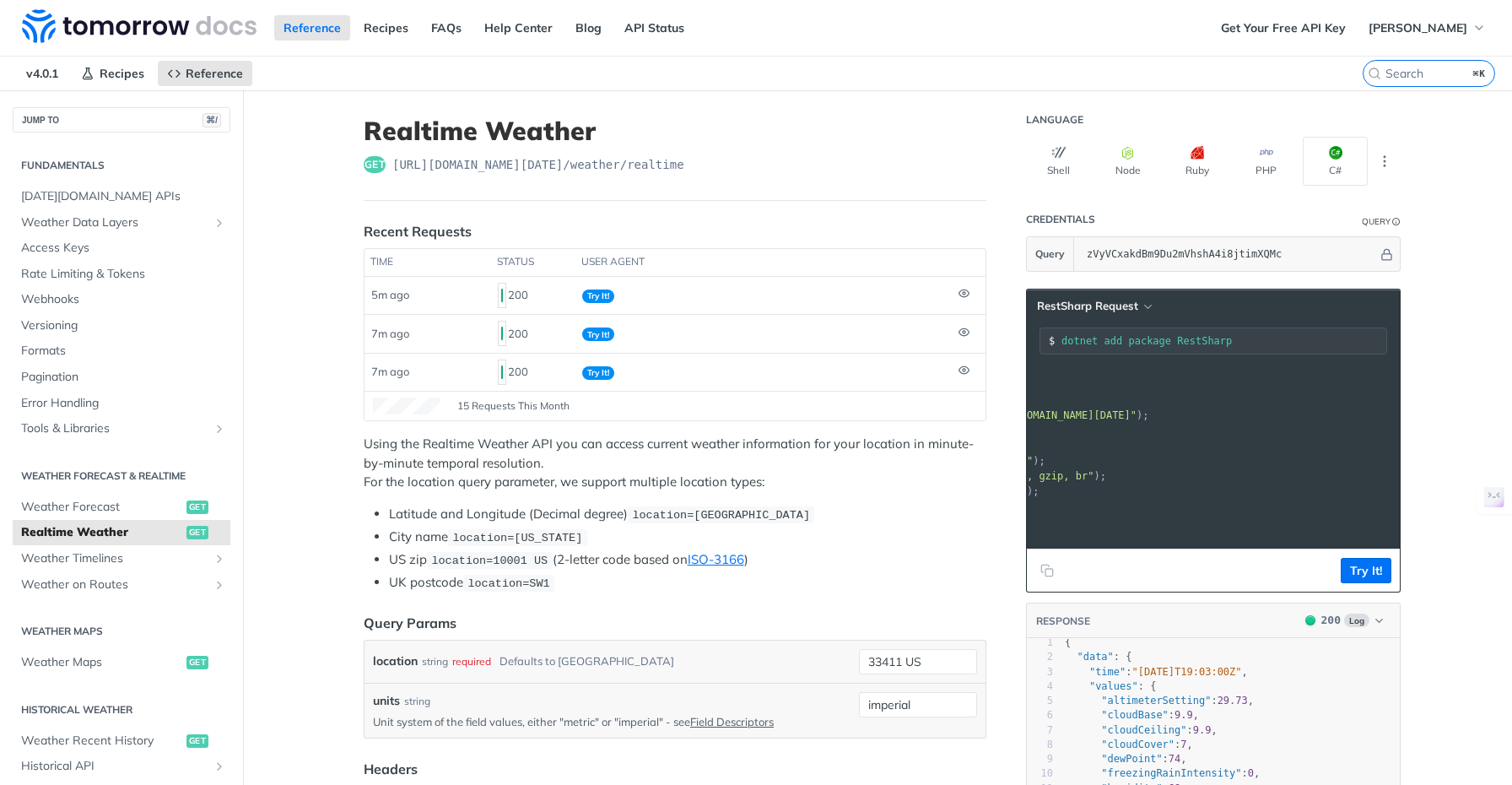
scroll to position [0, 330]
click at [1042, 417] on span ""[URL][DOMAIN_NAME][DATE]"" at bounding box center [962, 415] width 159 height 12
click at [1053, 157] on icon "button" at bounding box center [1059, 153] width 14 height 14
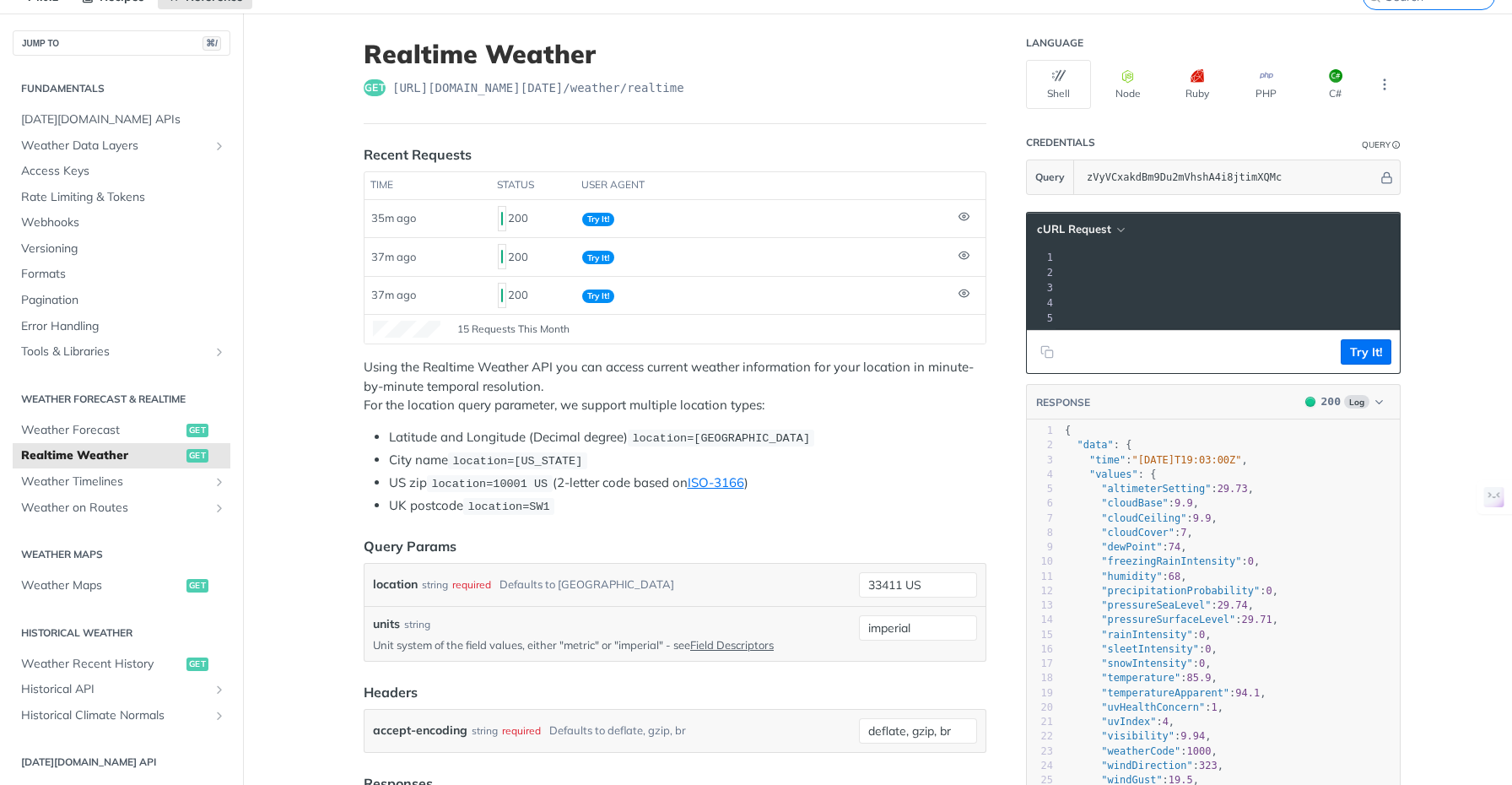
scroll to position [0, 0]
click at [1118, 229] on icon "button" at bounding box center [1121, 229] width 7 height 3
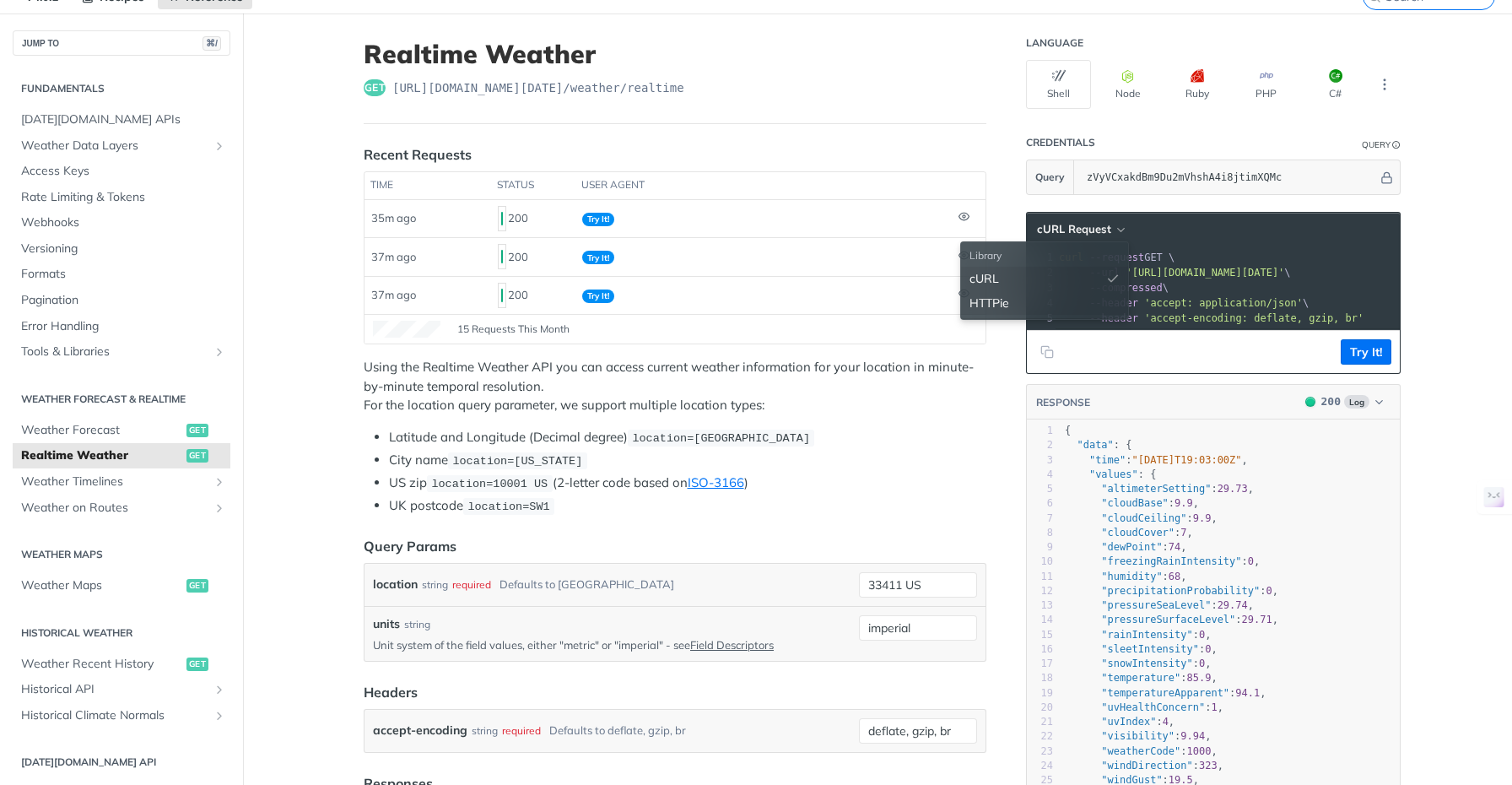
click at [983, 304] on div "HTTPie" at bounding box center [1044, 303] width 167 height 24
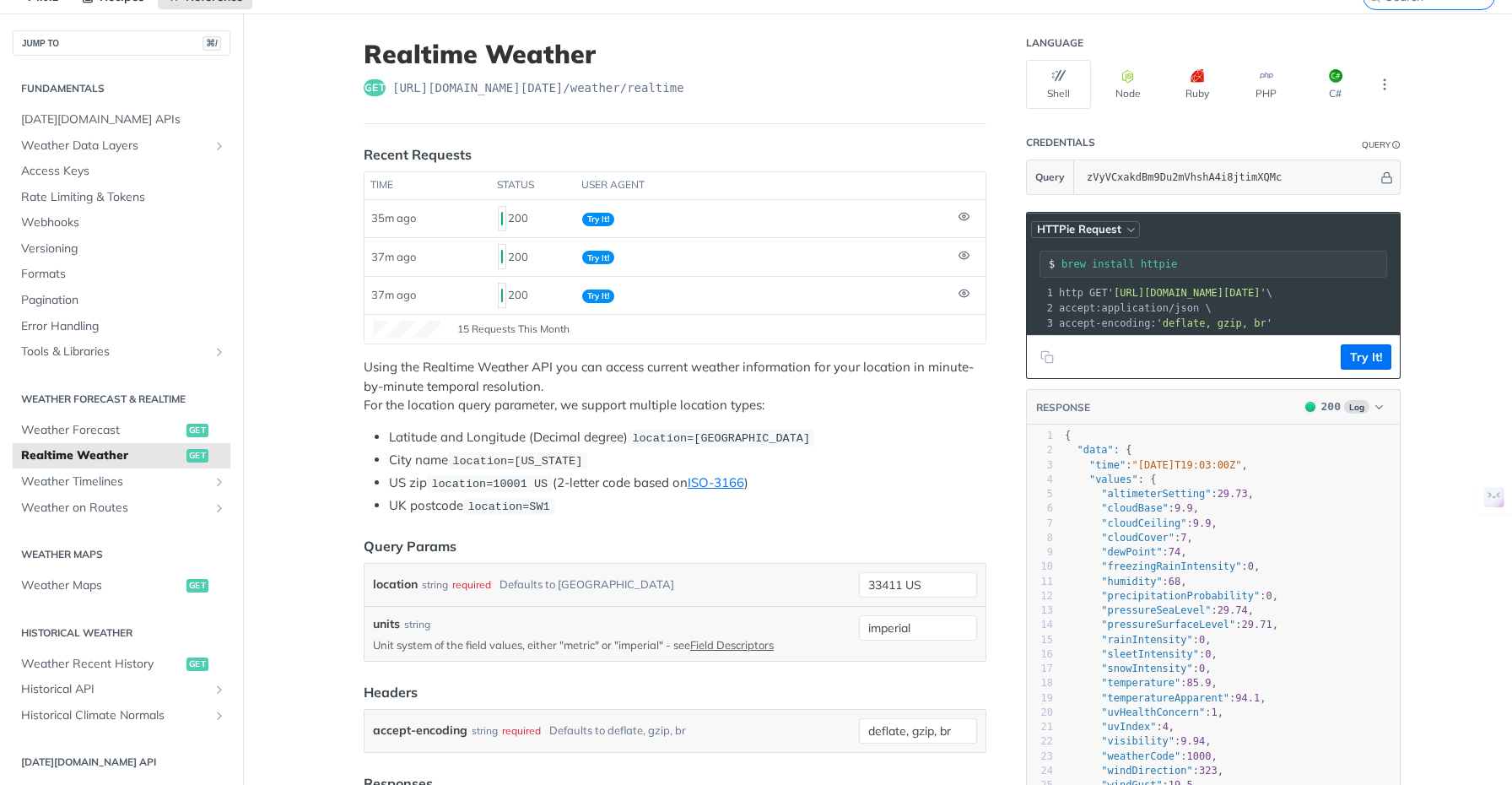
click at [1125, 230] on icon "button" at bounding box center [1131, 229] width 13 height 13
click at [1056, 73] on icon "button" at bounding box center [1059, 76] width 14 height 14
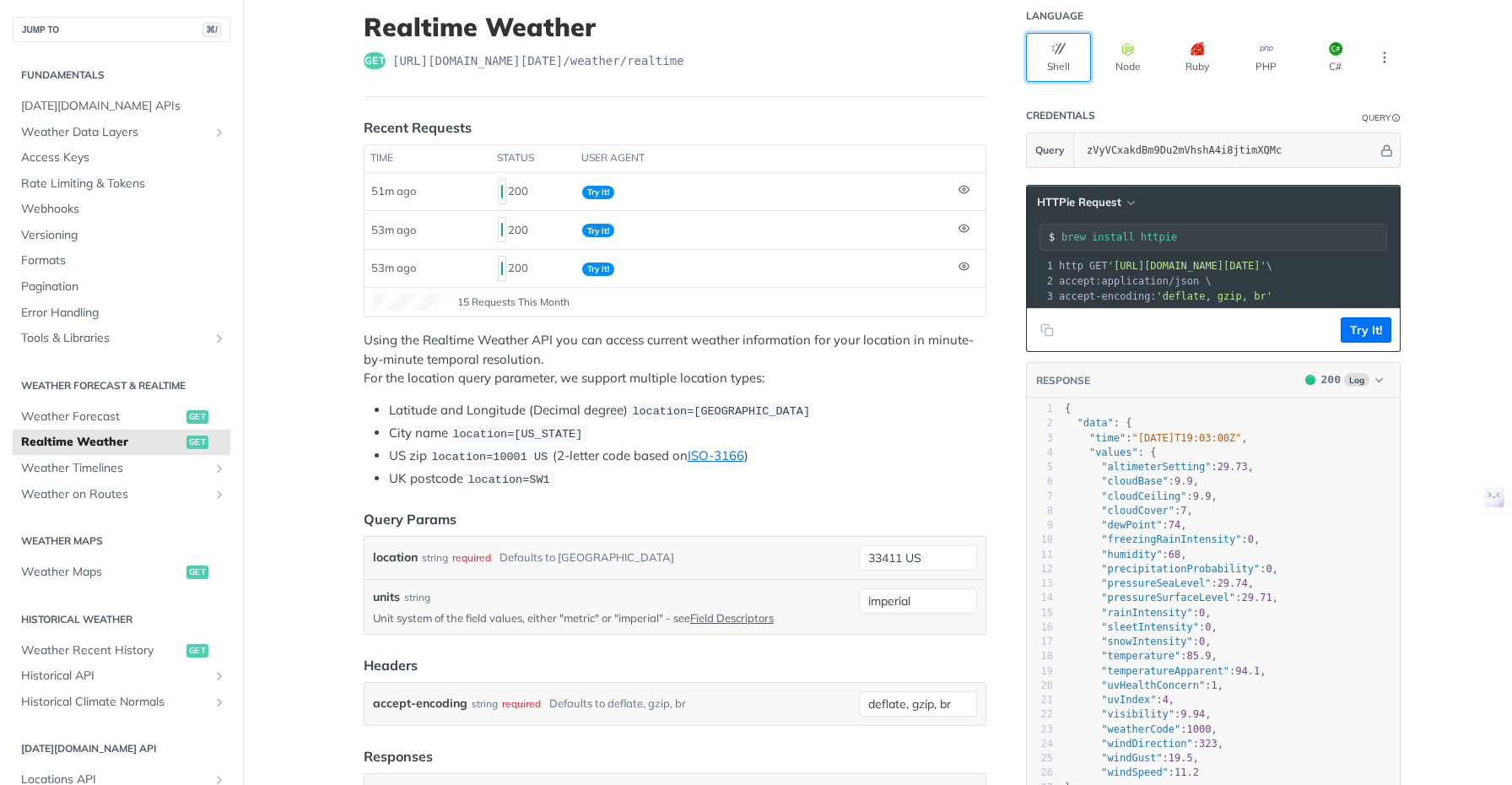
scroll to position [104, 0]
click at [1378, 54] on icon "More ellipsis" at bounding box center [1385, 57] width 16 height 16
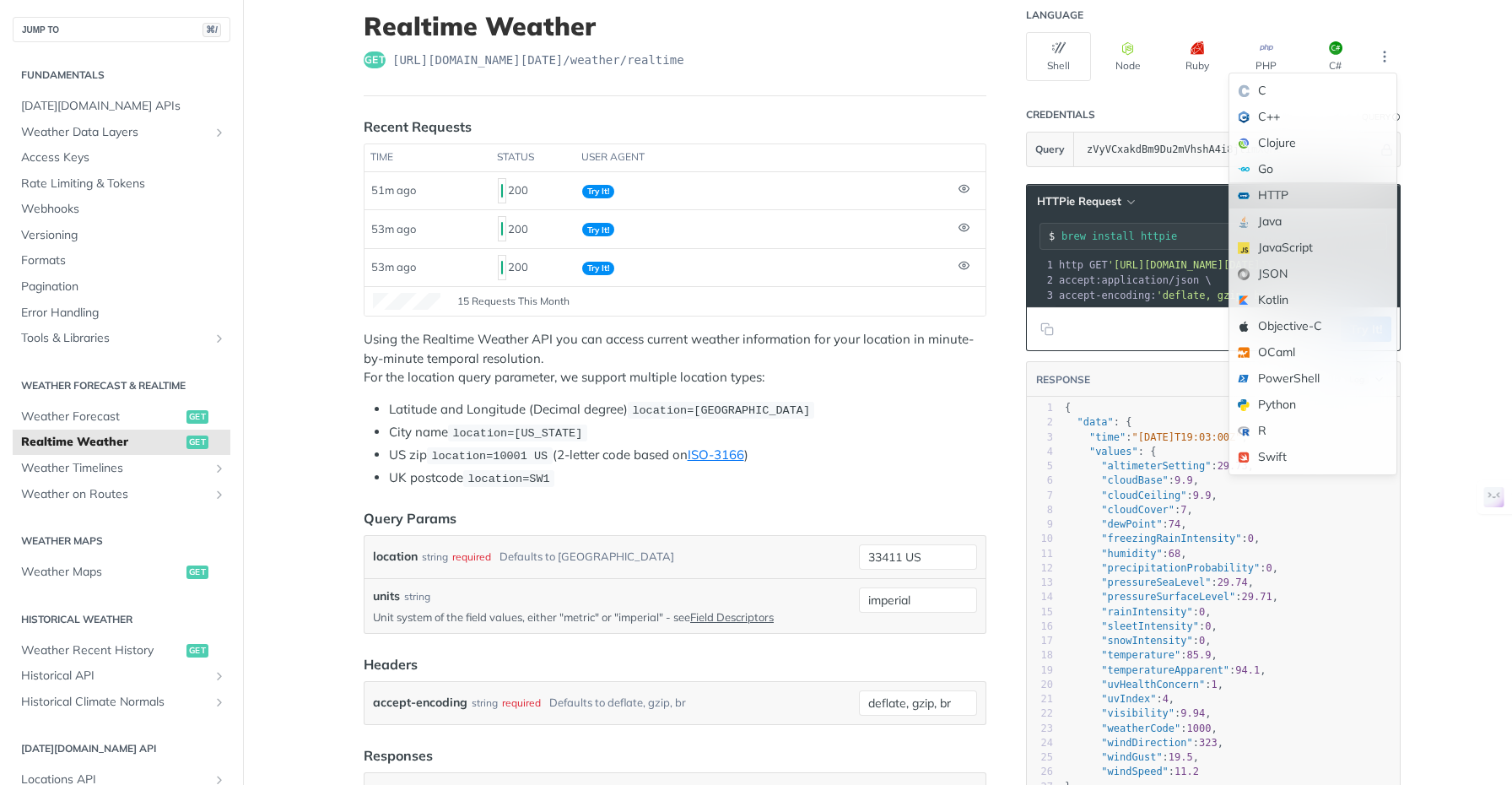
click at [1279, 198] on div "HTTP" at bounding box center [1312, 195] width 167 height 26
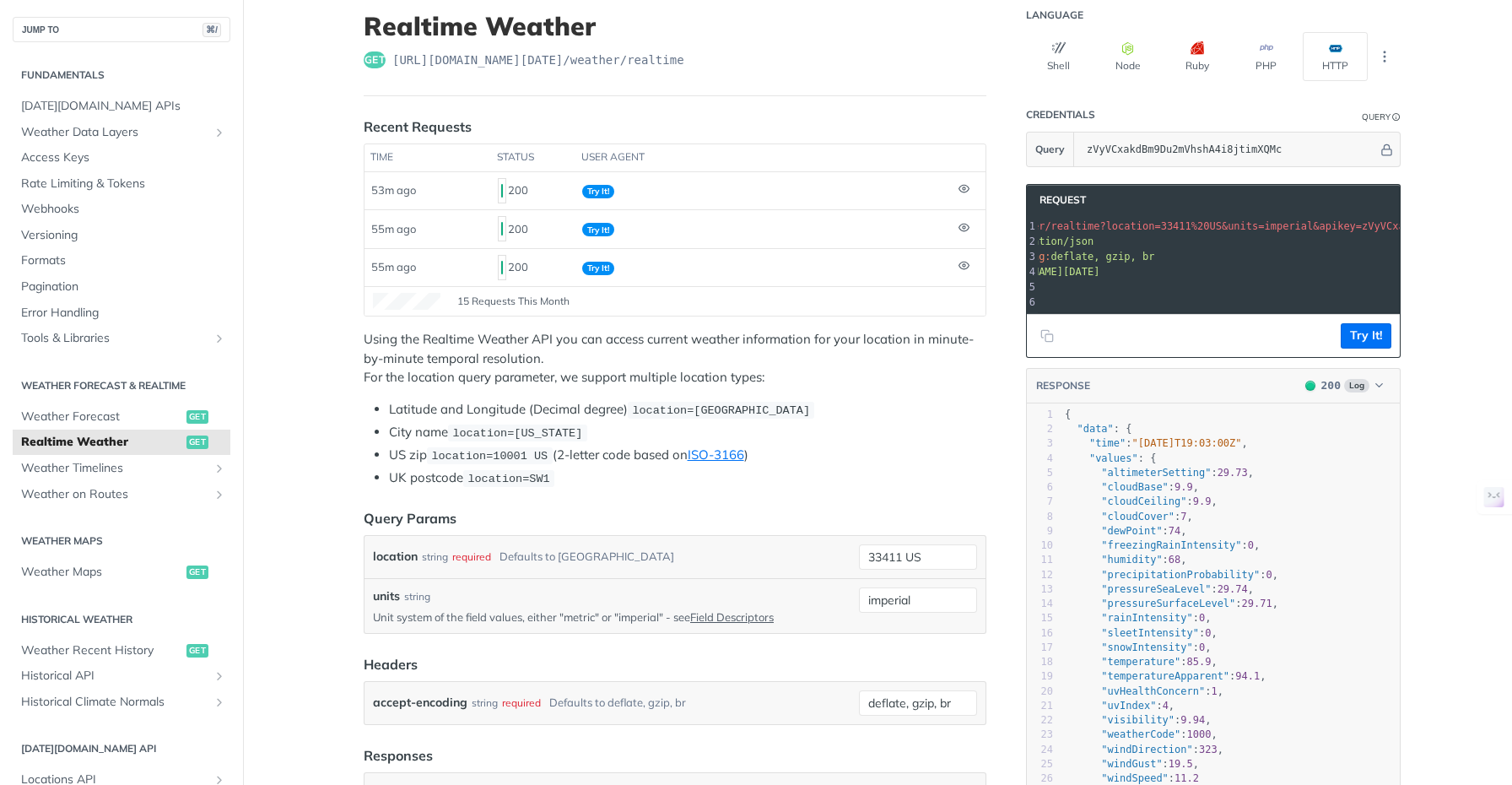
scroll to position [0, 120]
click at [1046, 342] on icon "Copy to clipboard" at bounding box center [1050, 338] width 8 height 8
